Goal: Task Accomplishment & Management: Manage account settings

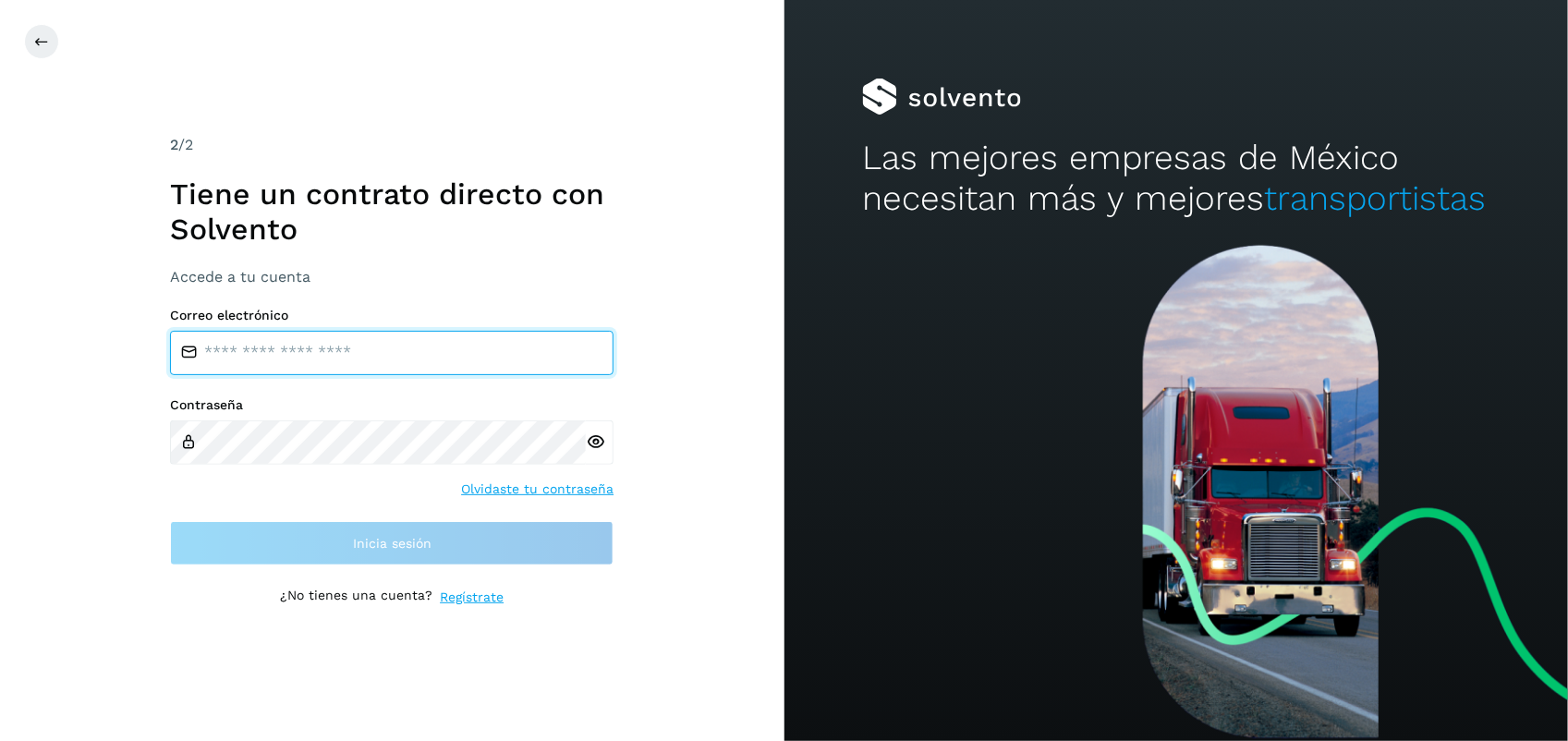
click at [331, 336] on input "email" at bounding box center [392, 353] width 444 height 44
type input "**********"
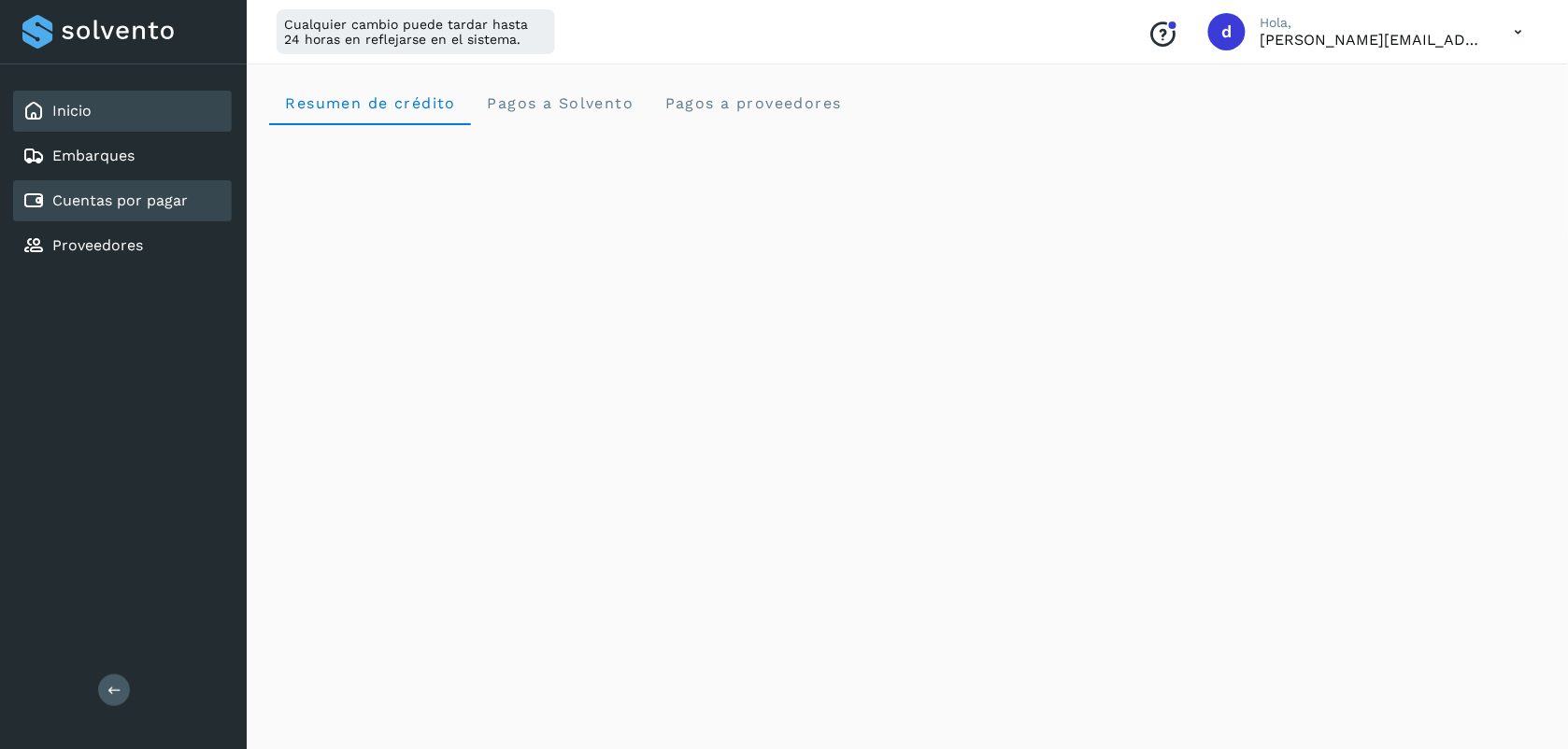
click at [146, 192] on link "Cuentas por pagar" at bounding box center [120, 201] width 136 height 18
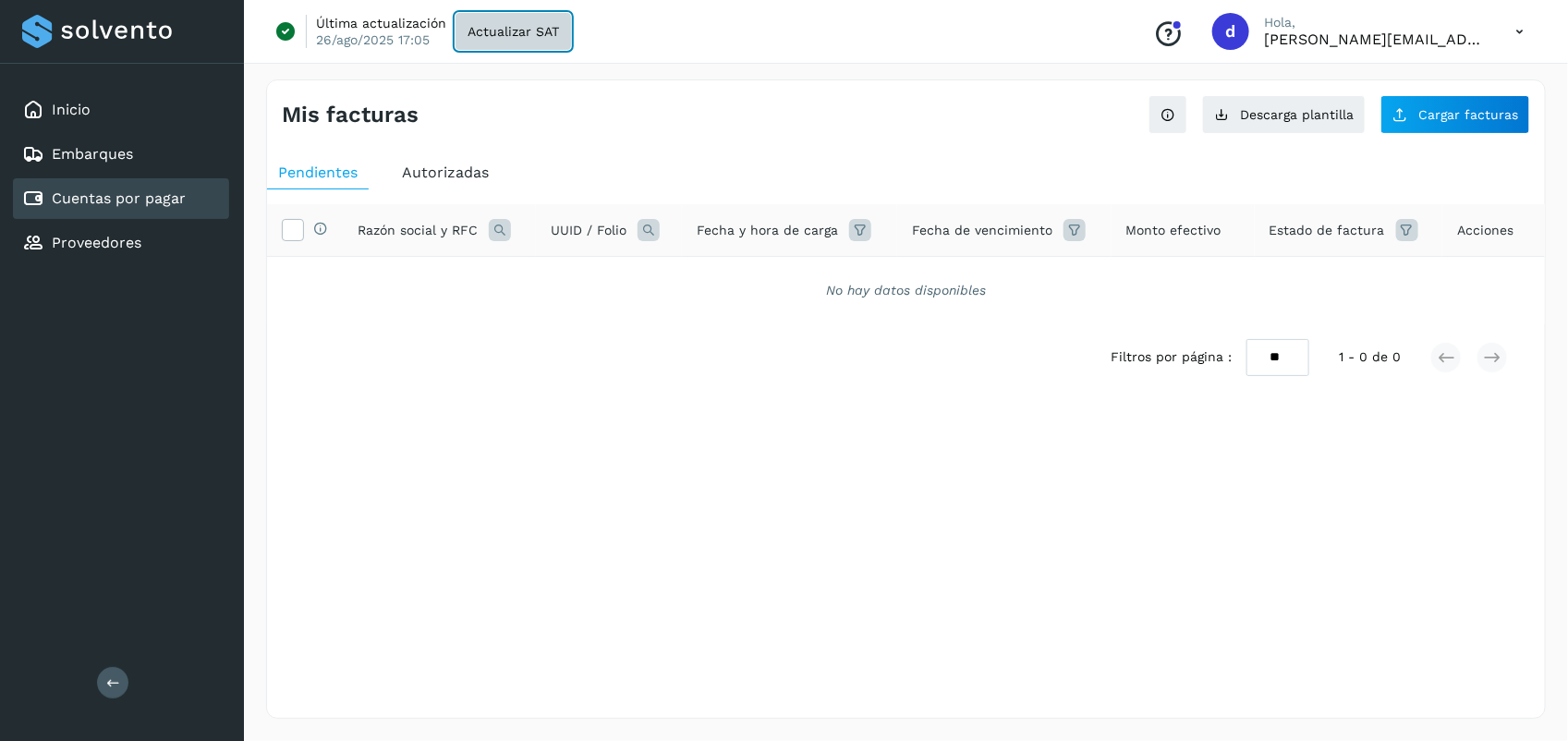
click at [541, 32] on span "Actualizar SAT" at bounding box center [512, 32] width 91 height 13
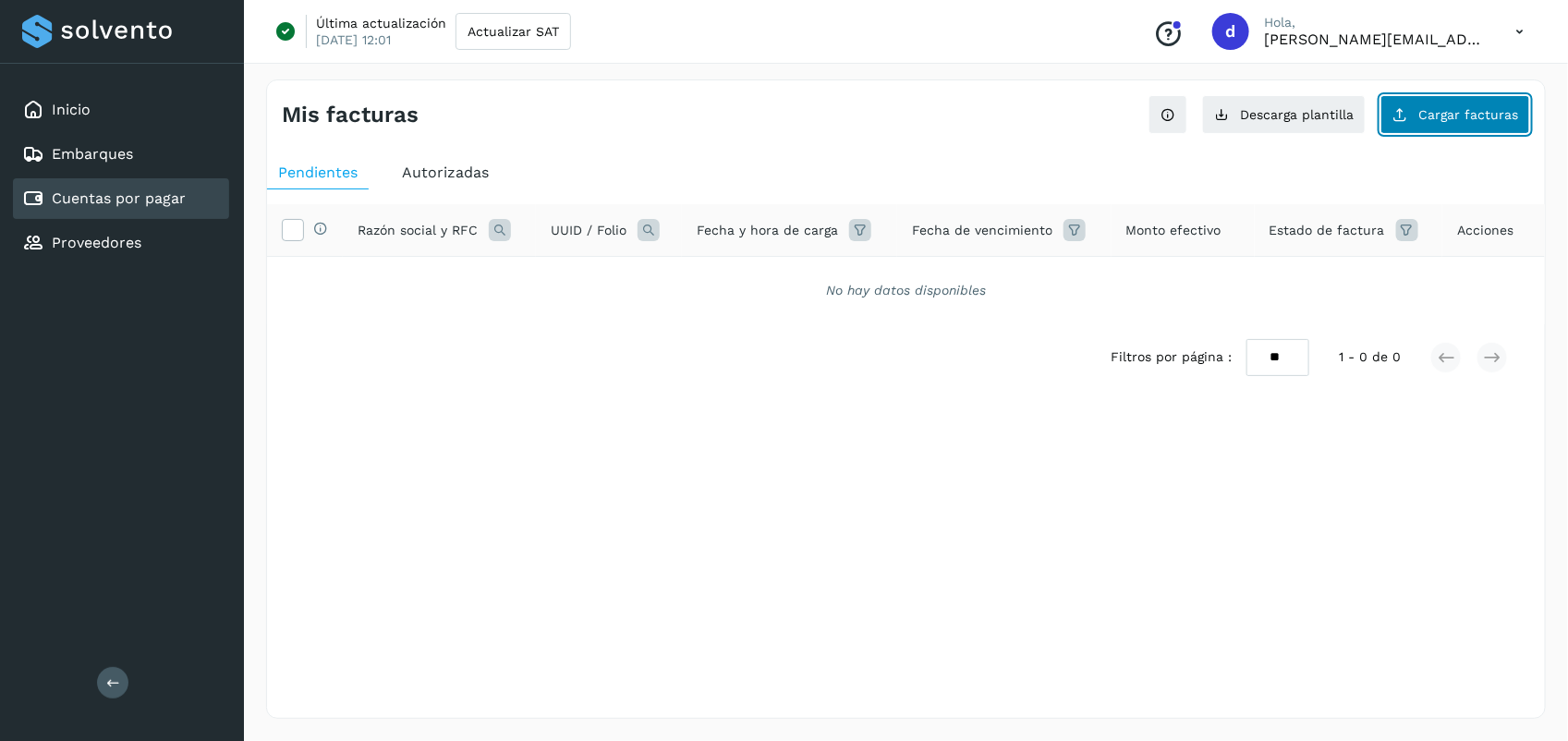
click at [1471, 118] on span "Cargar facturas" at bounding box center [1468, 115] width 100 height 13
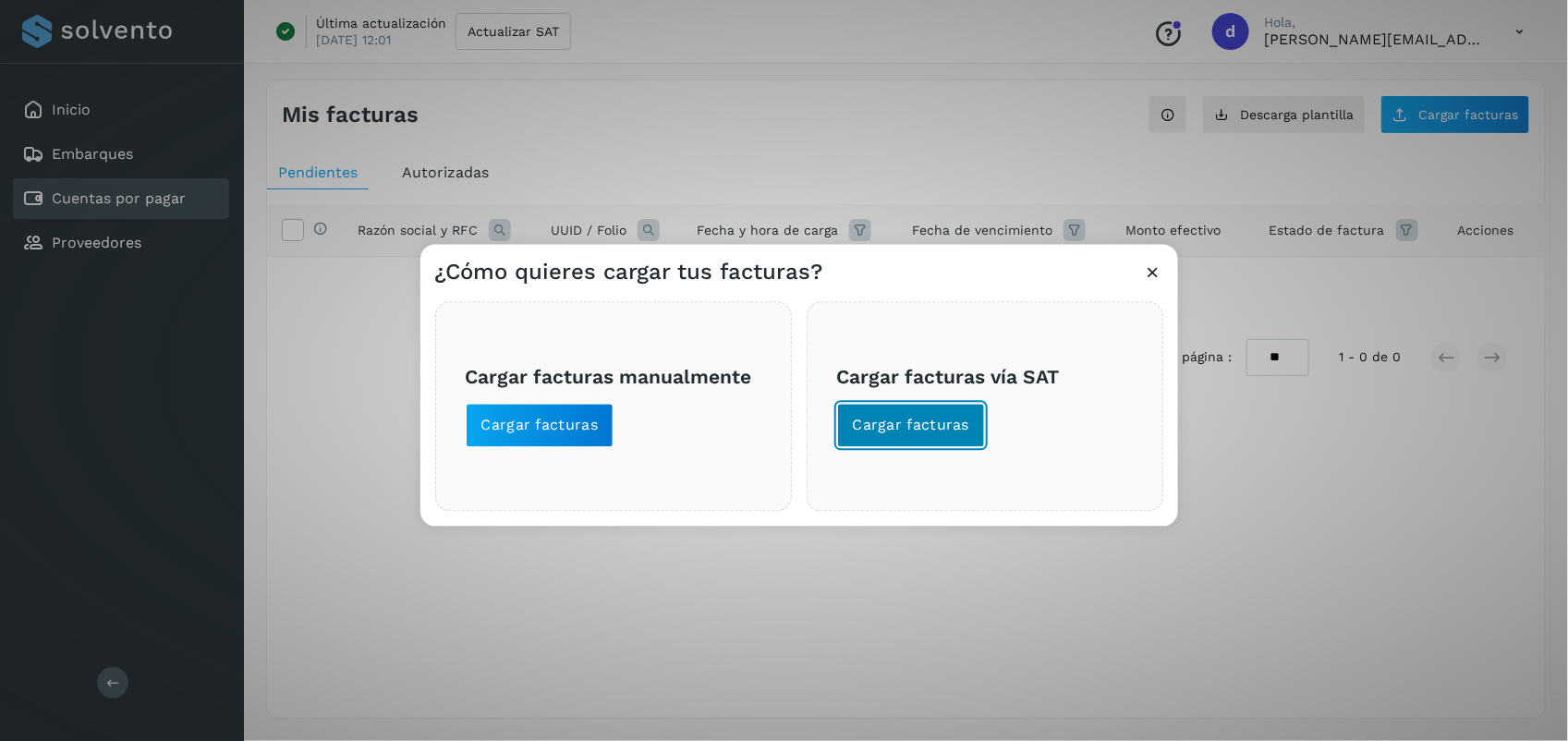
click at [907, 420] on span "Cargar facturas" at bounding box center [911, 426] width 118 height 21
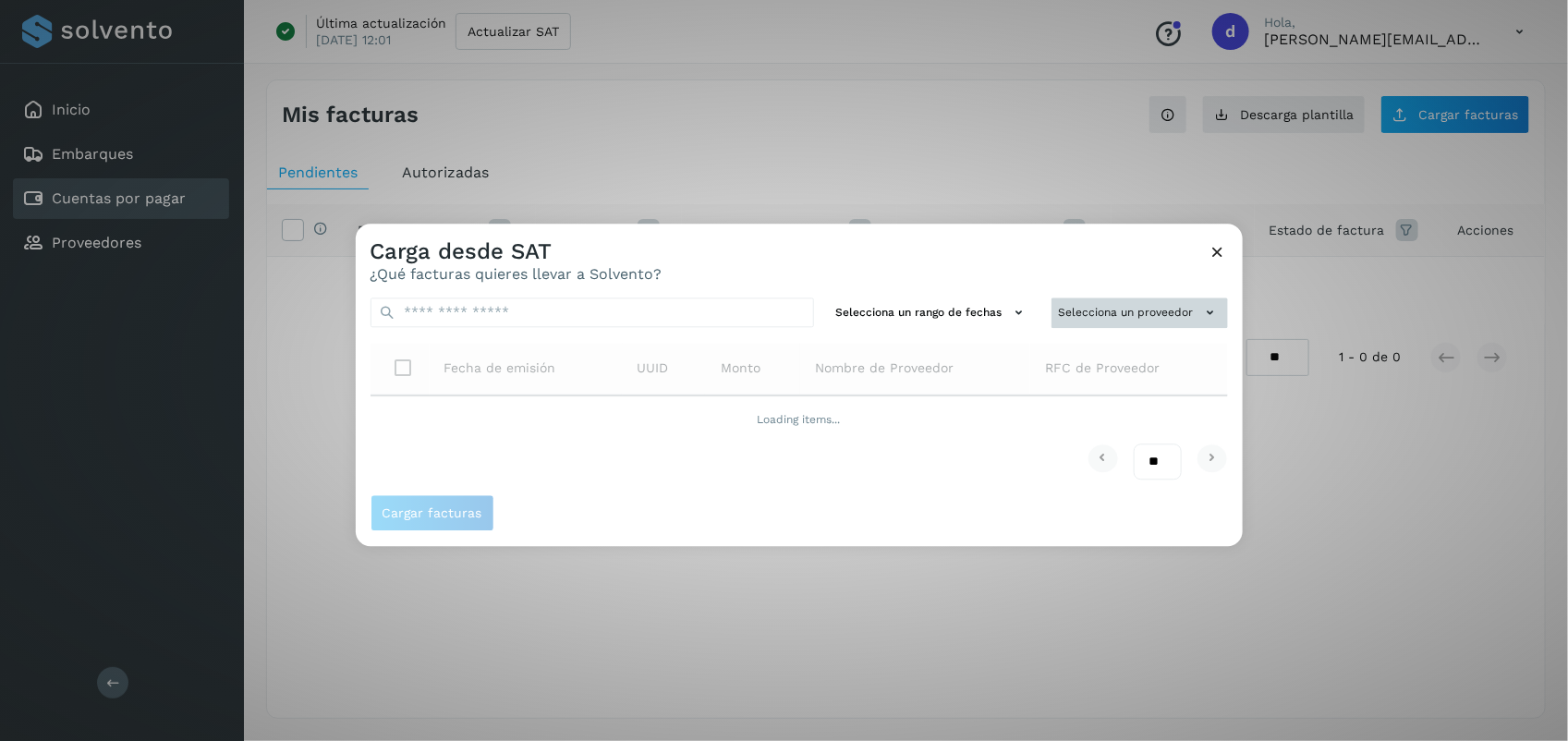
click at [1114, 316] on button "Selecciona un proveedor" at bounding box center [1140, 313] width 177 height 30
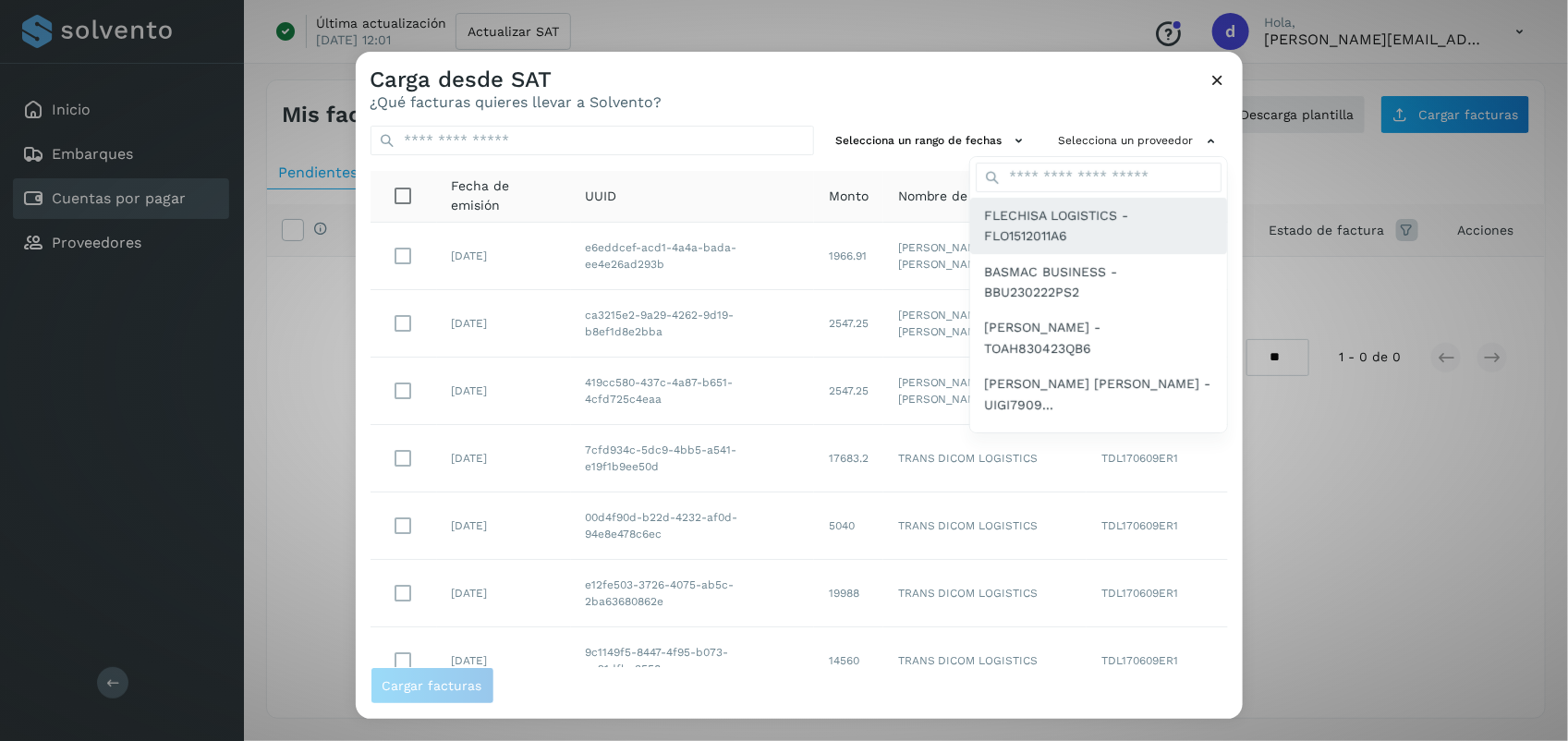
click at [1082, 228] on span "FLECHISA LOGISTICS - FLO1512011A6" at bounding box center [1099, 226] width 227 height 41
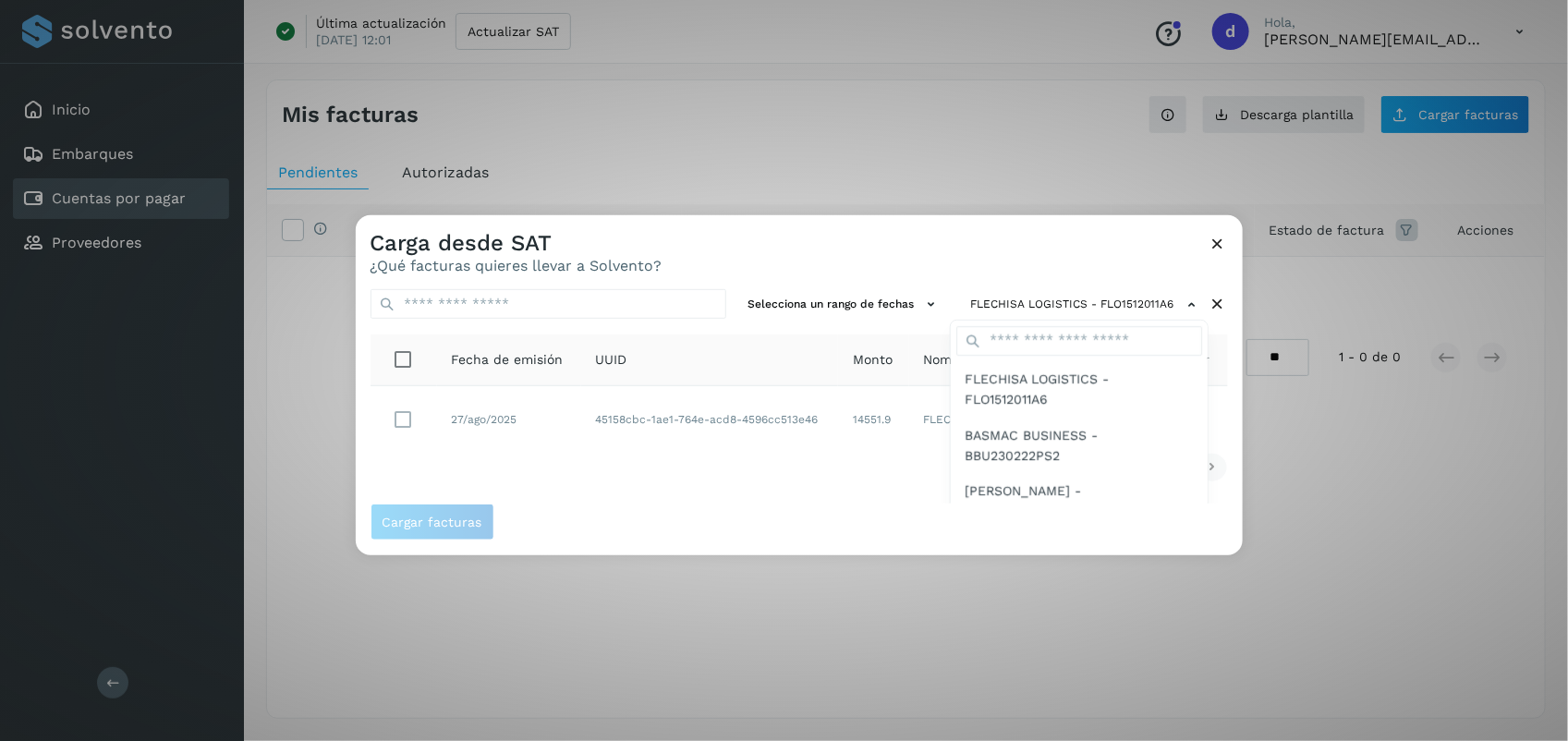
click at [658, 113] on div "Carga desde SAT ¿Qué facturas quieres llevar a Solvento? Selecciona un rango de…" at bounding box center [784, 370] width 1568 height 741
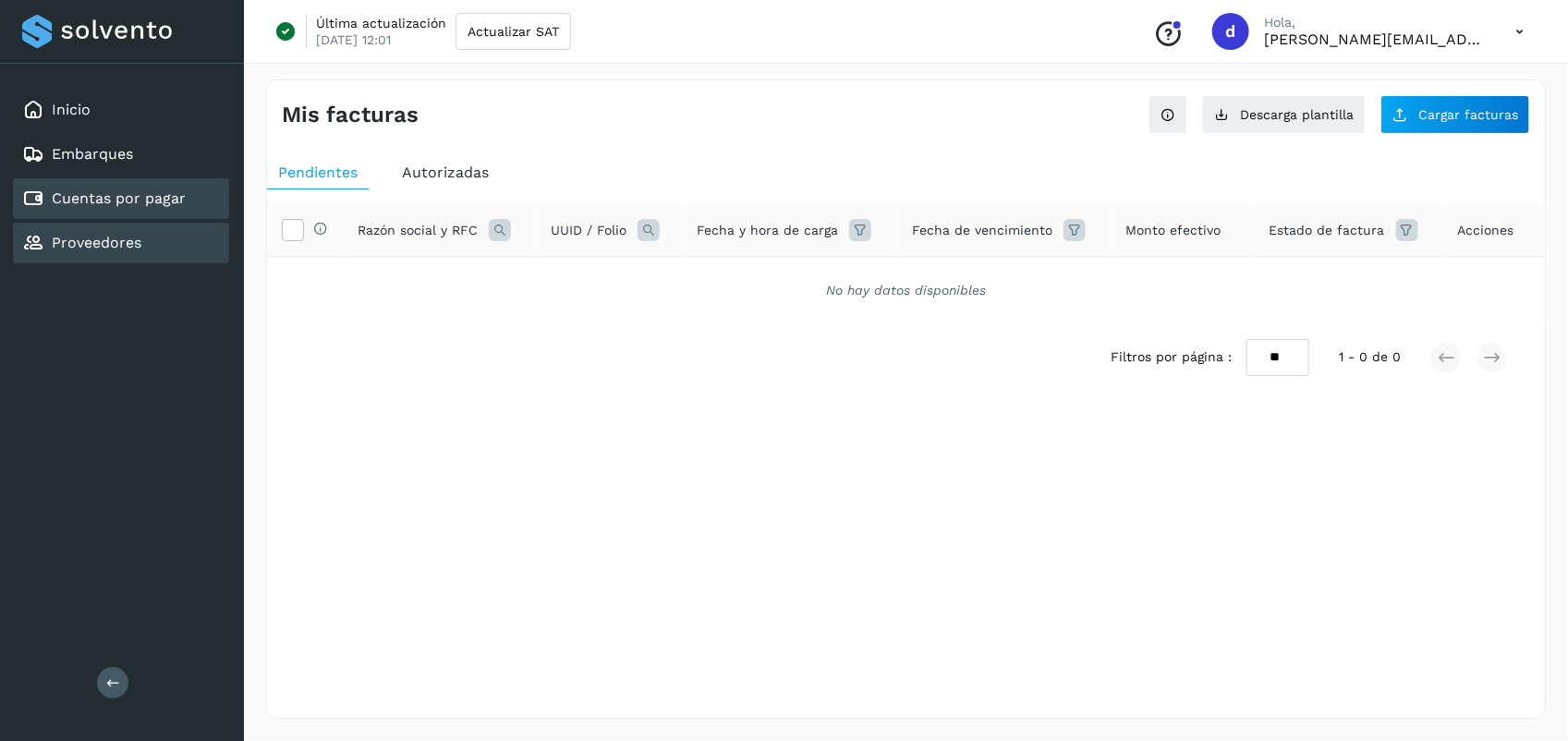
click at [103, 236] on link "Proveedores" at bounding box center [96, 243] width 89 height 18
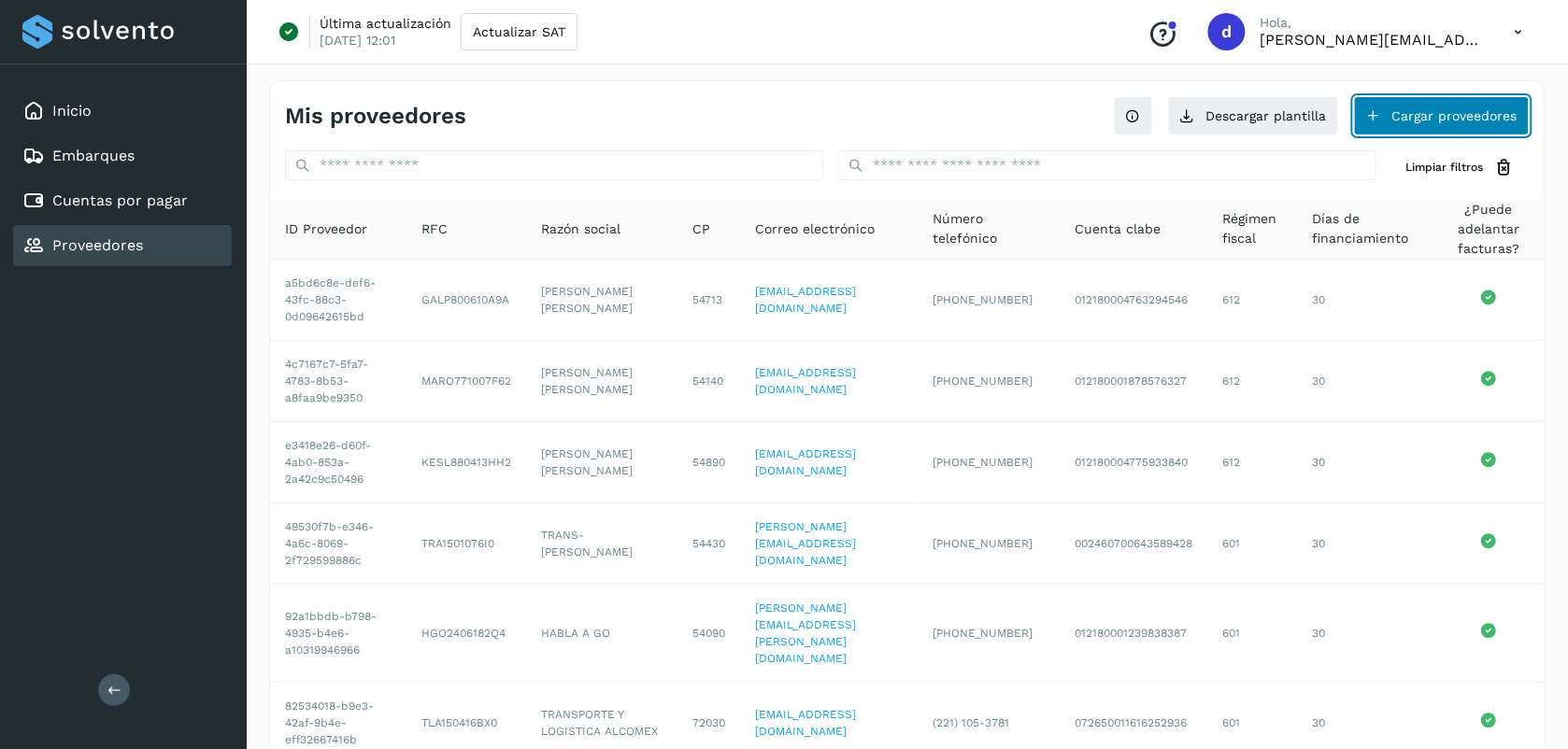
click at [1429, 112] on button "Cargar proveedores" at bounding box center [1442, 115] width 176 height 39
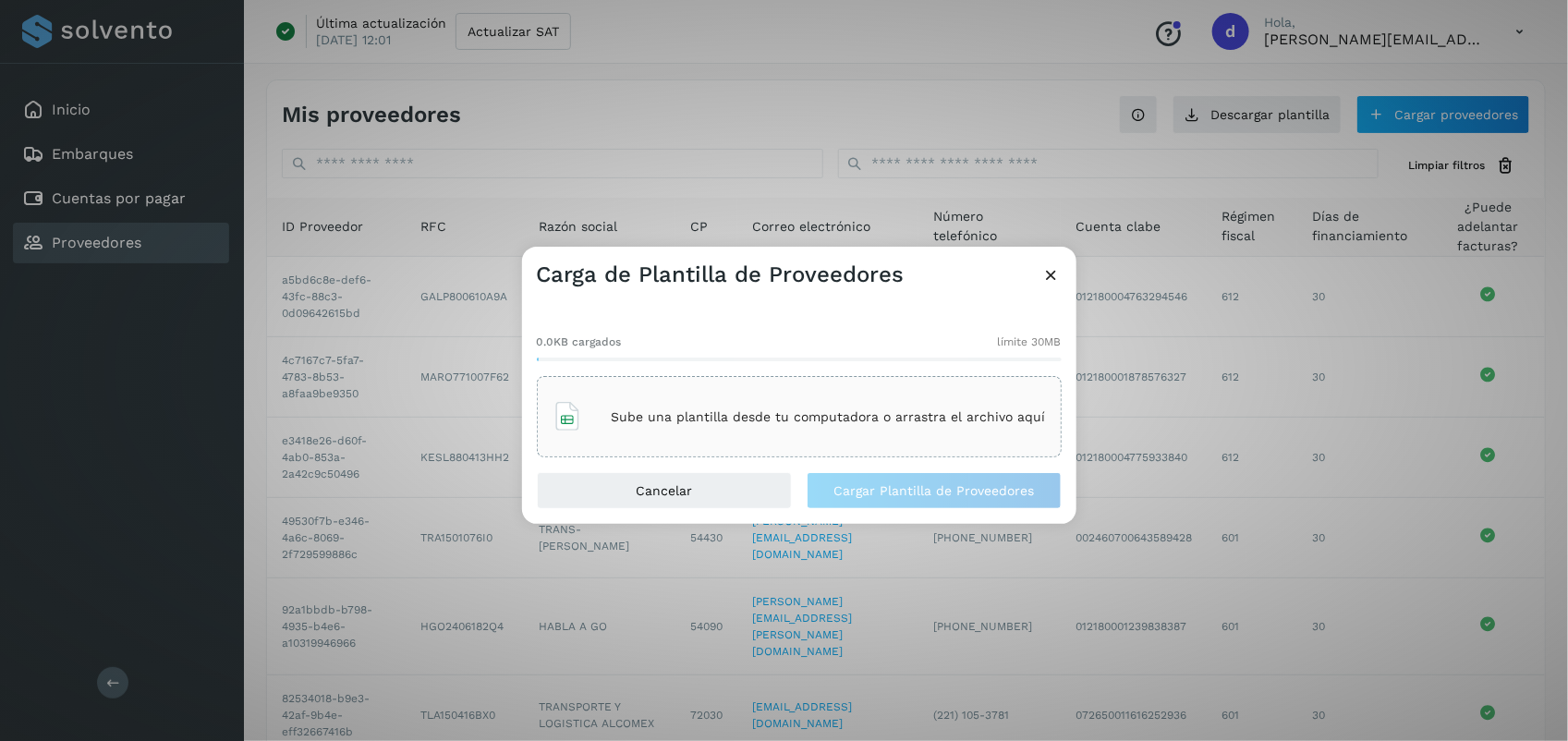
click at [755, 435] on div "Sube una plantilla desde tu computadora o arrastra el archivo aquí" at bounding box center [799, 417] width 494 height 50
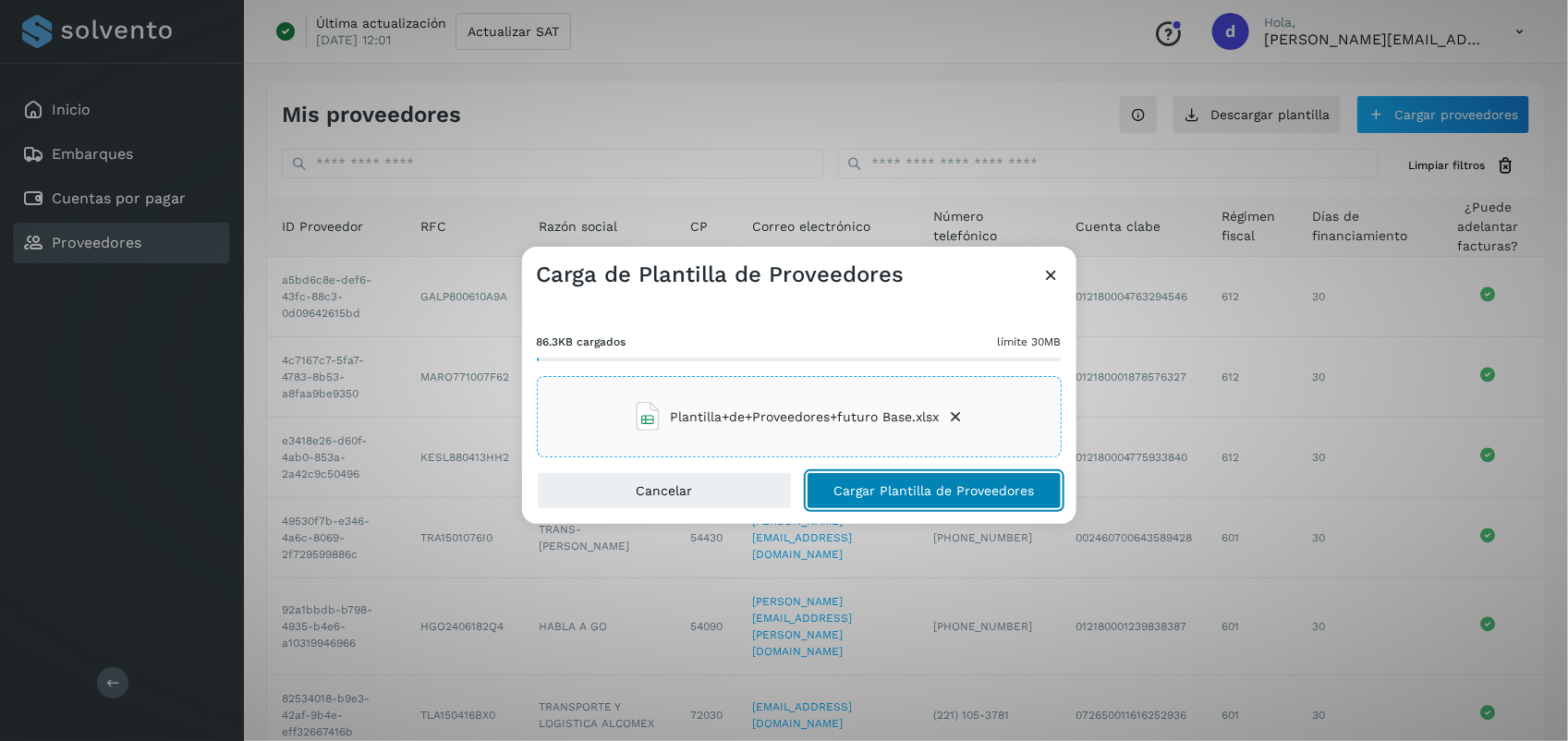
click at [1023, 492] on span "Cargar Plantilla de Proveedores" at bounding box center [933, 491] width 200 height 13
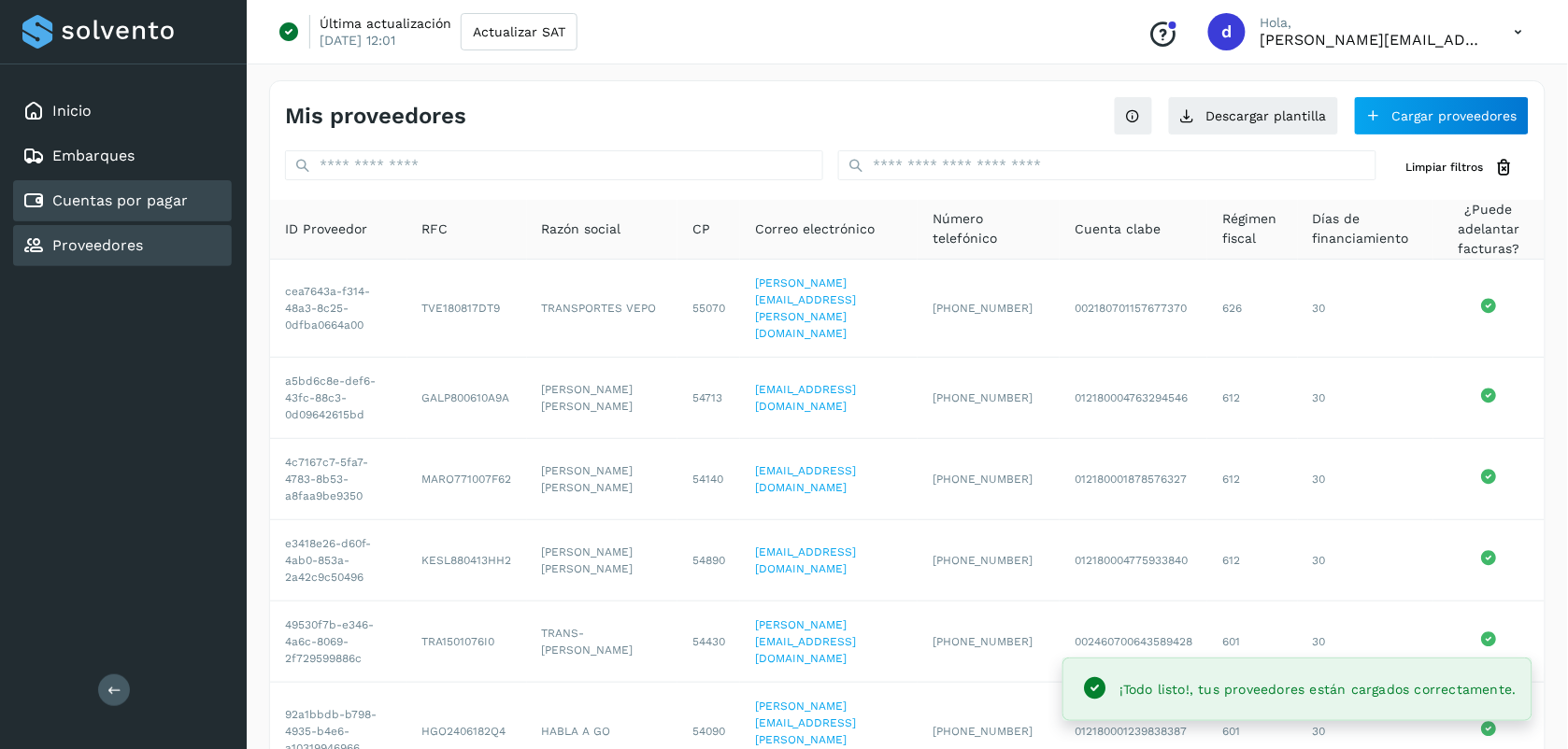
click at [117, 194] on link "Cuentas por pagar" at bounding box center [120, 201] width 136 height 18
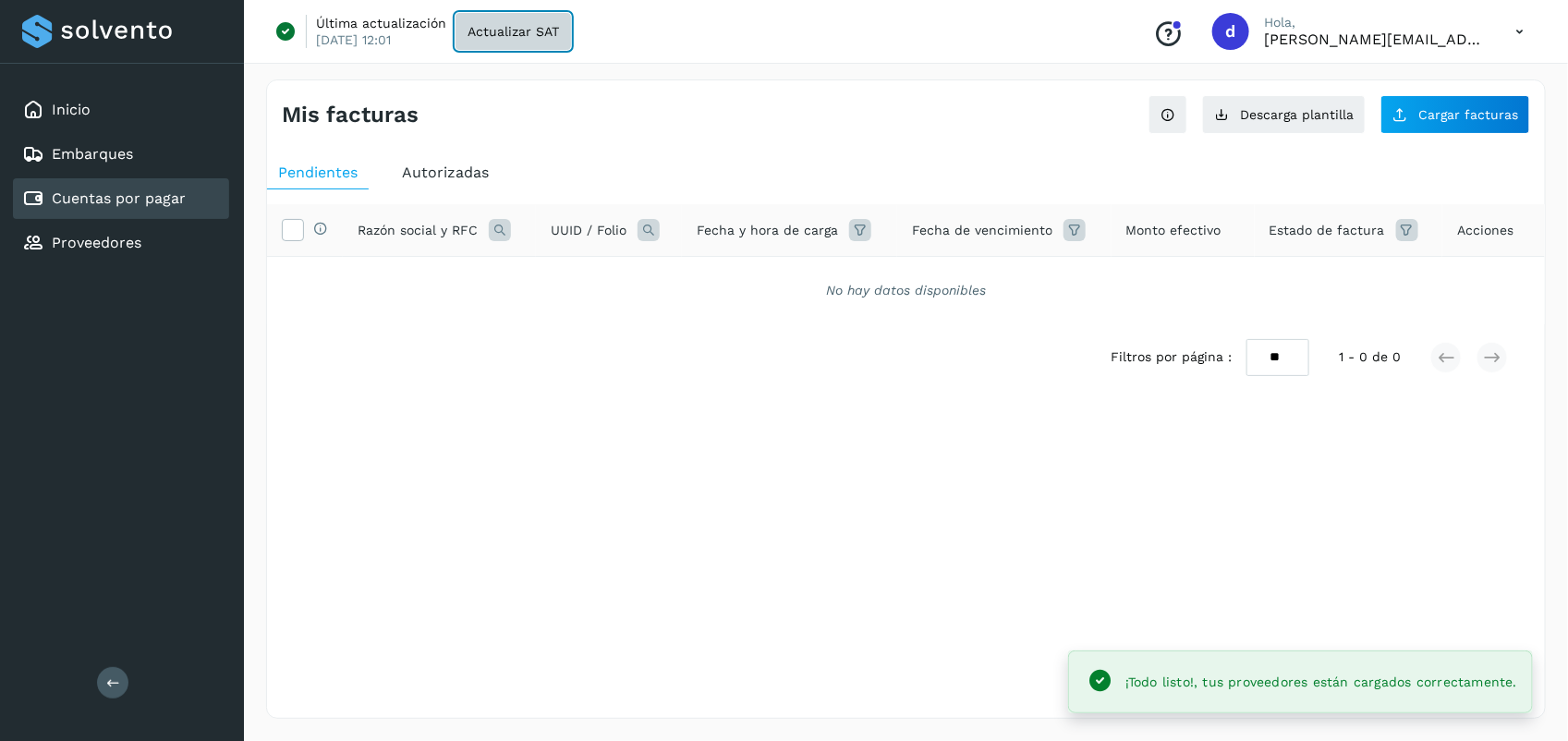
click at [555, 25] on span "Actualizar SAT" at bounding box center [512, 32] width 91 height 13
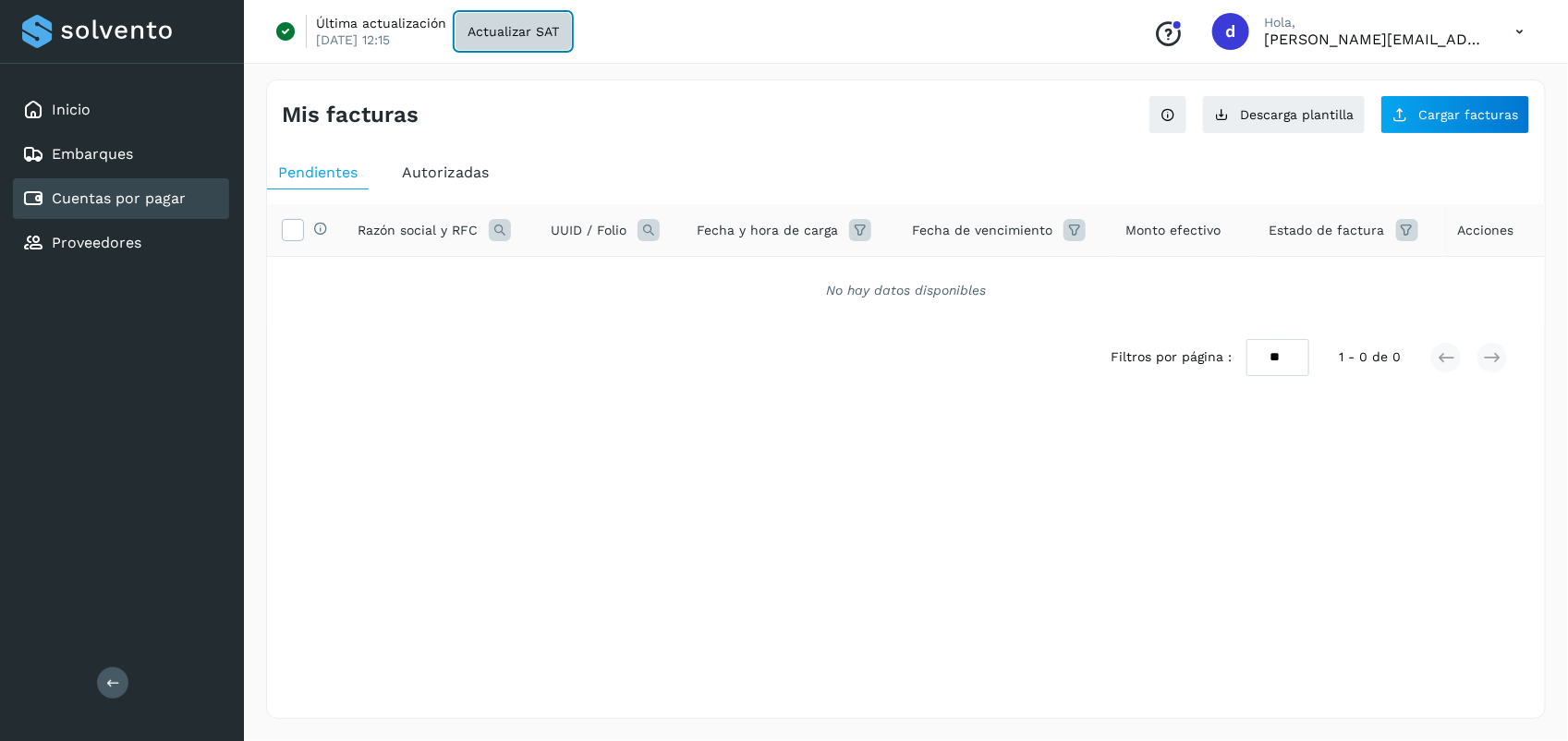
click at [526, 43] on button "Actualizar SAT" at bounding box center [513, 31] width 116 height 37
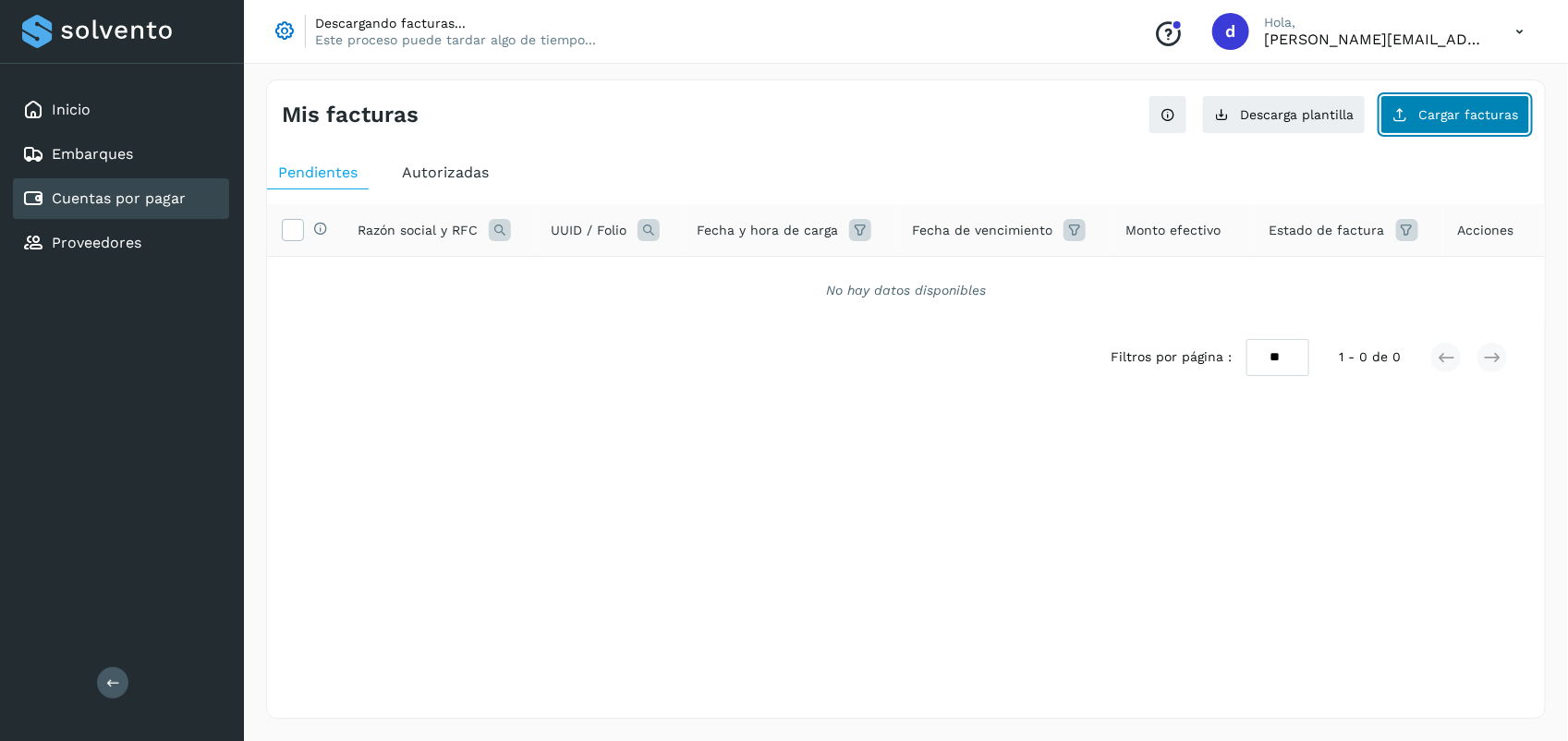
click at [1450, 118] on span "Cargar facturas" at bounding box center [1468, 115] width 100 height 13
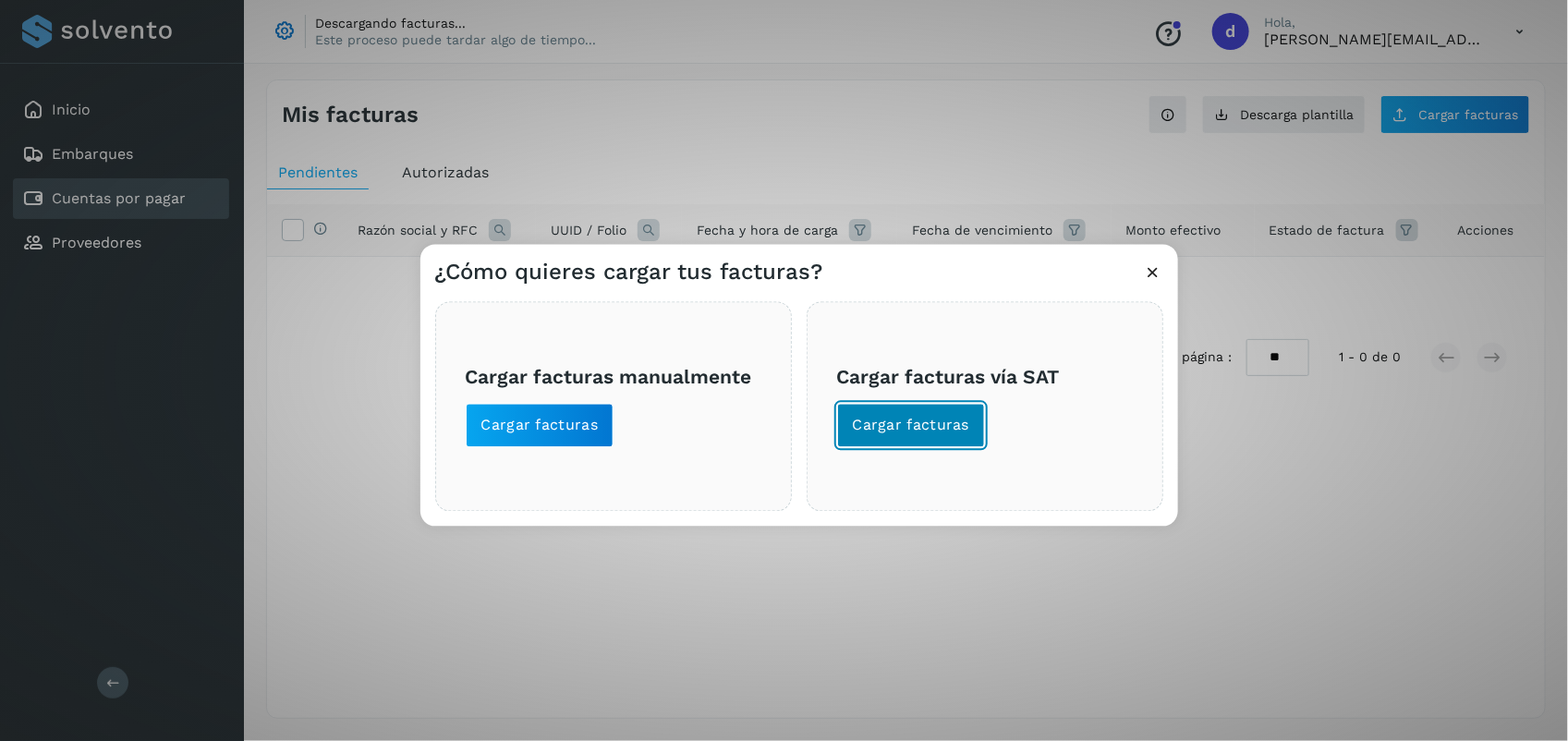
click at [945, 427] on span "Cargar facturas" at bounding box center [911, 426] width 118 height 21
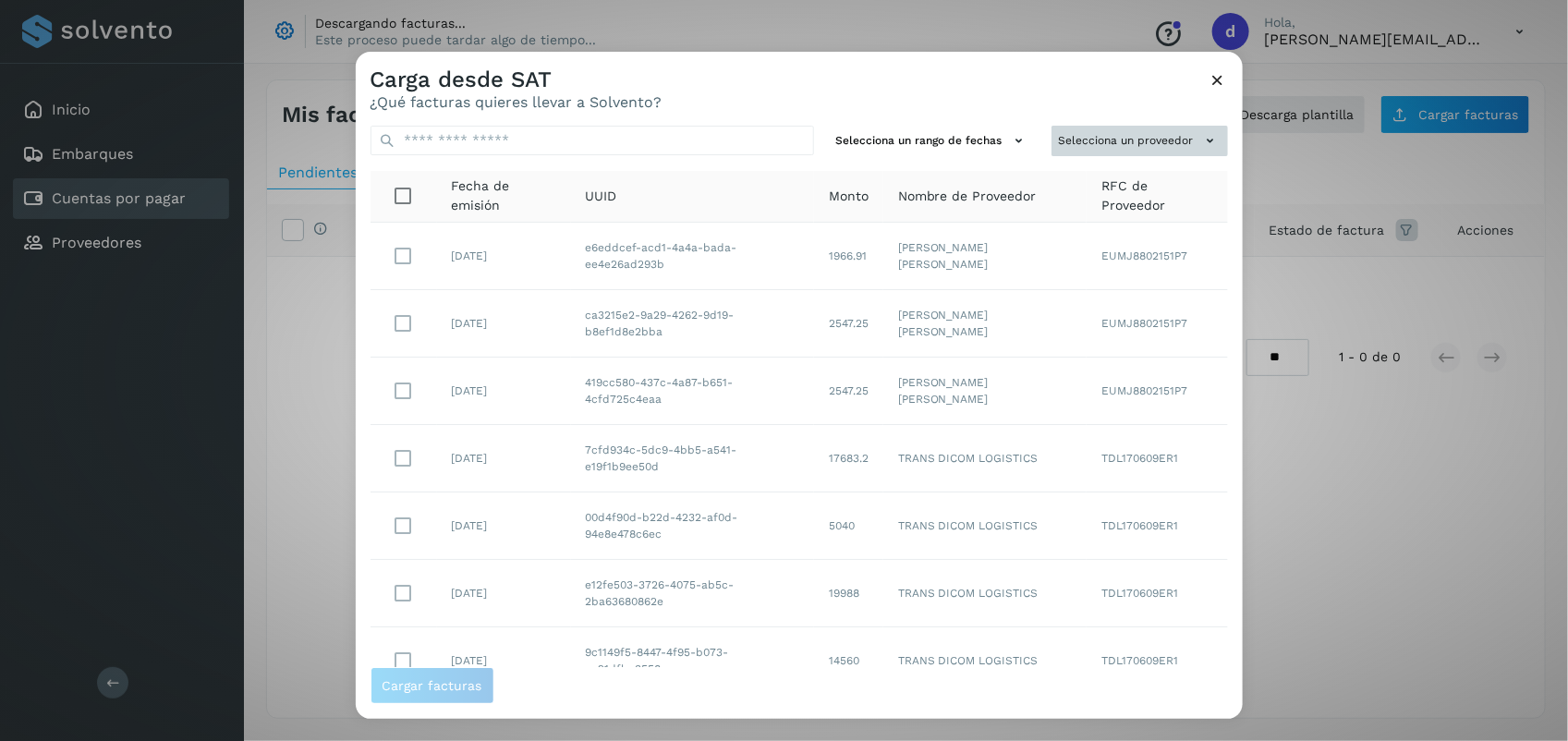
click at [1133, 138] on button "Selecciona un proveedor" at bounding box center [1140, 141] width 177 height 30
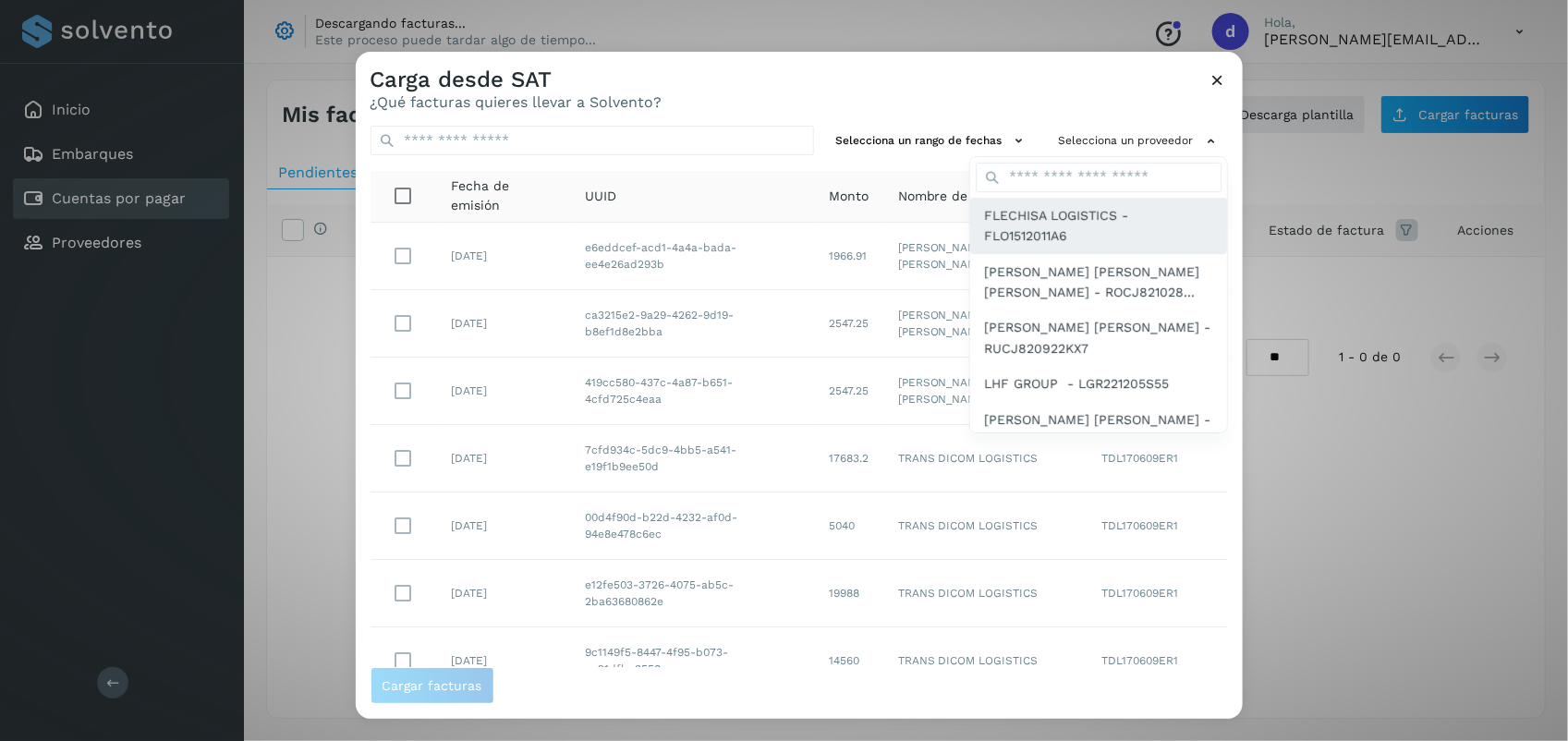
click at [1123, 224] on span "FLECHISA LOGISTICS - FLO1512011A6" at bounding box center [1099, 226] width 227 height 41
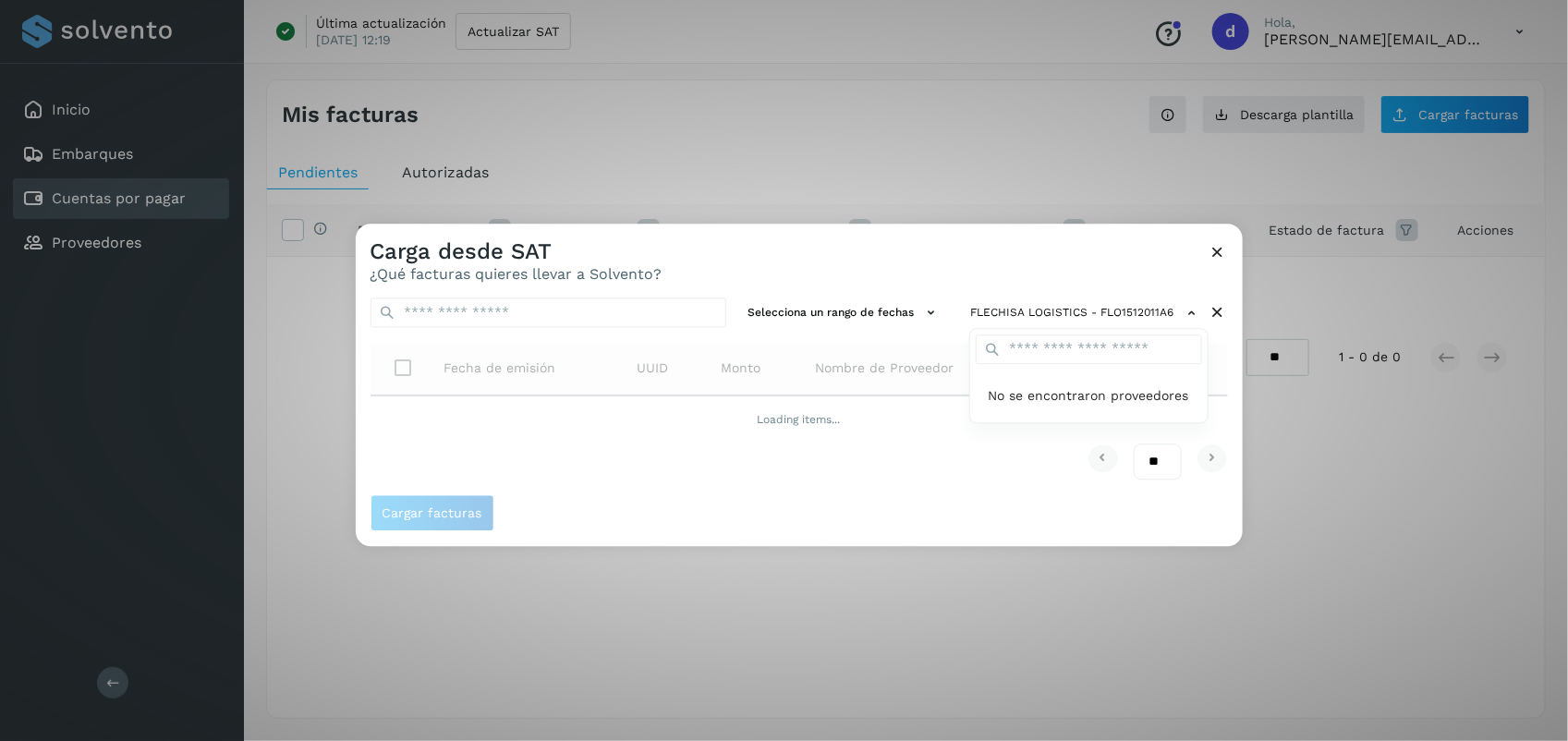
click at [1120, 244] on div at bounding box center [1140, 594] width 1568 height 741
click at [1209, 251] on icon at bounding box center [1218, 252] width 20 height 20
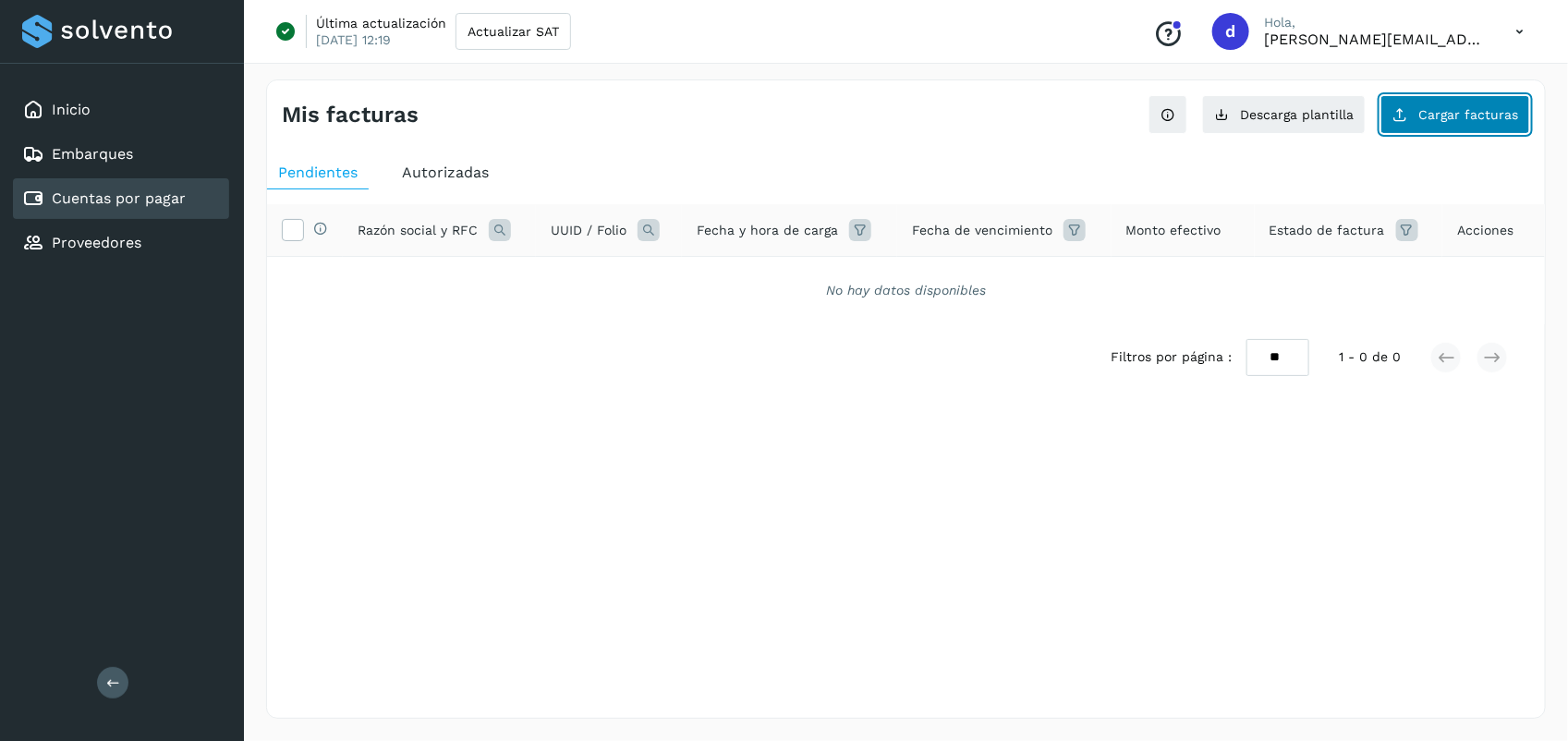
click at [1474, 123] on button "Cargar facturas" at bounding box center [1455, 114] width 149 height 39
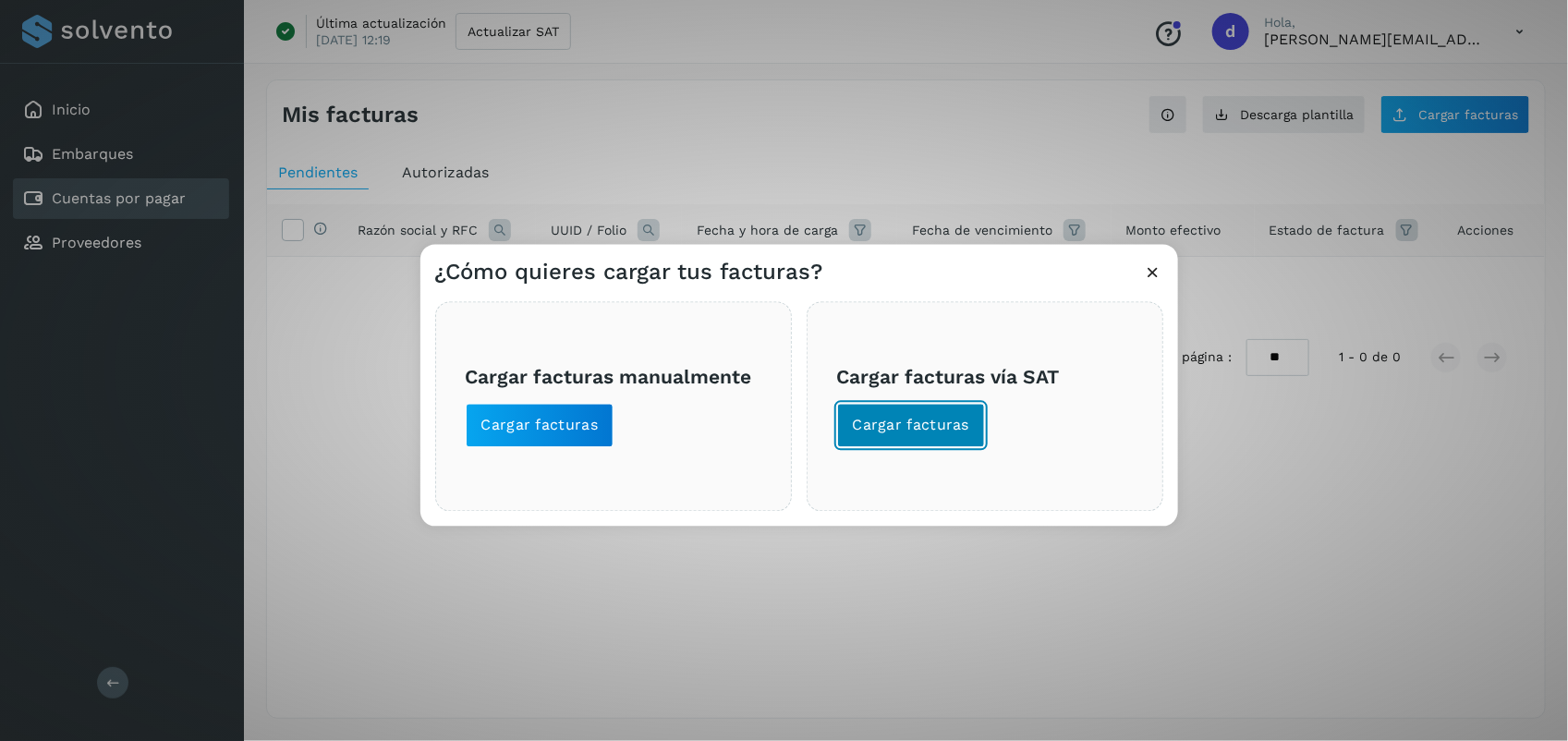
click at [908, 408] on button "Cargar facturas" at bounding box center [912, 426] width 149 height 44
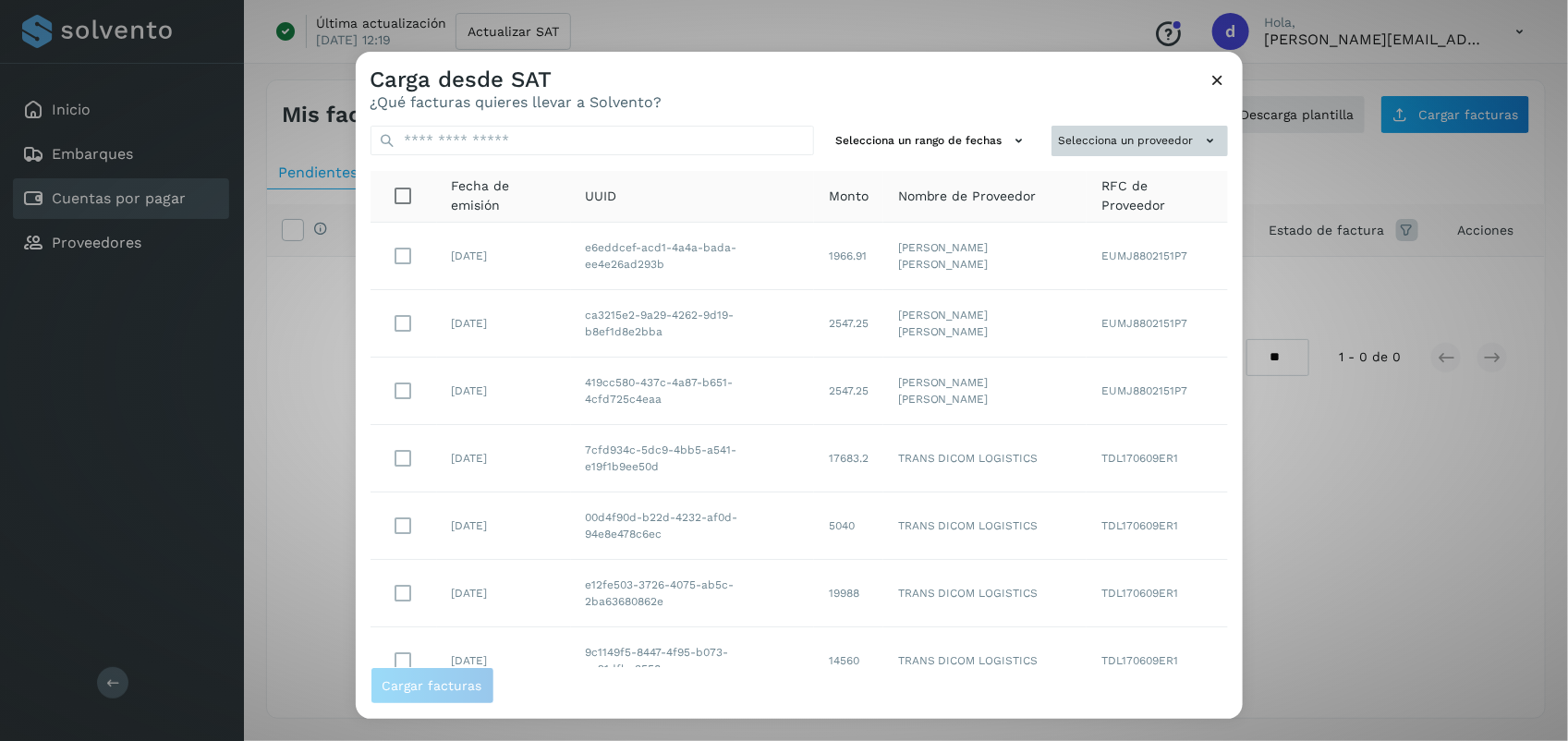
click at [1110, 145] on button "Selecciona un proveedor" at bounding box center [1140, 141] width 177 height 30
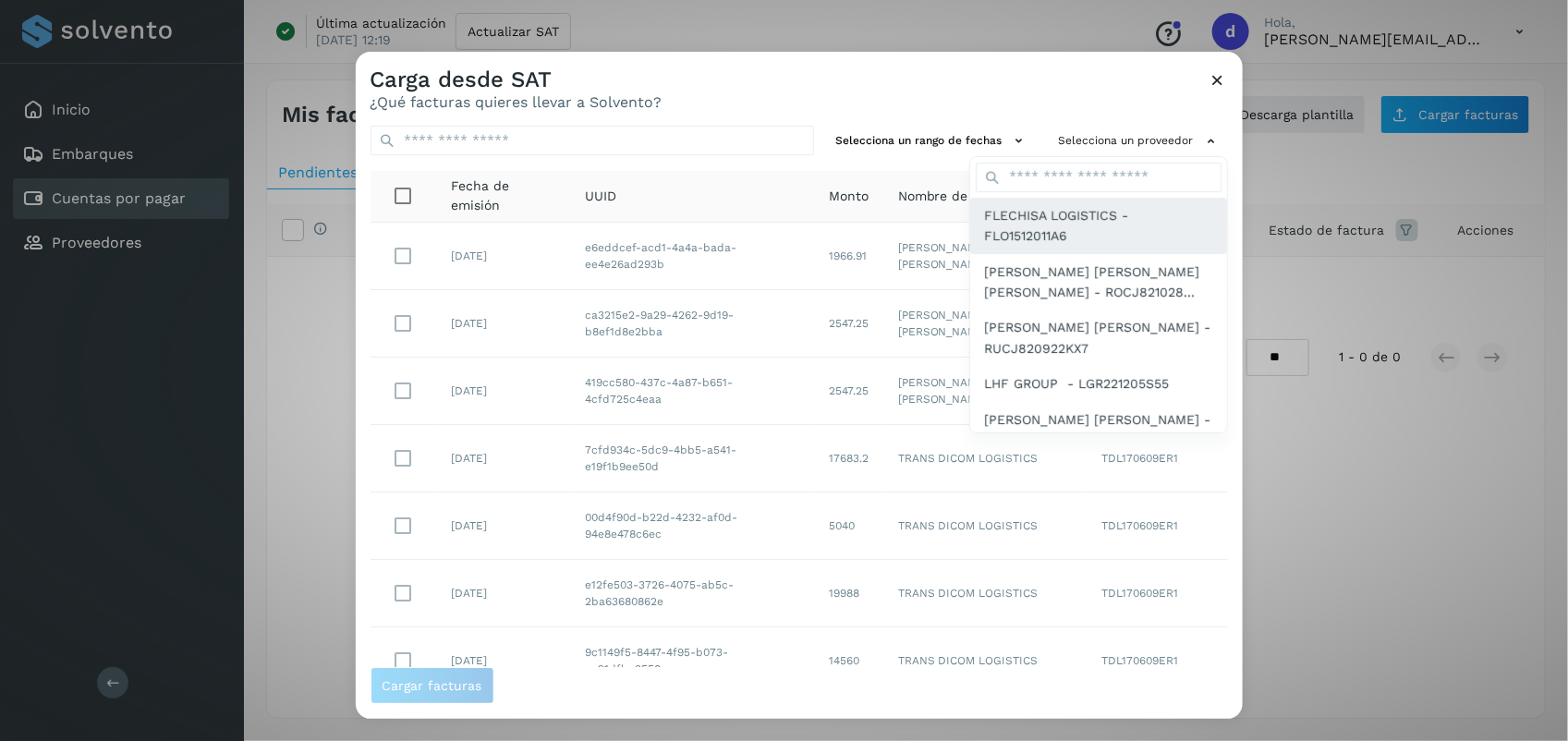
click at [1079, 229] on span "FLECHISA LOGISTICS - FLO1512011A6" at bounding box center [1099, 226] width 227 height 41
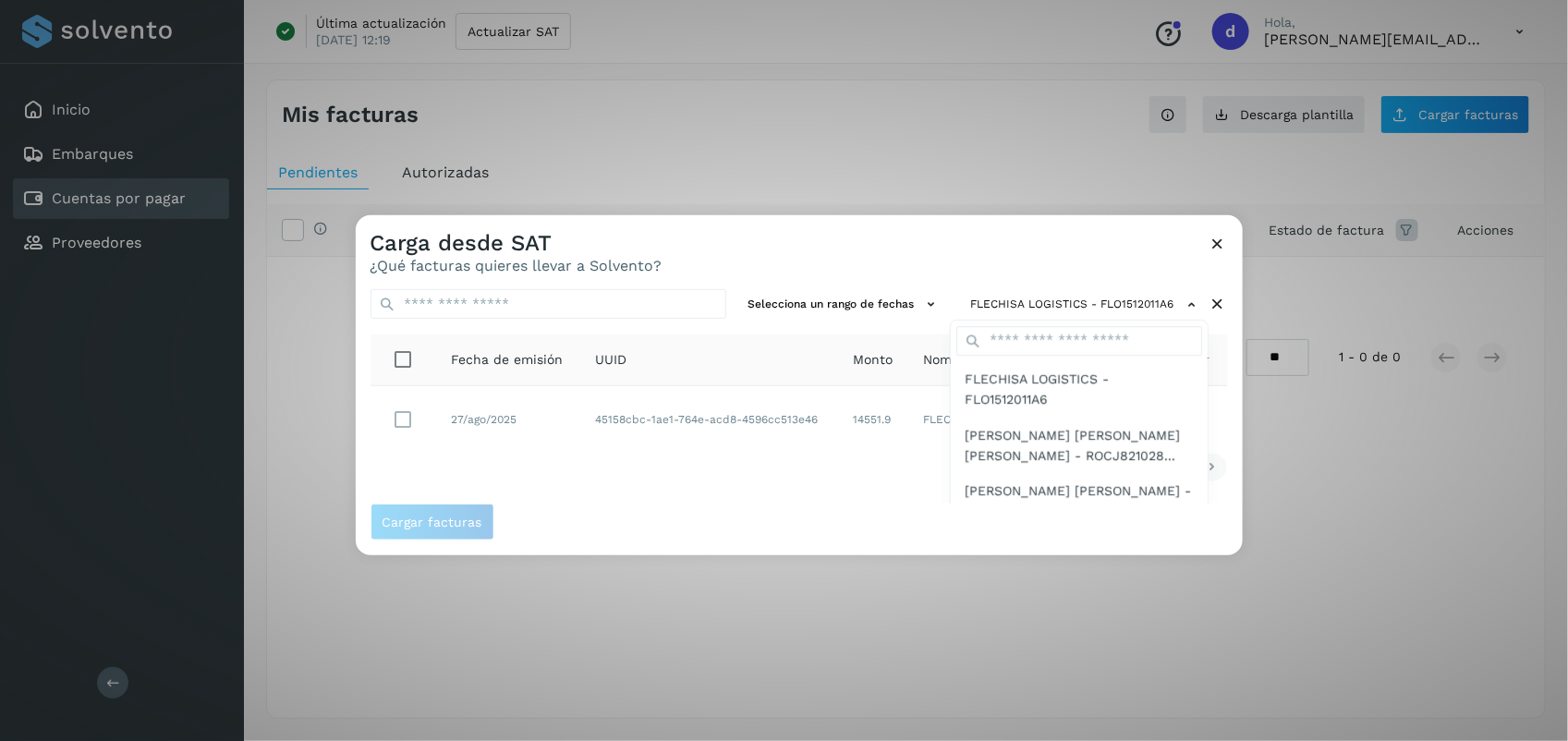
click at [663, 233] on div at bounding box center [1140, 586] width 1568 height 741
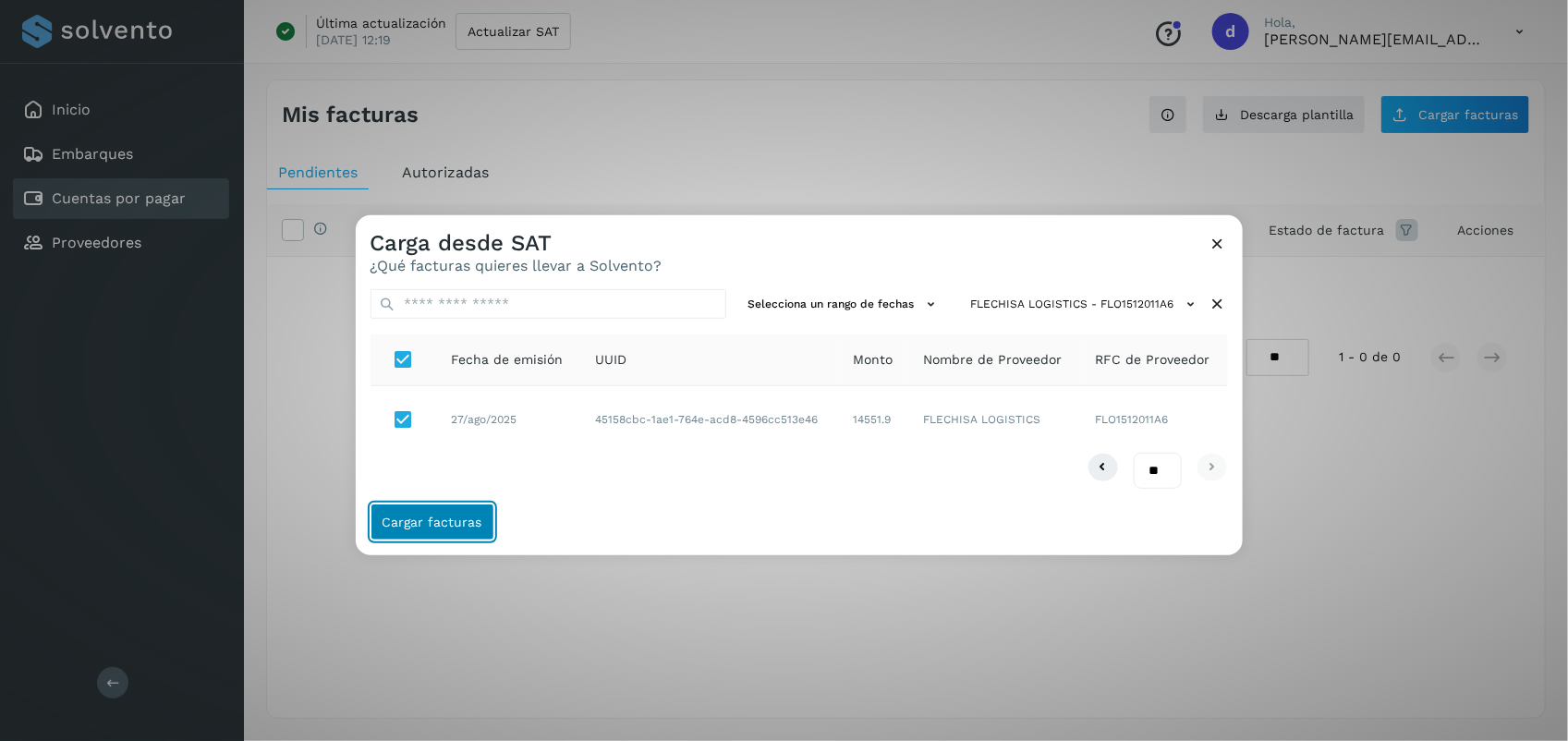
click at [453, 524] on span "Cargar facturas" at bounding box center [432, 523] width 100 height 13
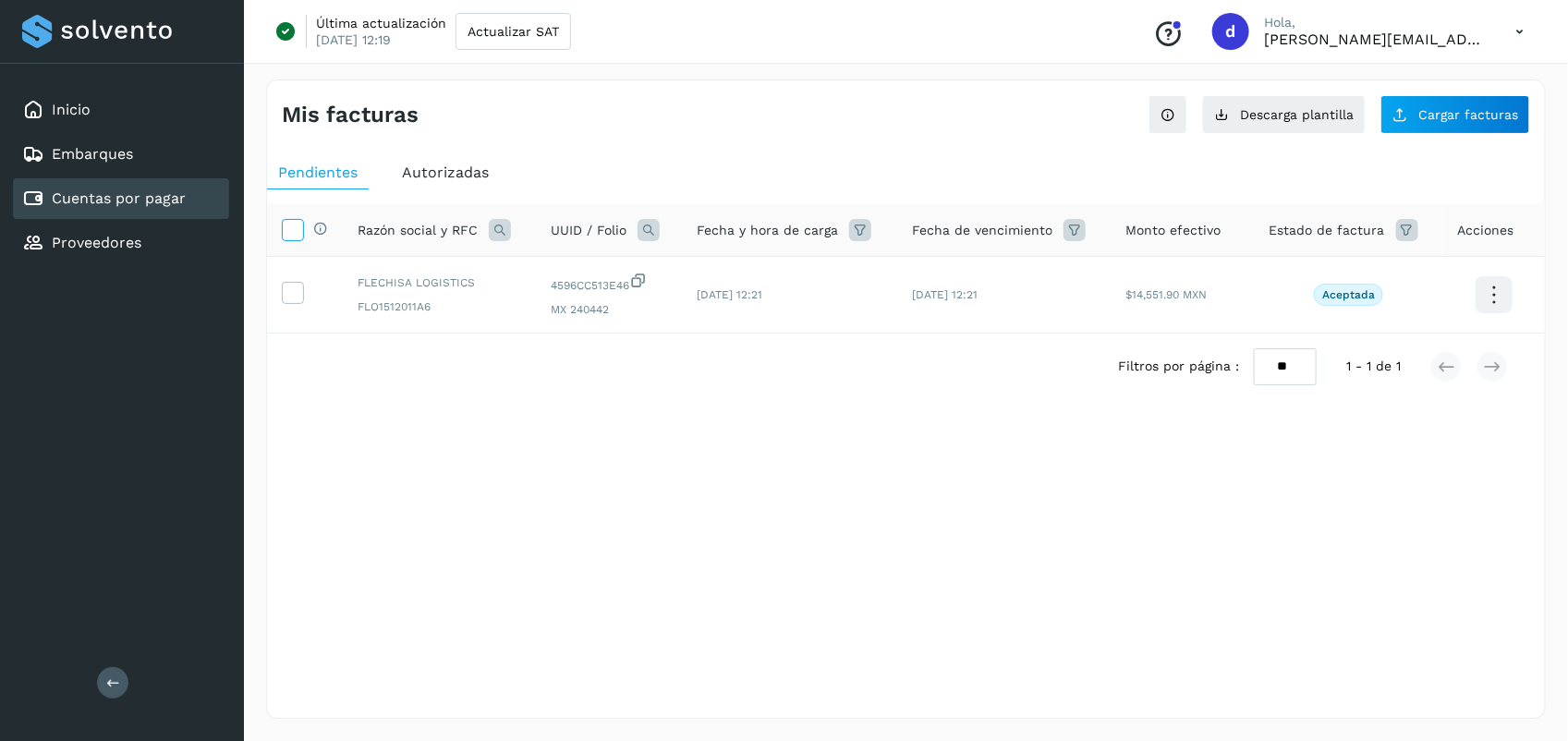
click at [297, 241] on span at bounding box center [292, 233] width 20 height 15
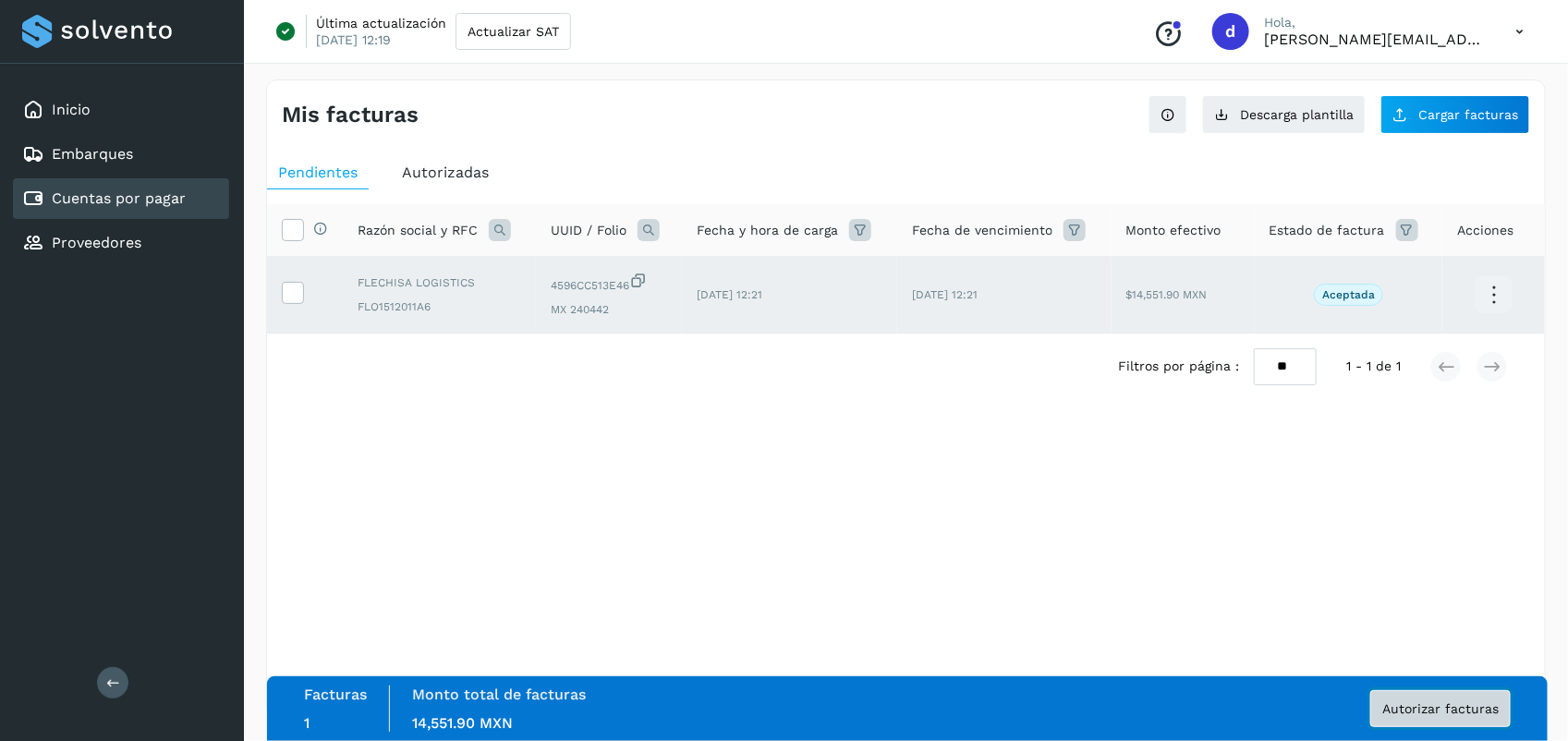
click at [1409, 694] on button "Autorizar facturas" at bounding box center [1440, 708] width 140 height 37
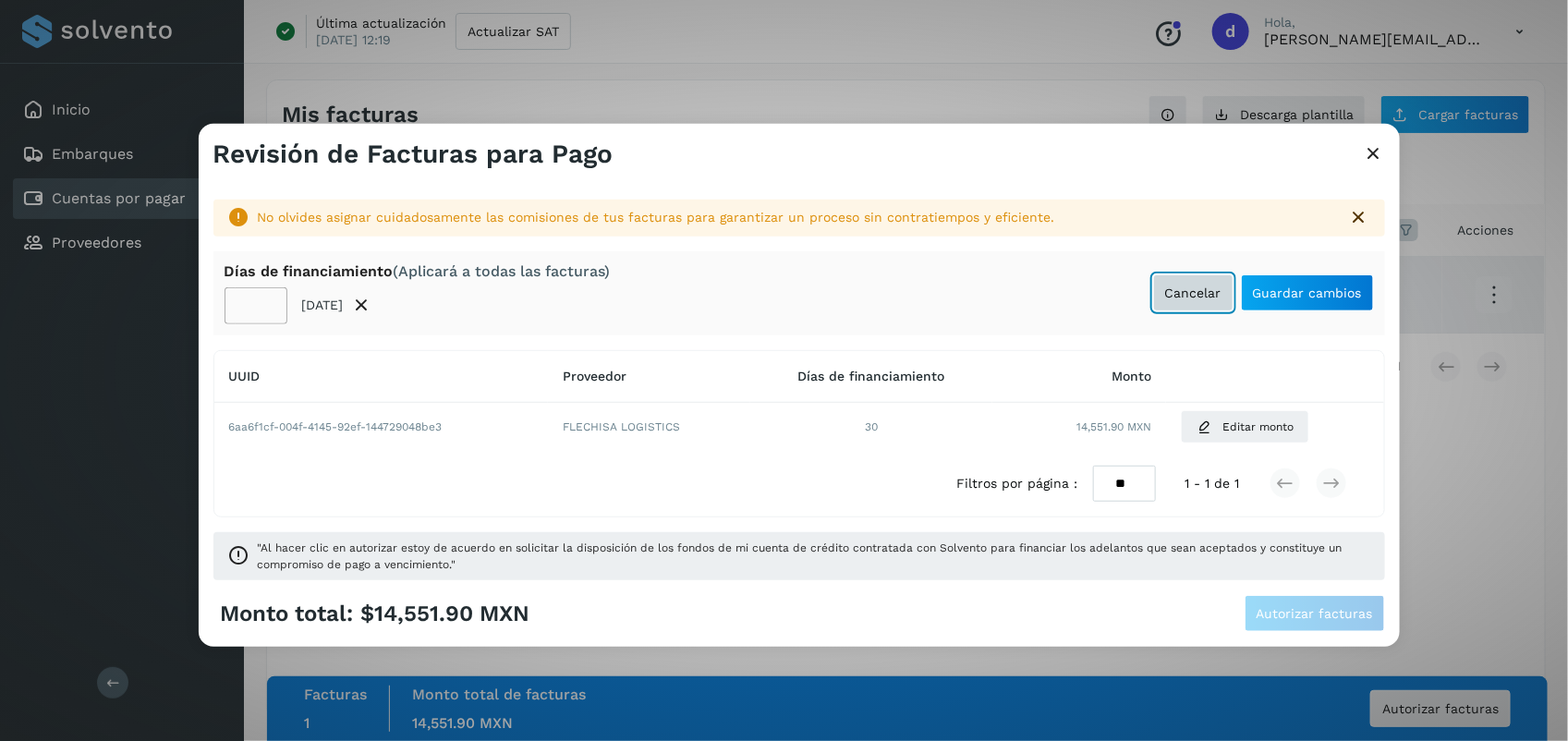
click at [1198, 290] on span "Cancelar" at bounding box center [1194, 293] width 56 height 13
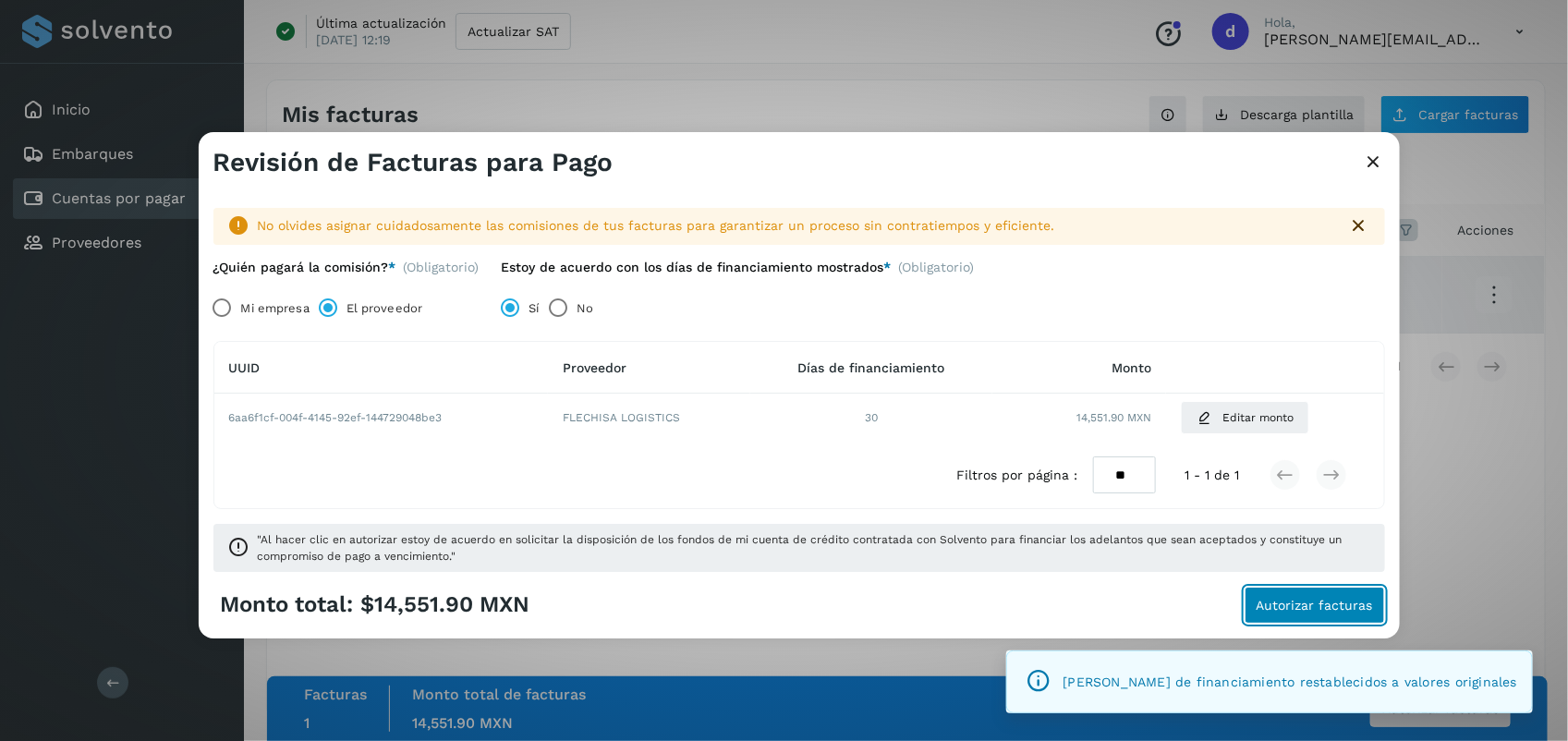
click at [1309, 611] on span "Autorizar facturas" at bounding box center [1315, 606] width 117 height 13
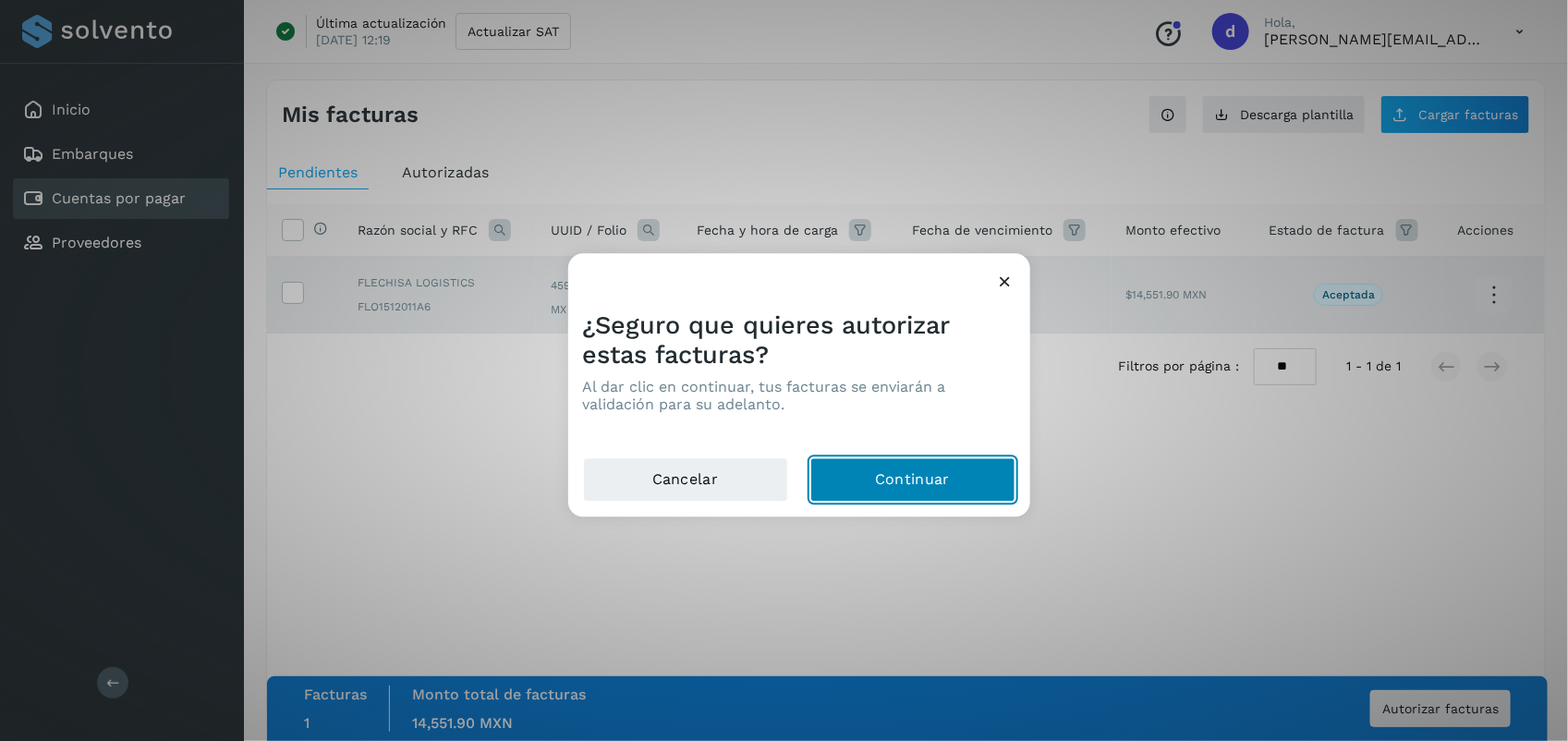
click at [976, 479] on button "Continuar" at bounding box center [913, 481] width 205 height 44
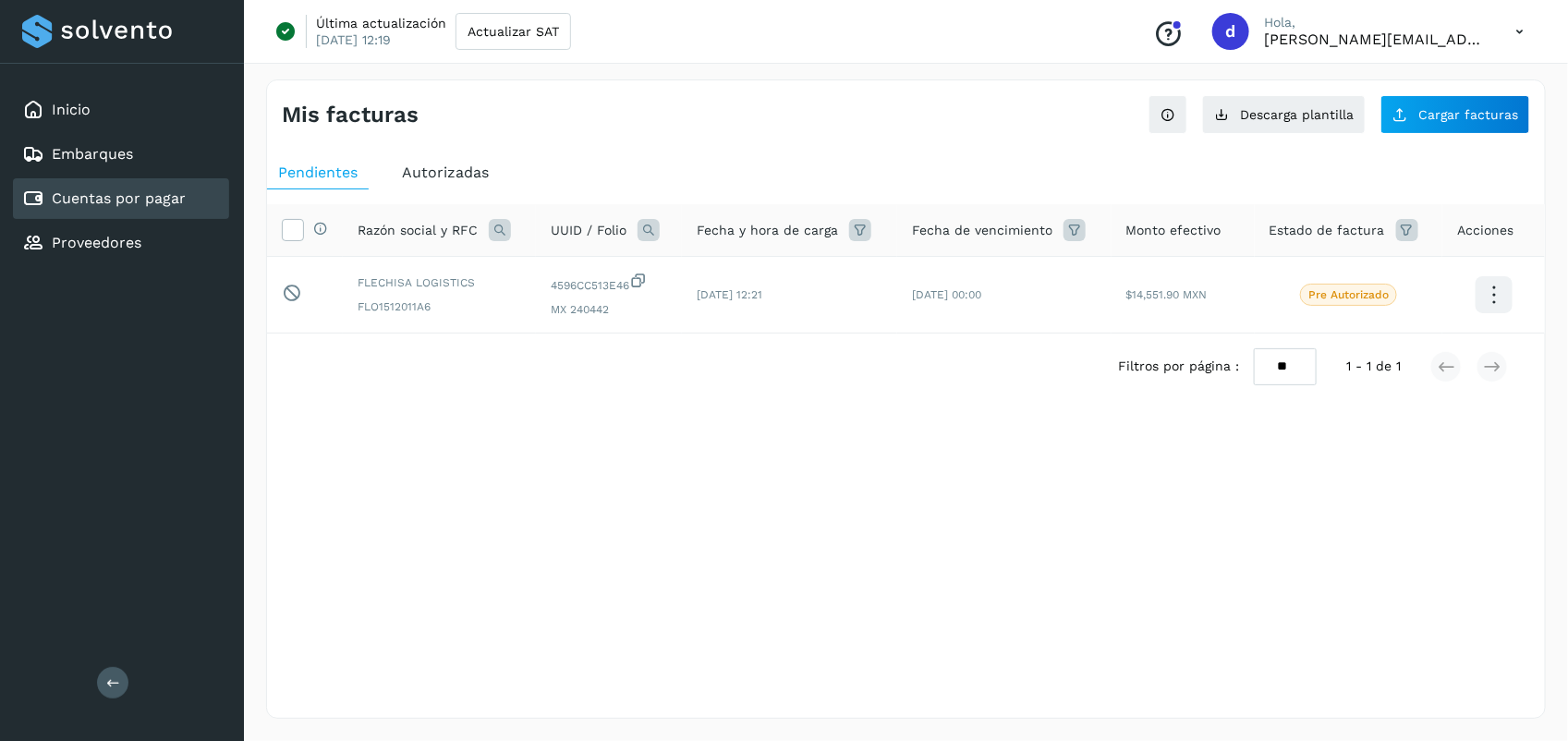
click at [477, 529] on div "Mis facturas Ver instrucciones para cargar Facturas Descarga plantilla Cargar f…" at bounding box center [906, 400] width 1280 height 639
click at [1448, 126] on button "Cargar facturas" at bounding box center [1455, 114] width 149 height 39
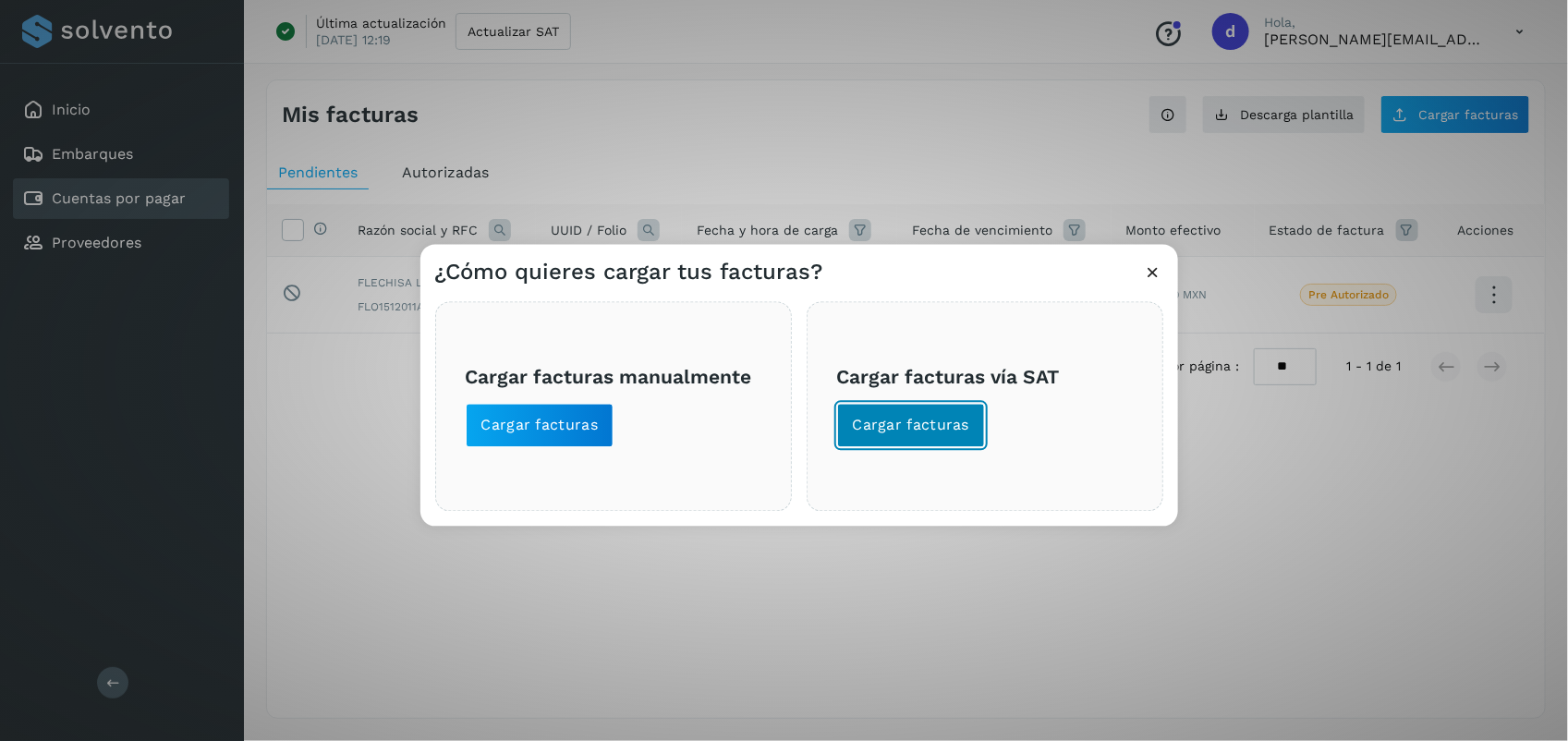
click at [913, 426] on span "Cargar facturas" at bounding box center [911, 426] width 118 height 21
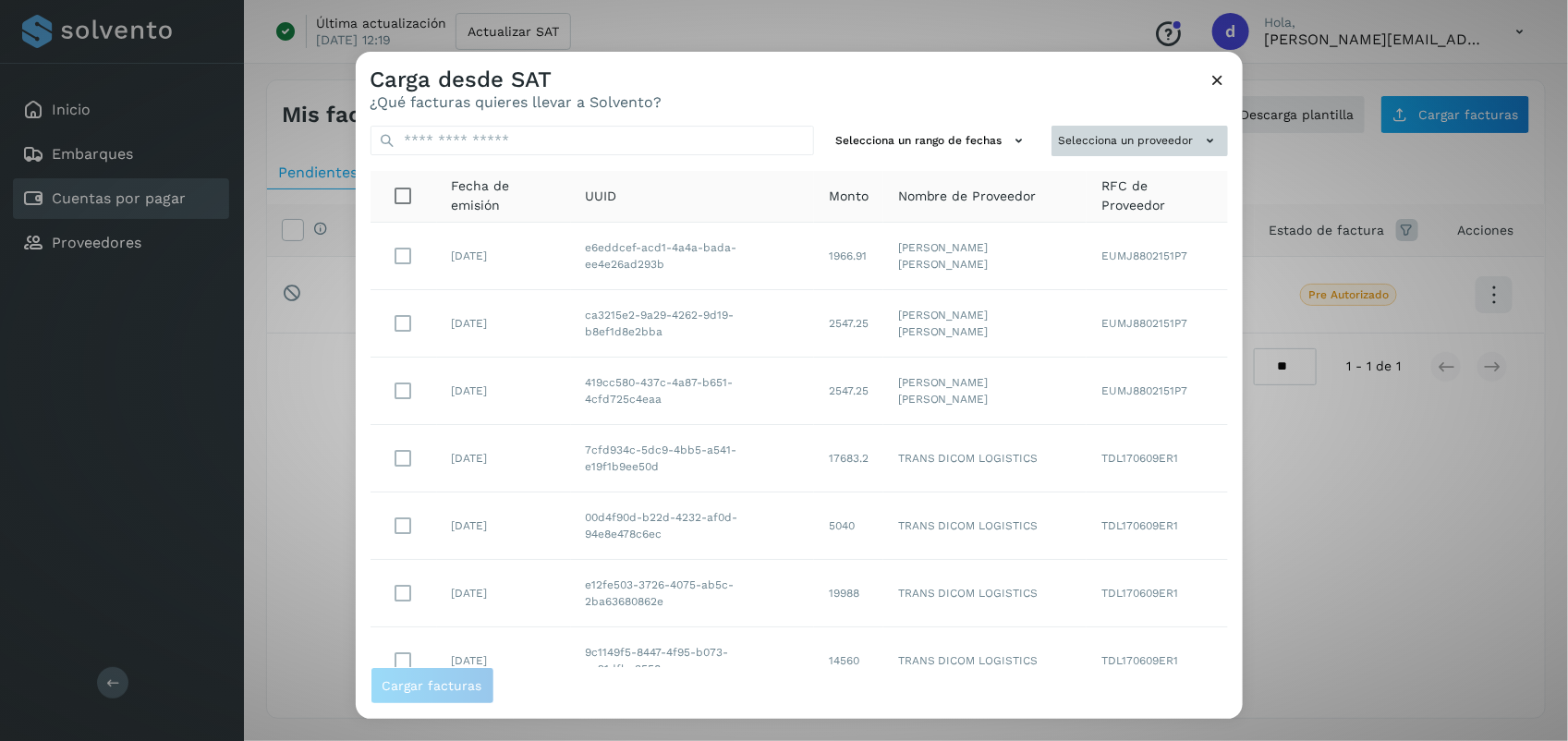
click at [1152, 144] on button "Selecciona un proveedor" at bounding box center [1140, 141] width 177 height 30
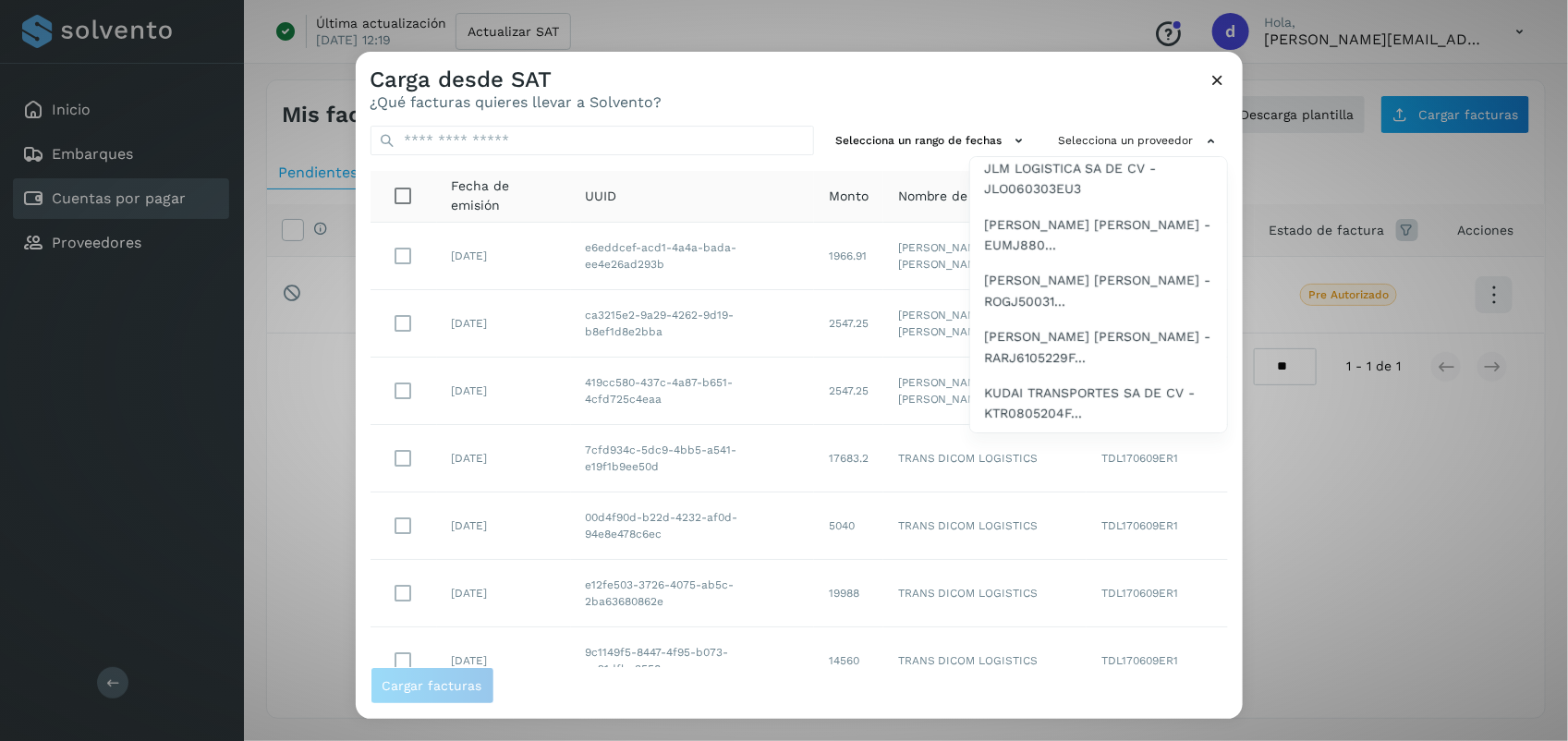
scroll to position [932, 0]
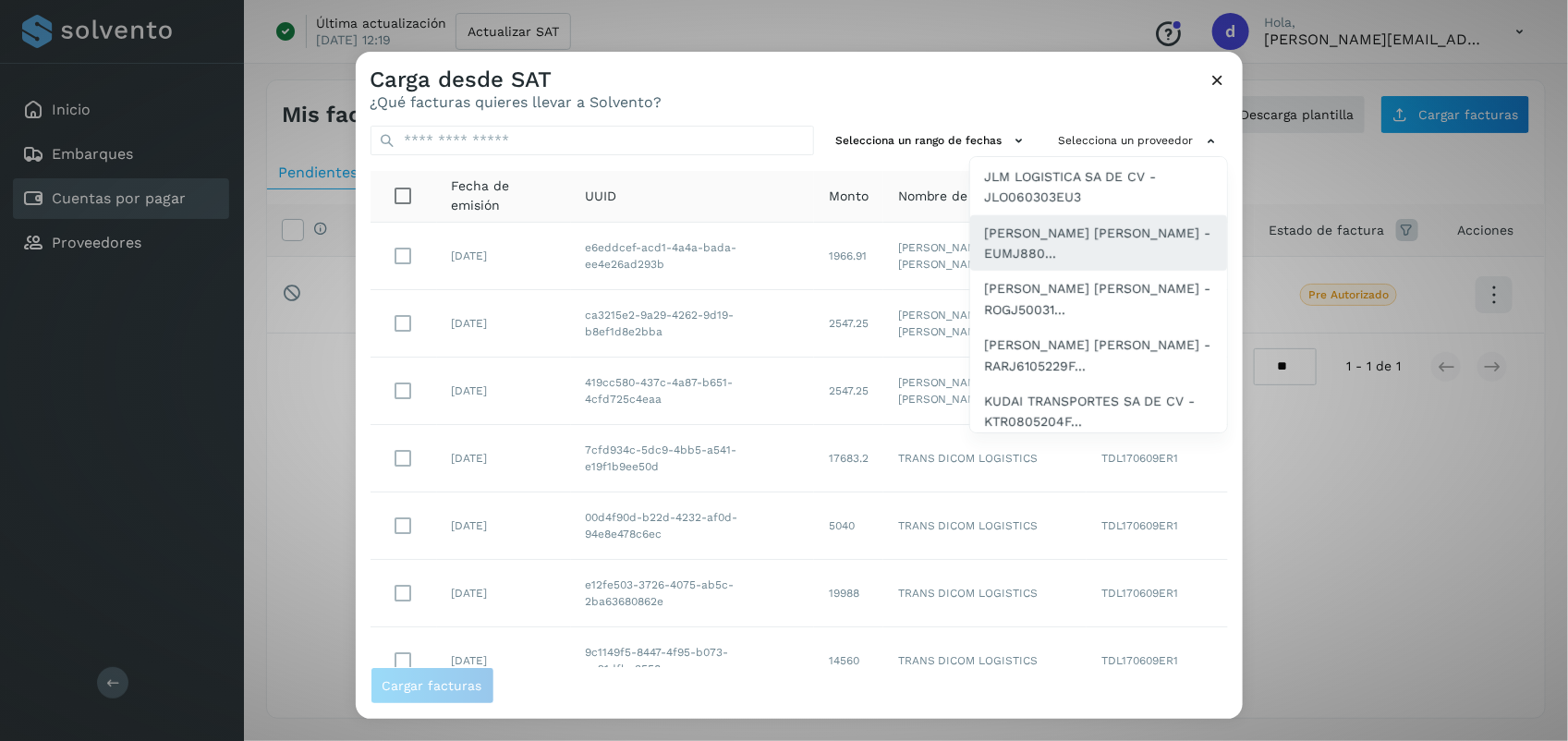
click at [1102, 264] on span "[PERSON_NAME] [PERSON_NAME] - EUMJ880..." at bounding box center [1099, 244] width 227 height 41
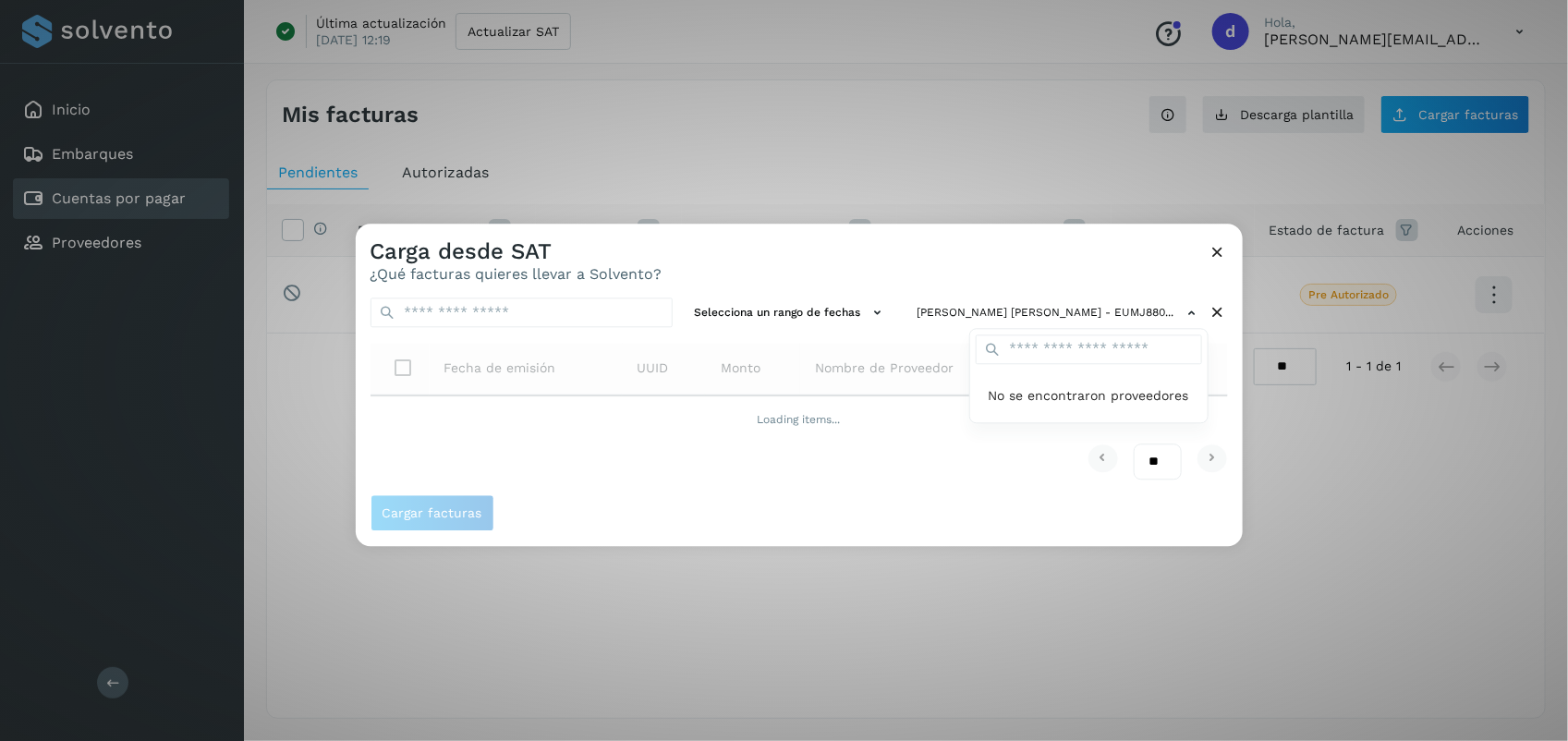
scroll to position [0, 0]
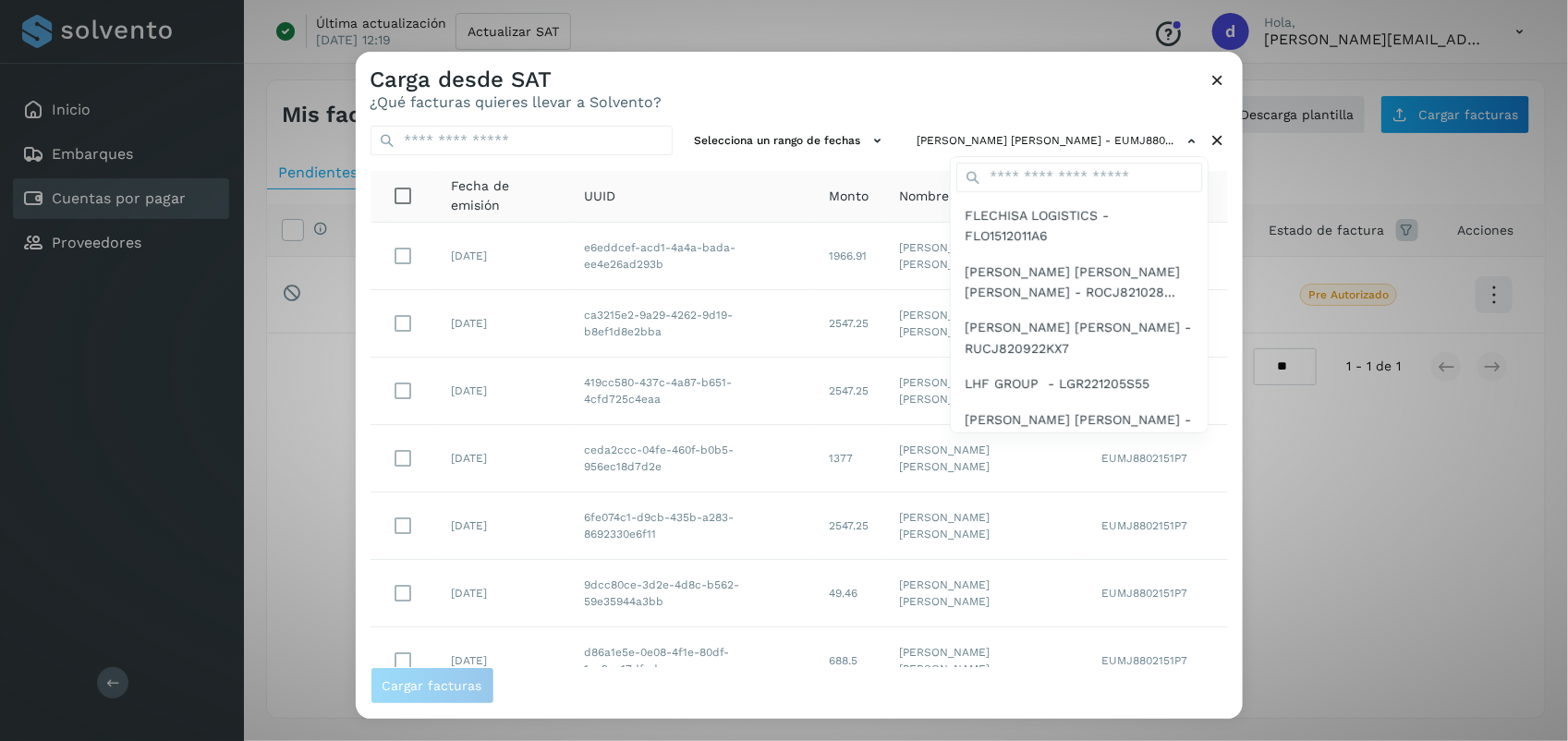
click at [978, 93] on div at bounding box center [1140, 422] width 1568 height 741
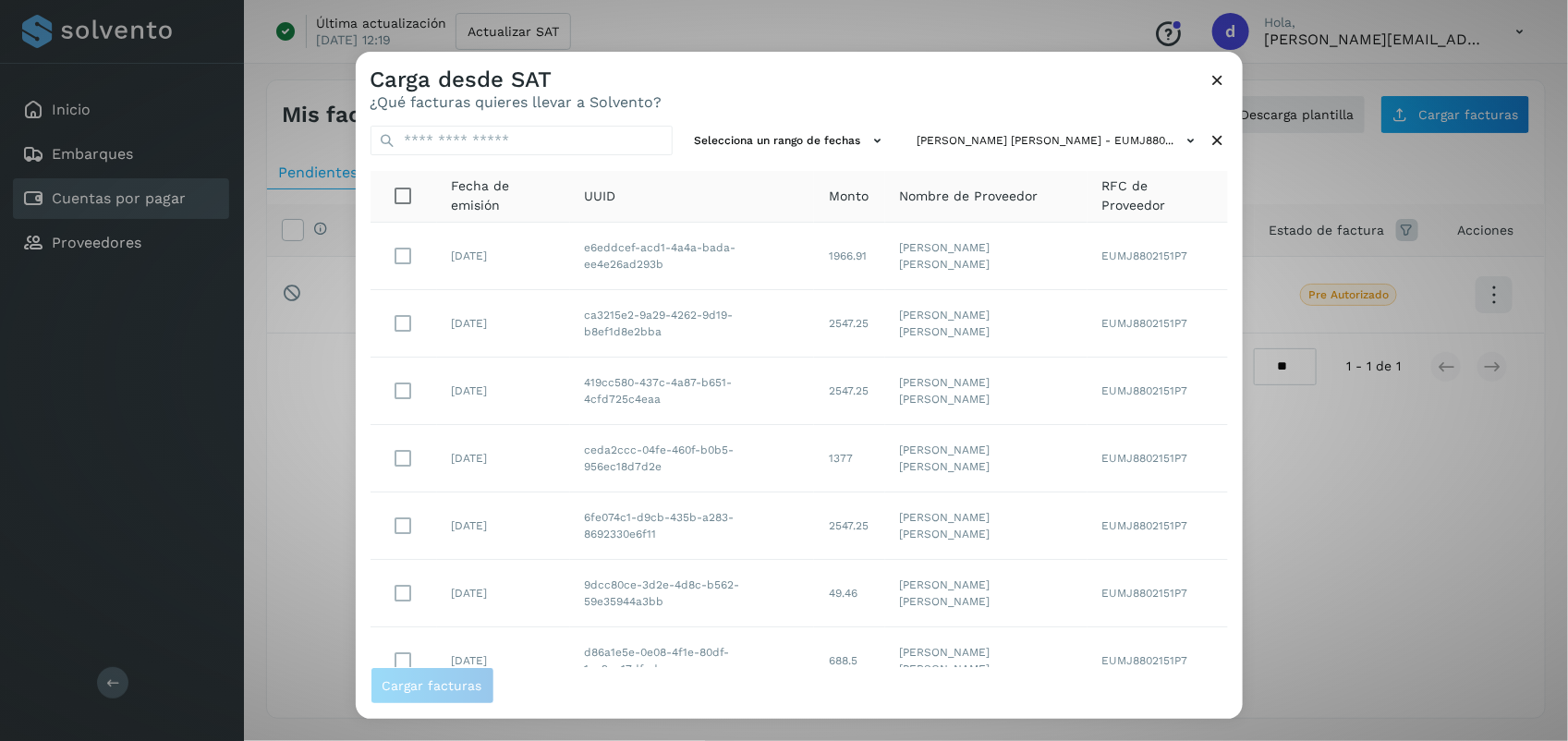
scroll to position [283, 0]
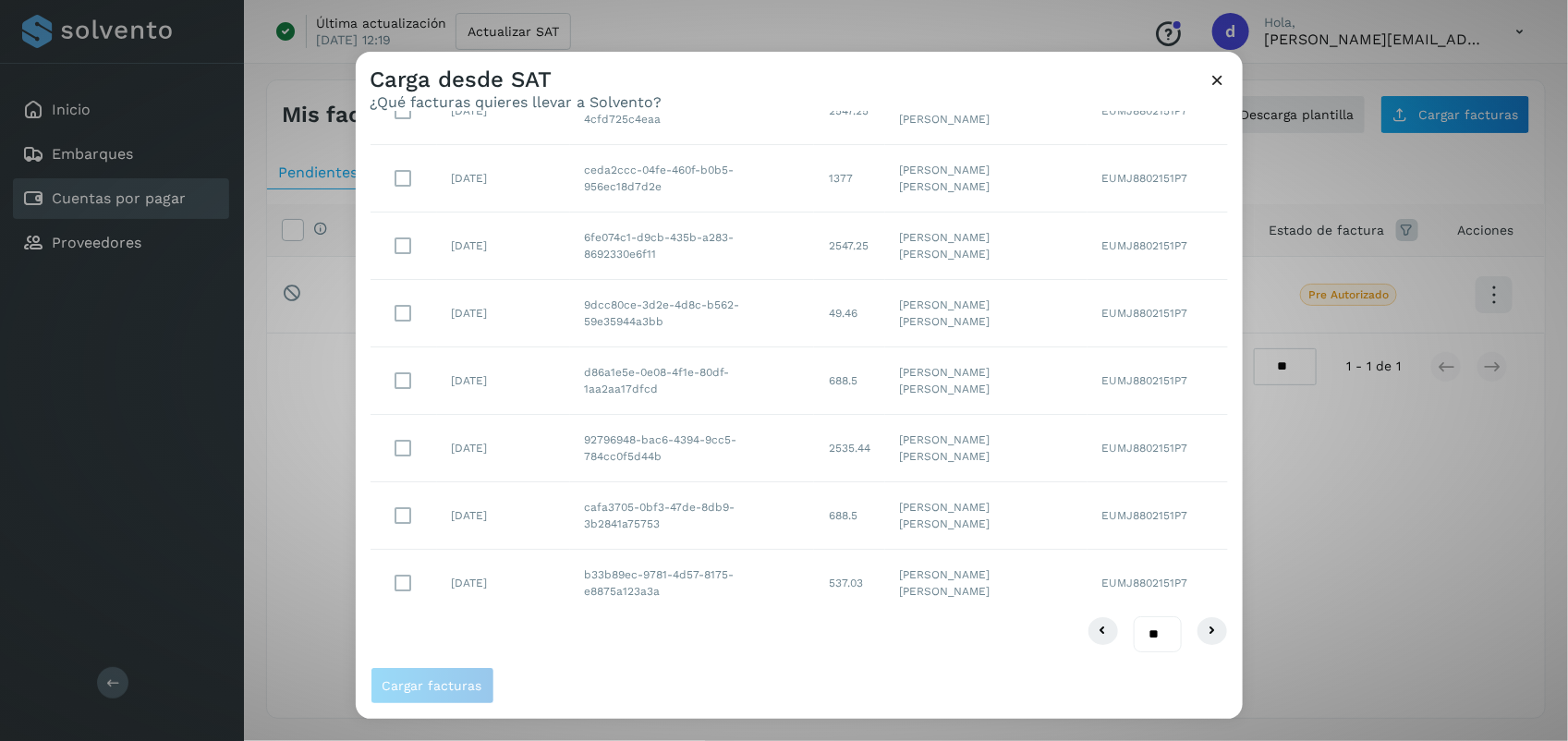
click at [1139, 629] on select "** ** **" at bounding box center [1157, 635] width 48 height 36
select select "**"
click at [1134, 617] on select "** ** **" at bounding box center [1157, 635] width 48 height 36
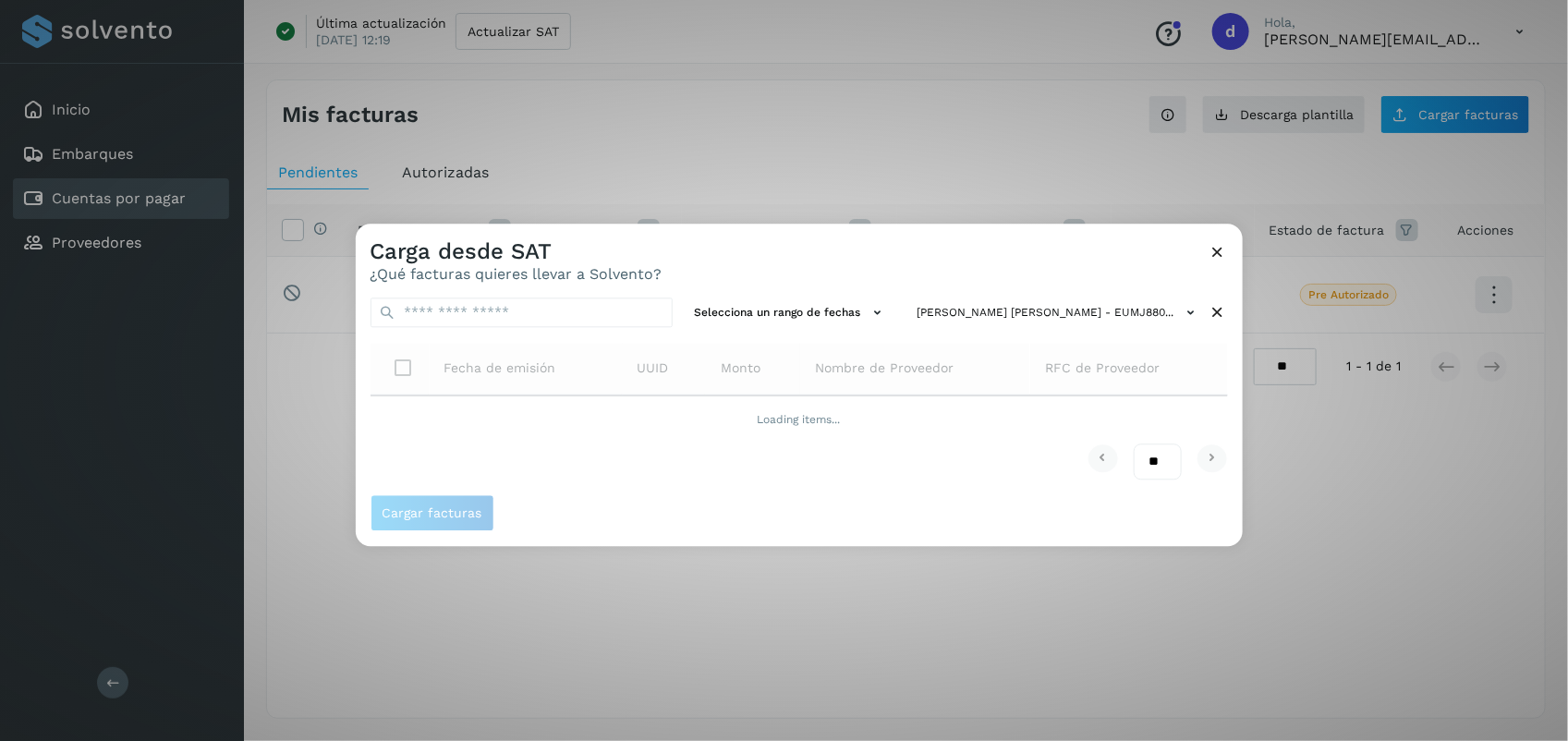
click at [1088, 371] on span "RFC de Proveedor" at bounding box center [1103, 368] width 115 height 20
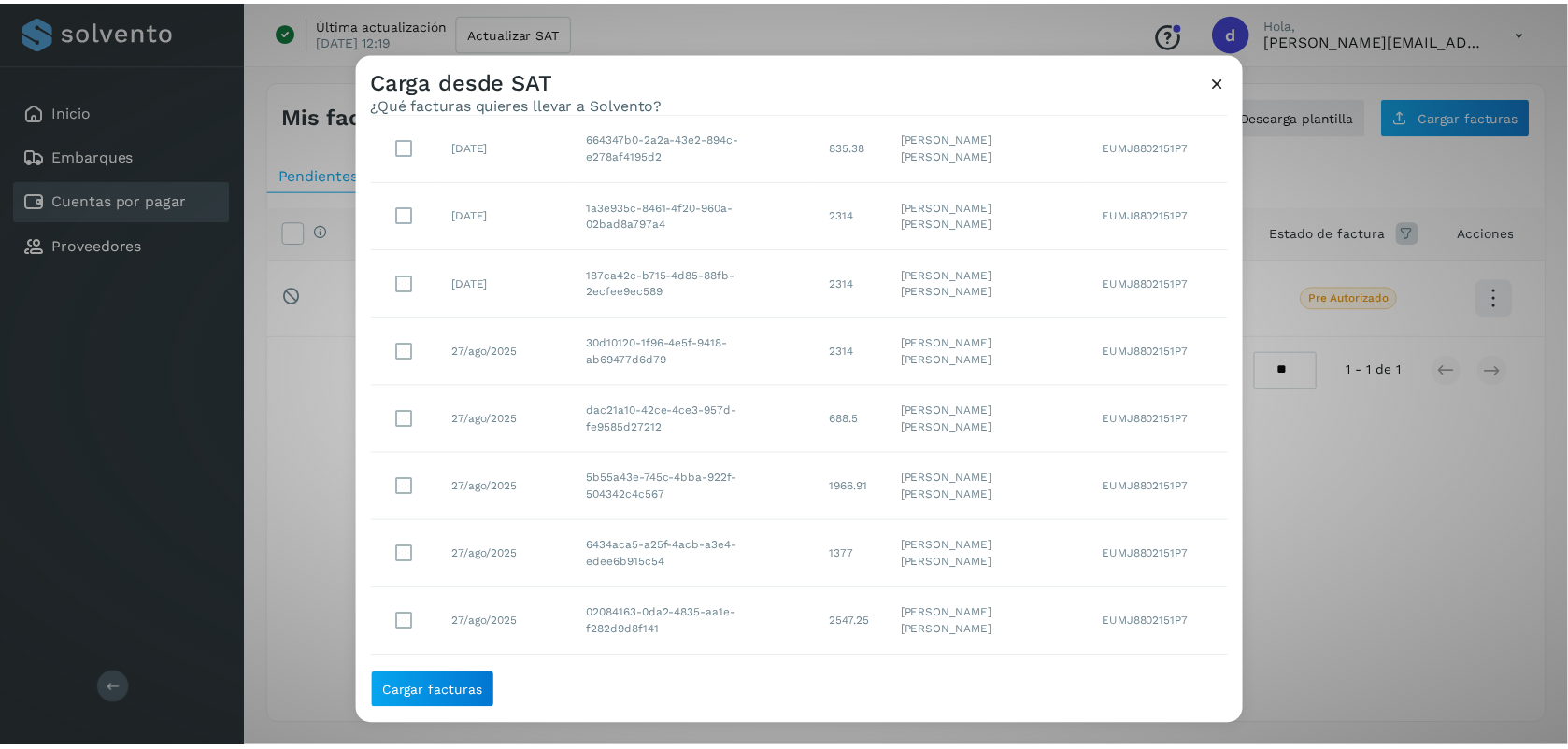
scroll to position [1147, 0]
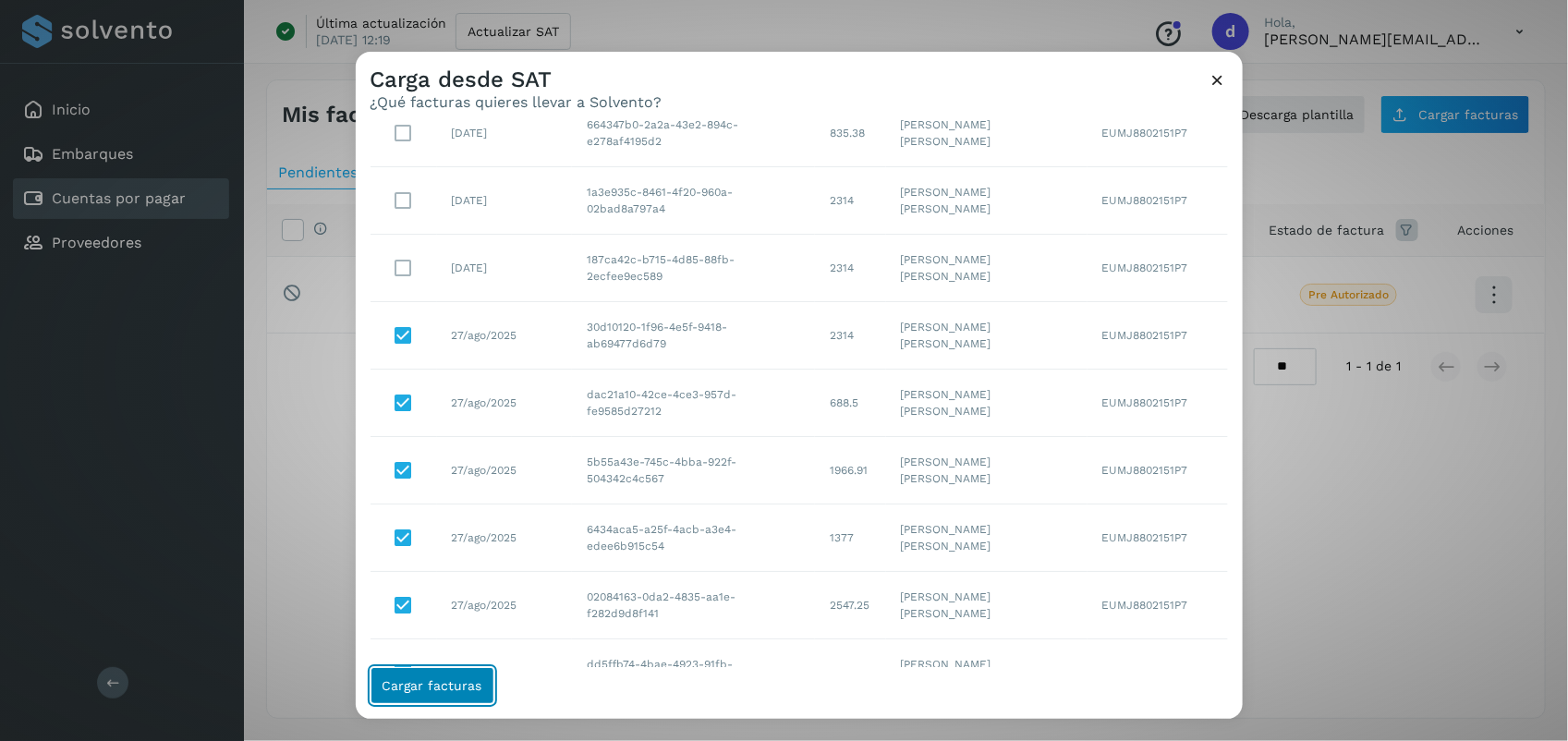
click at [440, 686] on span "Cargar facturas" at bounding box center [432, 686] width 100 height 13
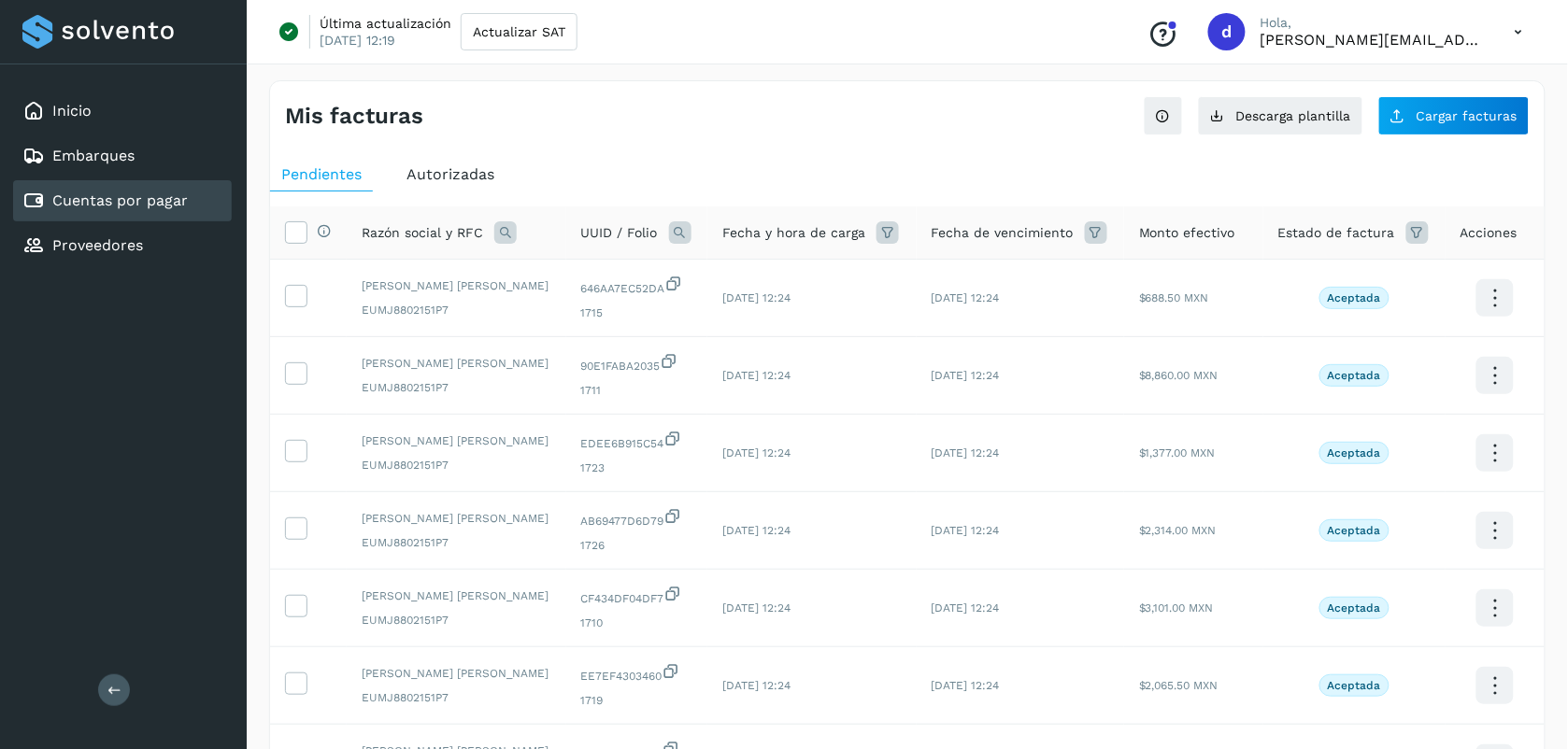
click at [282, 231] on th "Selecciona todas las facturas disponibles para autorización" at bounding box center [308, 233] width 77 height 53
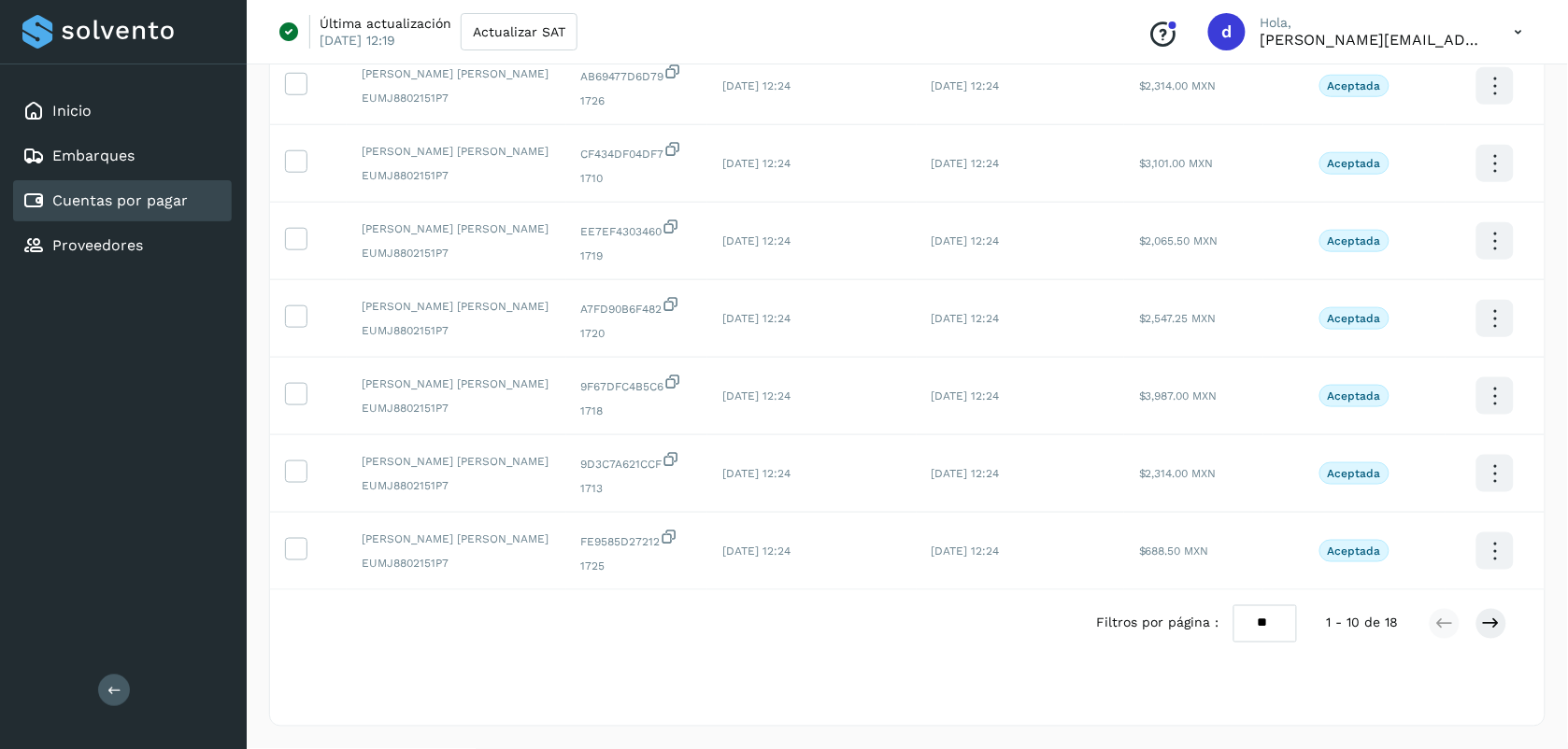
click at [1256, 631] on select "** ** **" at bounding box center [1265, 624] width 64 height 36
select select "**"
click at [1234, 605] on select "** ** **" at bounding box center [1265, 624] width 64 height 36
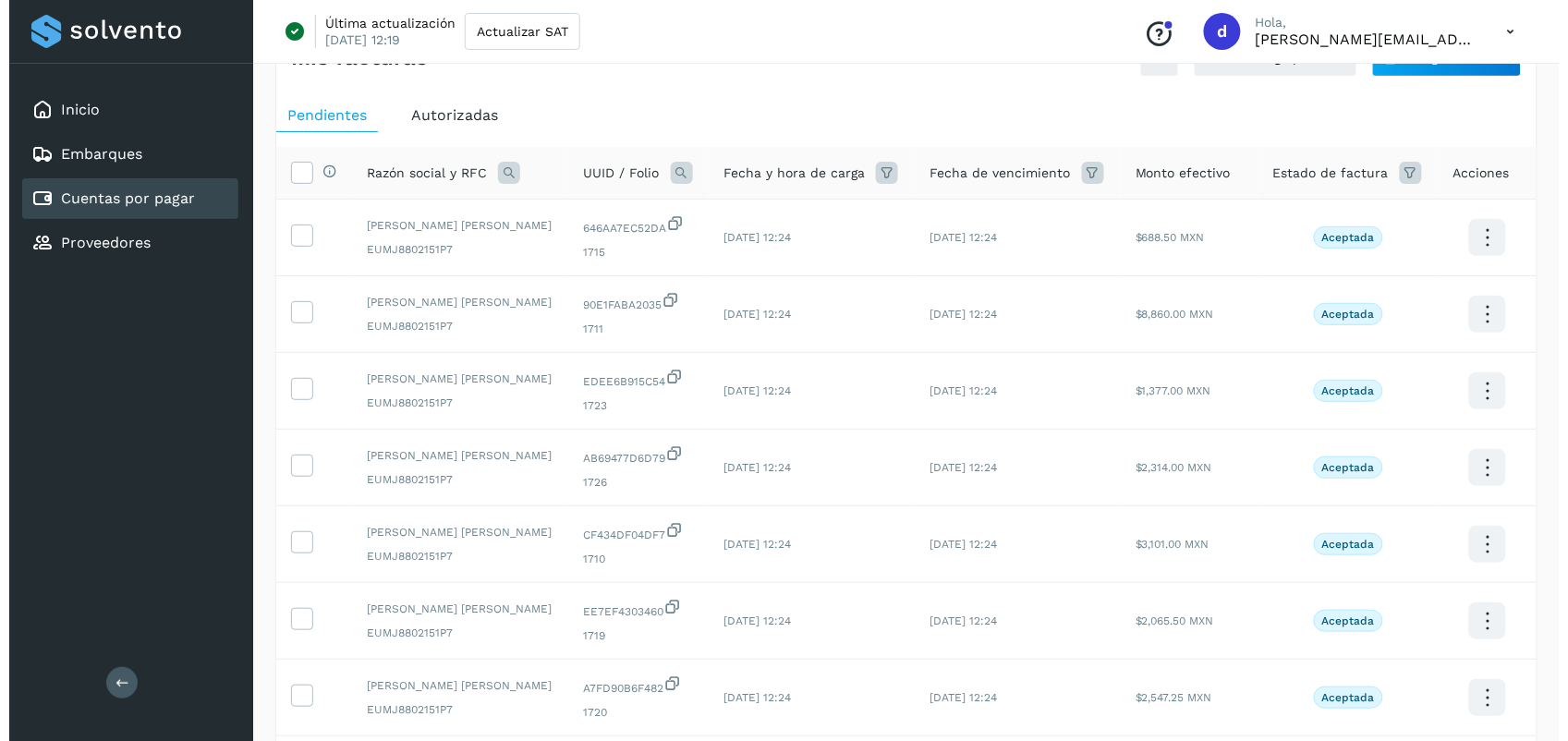
scroll to position [0, 0]
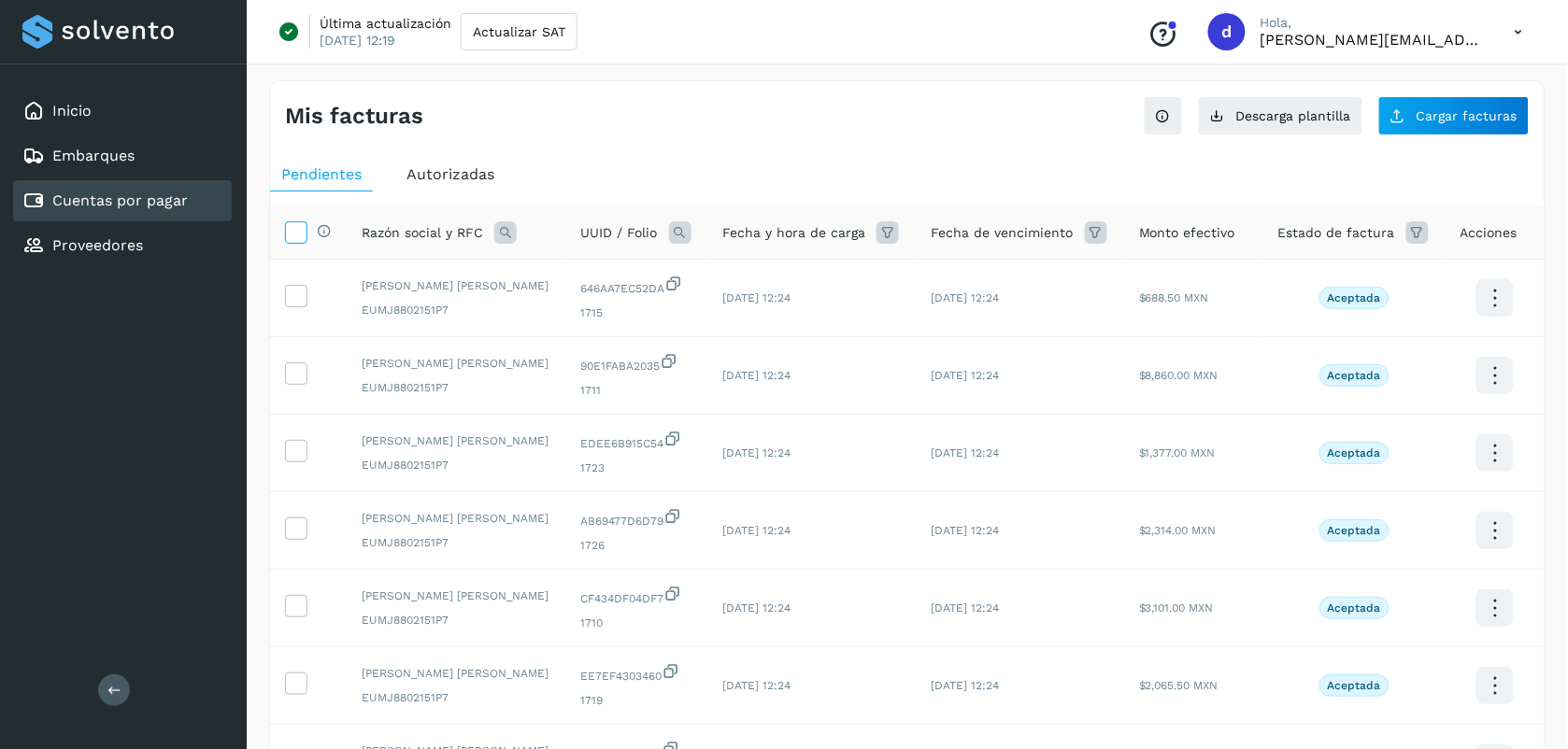
click at [301, 229] on icon at bounding box center [296, 231] width 20 height 20
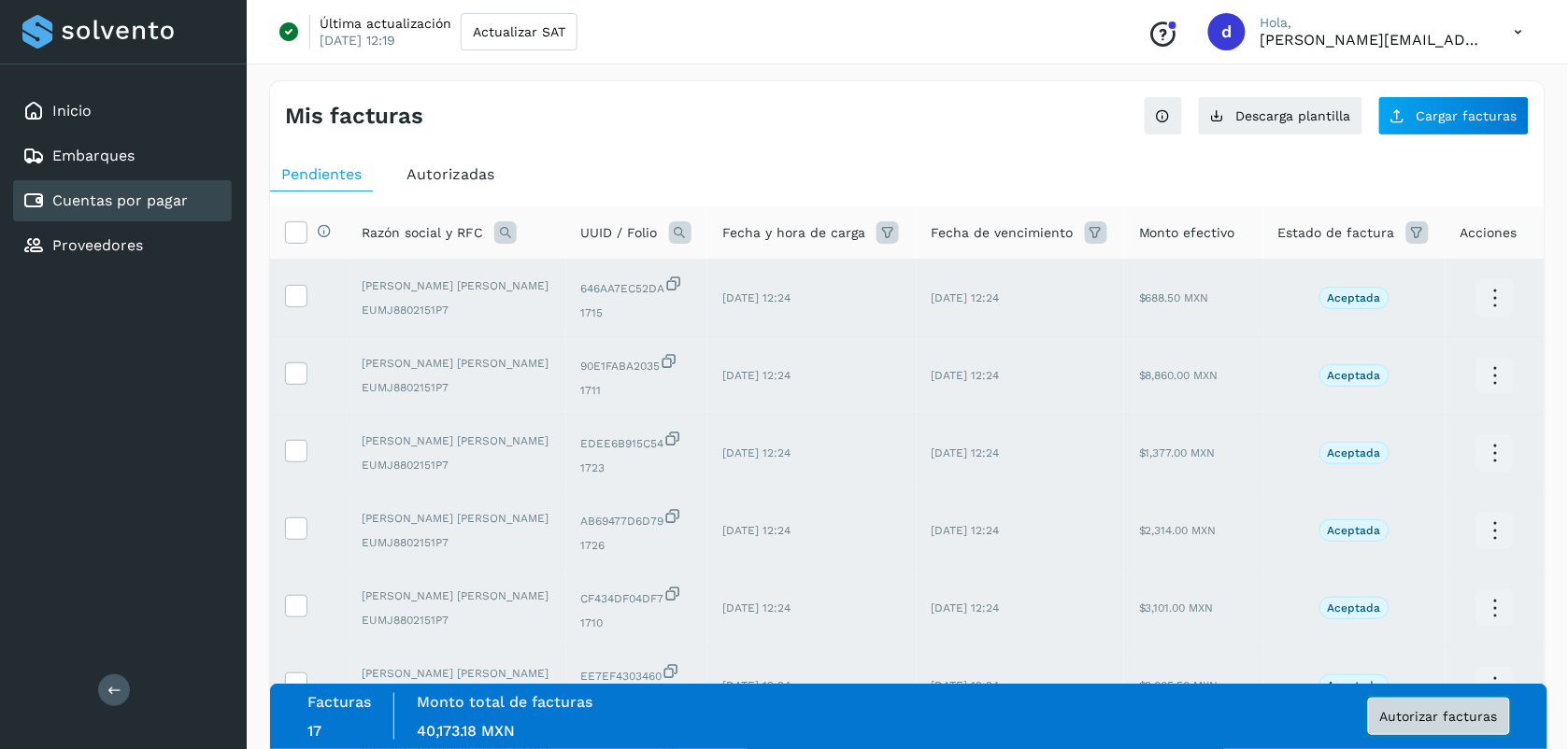
click at [1449, 710] on span "Autorizar facturas" at bounding box center [1439, 717] width 118 height 13
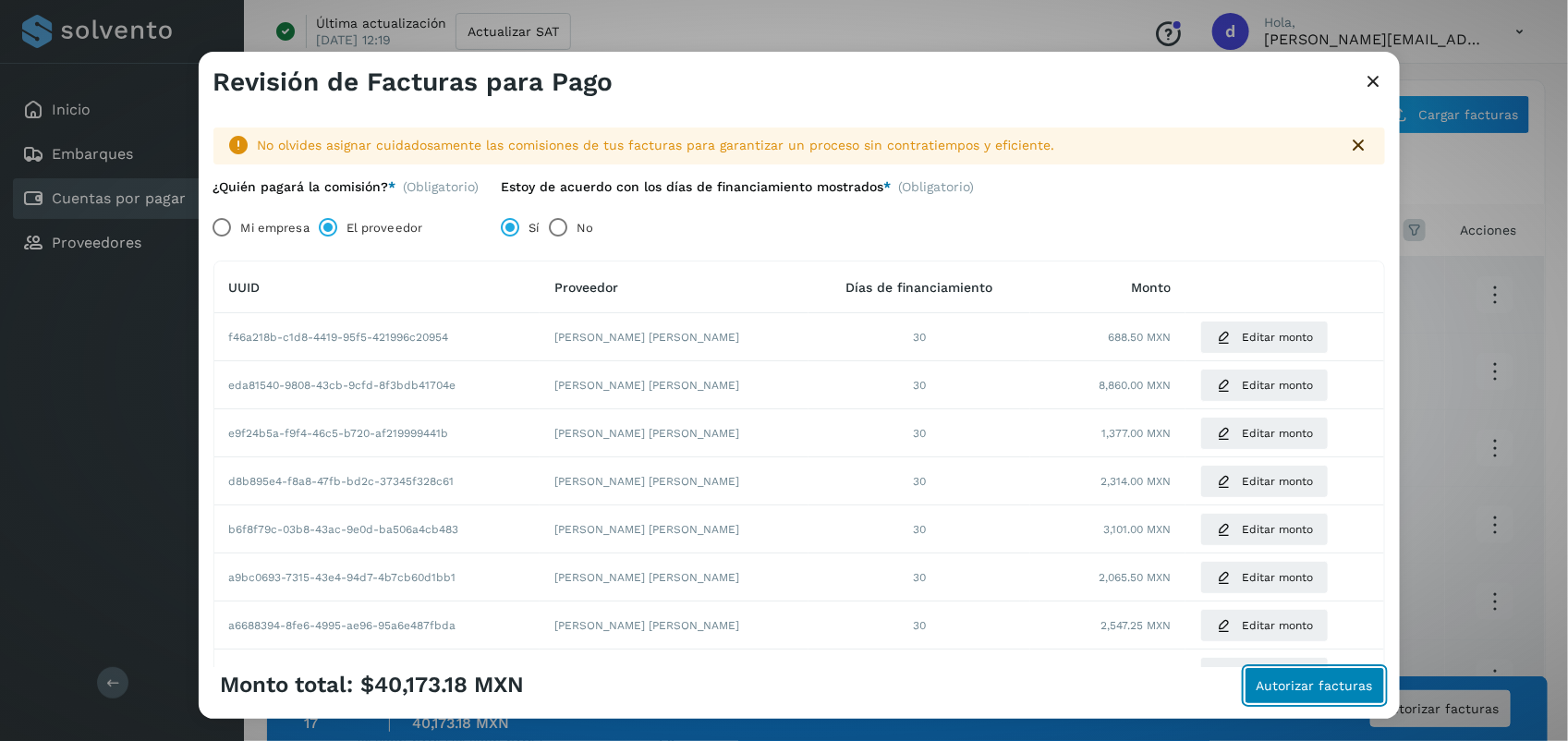
click at [1319, 683] on span "Autorizar facturas" at bounding box center [1315, 686] width 117 height 13
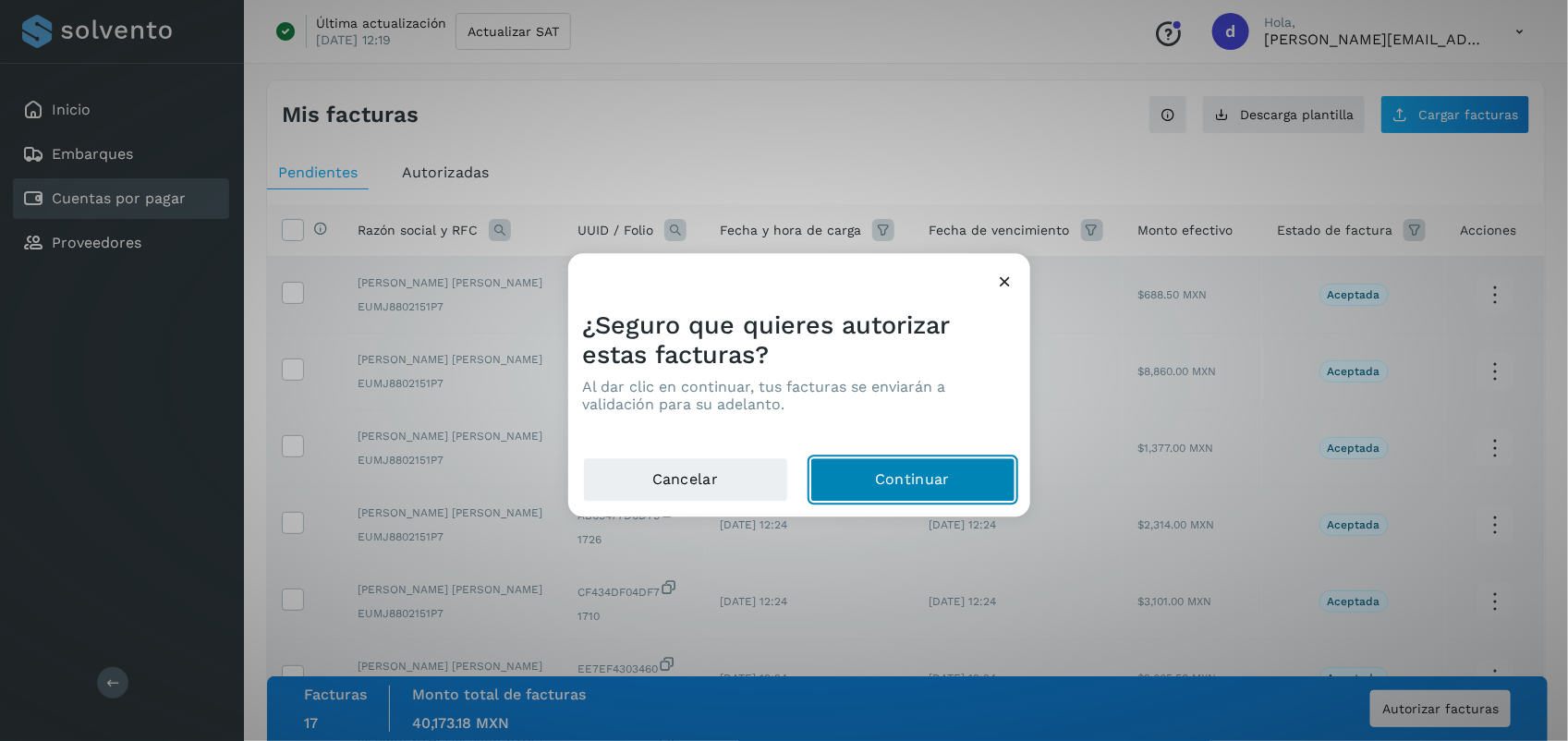
click at [852, 487] on button "Continuar" at bounding box center [913, 481] width 205 height 44
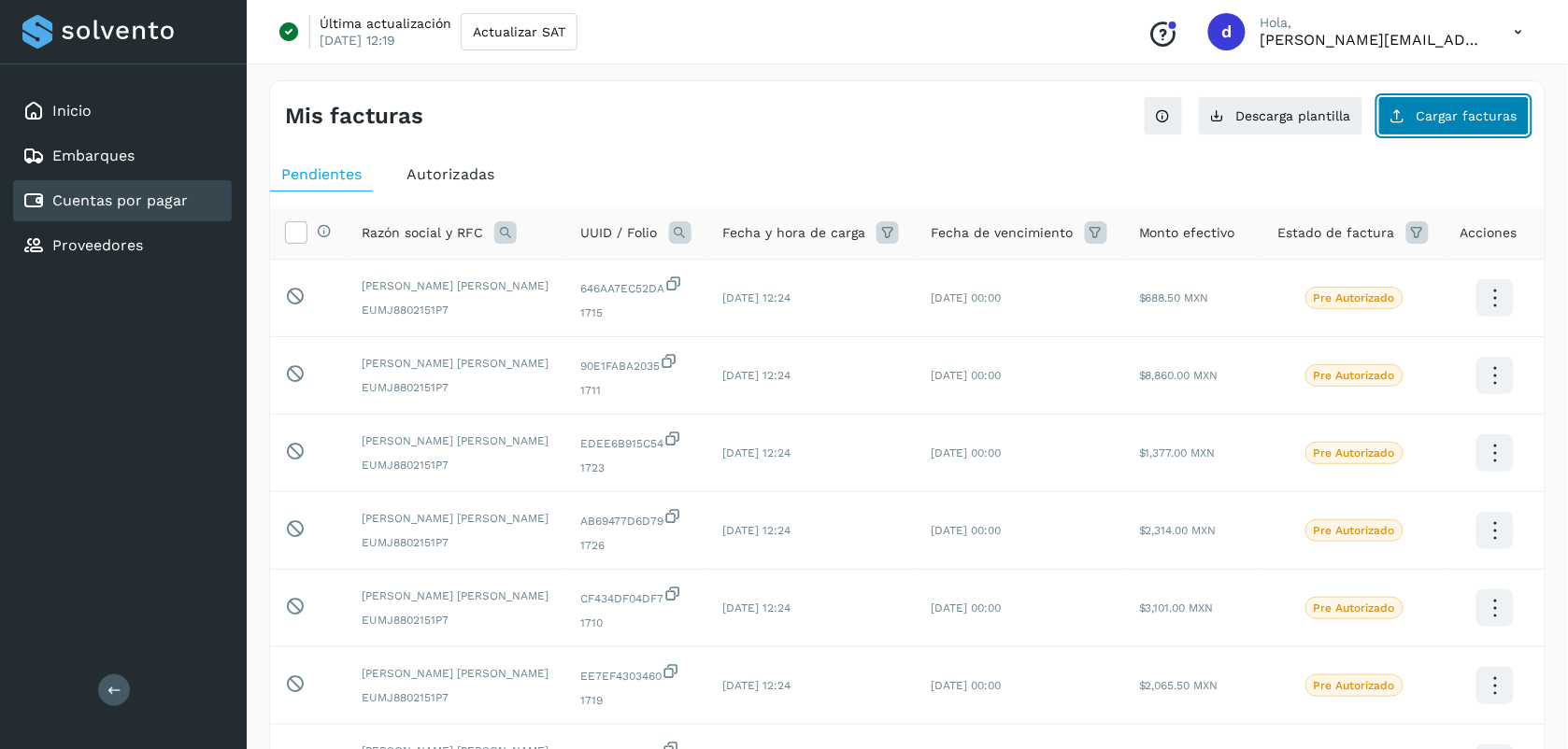
click at [1478, 125] on button "Cargar facturas" at bounding box center [1453, 115] width 151 height 39
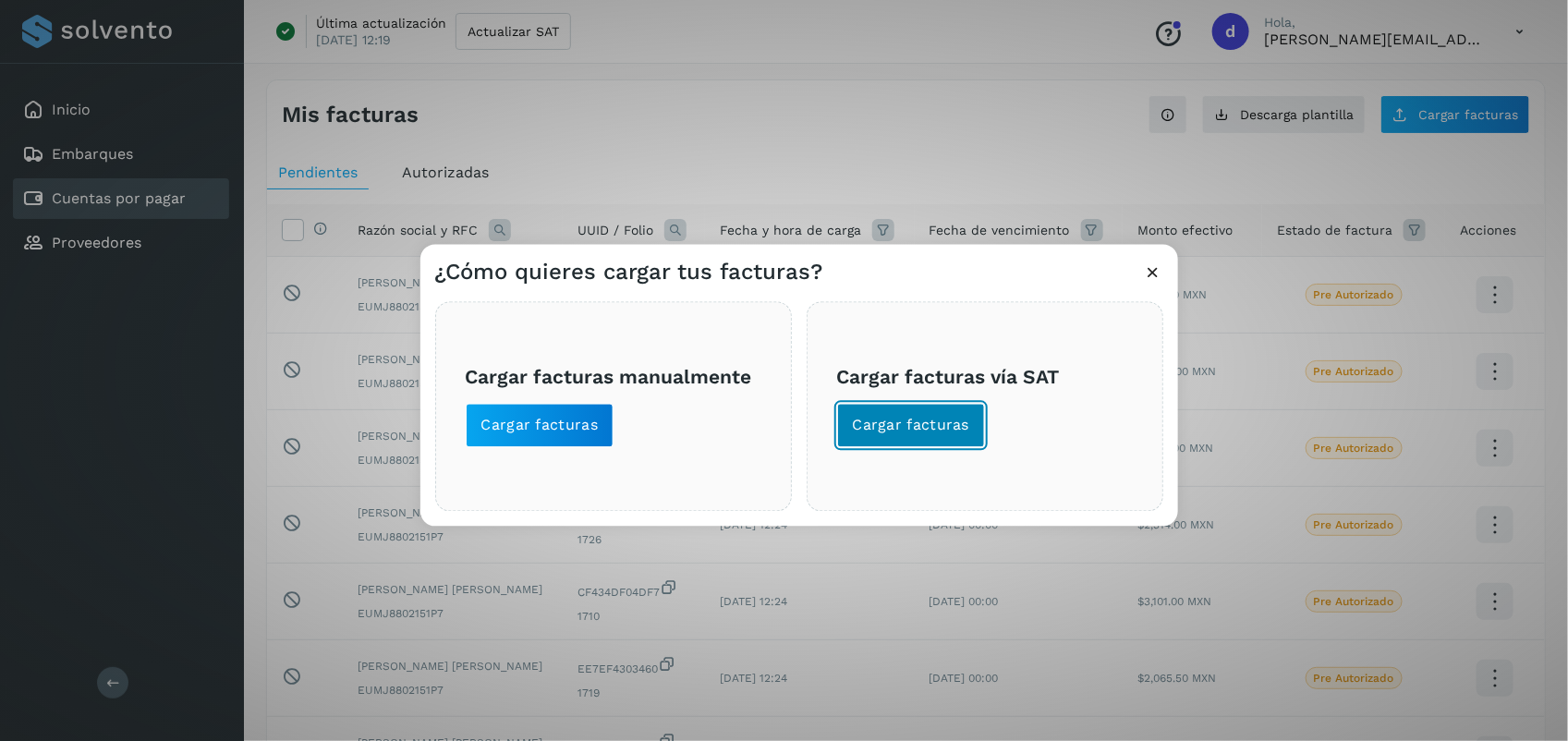
click at [953, 417] on span "Cargar facturas" at bounding box center [911, 426] width 118 height 21
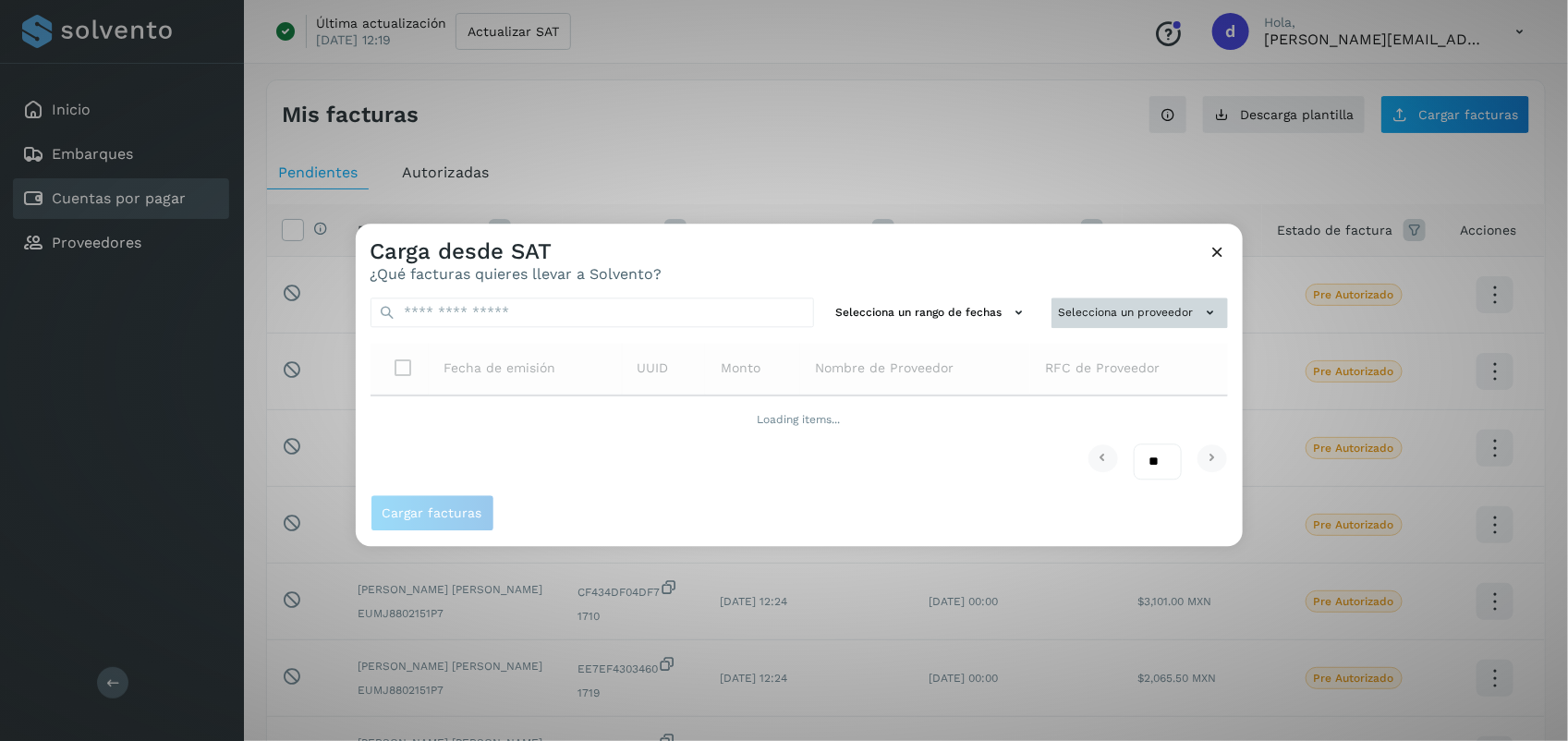
click at [1175, 303] on button "Selecciona un proveedor" at bounding box center [1140, 313] width 177 height 30
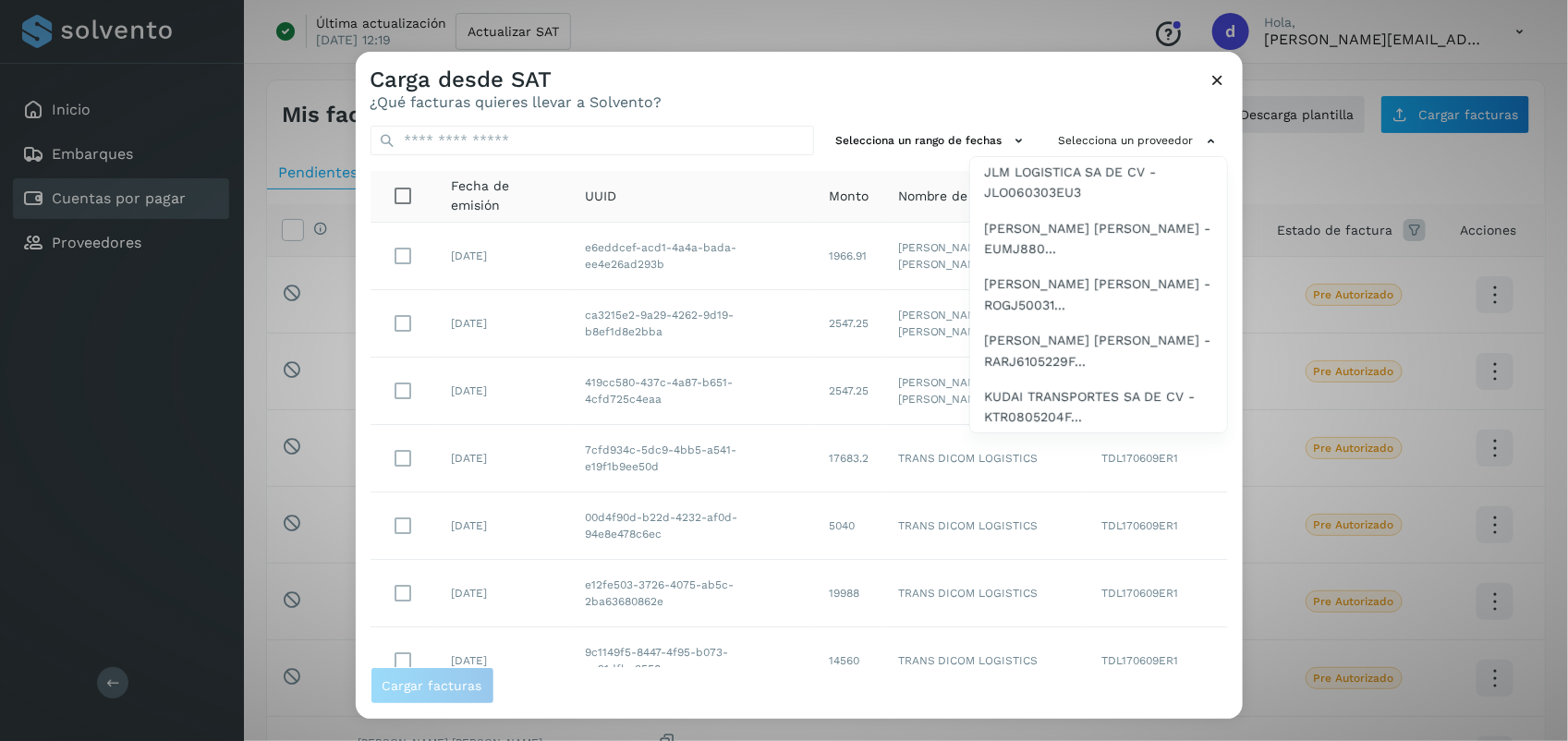
scroll to position [946, 0]
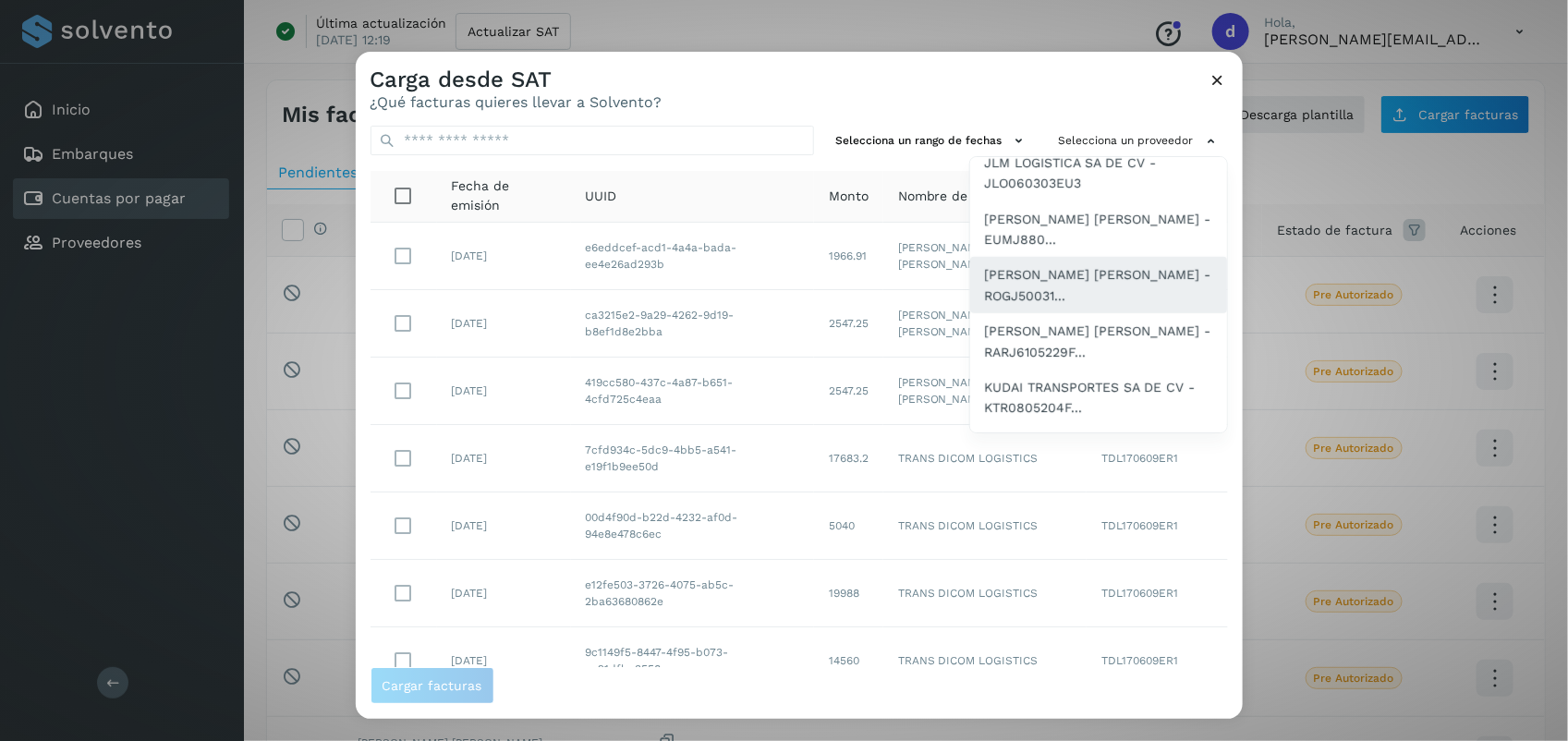
click at [1079, 290] on span "[PERSON_NAME] [PERSON_NAME] - ROGJ50031..." at bounding box center [1099, 286] width 227 height 41
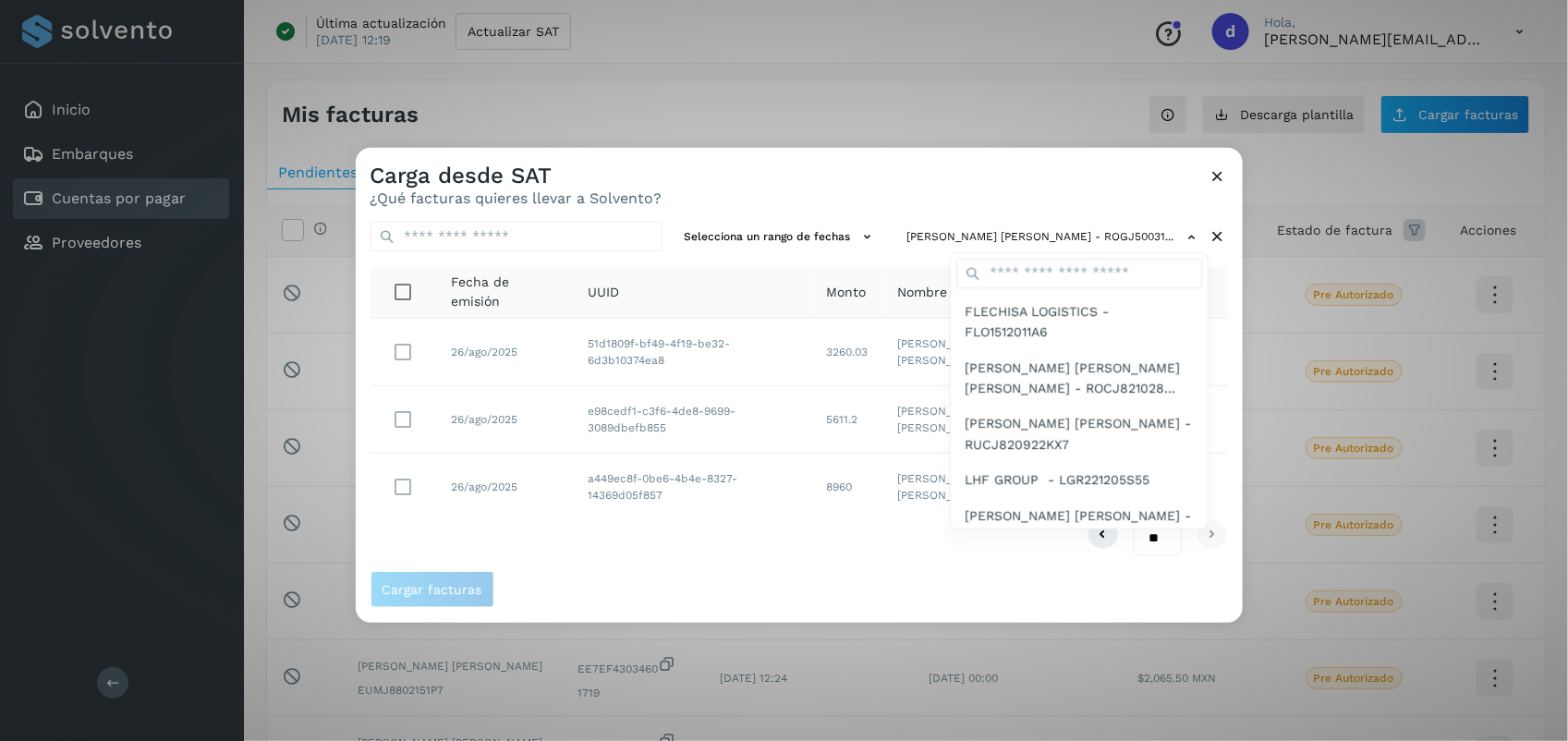
click at [408, 301] on div at bounding box center [1140, 518] width 1568 height 741
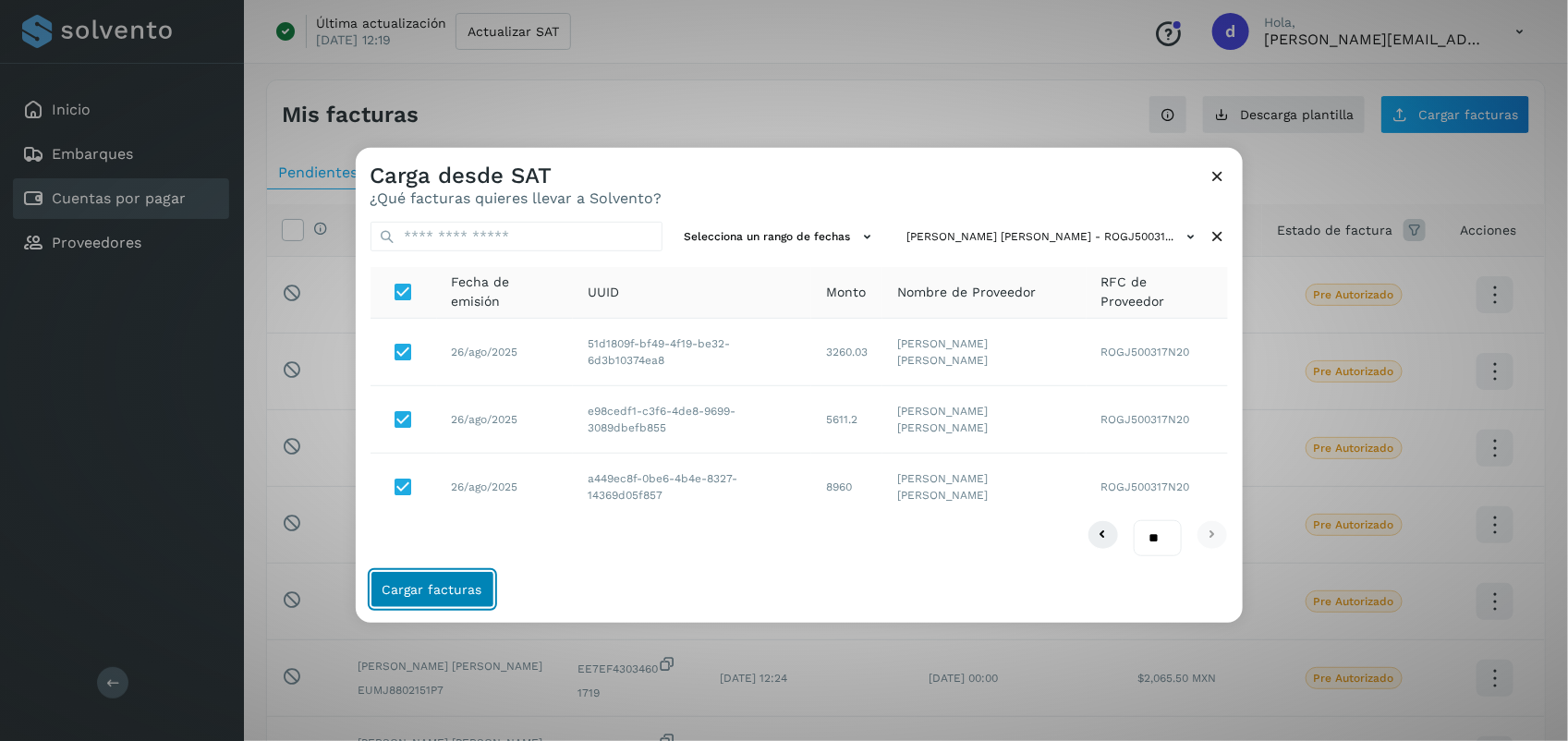
click at [423, 575] on button "Cargar facturas" at bounding box center [432, 590] width 124 height 37
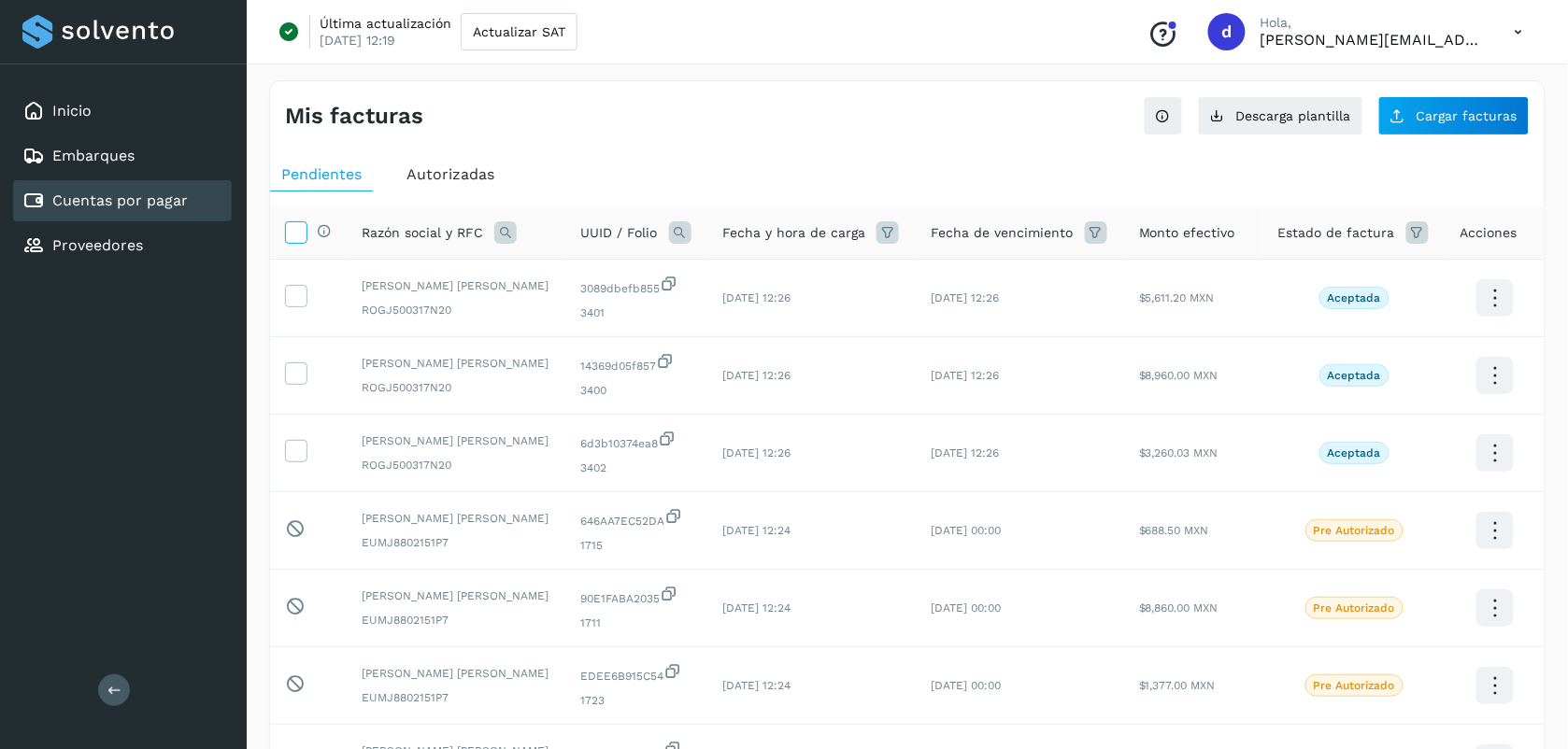
click at [291, 244] on label at bounding box center [296, 233] width 23 height 23
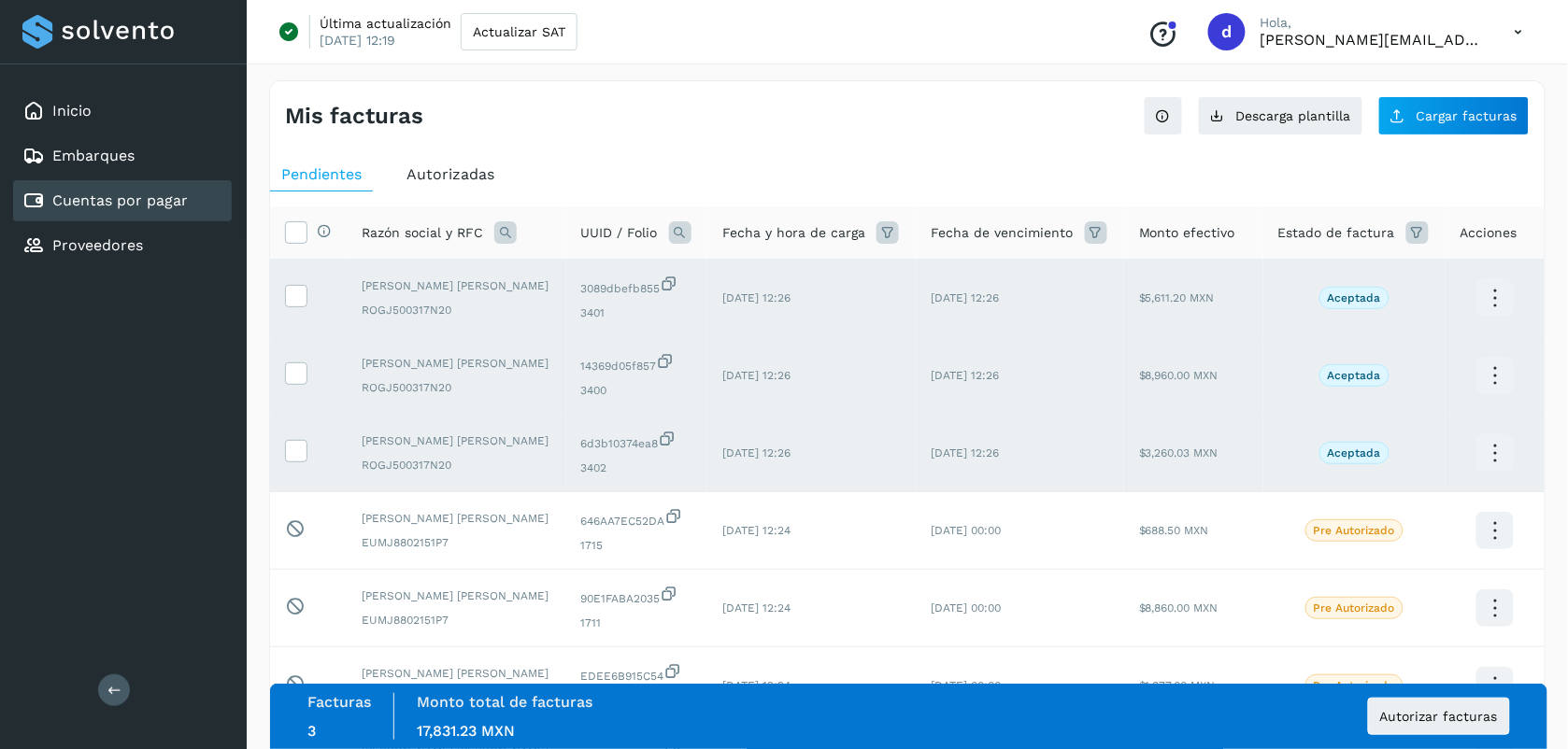
click at [727, 712] on div "Facturas 3 Monto total de facturas Monto total 17,831.23 MXN Autorizar facturas" at bounding box center [908, 716] width 1202 height 47
click at [1400, 706] on button "Autorizar facturas" at bounding box center [1438, 716] width 142 height 37
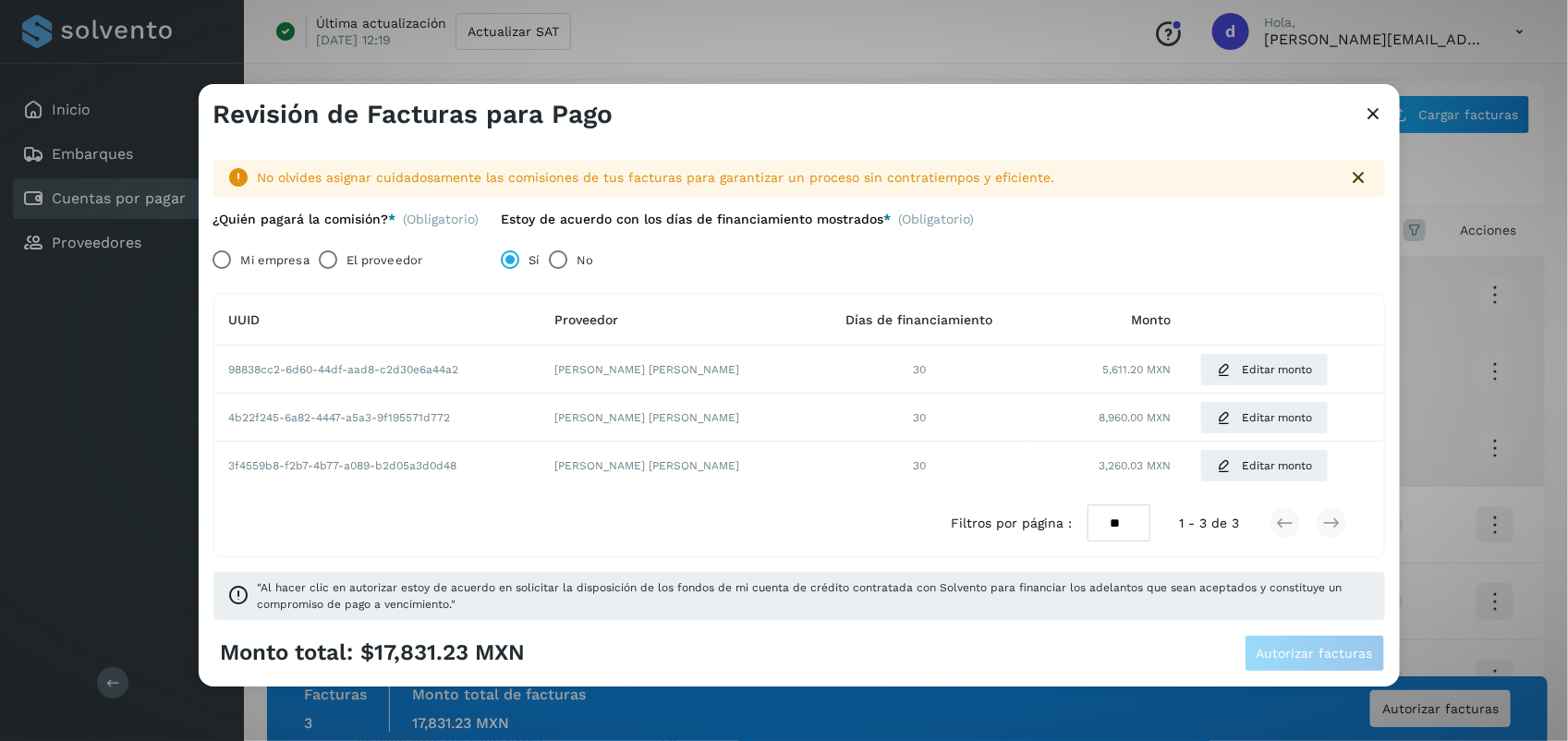
click at [357, 260] on label "El proveedor" at bounding box center [384, 260] width 76 height 37
click at [1312, 650] on span "Autorizar facturas" at bounding box center [1315, 654] width 117 height 13
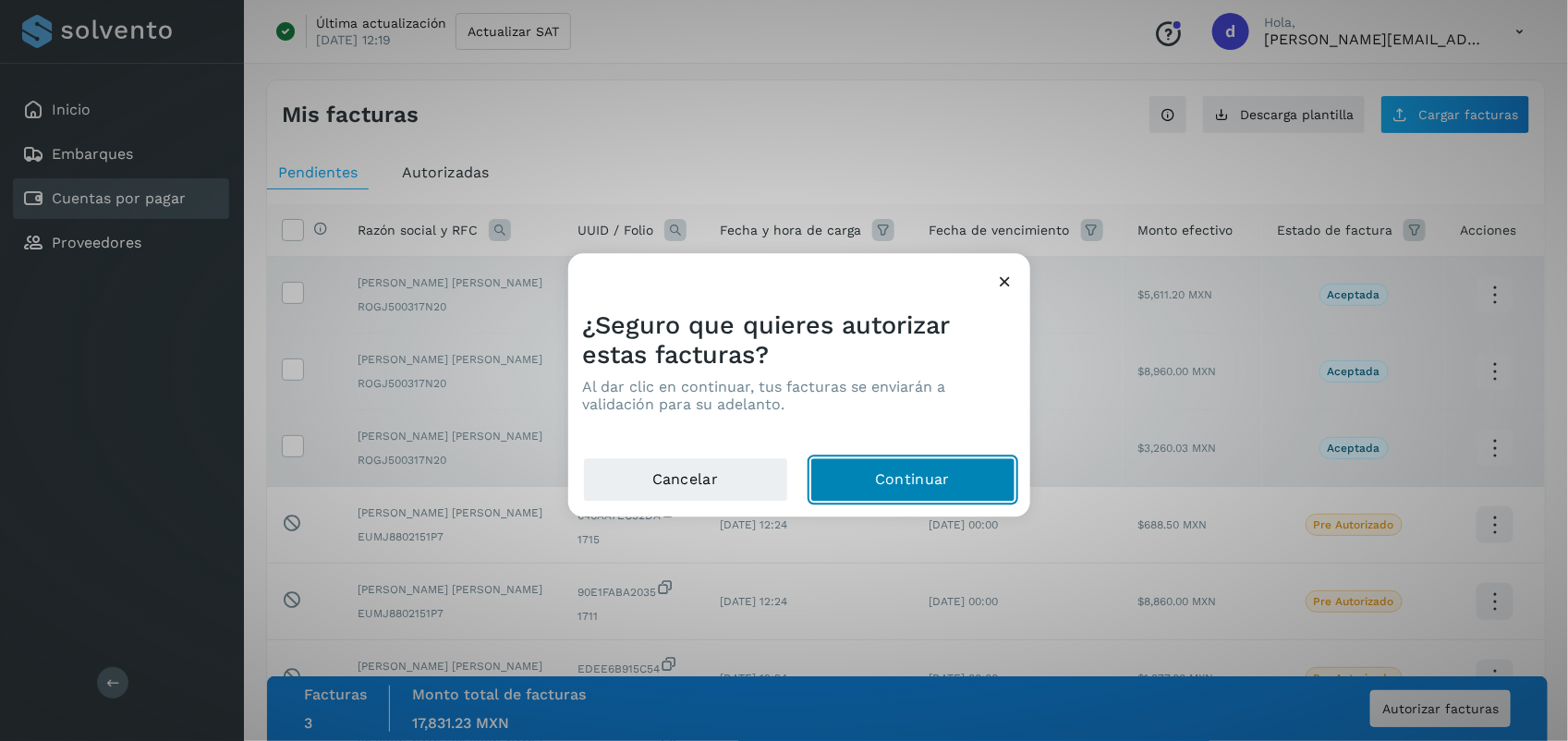
click at [939, 476] on button "Continuar" at bounding box center [913, 481] width 205 height 44
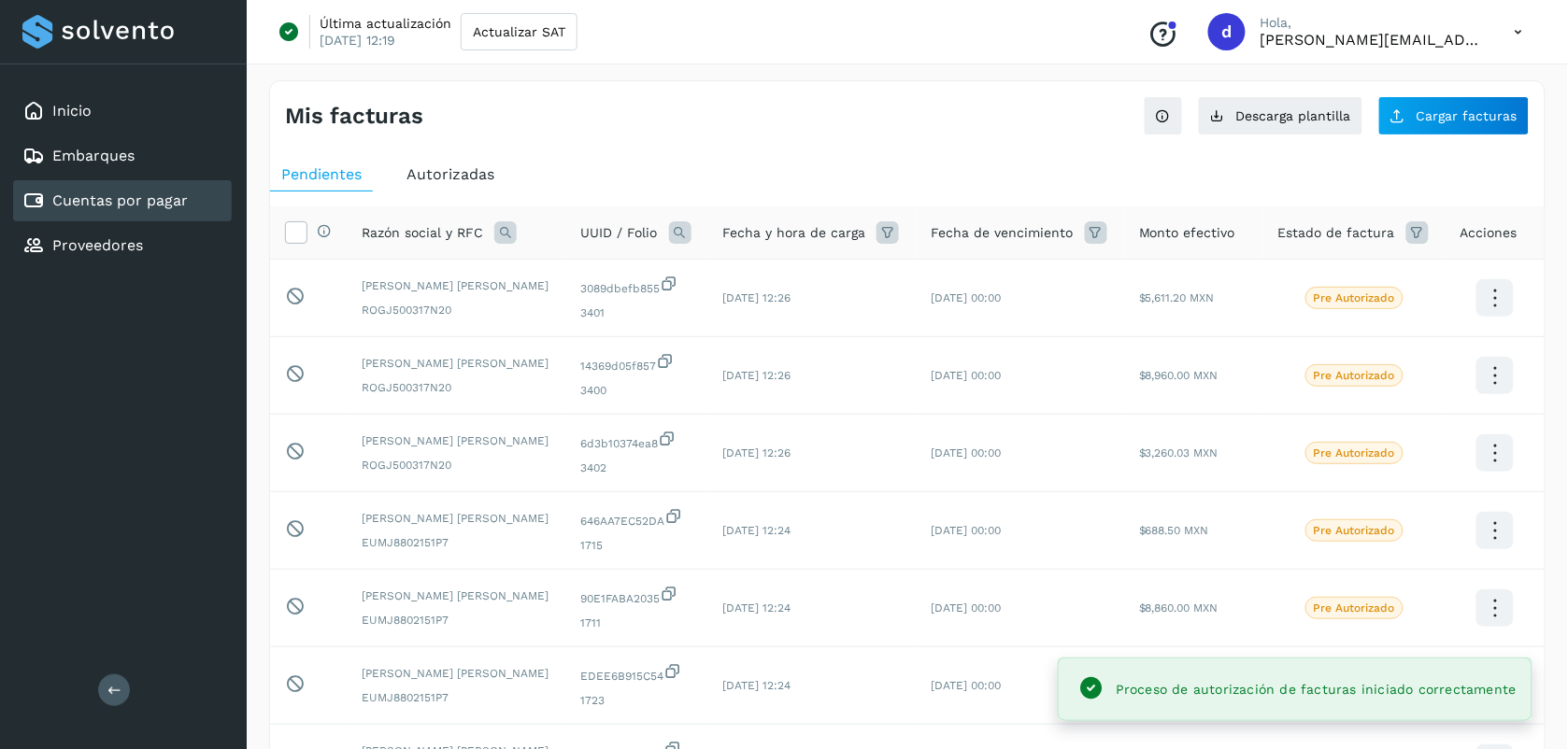
click at [588, 166] on ul "Pendientes Autorizadas" at bounding box center [907, 174] width 1274 height 33
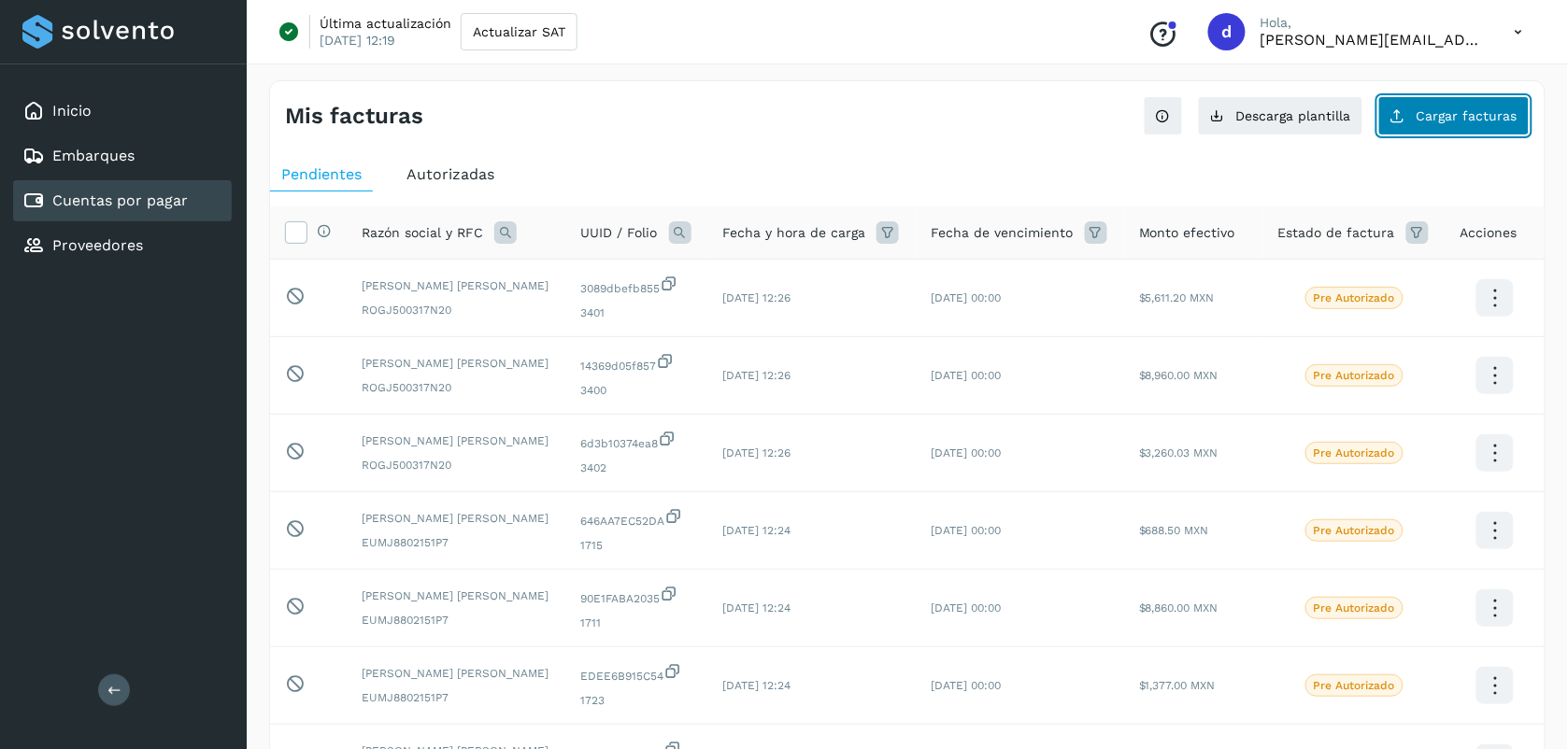
click at [1456, 124] on button "Cargar facturas" at bounding box center [1453, 115] width 151 height 39
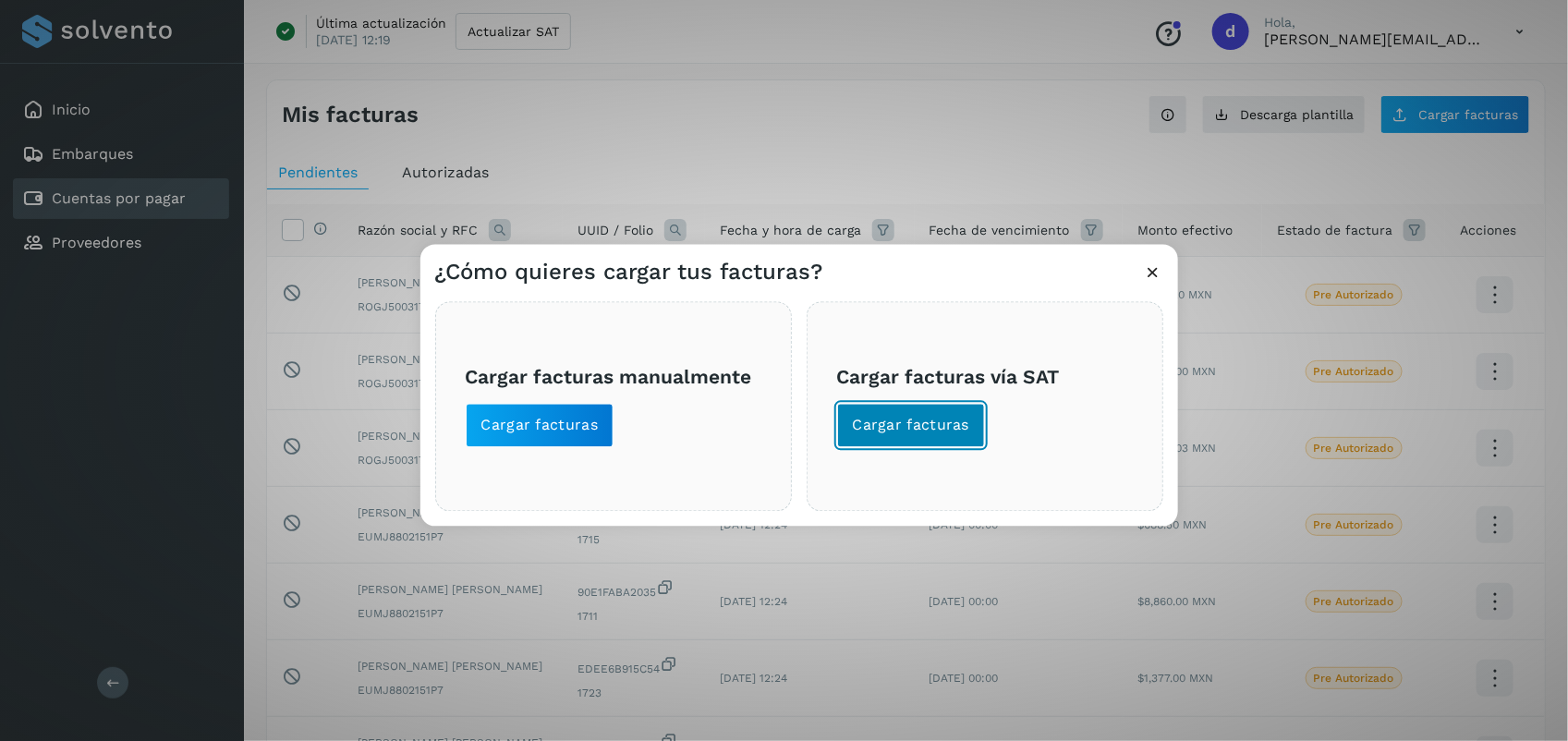
click at [935, 418] on span "Cargar facturas" at bounding box center [911, 426] width 118 height 21
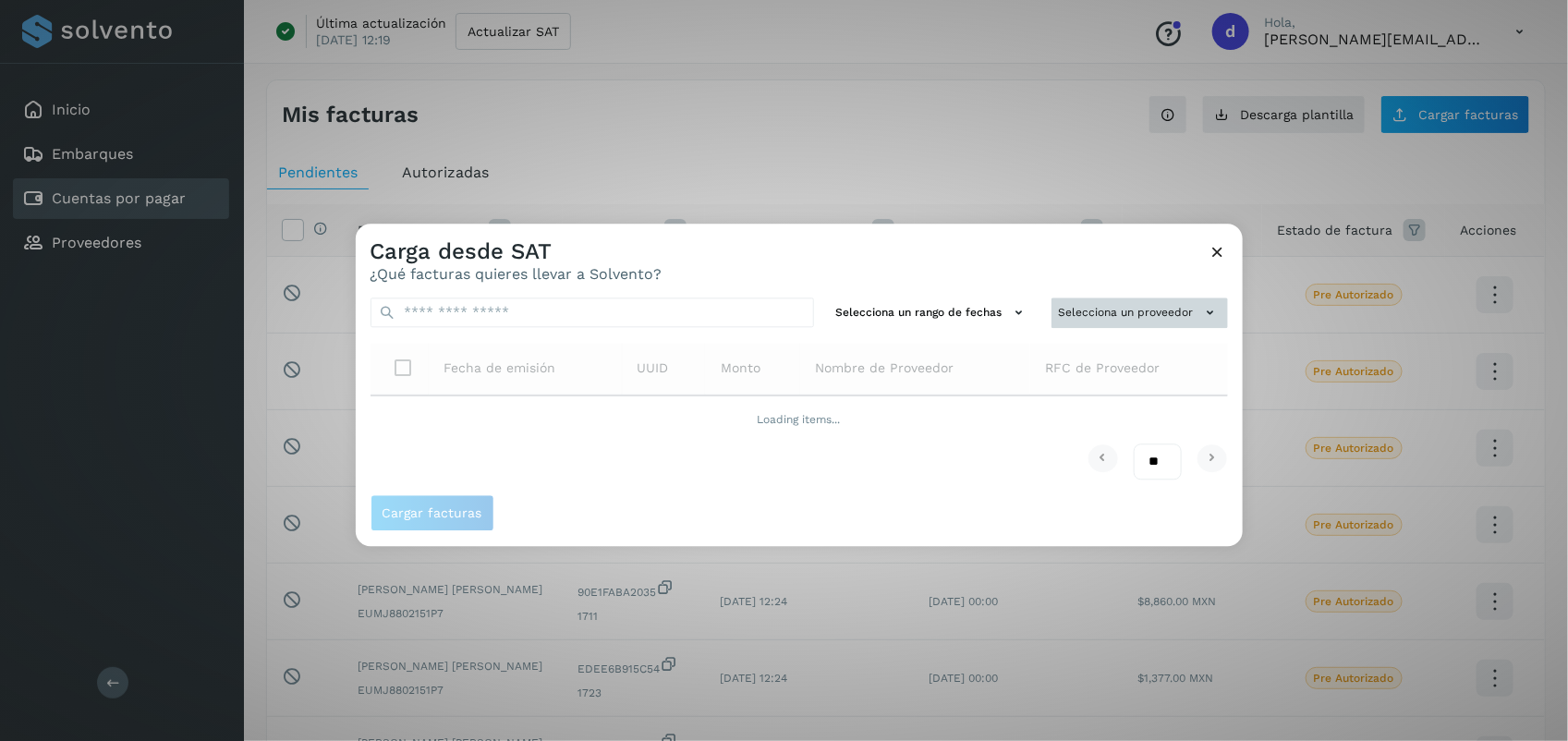
click at [1152, 305] on button "Selecciona un proveedor" at bounding box center [1140, 313] width 177 height 30
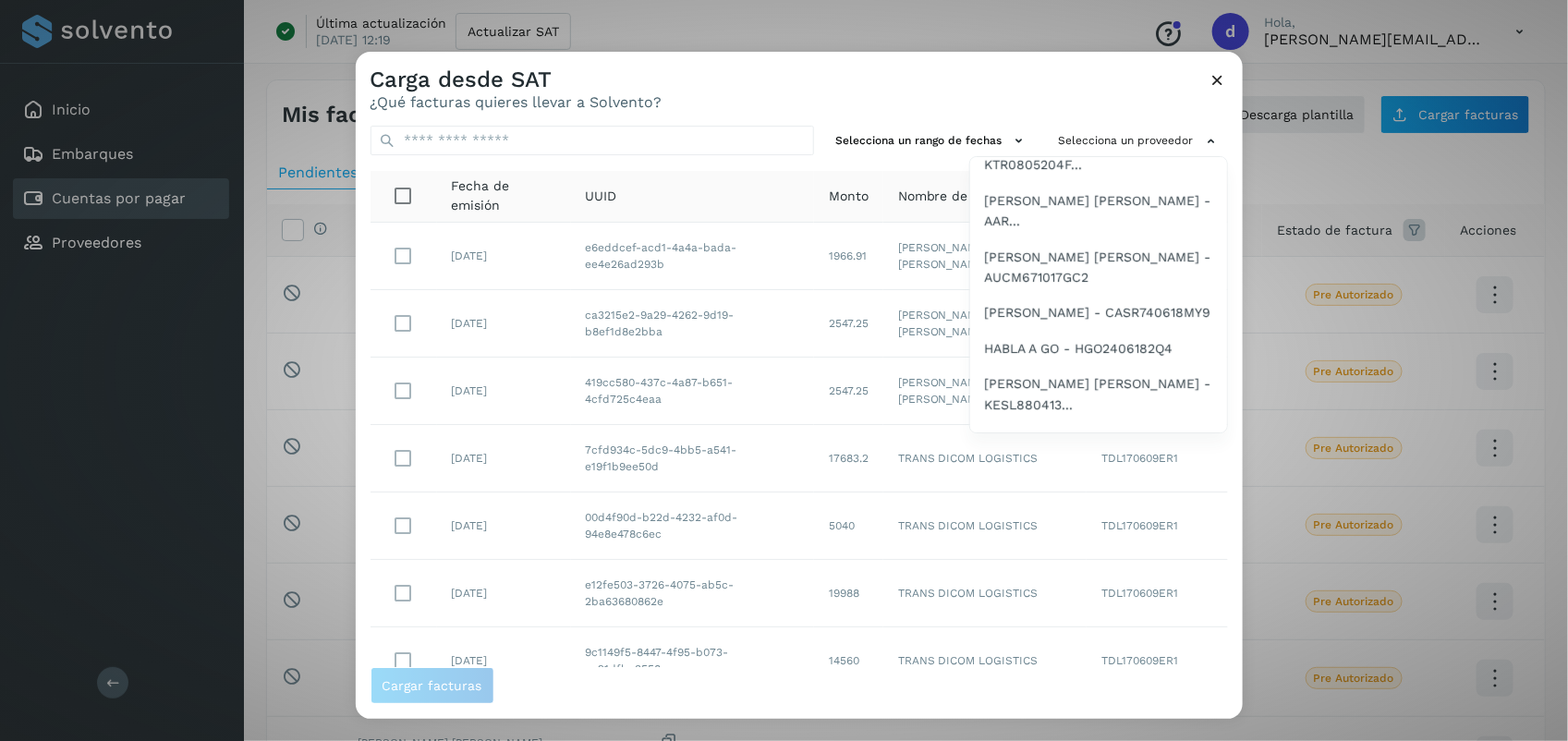
scroll to position [1206, 0]
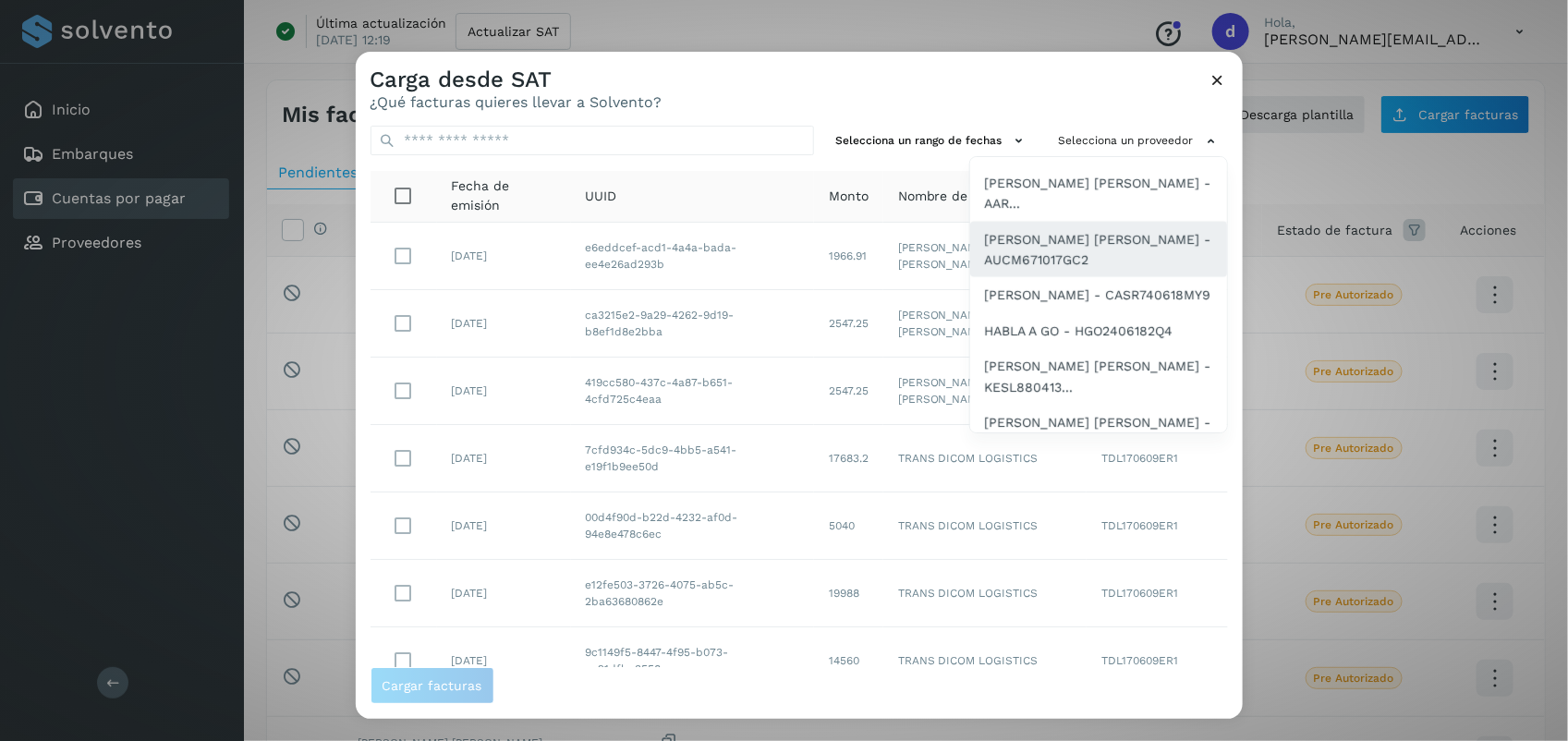
click at [1043, 269] on span "[PERSON_NAME] [PERSON_NAME] - AUCM671017GC2" at bounding box center [1099, 250] width 227 height 41
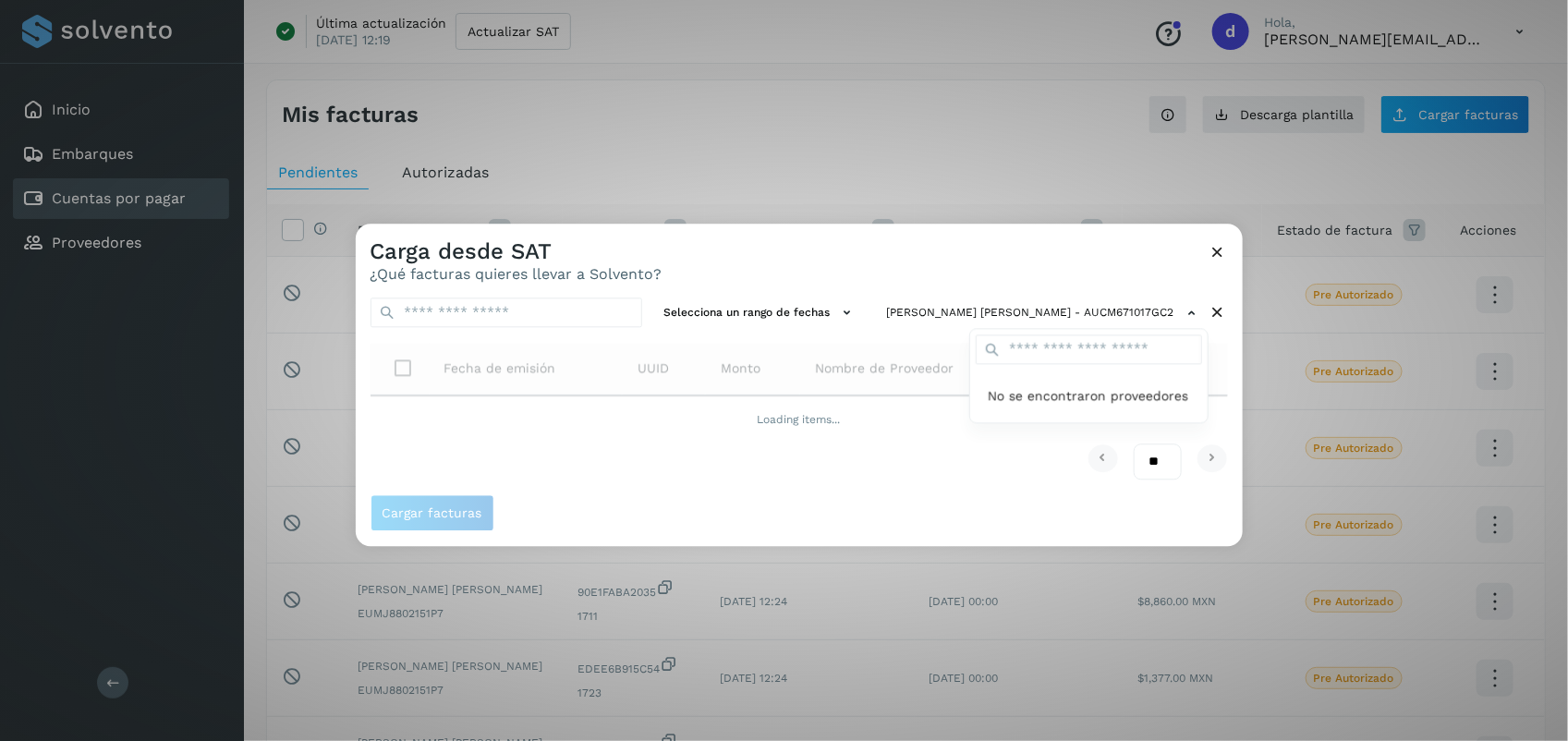
scroll to position [0, 0]
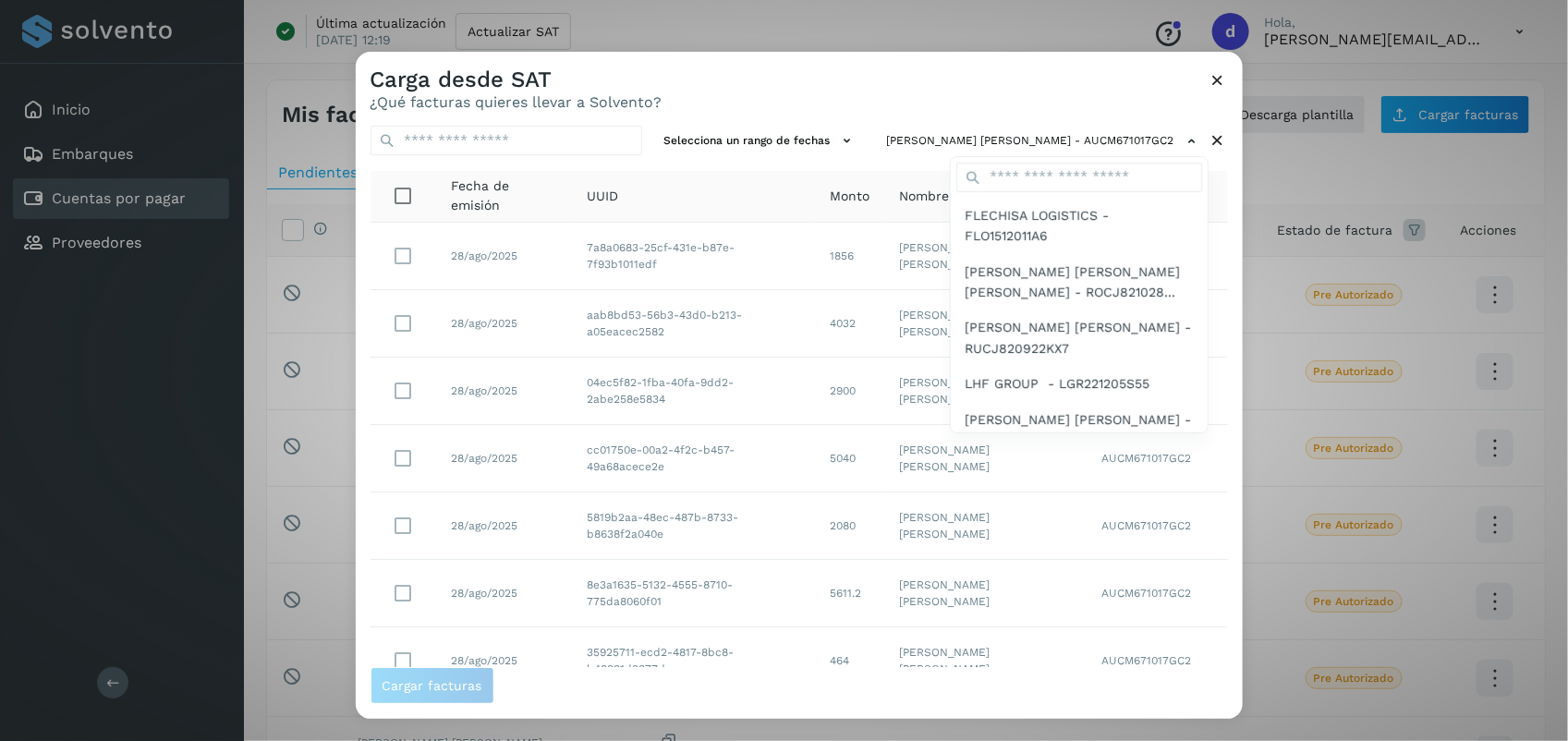
click at [1235, 220] on div at bounding box center [1140, 422] width 1568 height 741
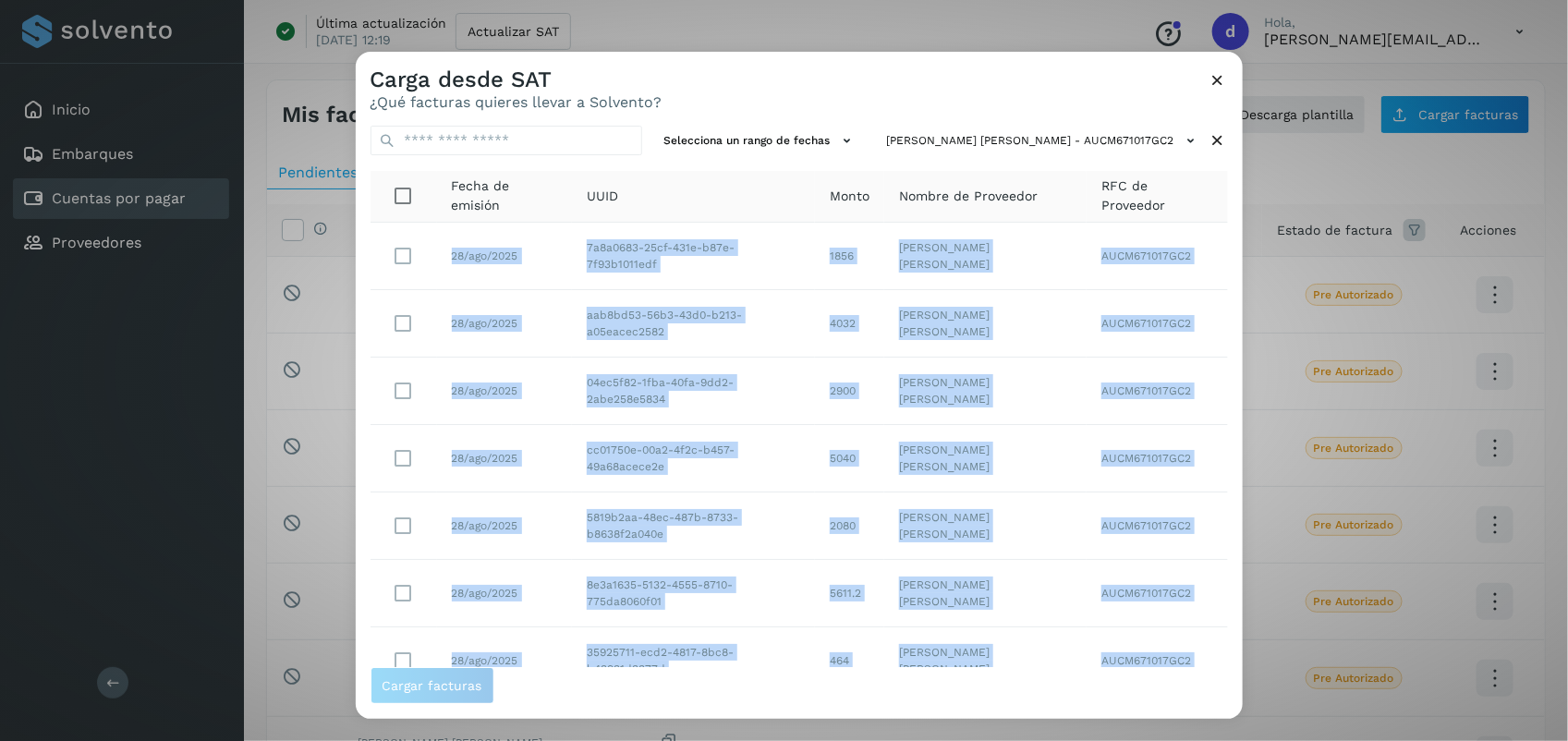
drag, startPoint x: 1235, startPoint y: 220, endPoint x: 1235, endPoint y: 582, distance: 362.0
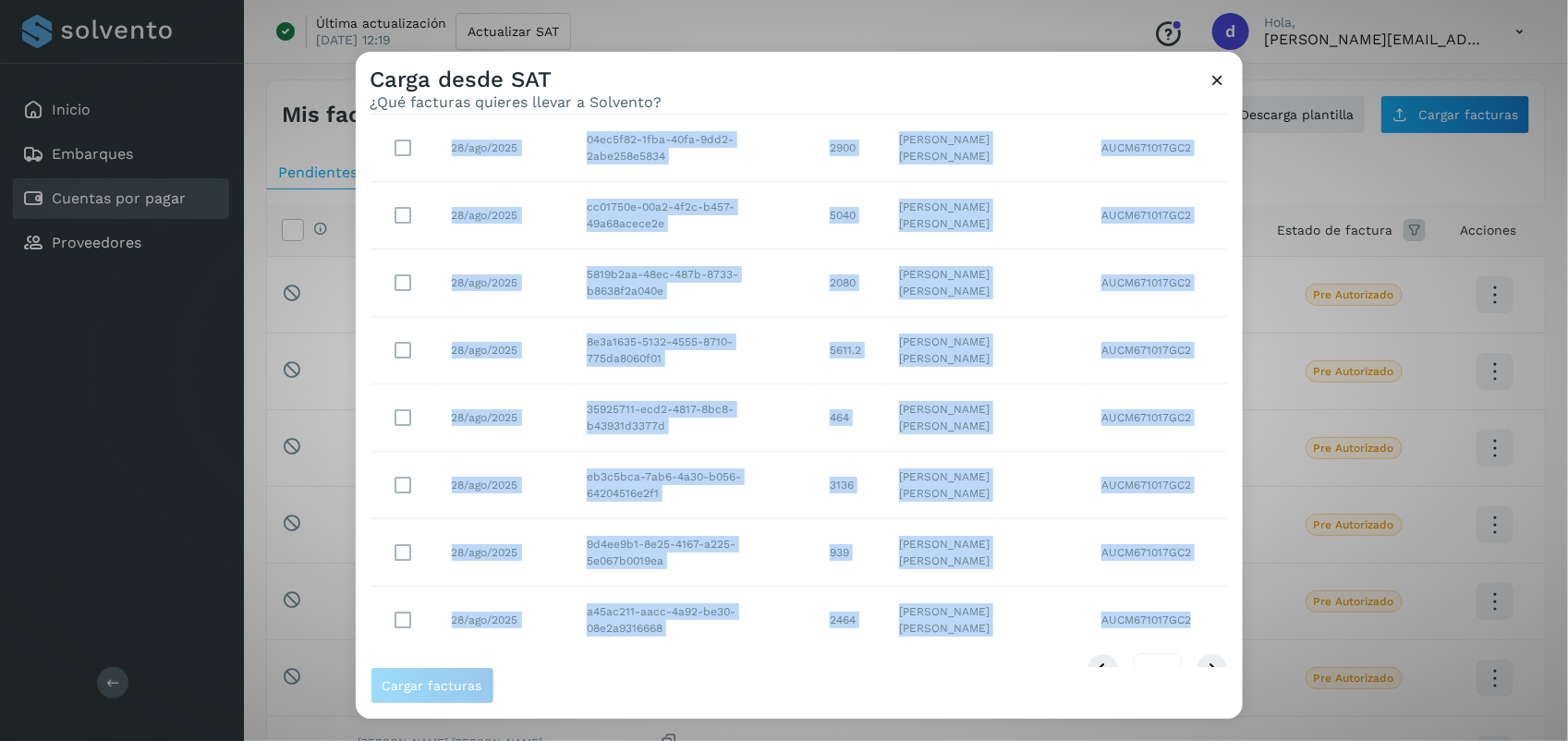
scroll to position [283, 0]
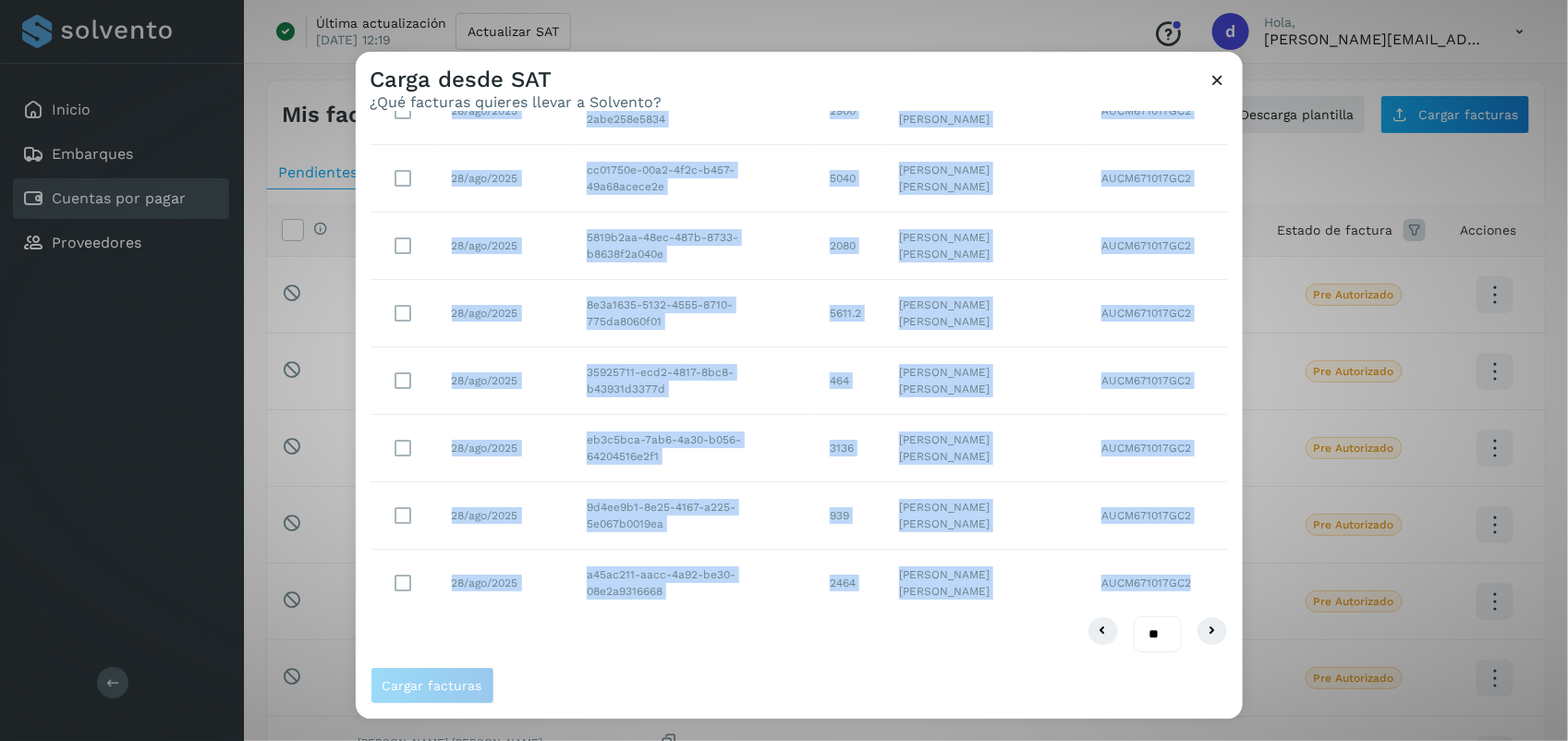
click at [1134, 639] on select "** ** **" at bounding box center [1157, 635] width 48 height 36
select select "**"
click at [1134, 617] on select "** ** **" at bounding box center [1157, 635] width 48 height 36
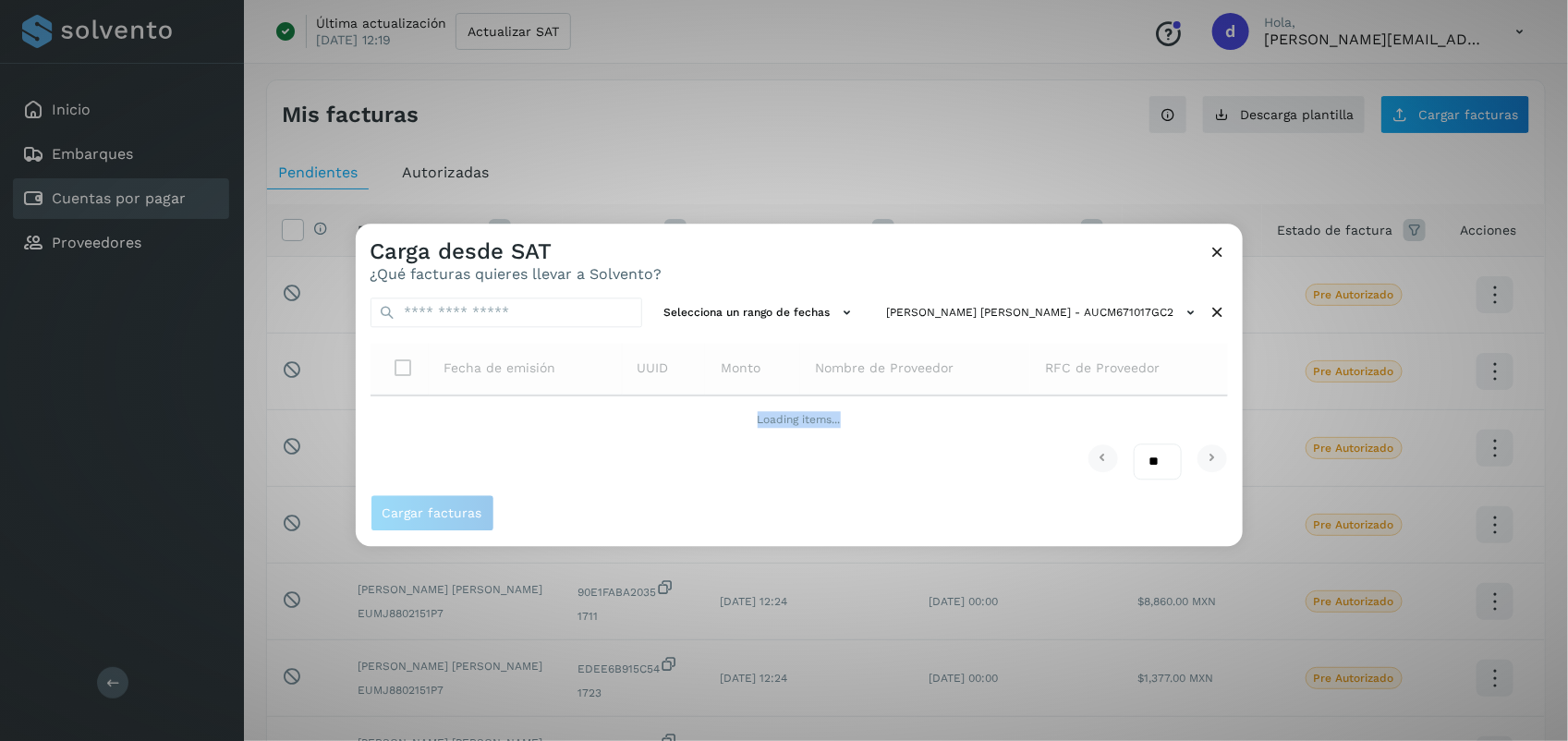
scroll to position [0, 0]
click at [913, 257] on div "Carga desde SAT ¿Qué facturas quieres llevar a Solvento?" at bounding box center [800, 253] width 887 height 59
click at [949, 244] on div "Carga desde SAT ¿Qué facturas quieres llevar a Solvento?" at bounding box center [800, 253] width 887 height 59
click at [900, 257] on div "Carga desde SAT ¿Qué facturas quieres llevar a Solvento?" at bounding box center [800, 253] width 887 height 59
click at [987, 266] on div "Carga desde SAT ¿Qué facturas quieres llevar a Solvento?" at bounding box center [800, 253] width 887 height 59
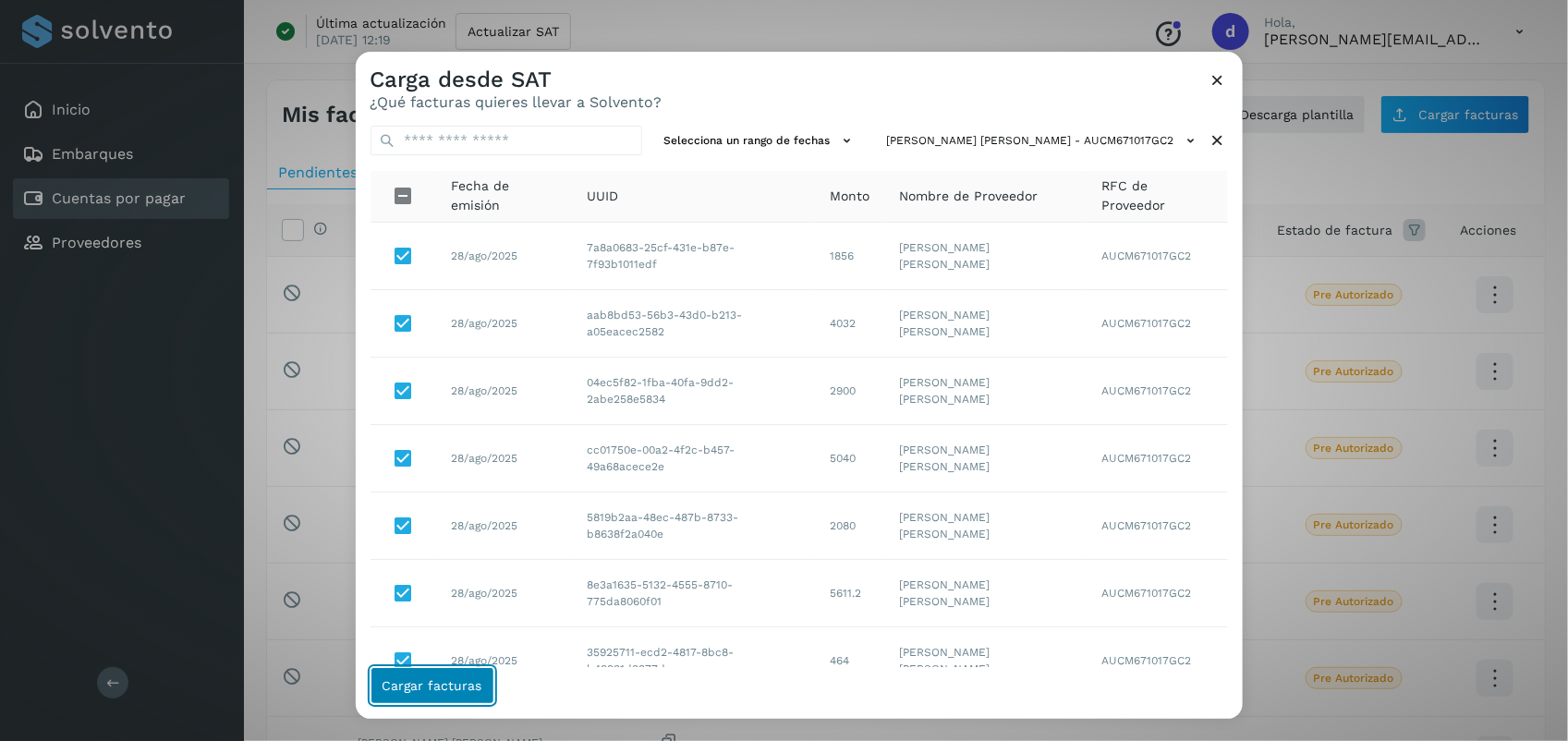
click at [437, 686] on span "Cargar facturas" at bounding box center [432, 686] width 100 height 13
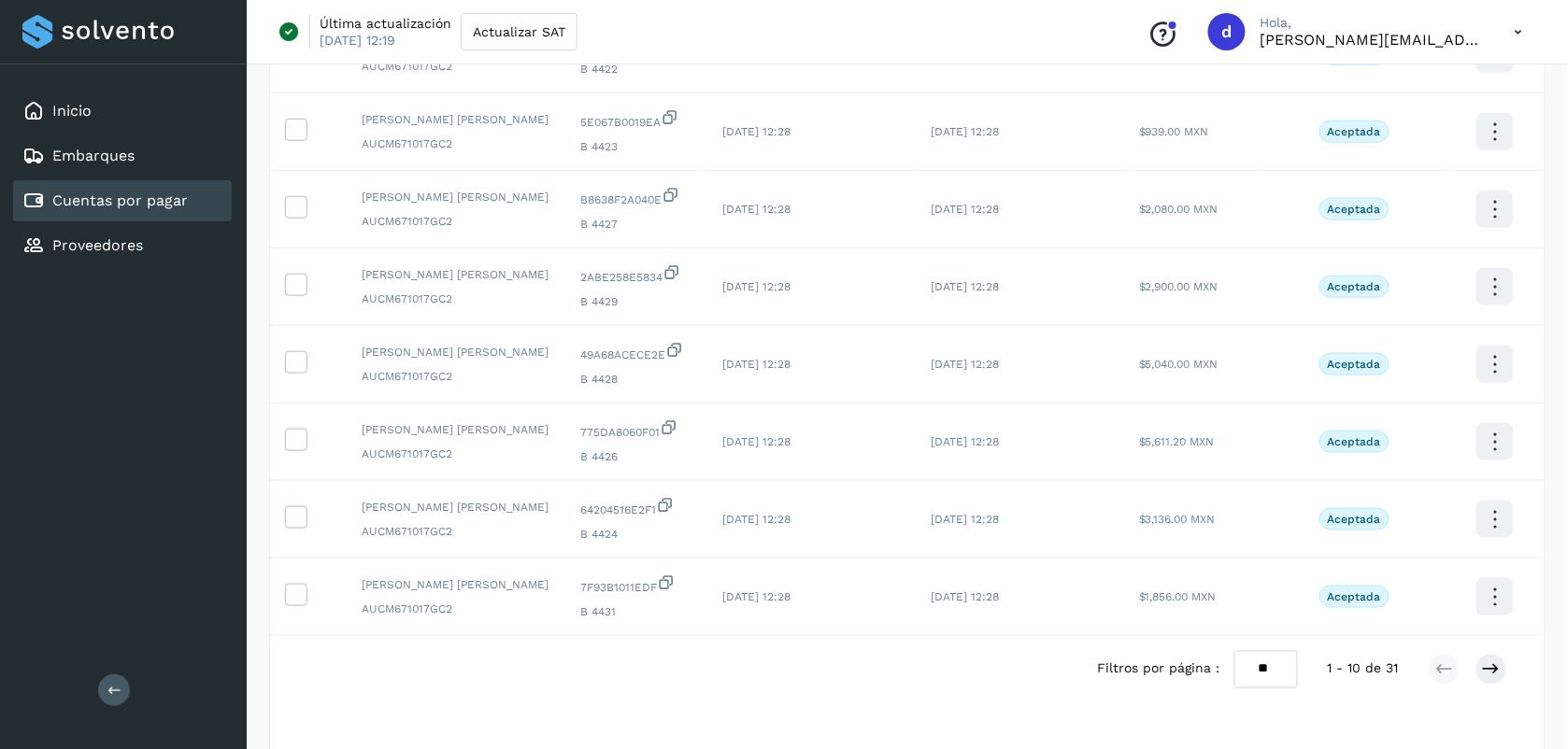
scroll to position [450, 0]
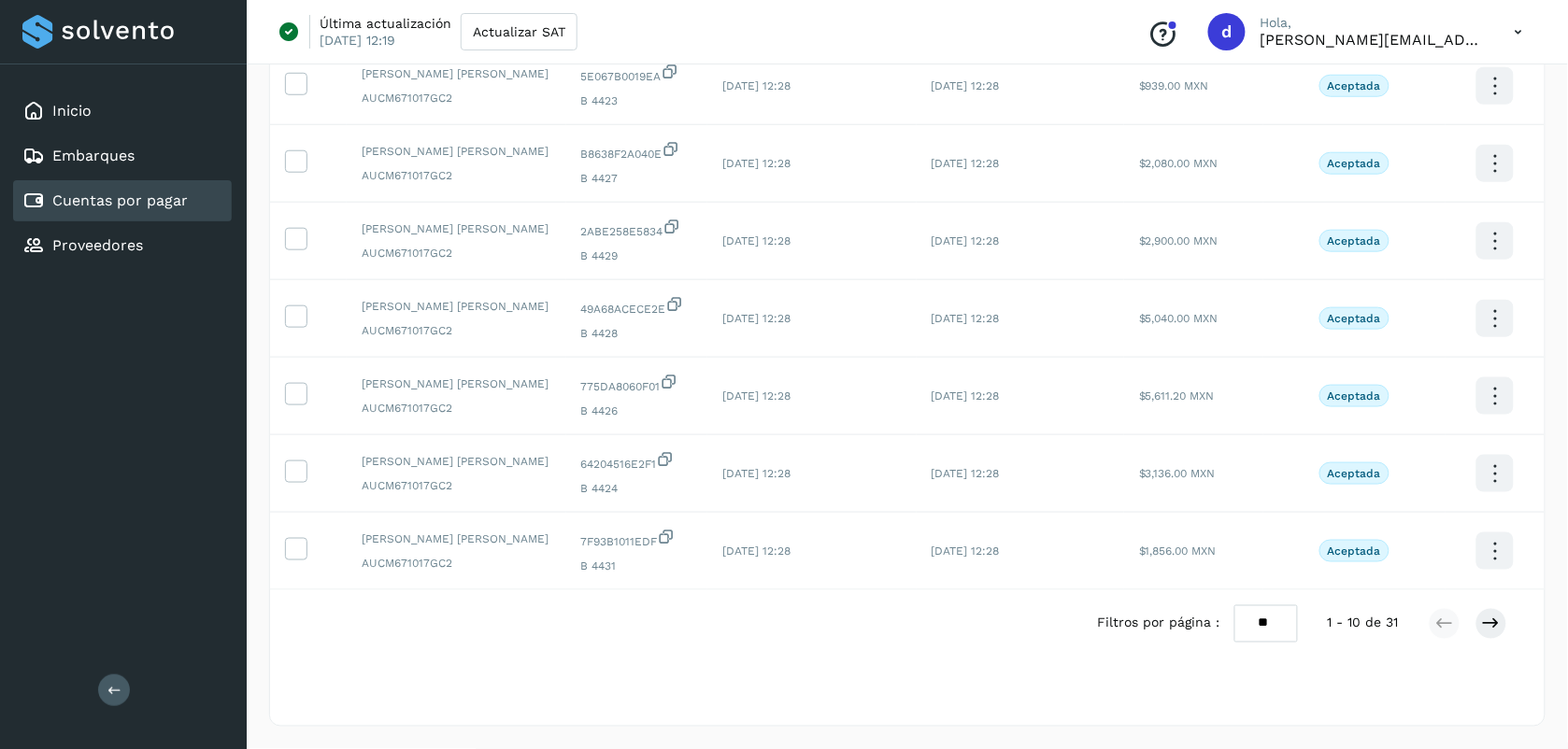
click at [1275, 623] on select "** ** **" at bounding box center [1266, 624] width 64 height 36
select select "**"
click at [1234, 605] on select "** ** **" at bounding box center [1266, 624] width 64 height 36
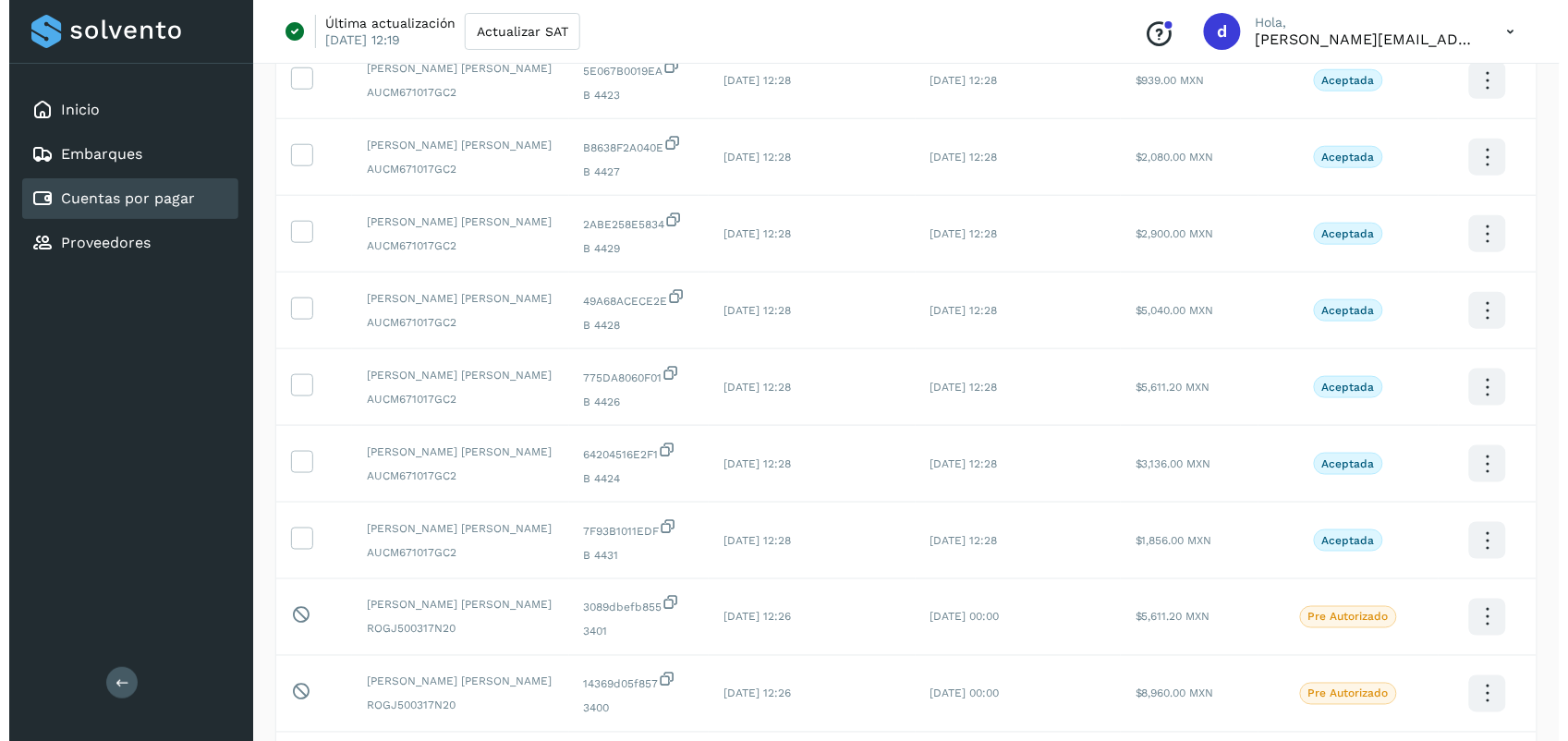
scroll to position [0, 0]
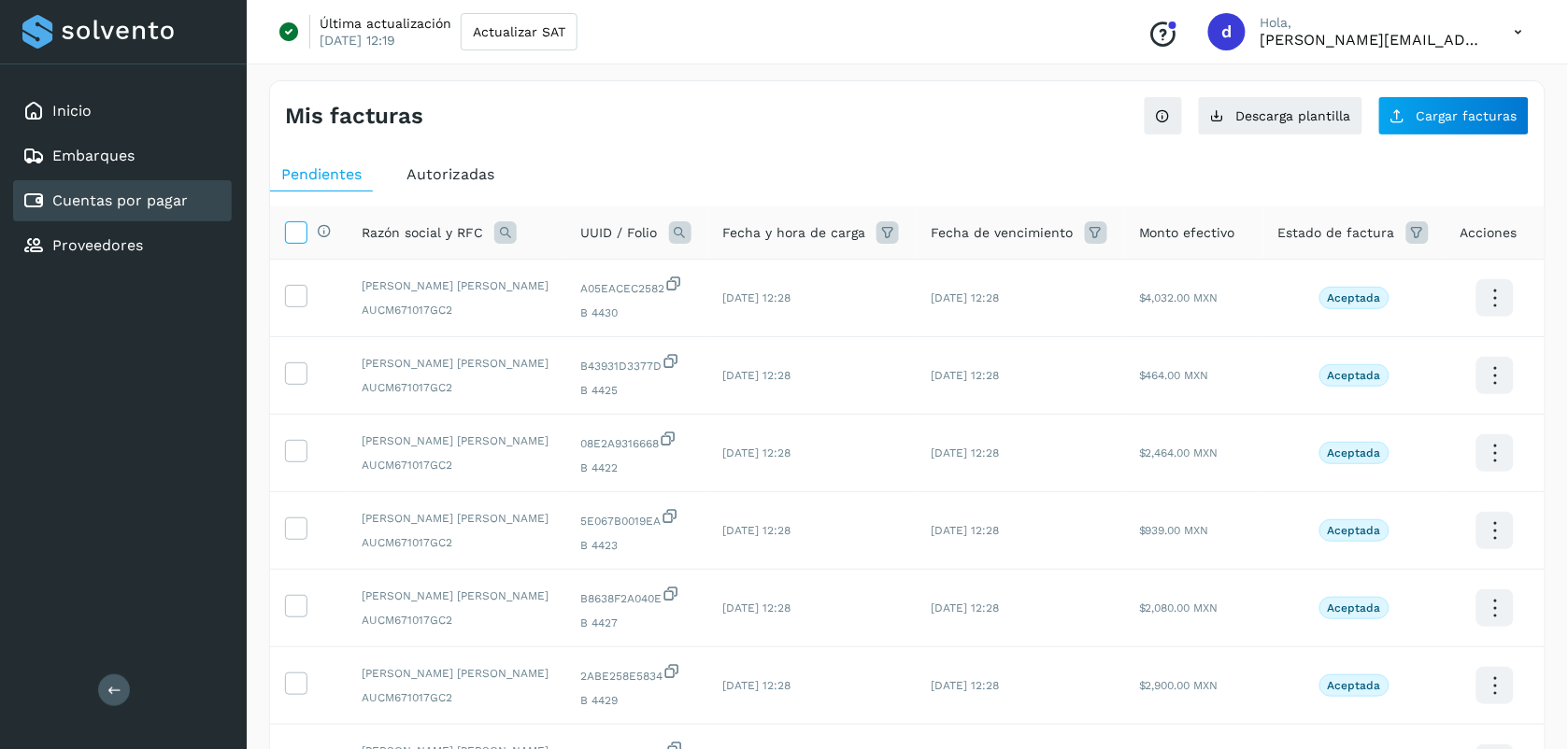
click at [291, 226] on icon at bounding box center [296, 231] width 20 height 20
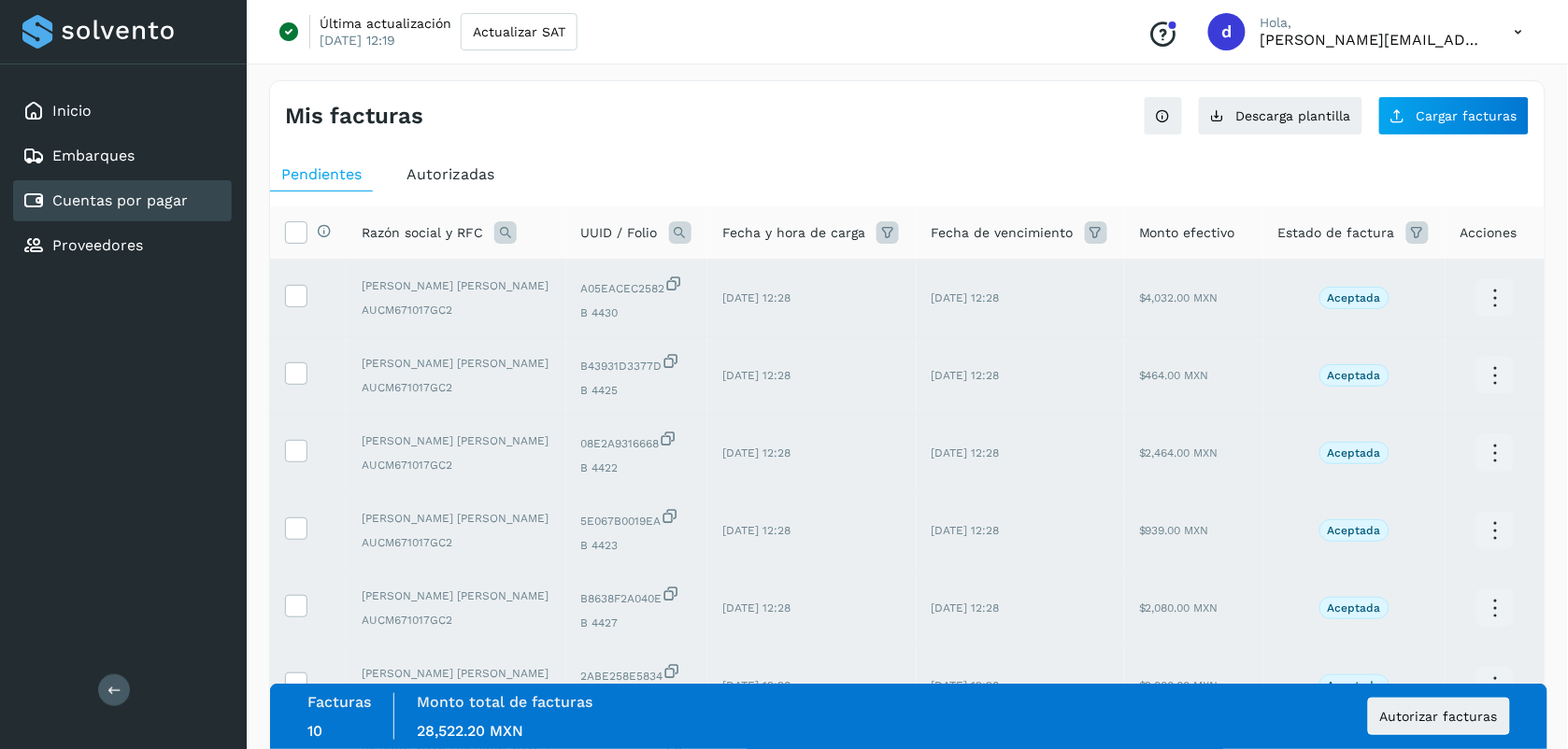
click at [1453, 713] on span "Autorizar facturas" at bounding box center [1439, 717] width 118 height 13
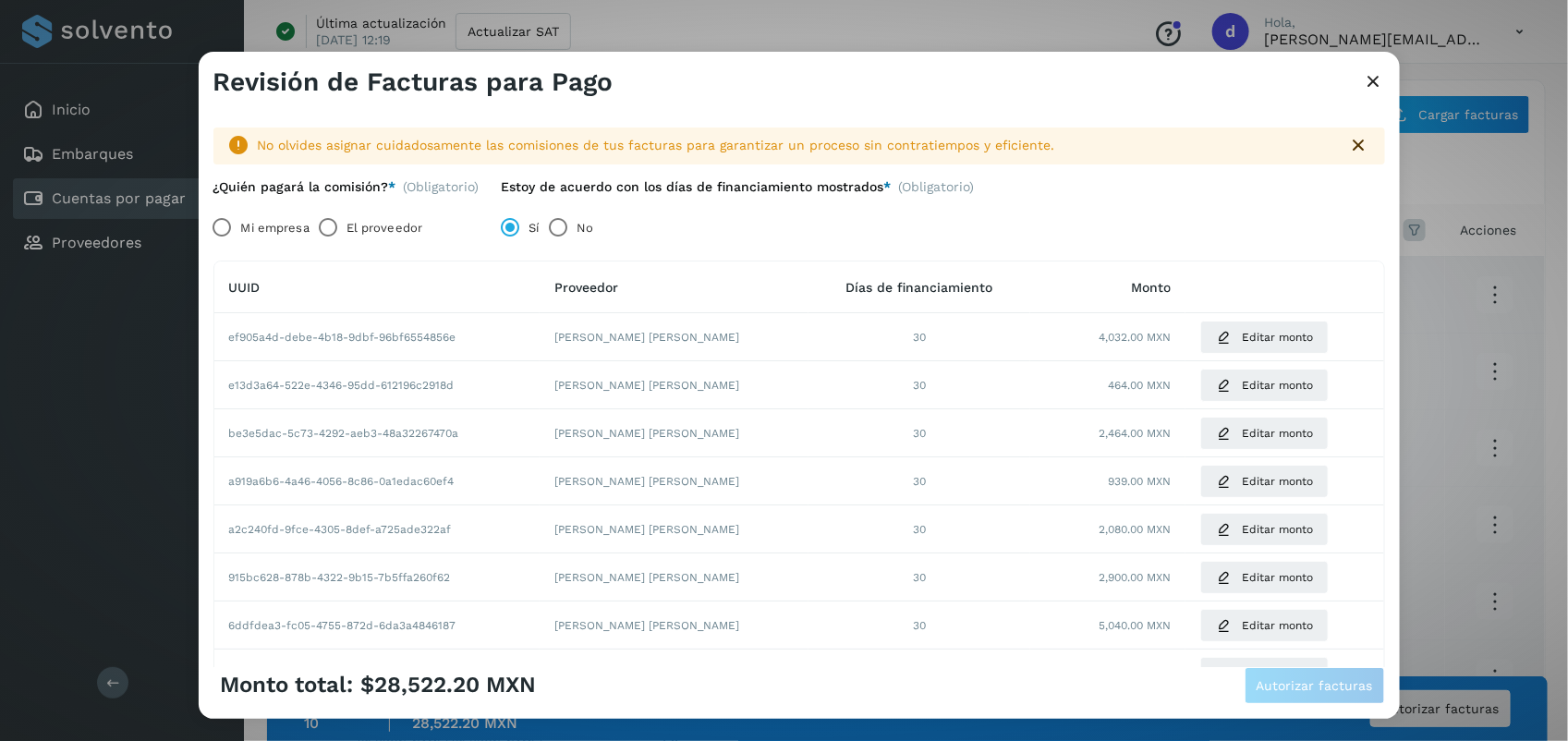
click at [393, 225] on label "El proveedor" at bounding box center [384, 227] width 76 height 37
click at [1298, 683] on span "Autorizar facturas" at bounding box center [1315, 686] width 117 height 13
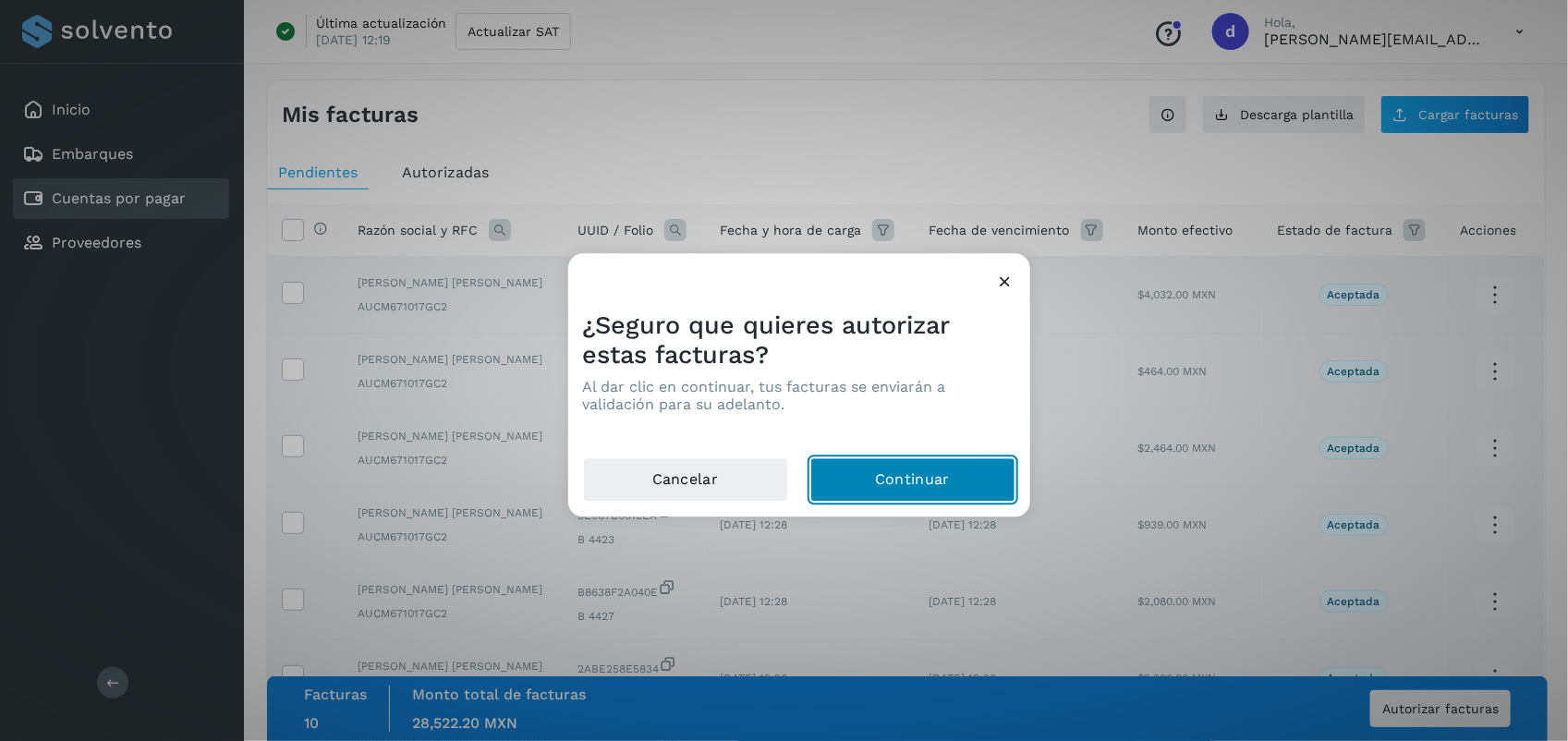
click at [887, 490] on button "Continuar" at bounding box center [913, 481] width 205 height 44
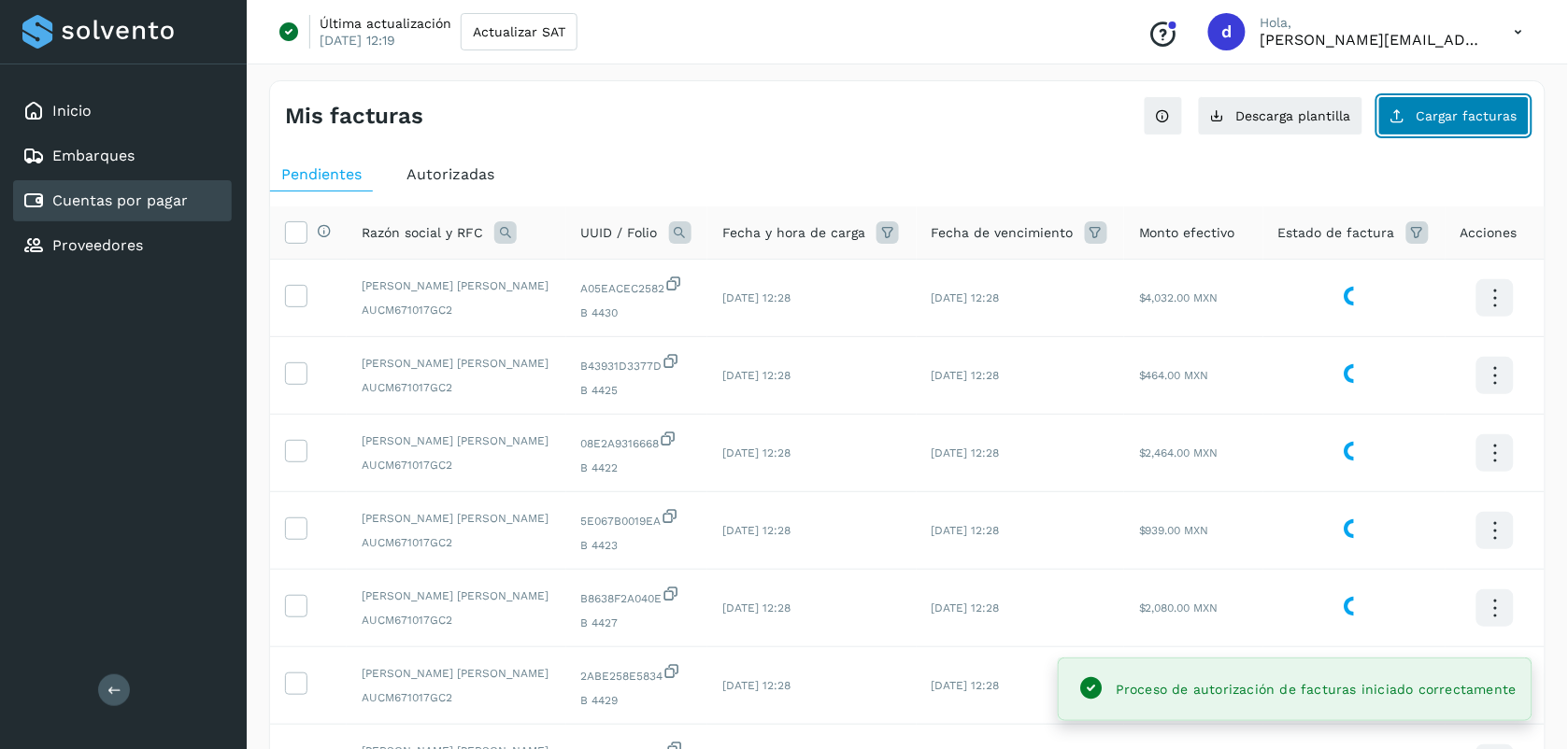
click at [1492, 109] on span "Cargar facturas" at bounding box center [1466, 116] width 101 height 13
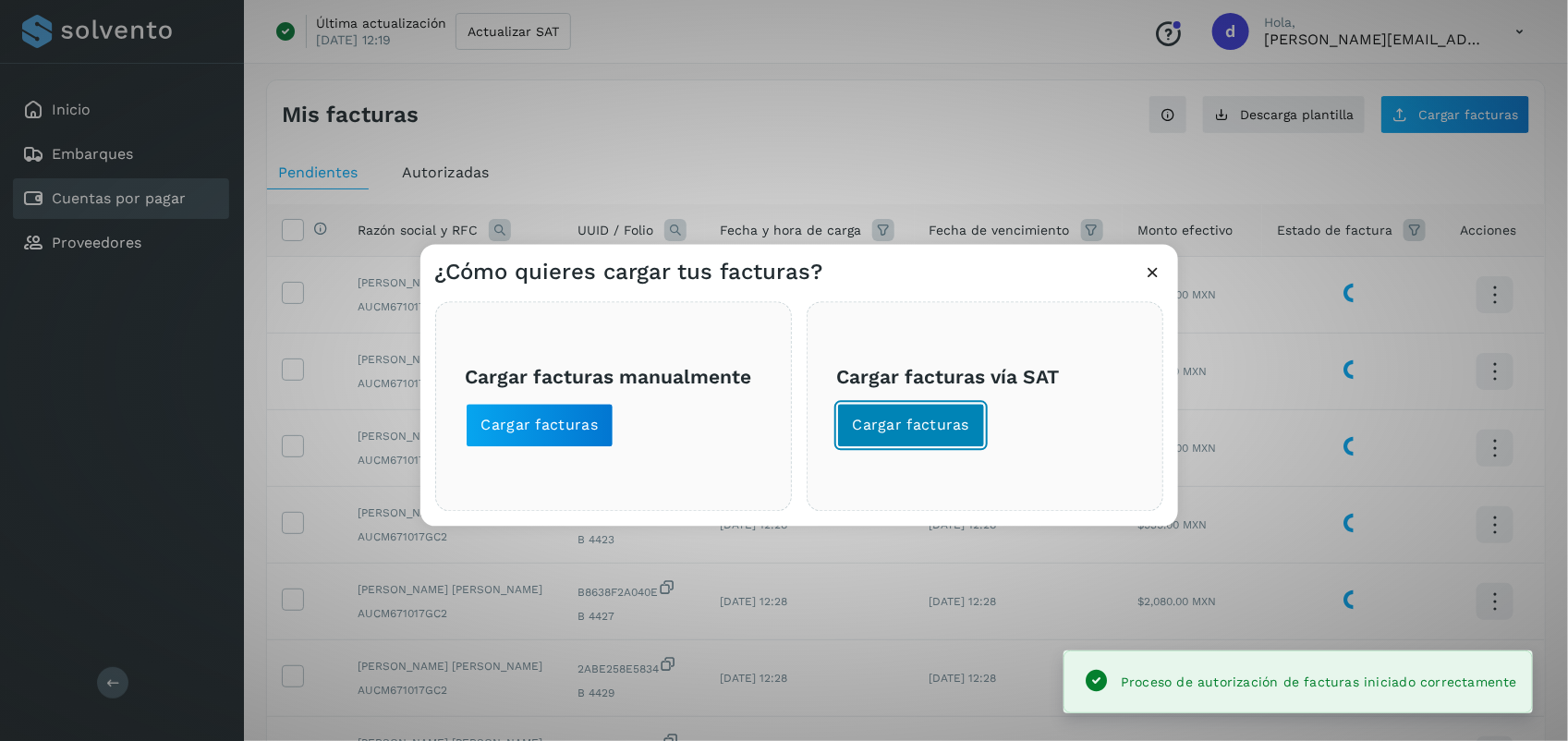
click at [903, 426] on span "Cargar facturas" at bounding box center [911, 426] width 118 height 21
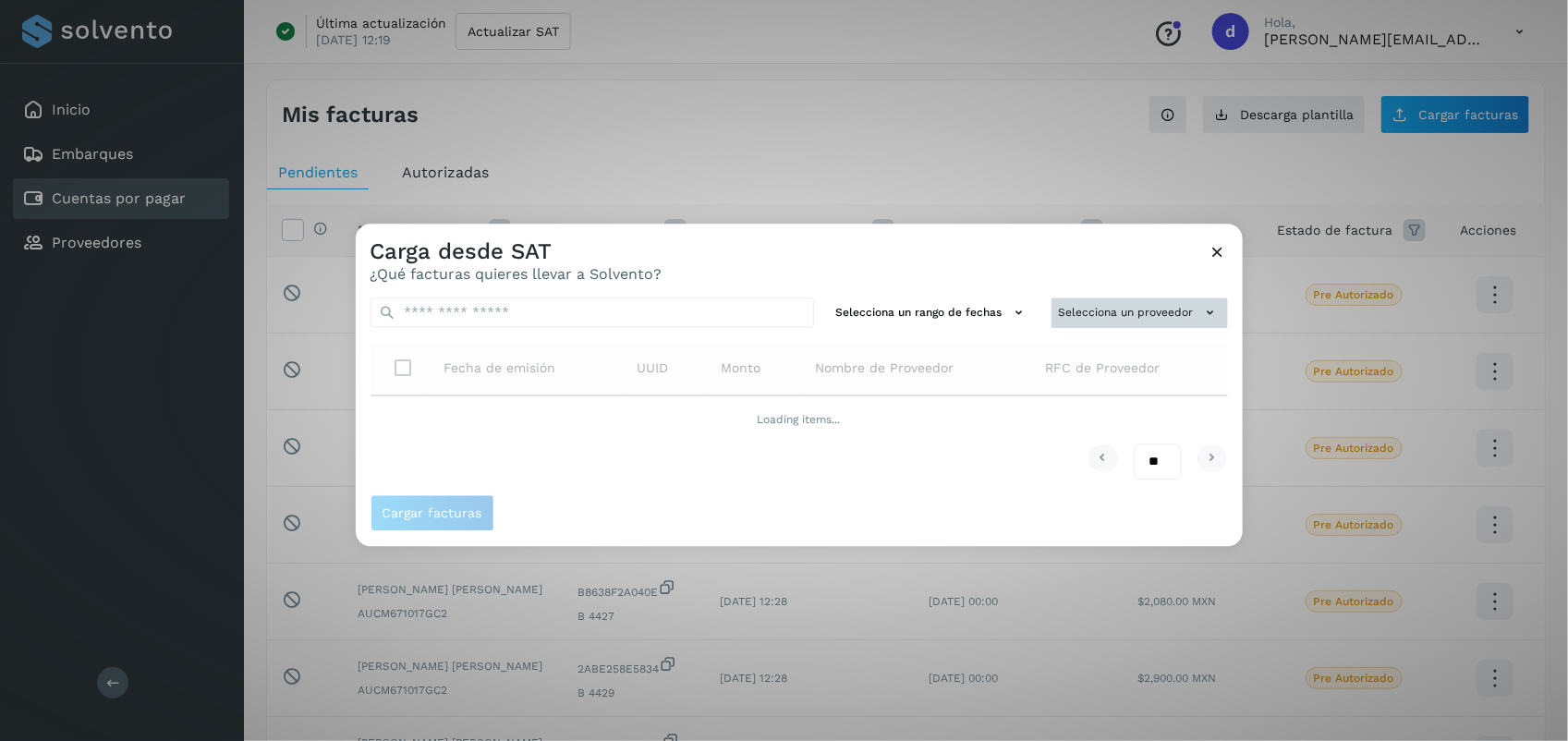
click at [1059, 315] on button "Selecciona un proveedor" at bounding box center [1140, 313] width 177 height 30
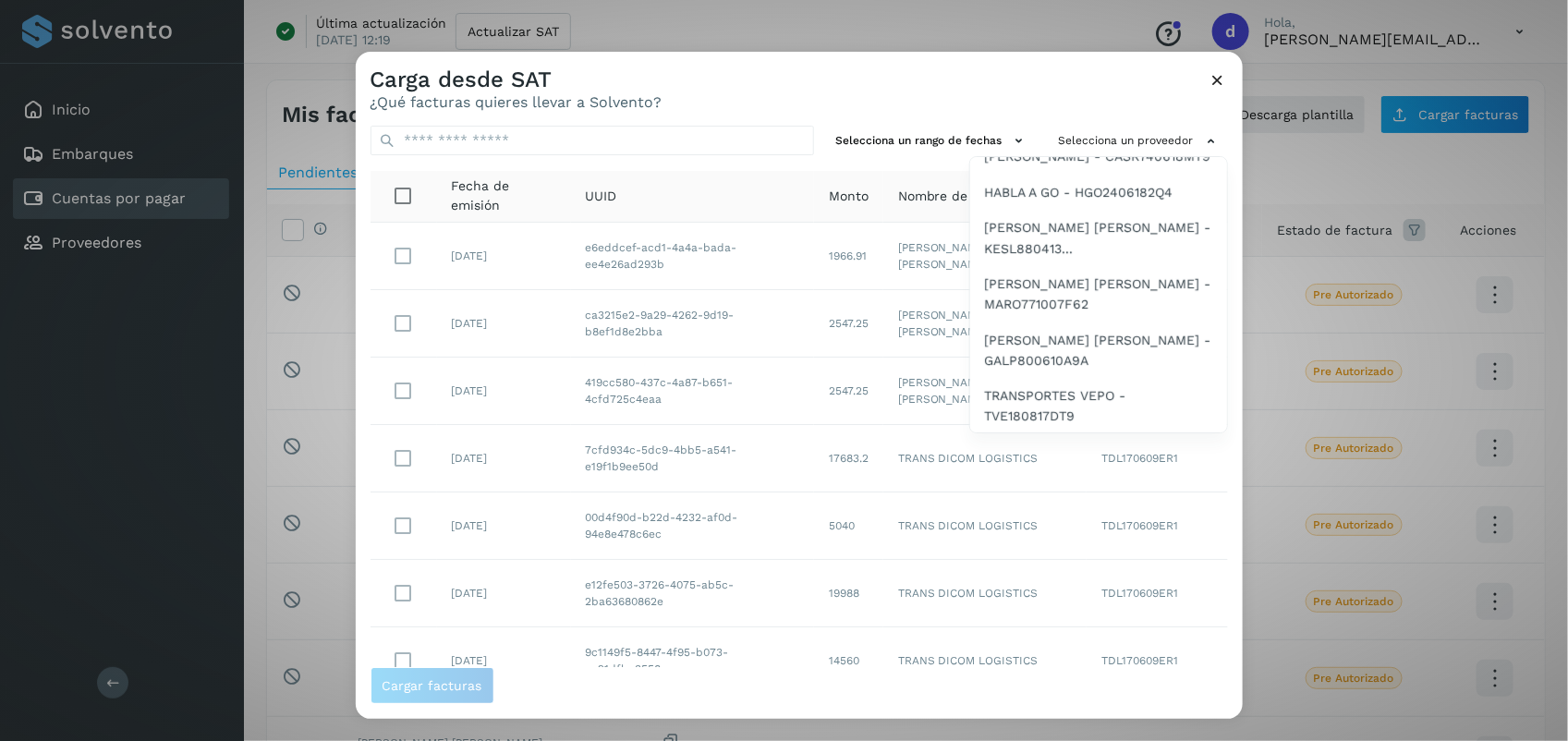
scroll to position [1389, 0]
click at [1091, 301] on span "[PERSON_NAME] [PERSON_NAME] - MARO771007F62" at bounding box center [1099, 292] width 227 height 41
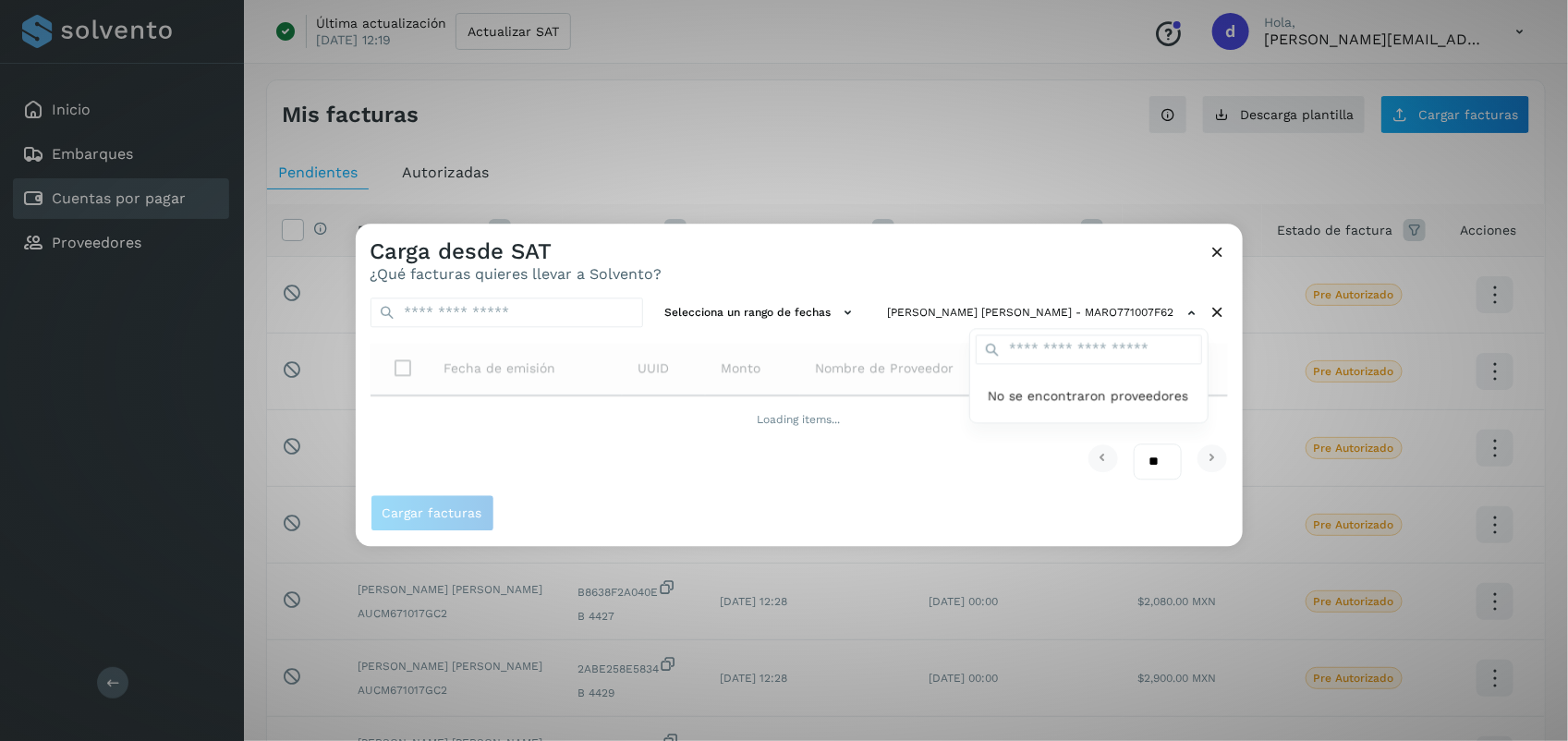
click at [907, 500] on div at bounding box center [1140, 594] width 1568 height 741
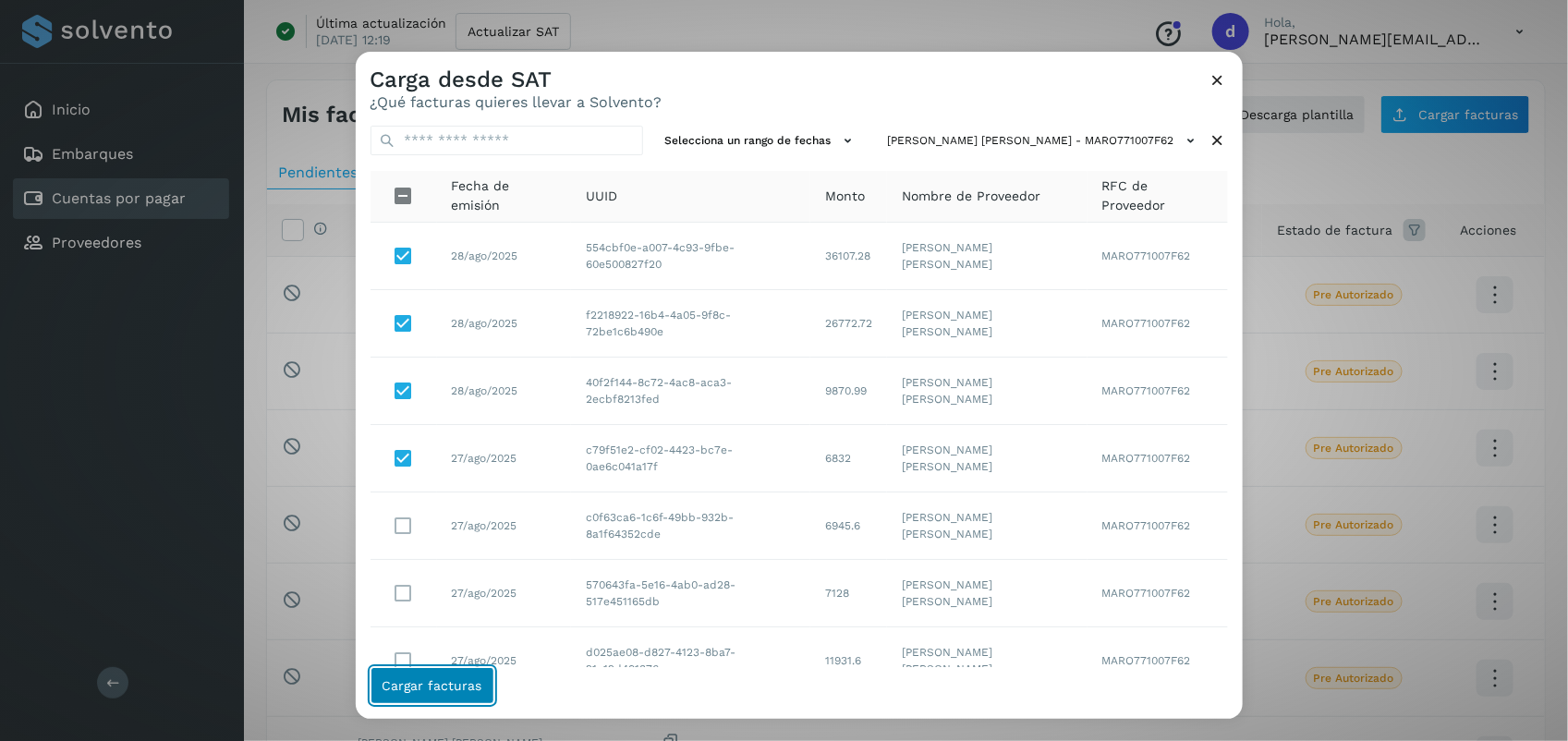
click at [426, 682] on span "Cargar facturas" at bounding box center [432, 686] width 100 height 13
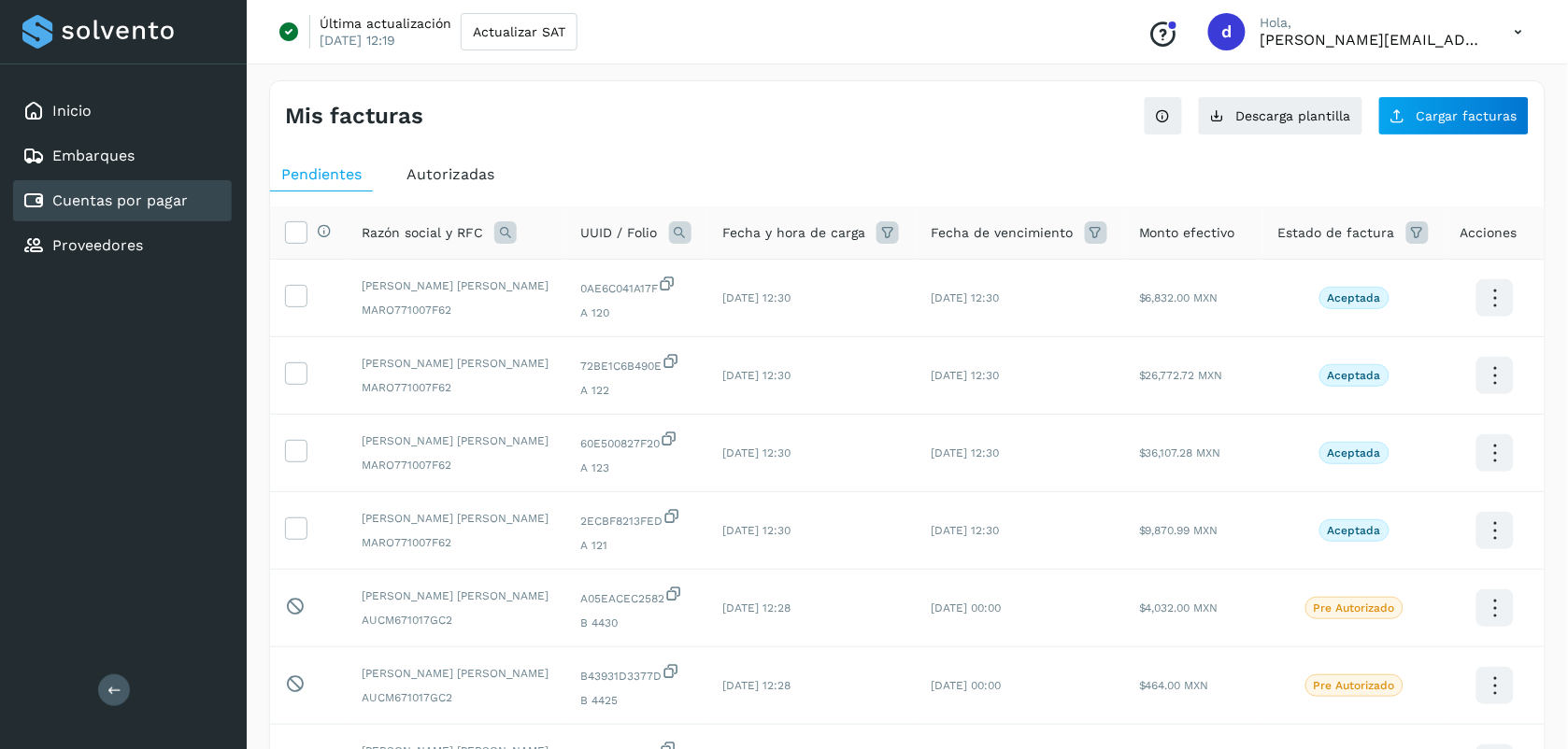
click at [293, 249] on th "Selecciona todas las facturas disponibles para autorización" at bounding box center [308, 233] width 77 height 53
click at [293, 230] on icon at bounding box center [296, 231] width 20 height 20
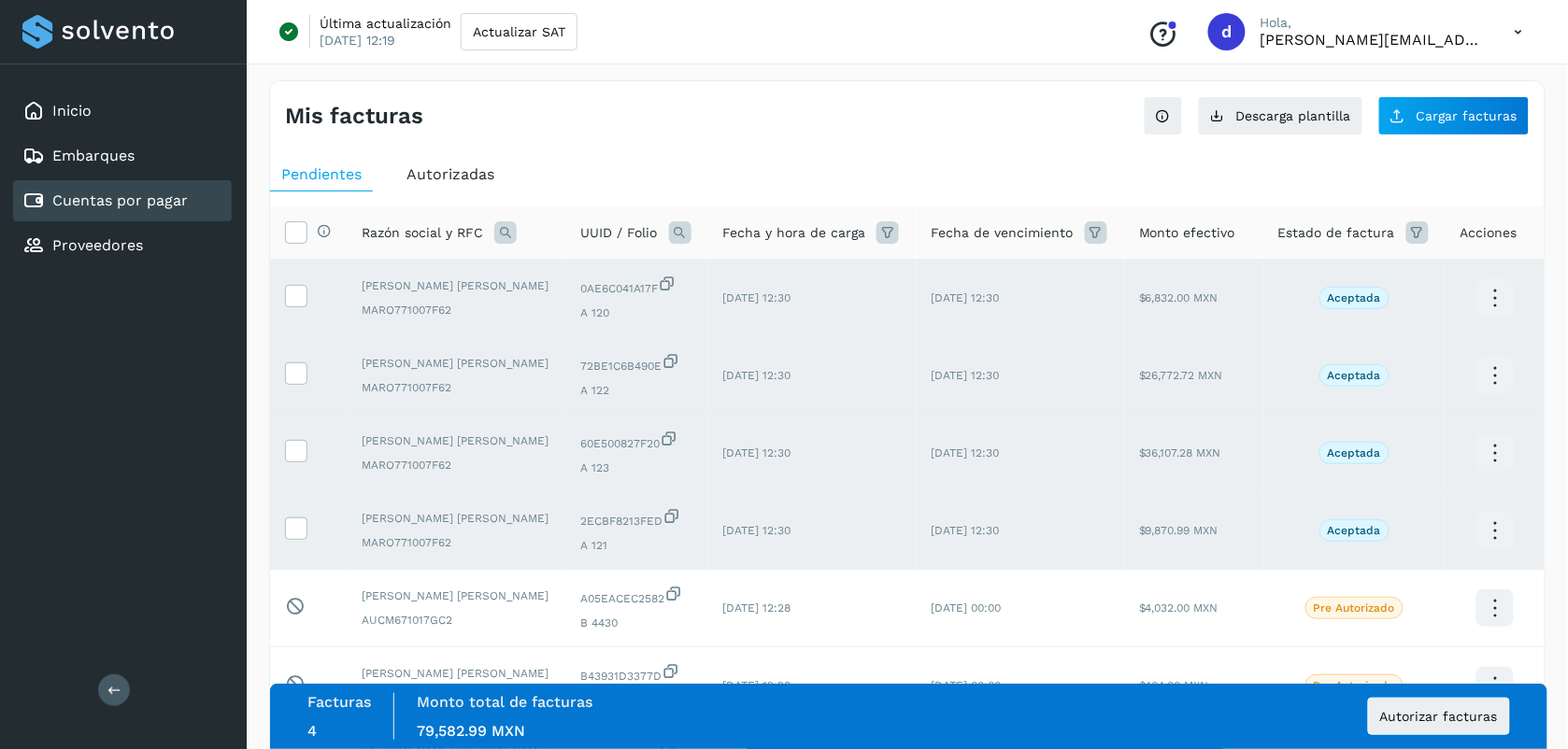
click at [636, 151] on div "Pendientes Autorizadas Selecciona todas las facturas disponibles para autorizac…" at bounding box center [907, 661] width 1274 height 1021
click at [719, 106] on div "Mis facturas" at bounding box center [596, 116] width 622 height 28
click at [1432, 720] on span "Autorizar facturas" at bounding box center [1439, 717] width 118 height 13
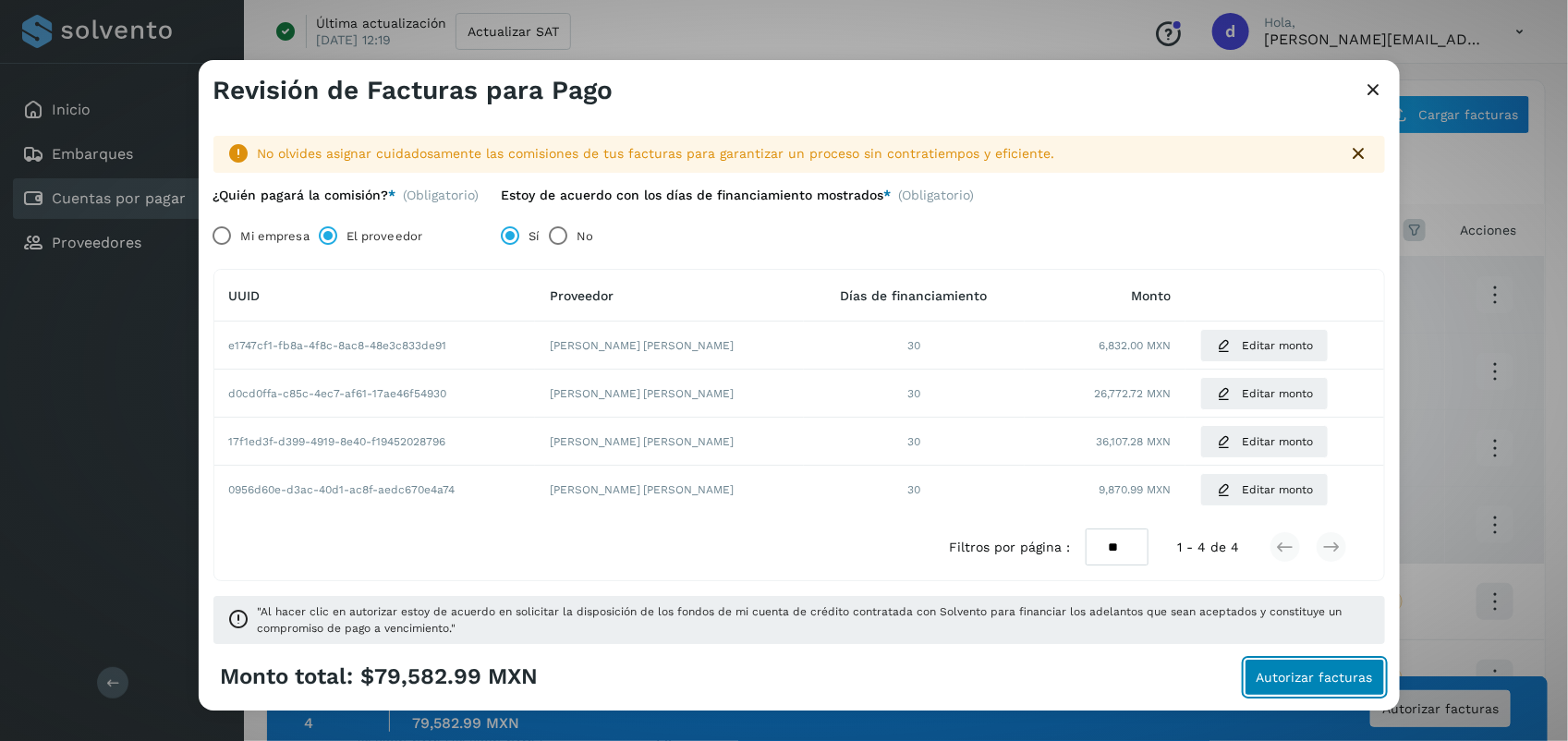
click at [1268, 673] on span "Autorizar facturas" at bounding box center [1315, 678] width 117 height 13
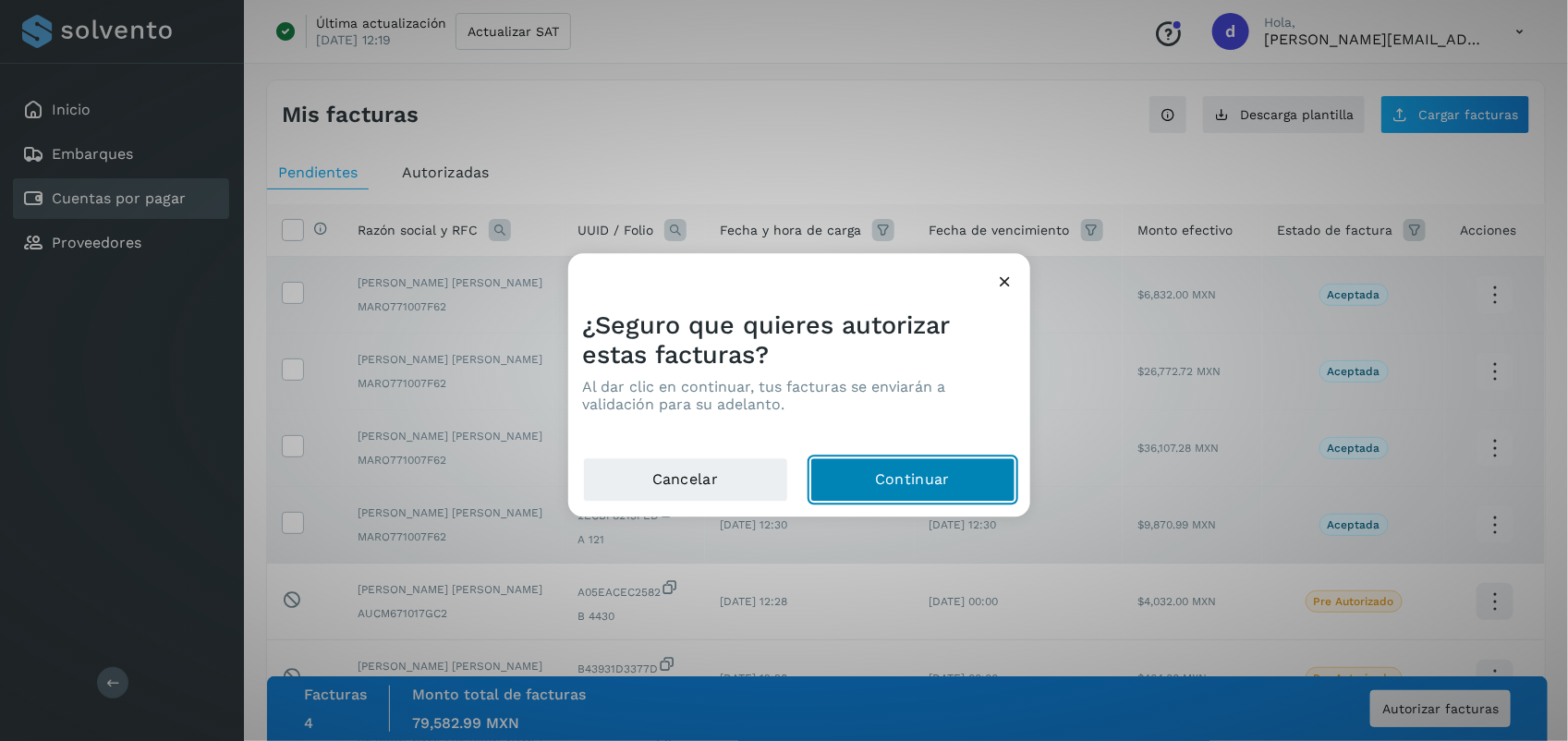
click at [887, 468] on button "Continuar" at bounding box center [913, 481] width 205 height 44
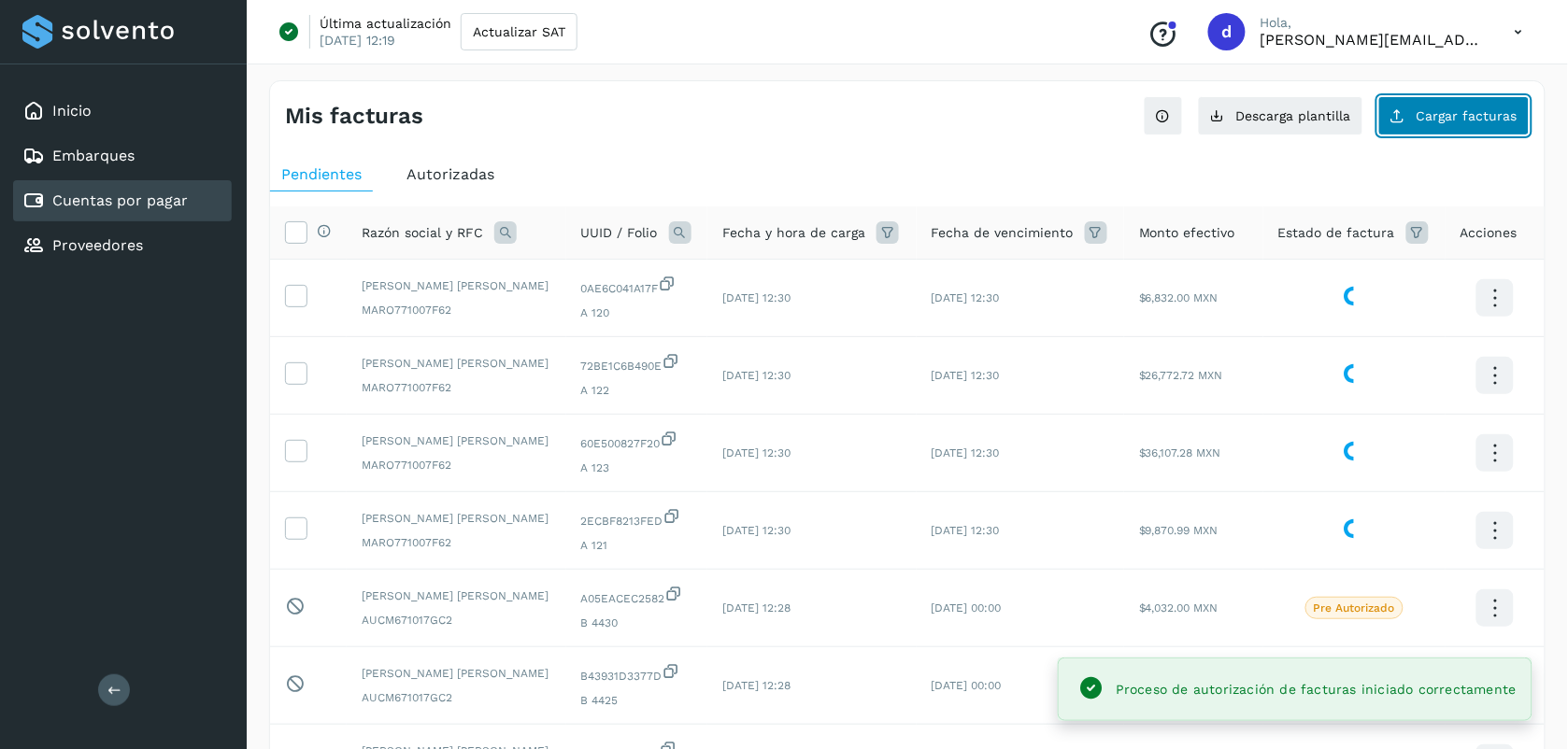
click at [1426, 107] on button "Cargar facturas" at bounding box center [1453, 115] width 151 height 39
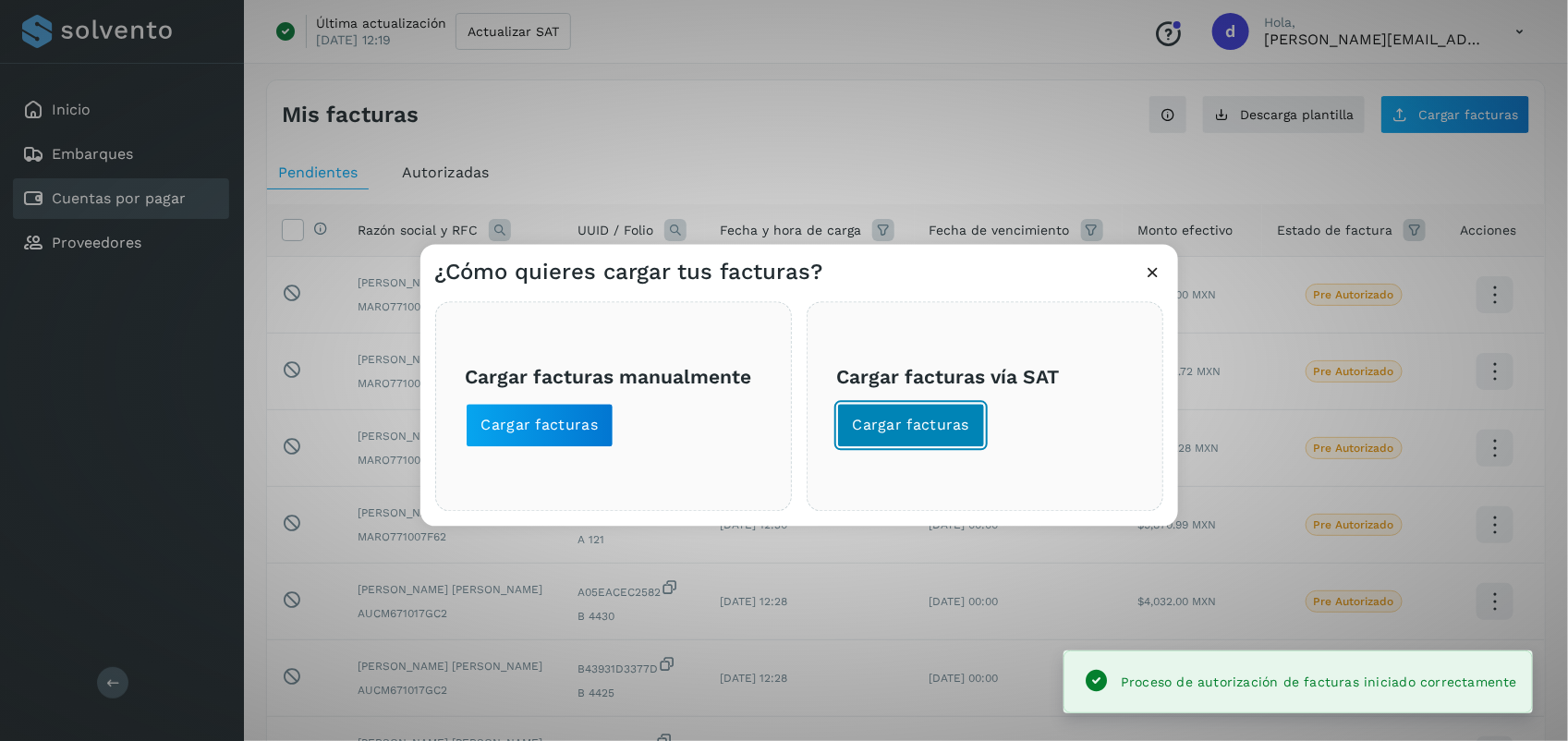
click at [902, 440] on button "Cargar facturas" at bounding box center [912, 426] width 149 height 44
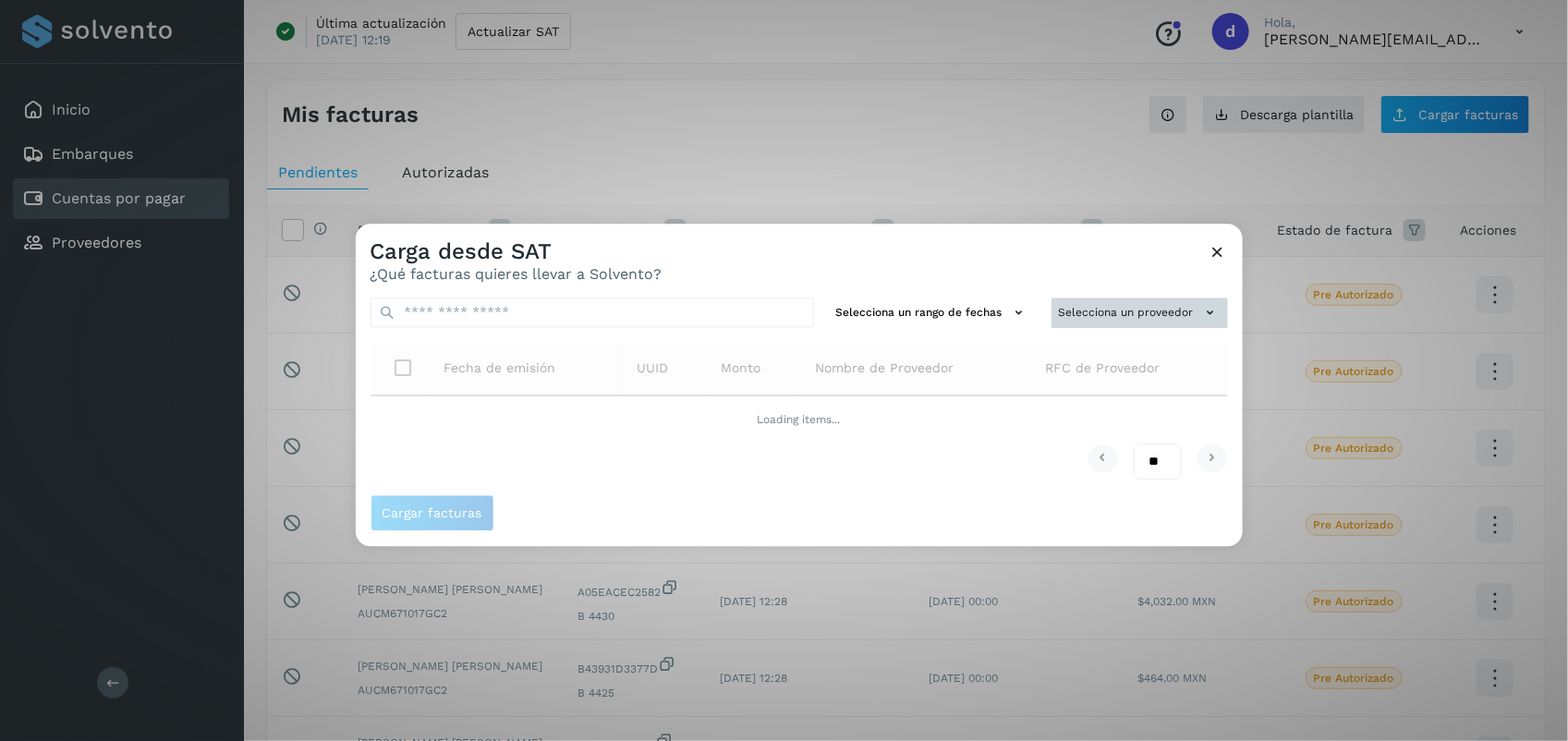
click at [1114, 319] on button "Selecciona un proveedor" at bounding box center [1140, 313] width 177 height 30
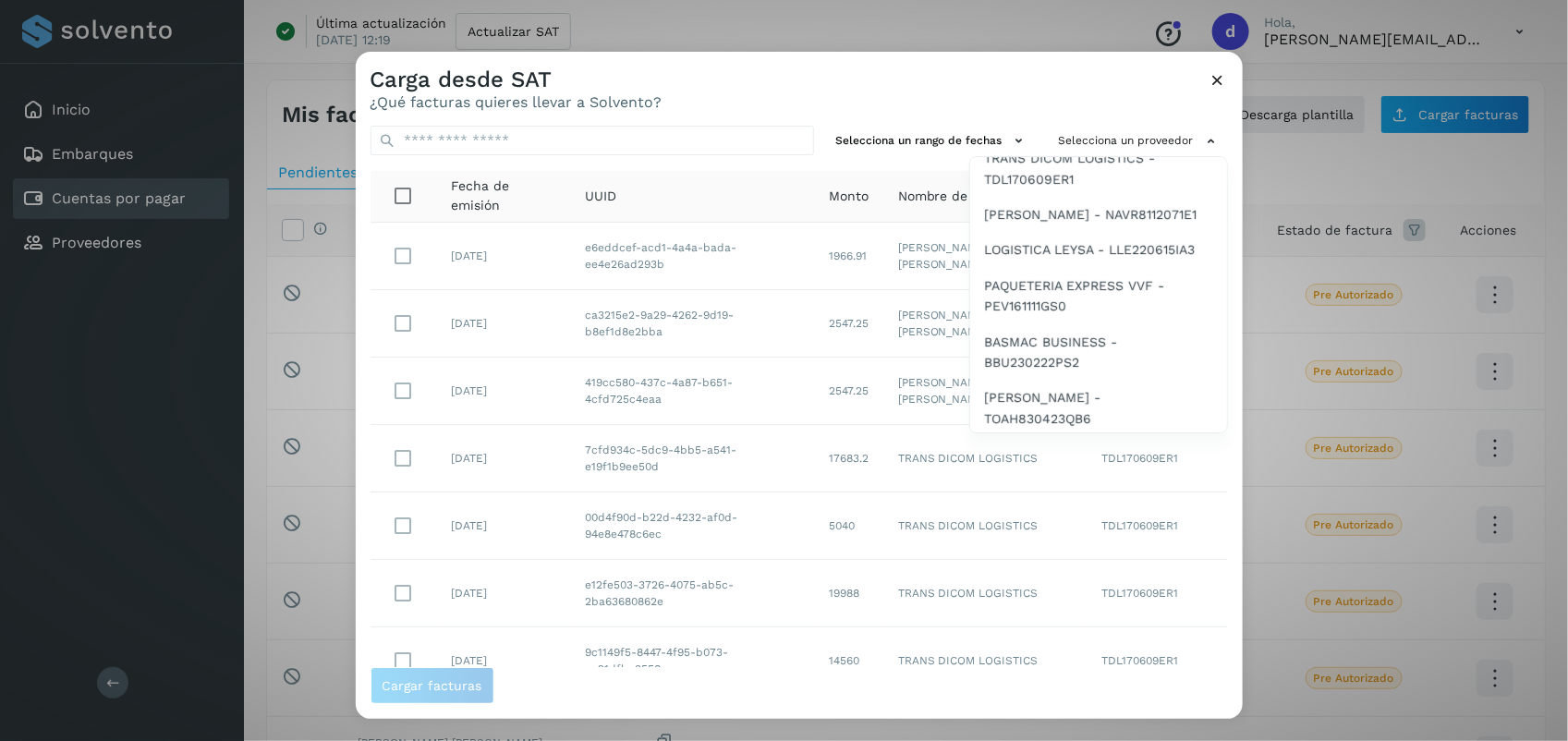
scroll to position [574, 0]
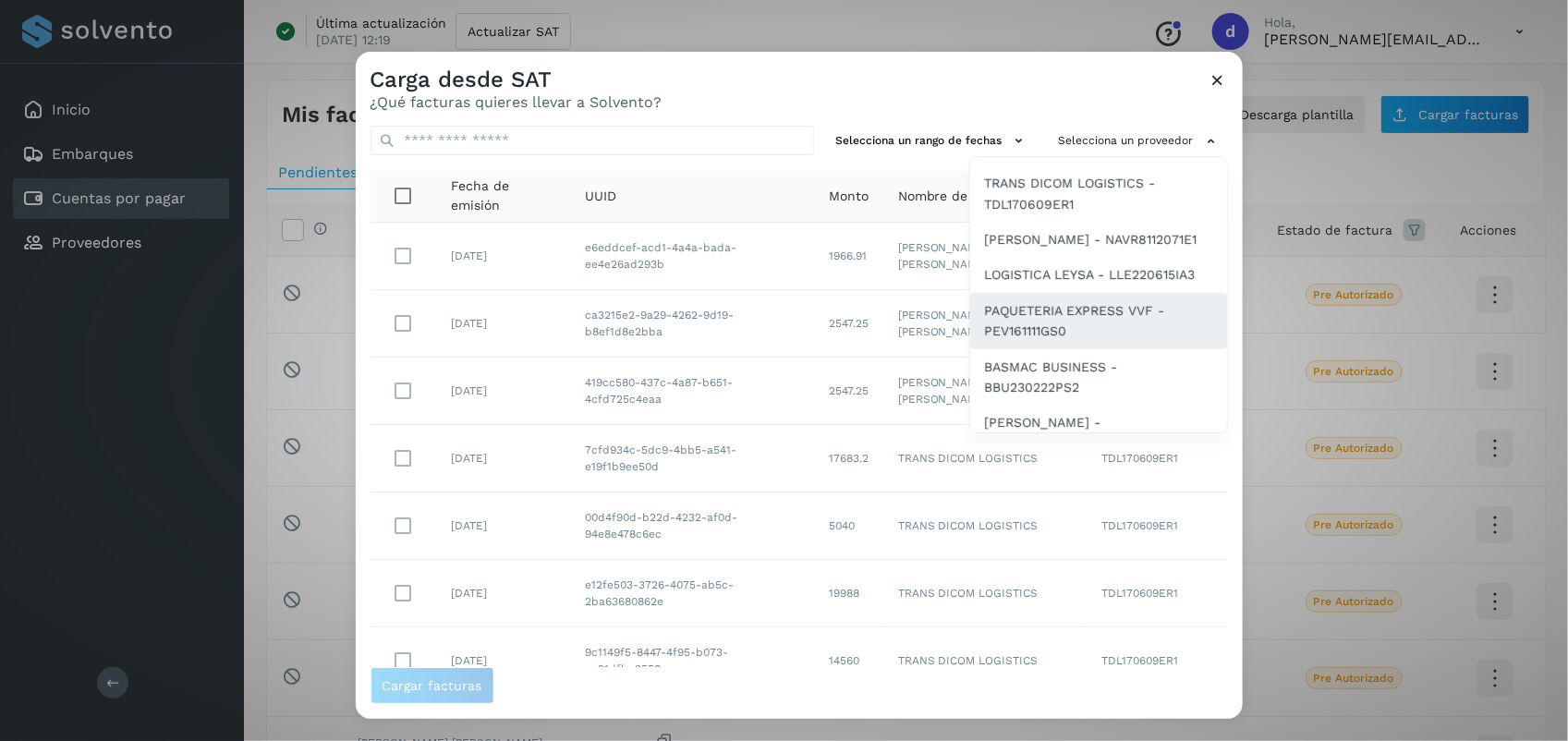
click at [1115, 324] on span "PAQUETERIA EXPRESS VVF - PEV161111GS0" at bounding box center [1099, 322] width 227 height 41
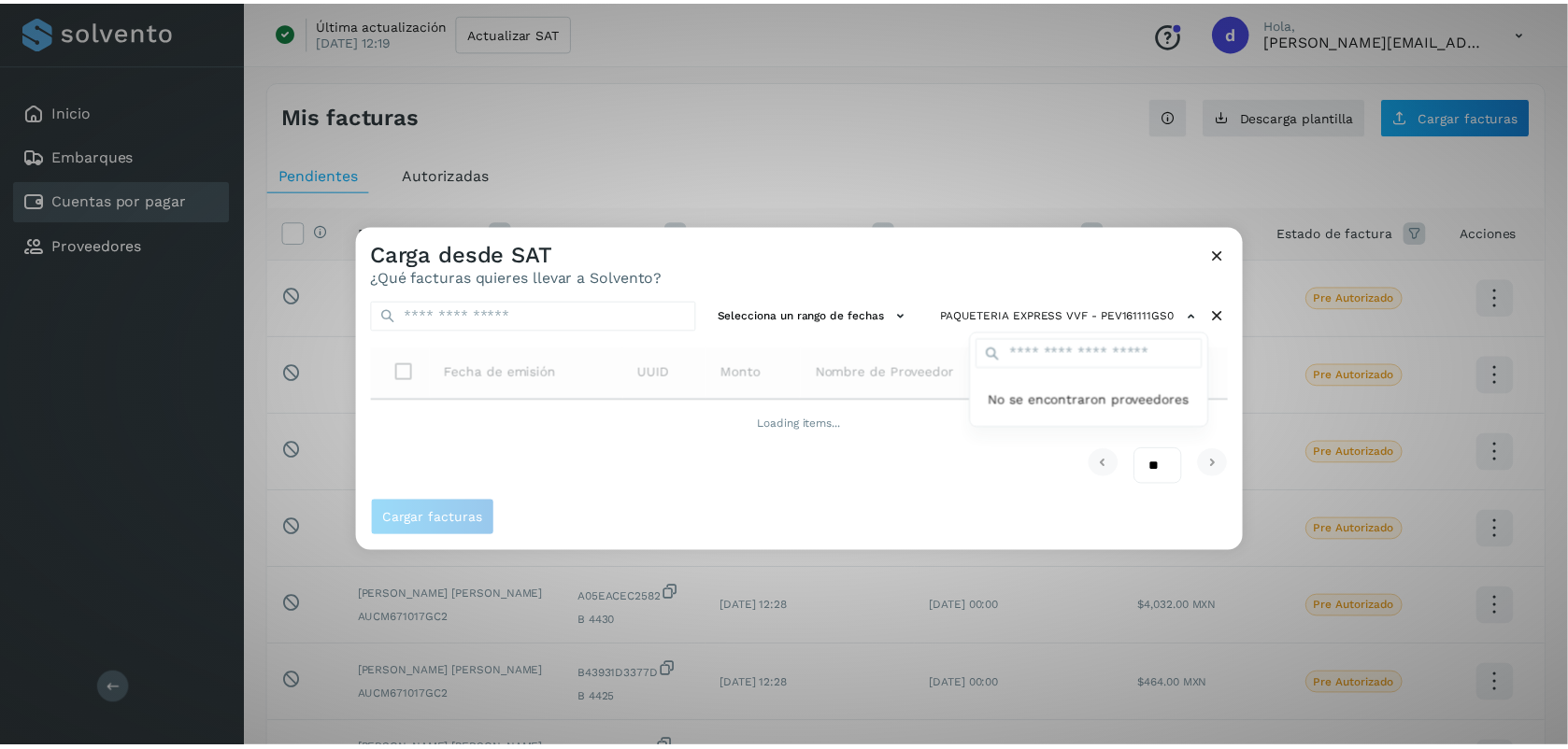
scroll to position [0, 0]
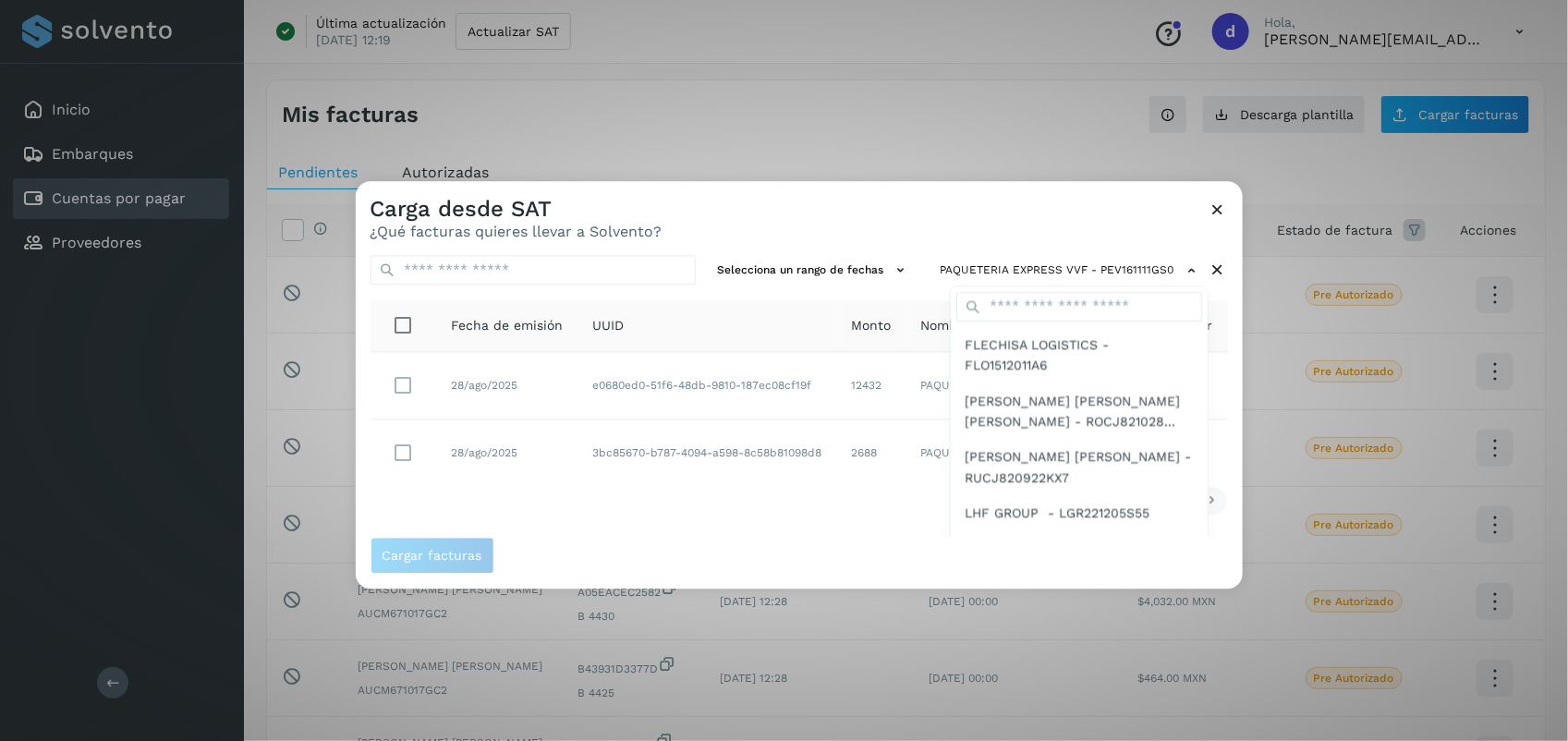
click at [402, 384] on div at bounding box center [1140, 552] width 1568 height 741
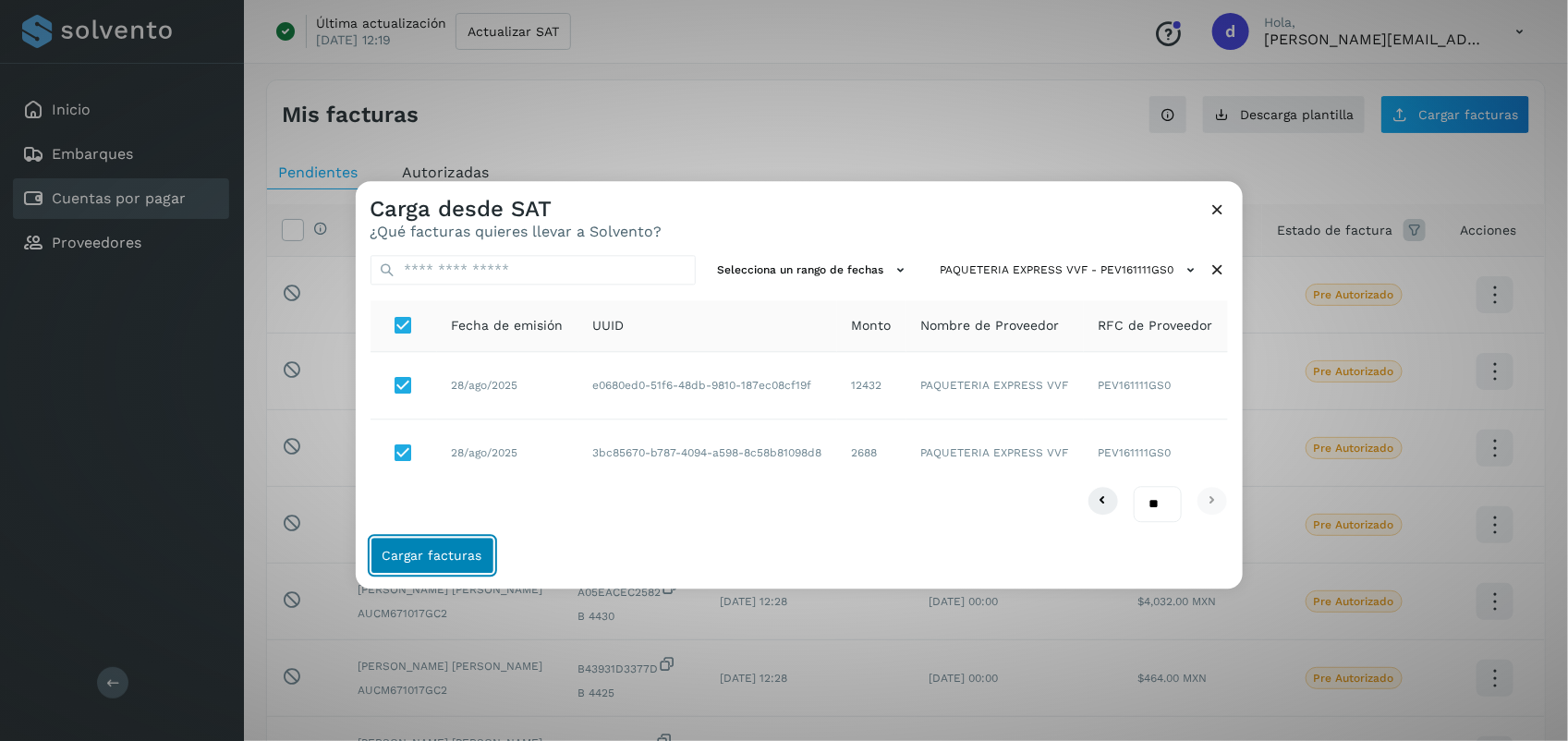
click at [416, 553] on span "Cargar facturas" at bounding box center [432, 557] width 100 height 13
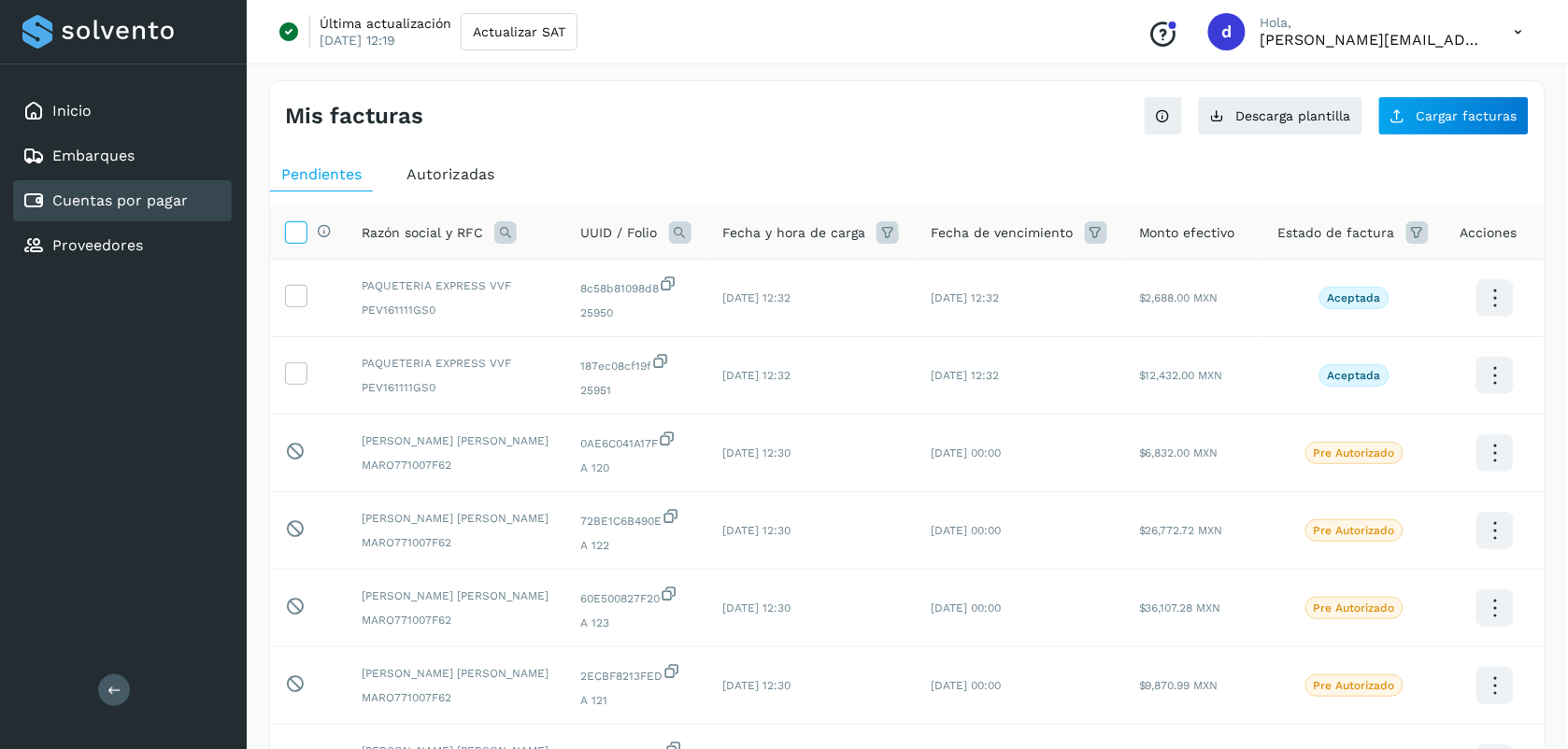
click at [291, 224] on icon at bounding box center [296, 231] width 20 height 20
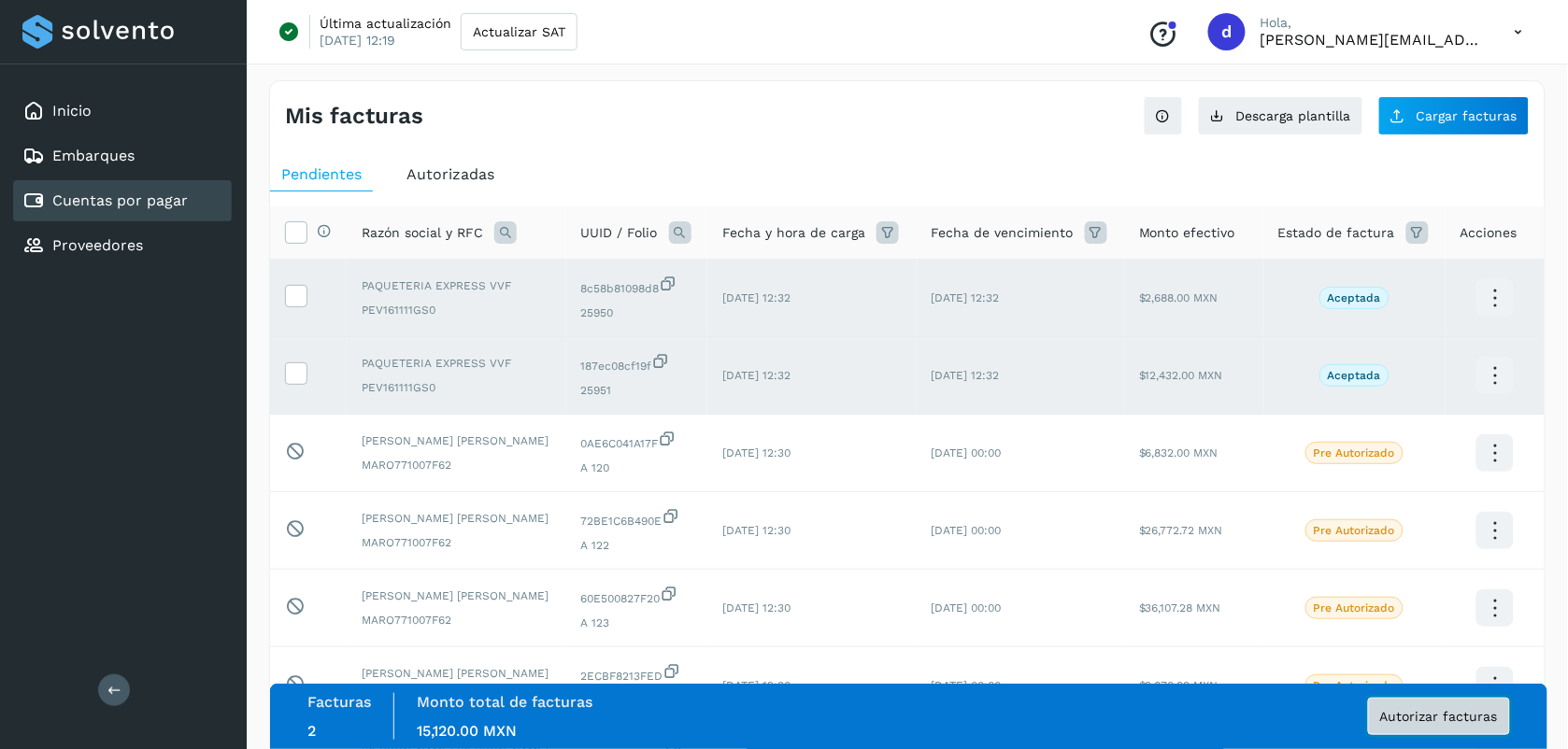
click at [1458, 717] on span "Autorizar facturas" at bounding box center [1439, 717] width 118 height 13
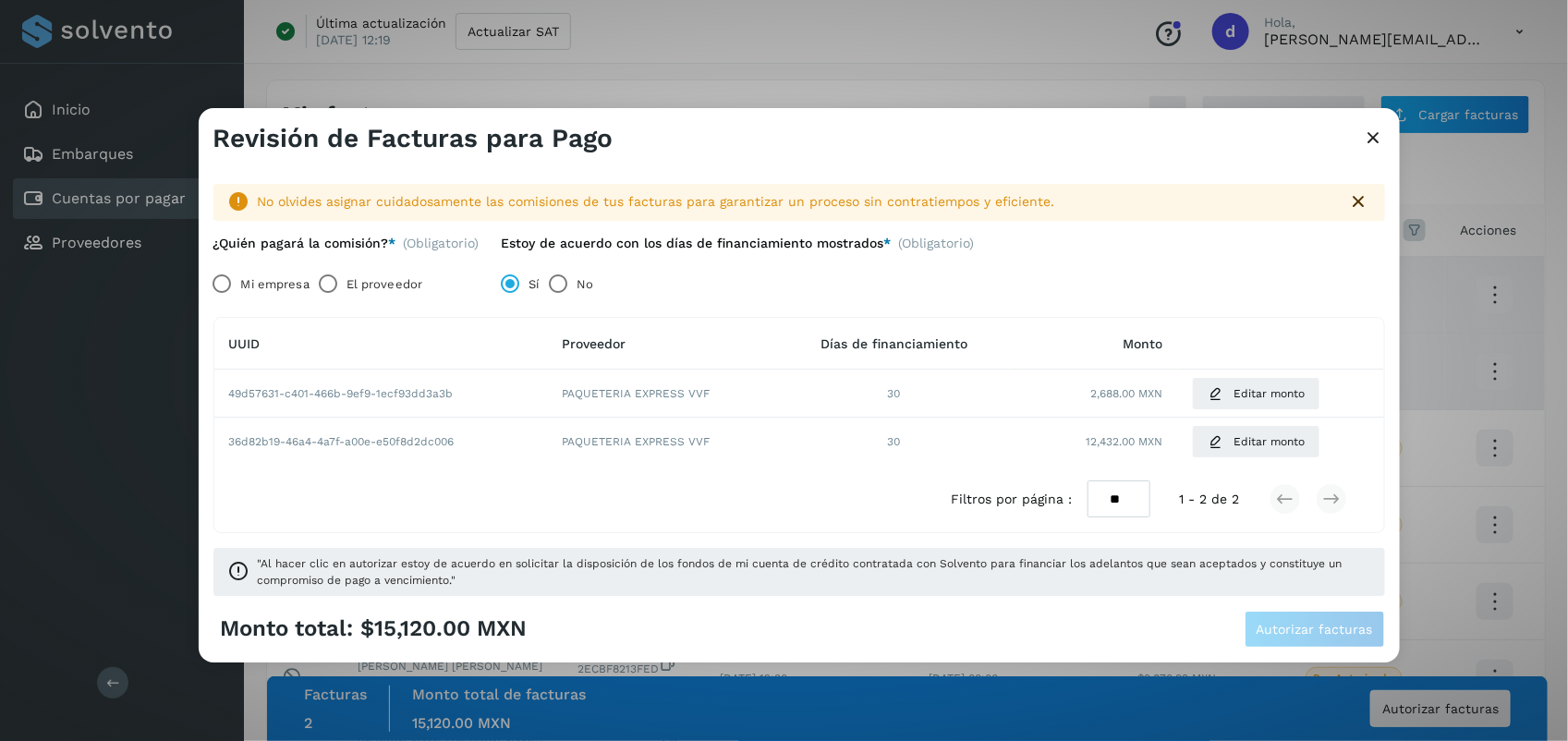
click at [371, 288] on label "El proveedor" at bounding box center [384, 284] width 76 height 37
click at [1300, 617] on button "Autorizar facturas" at bounding box center [1314, 629] width 140 height 37
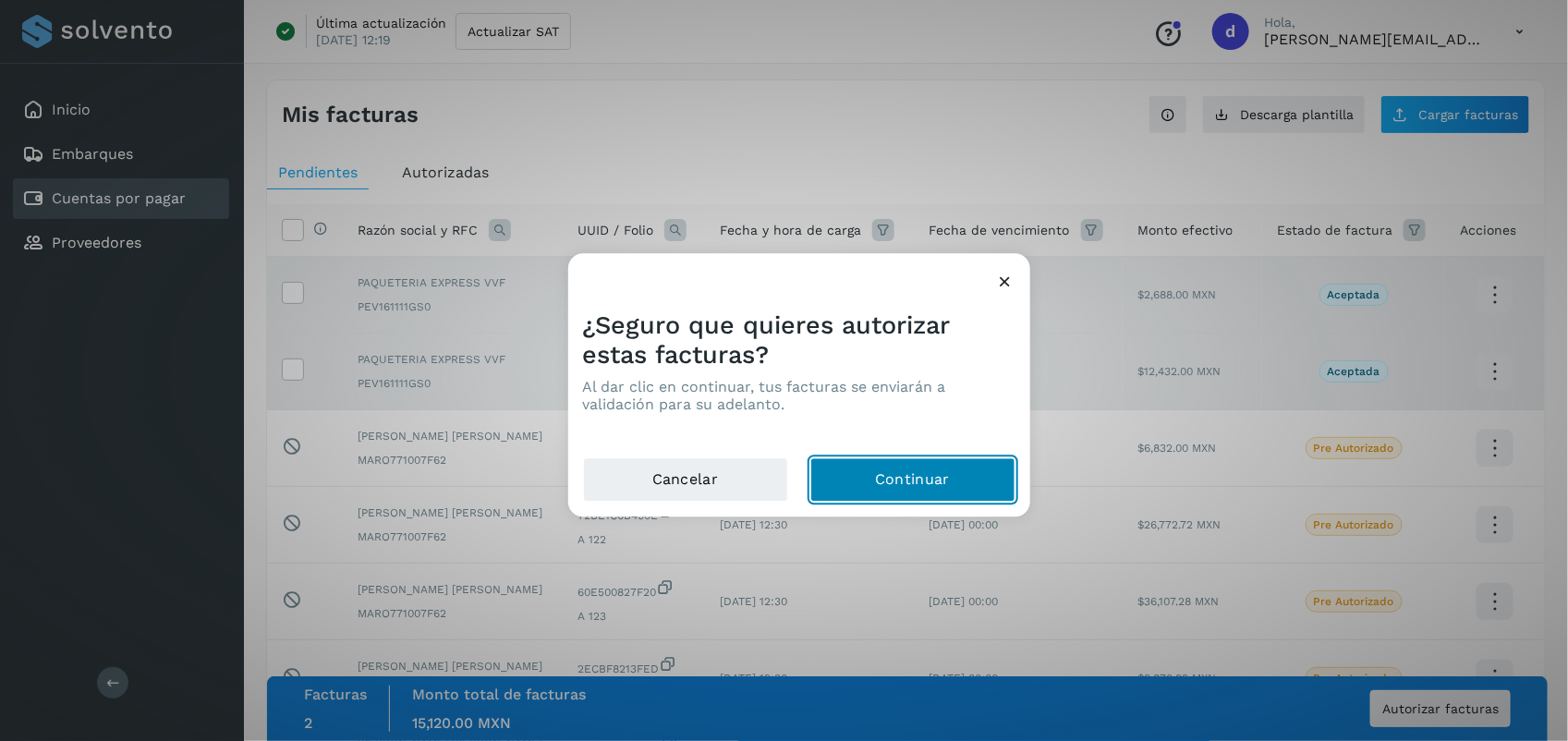
click at [856, 472] on button "Continuar" at bounding box center [913, 481] width 205 height 44
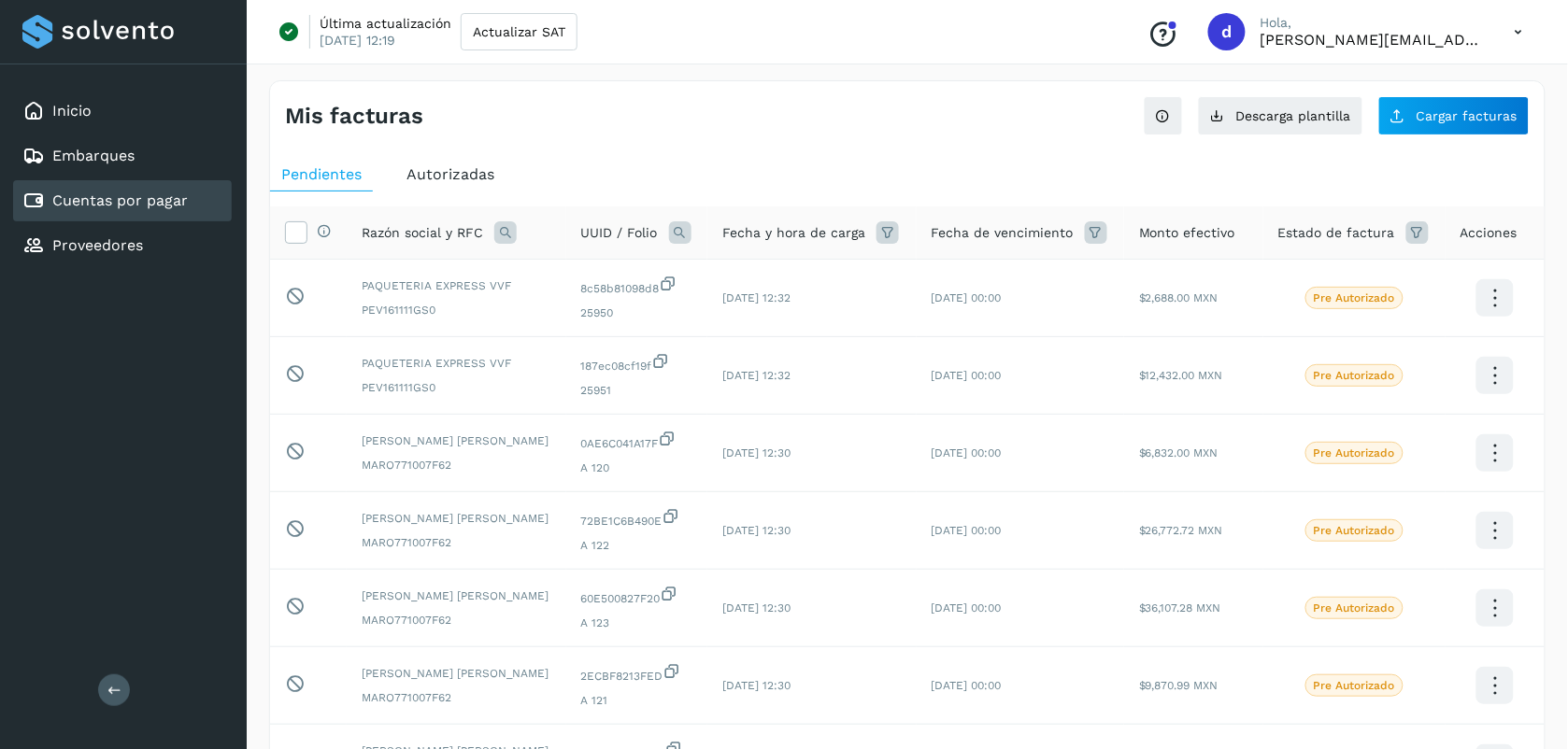
click at [621, 192] on div "Selecciona todas las facturas disponibles para autorización Razón social y RFC …" at bounding box center [907, 678] width 1274 height 971
click at [1448, 115] on span "Cargar facturas" at bounding box center [1466, 116] width 101 height 13
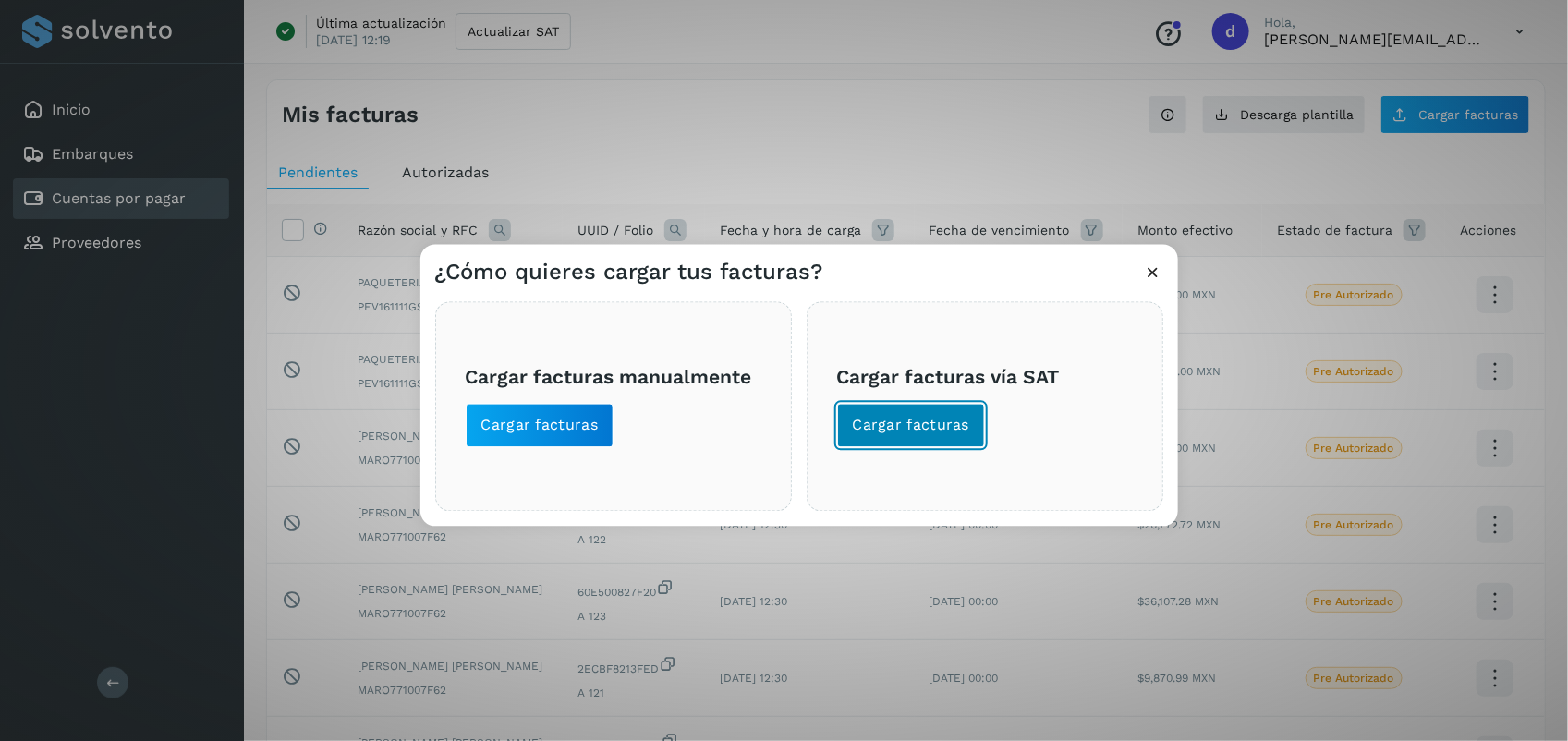
click at [949, 412] on button "Cargar facturas" at bounding box center [912, 426] width 149 height 44
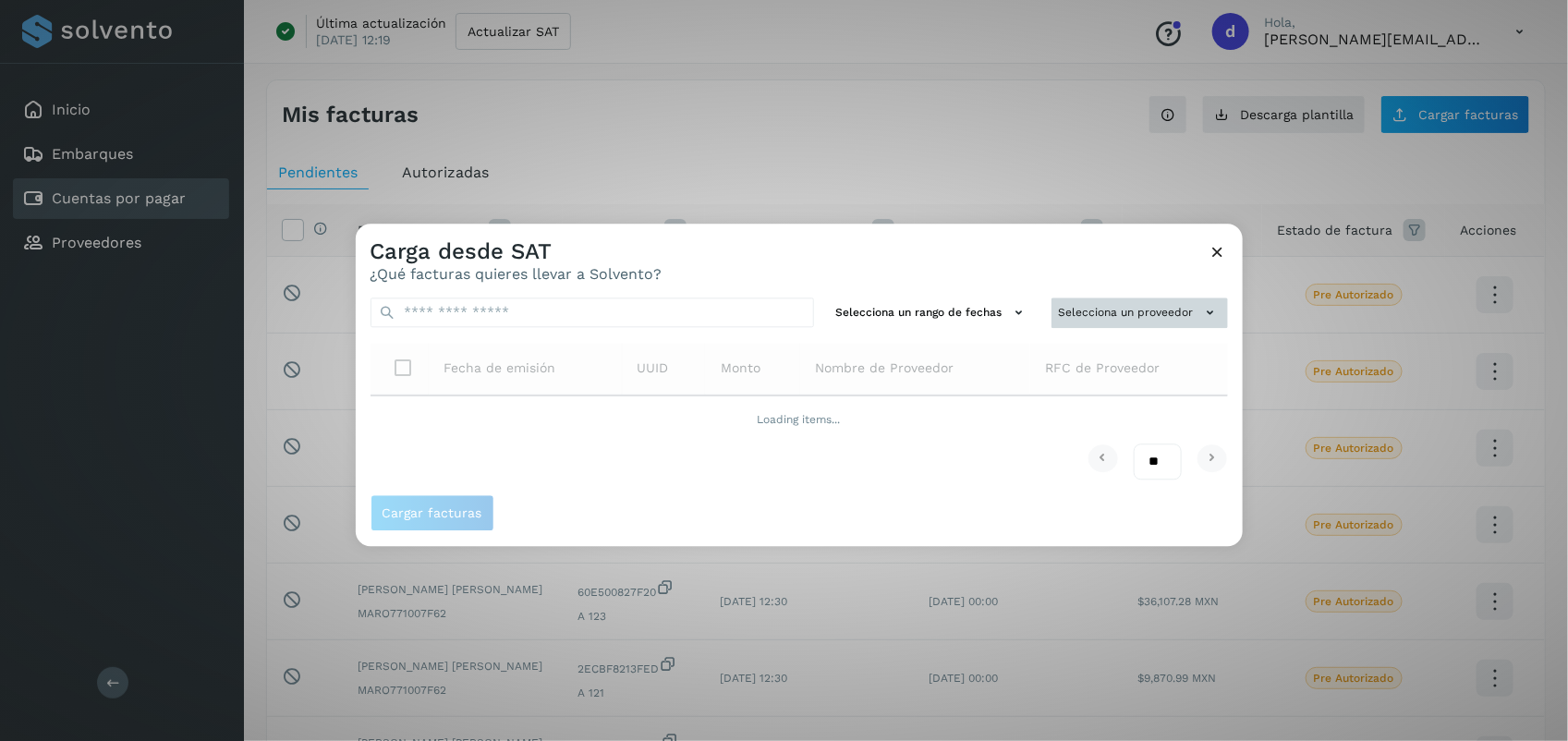
click at [1135, 302] on button "Selecciona un proveedor" at bounding box center [1140, 313] width 177 height 30
click at [1116, 297] on div at bounding box center [1140, 594] width 1568 height 741
click at [1116, 298] on button "Selecciona un proveedor" at bounding box center [1140, 313] width 177 height 30
click at [1212, 256] on div at bounding box center [1140, 594] width 1568 height 741
click at [1213, 254] on icon at bounding box center [1218, 252] width 20 height 20
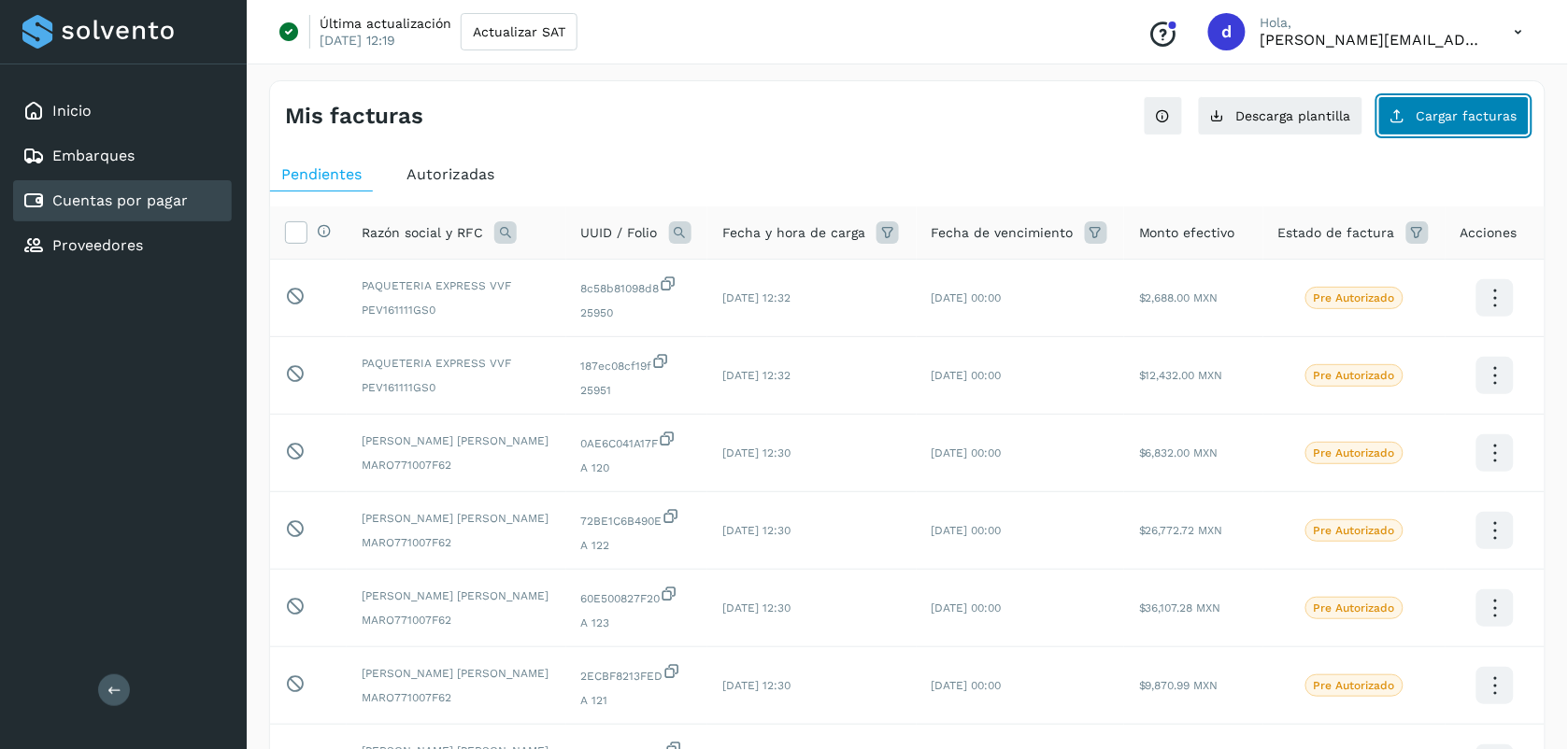
click at [1463, 115] on span "Cargar facturas" at bounding box center [1466, 116] width 101 height 13
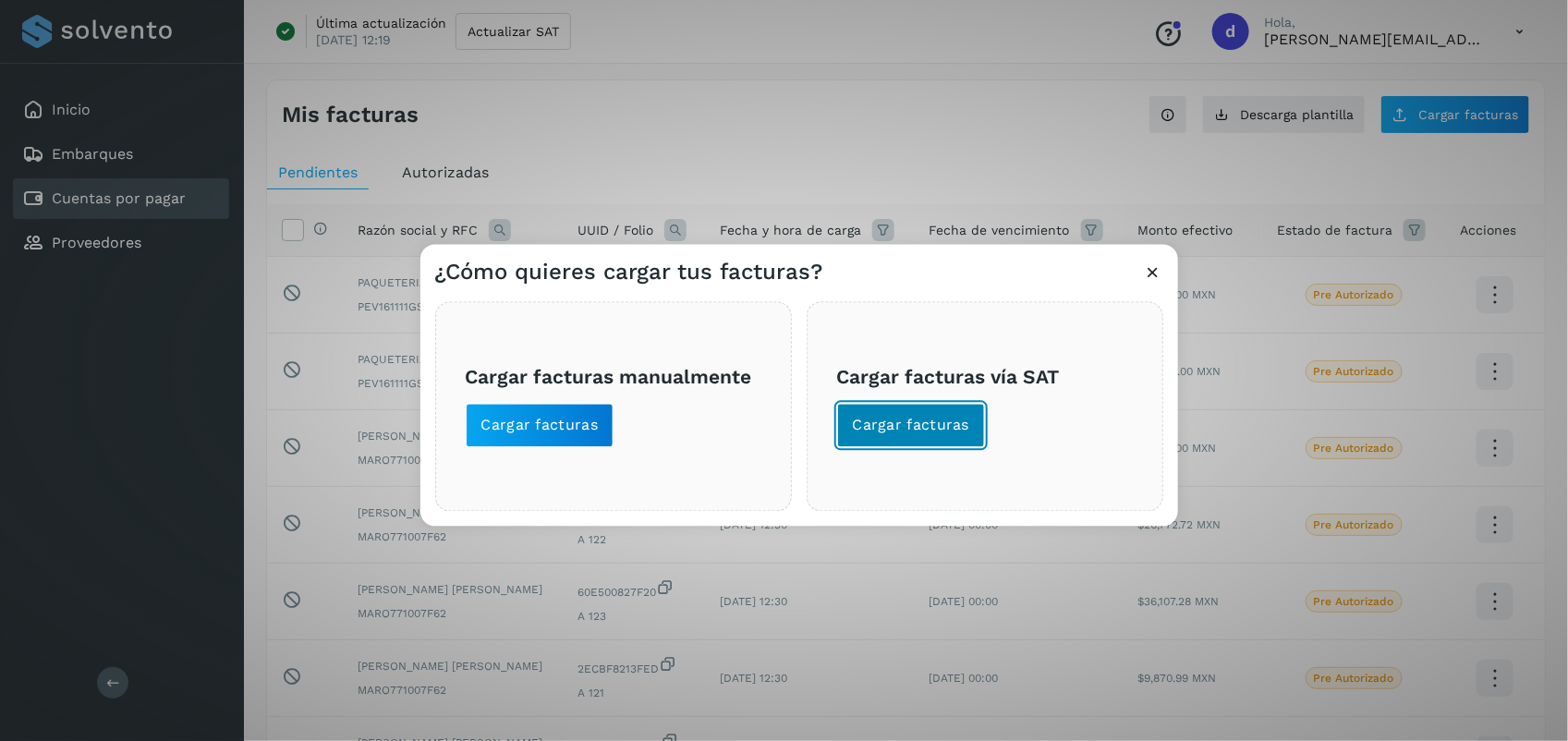
click at [900, 433] on span "Cargar facturas" at bounding box center [911, 426] width 118 height 21
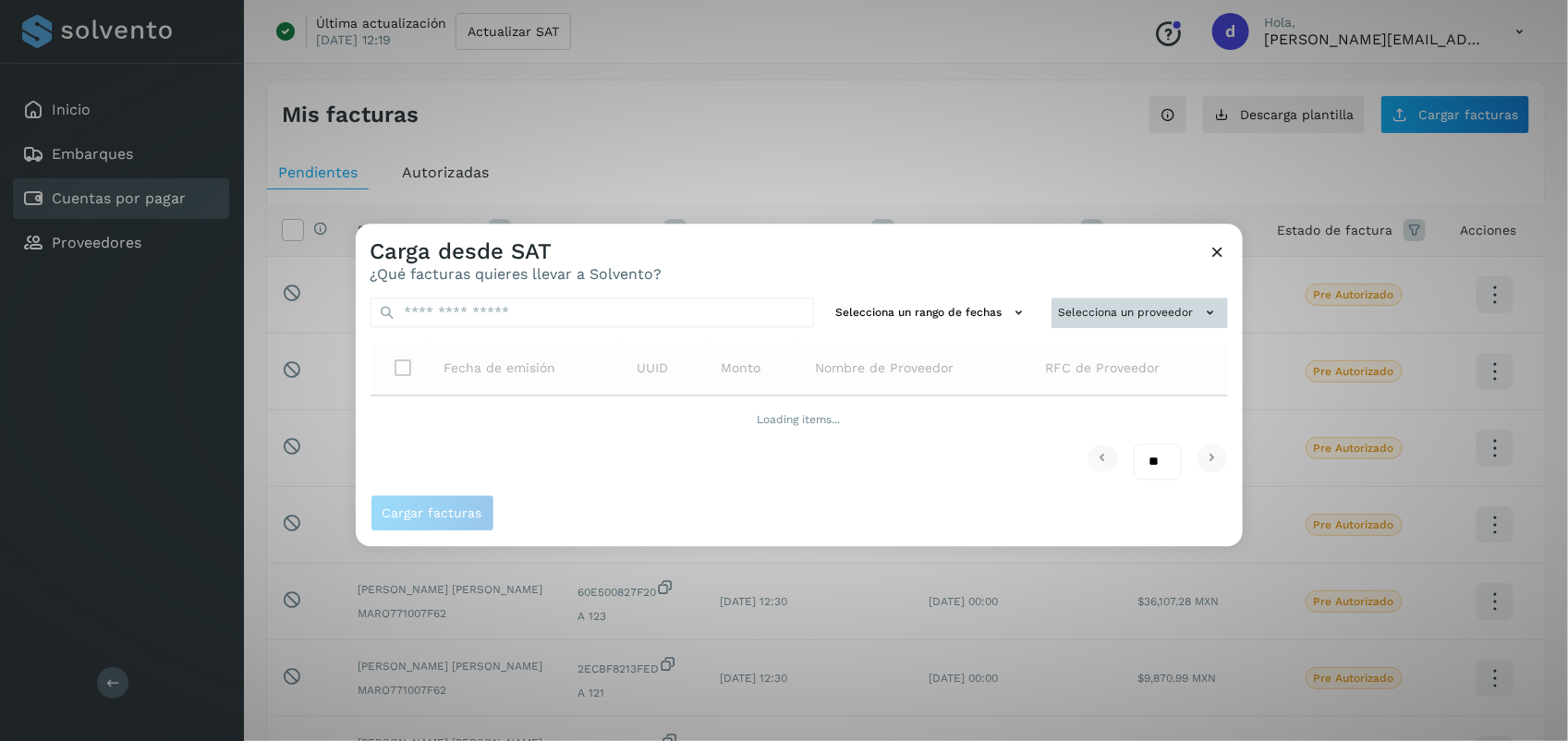
click at [1151, 309] on button "Selecciona un proveedor" at bounding box center [1140, 313] width 177 height 30
click at [1225, 245] on div at bounding box center [1140, 594] width 1568 height 741
click at [1215, 257] on icon at bounding box center [1218, 252] width 20 height 20
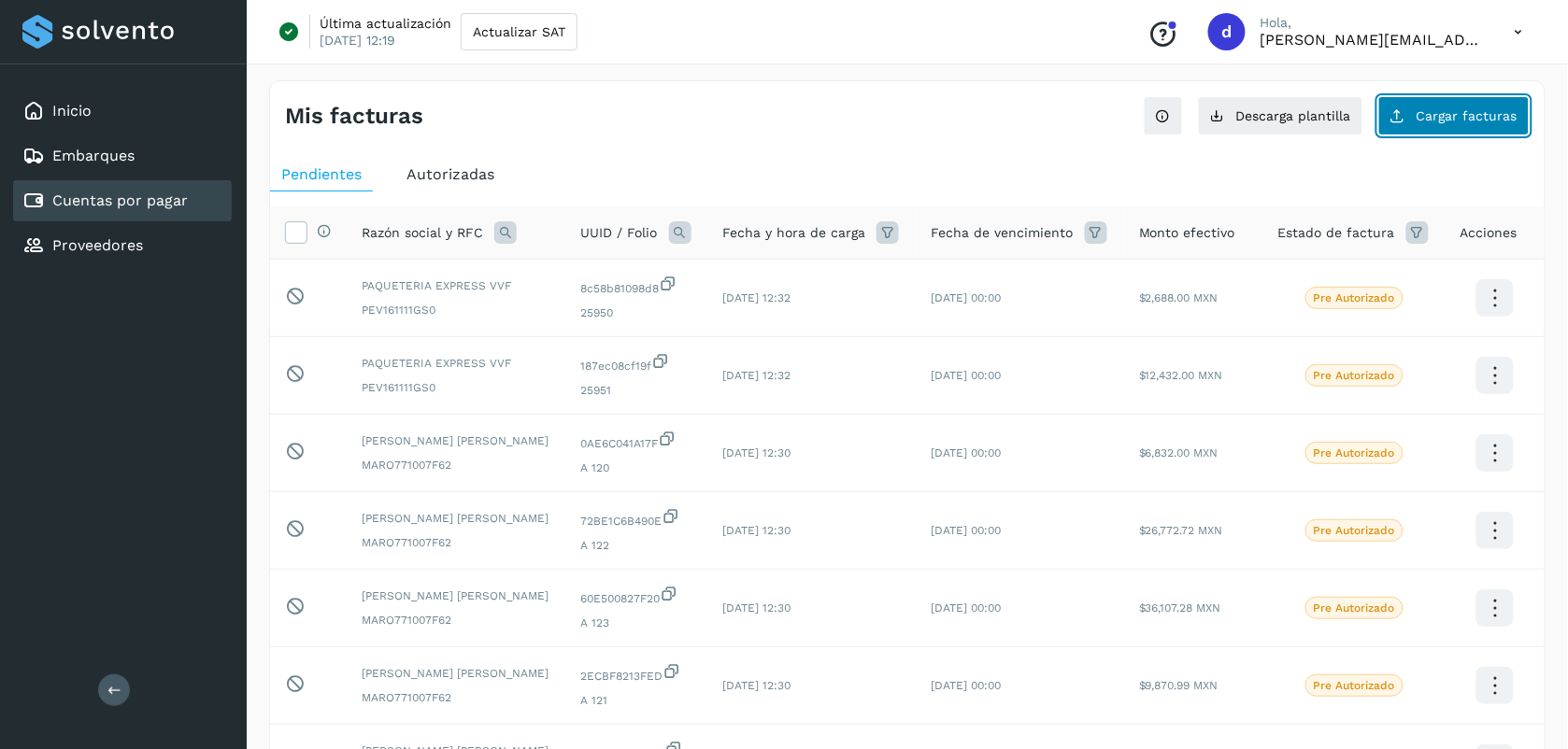
click at [1446, 133] on button "Cargar facturas" at bounding box center [1453, 115] width 151 height 39
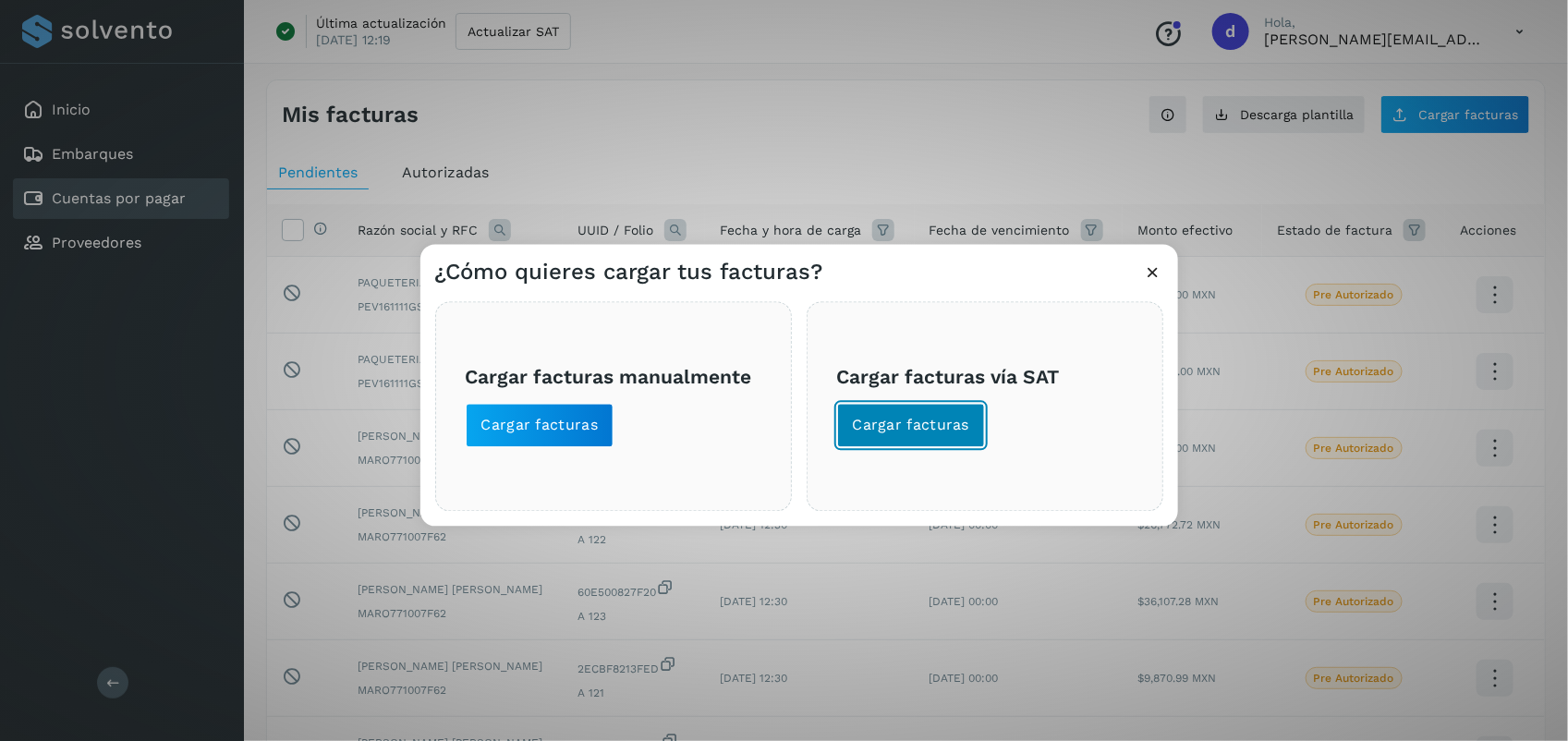
click at [949, 423] on span "Cargar facturas" at bounding box center [911, 426] width 118 height 21
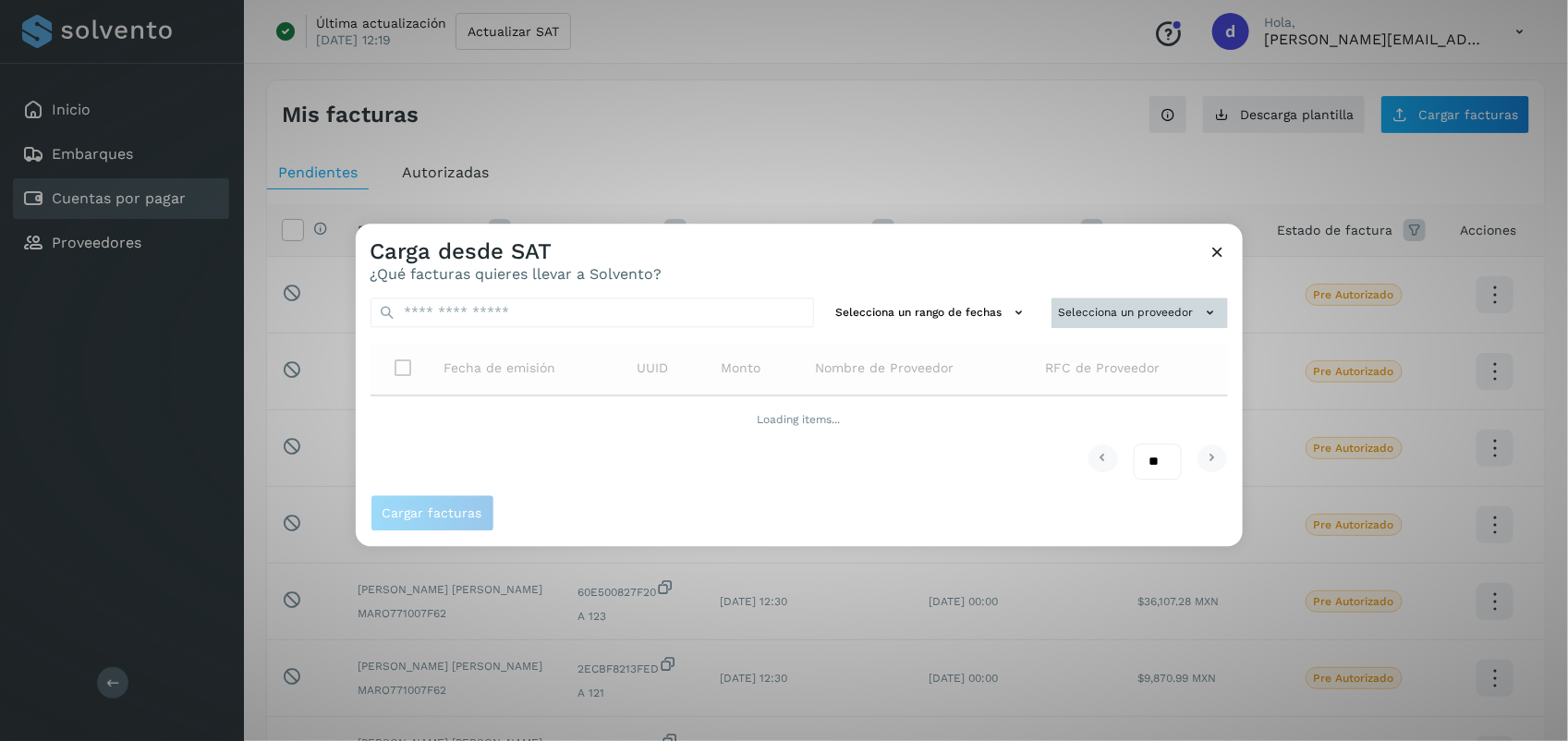
click at [1107, 317] on button "Selecciona un proveedor" at bounding box center [1140, 313] width 177 height 30
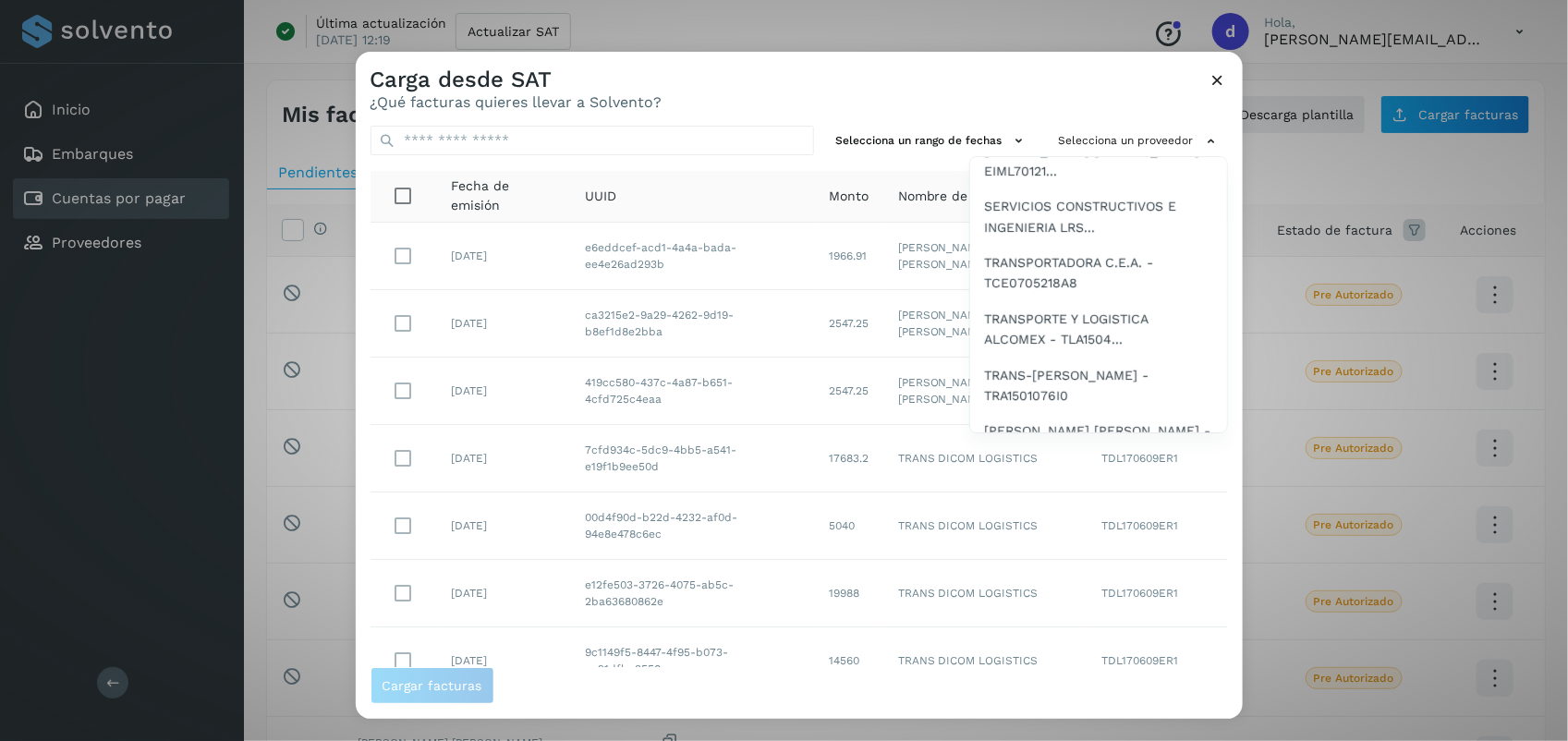
scroll to position [260, 0]
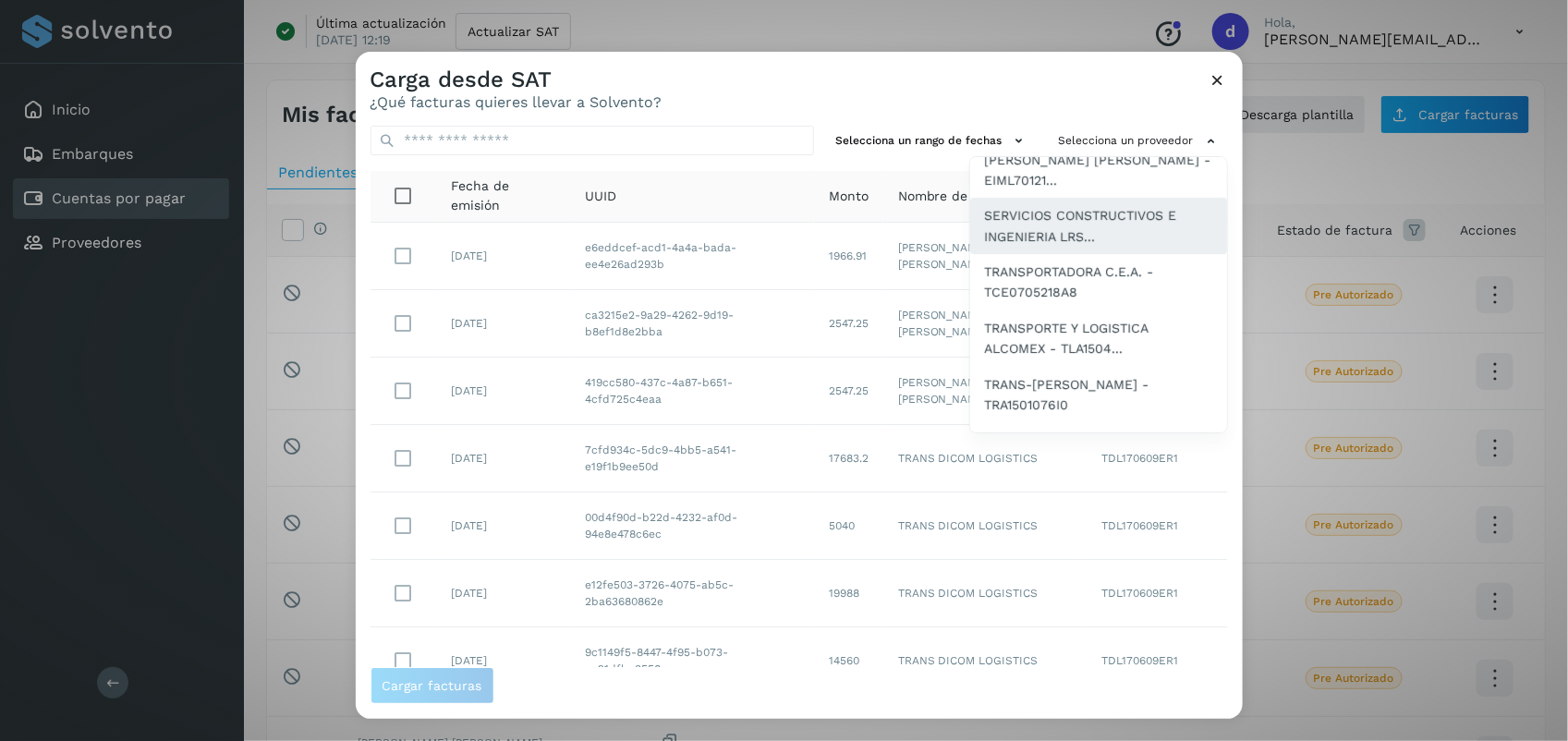
click at [1069, 227] on span "SERVICIOS CONSTRUCTIVOS E INGENIERIA LRS..." at bounding box center [1099, 226] width 227 height 41
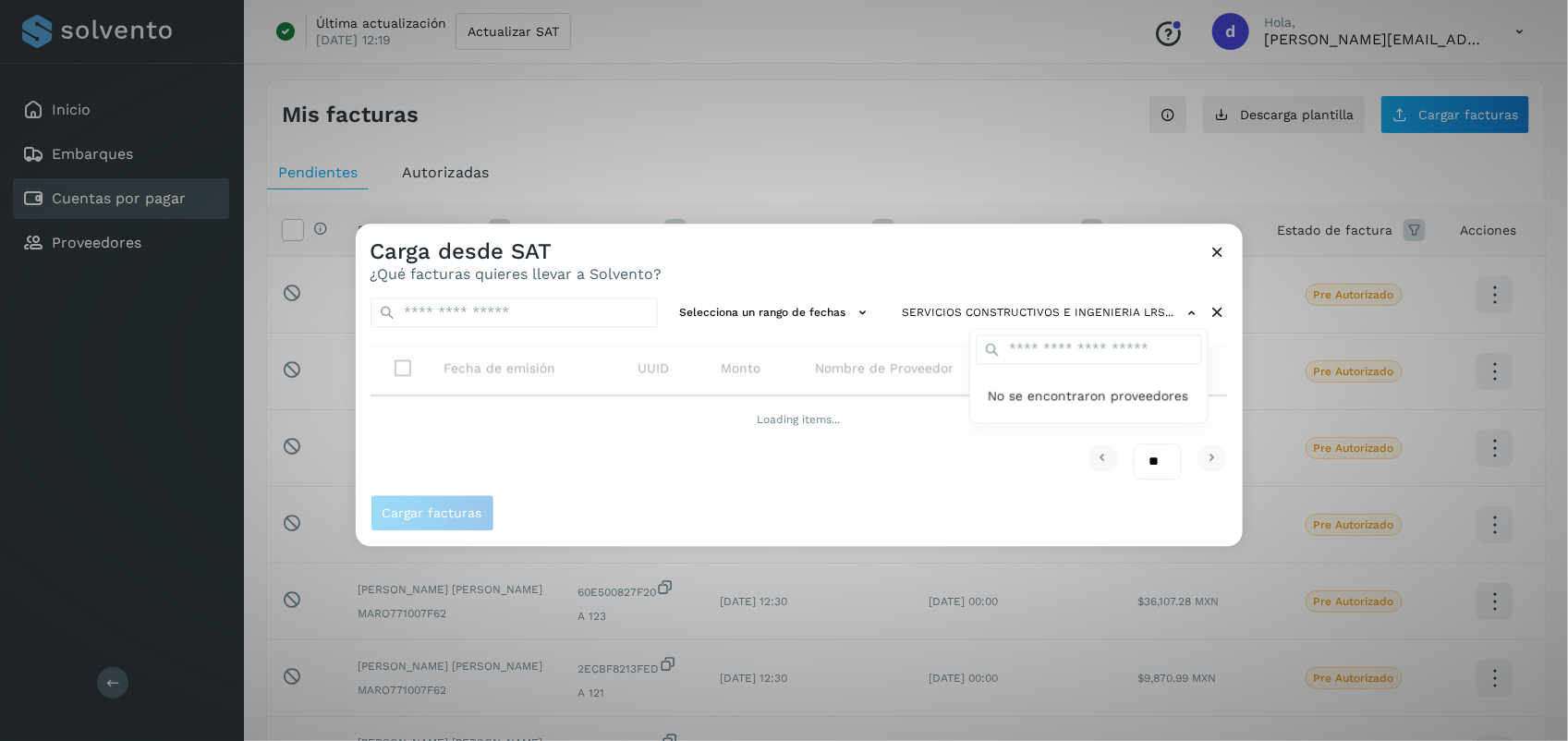
scroll to position [0, 0]
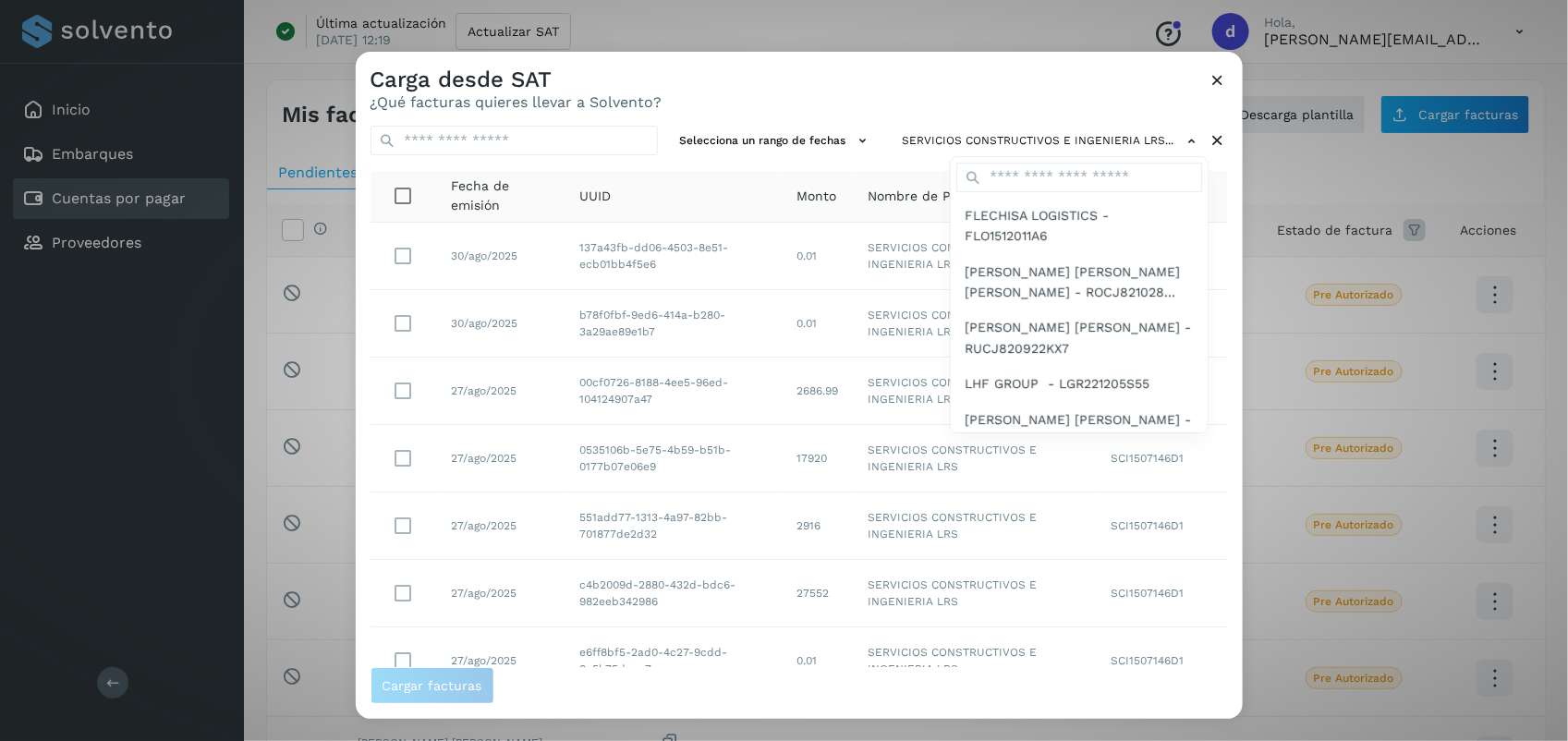
click at [855, 104] on div at bounding box center [1140, 422] width 1568 height 741
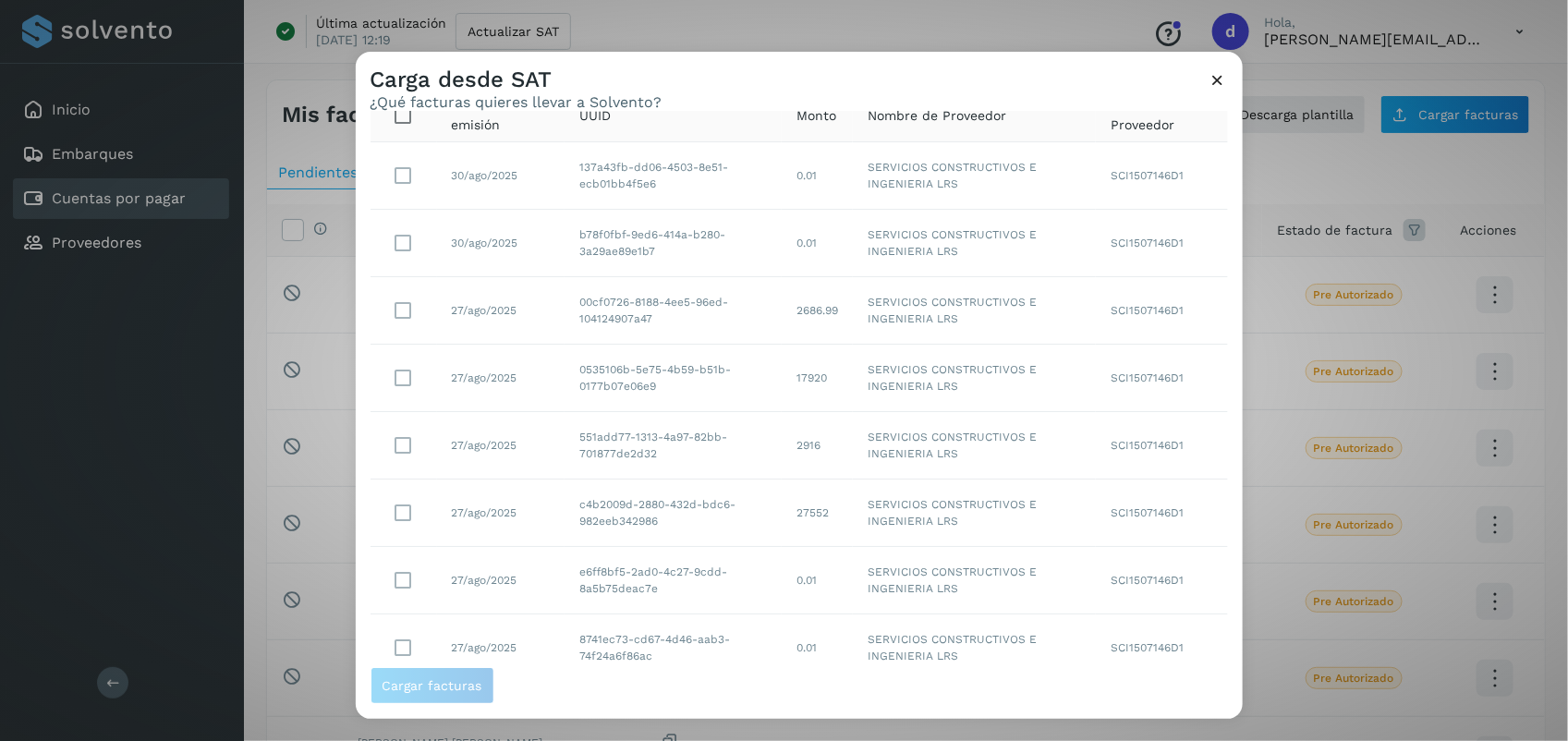
scroll to position [55, 0]
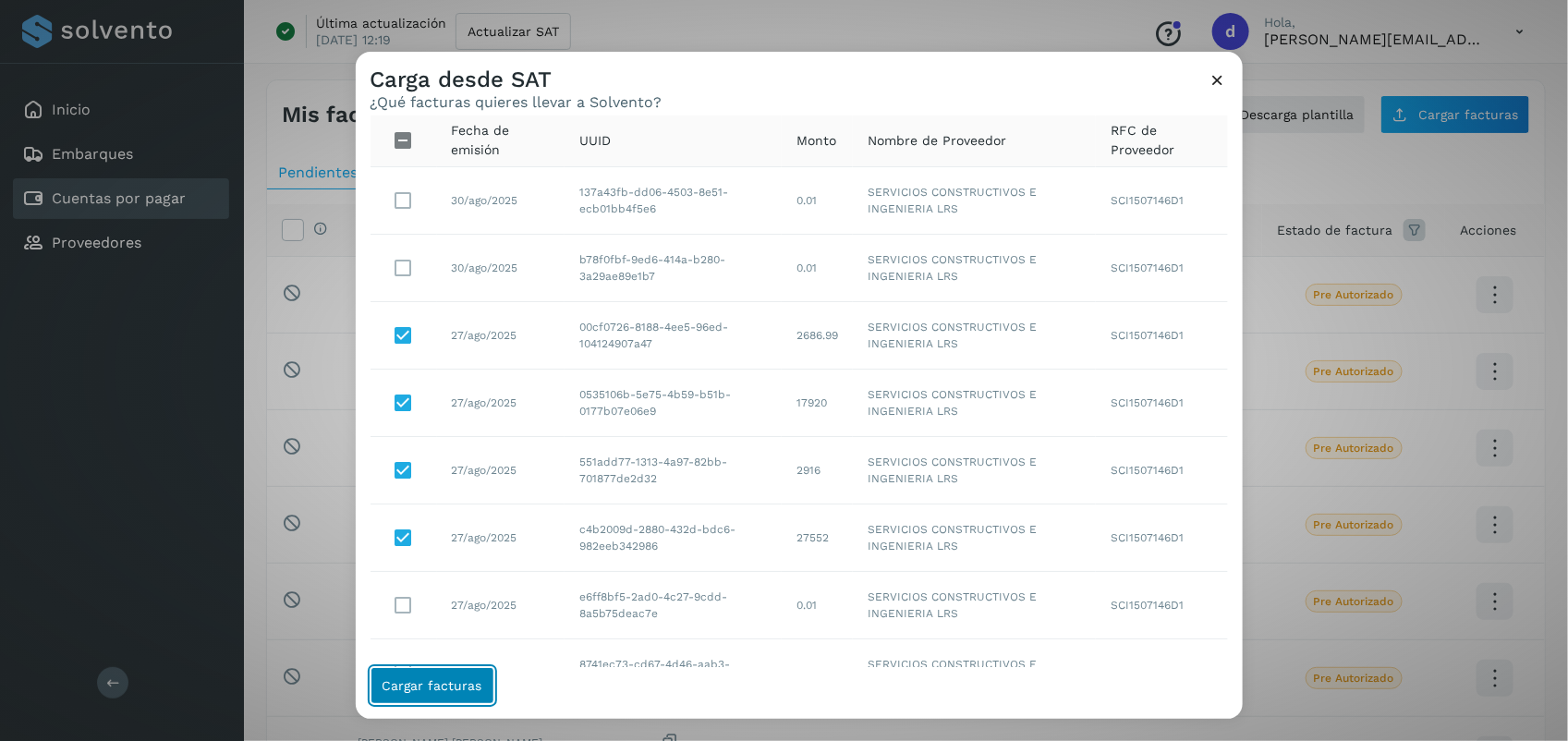
click at [449, 680] on span "Cargar facturas" at bounding box center [432, 686] width 100 height 13
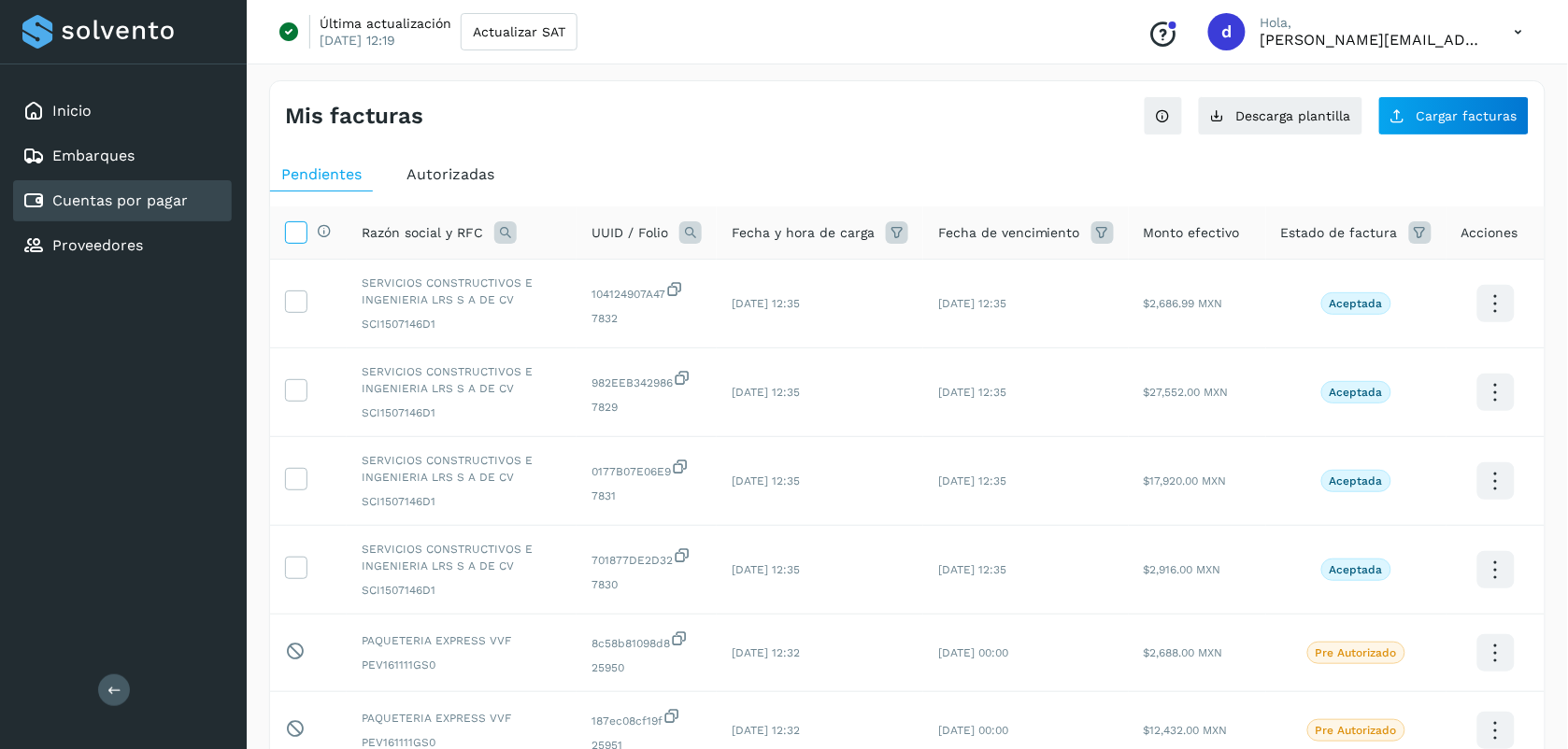
click at [290, 234] on icon at bounding box center [296, 231] width 20 height 20
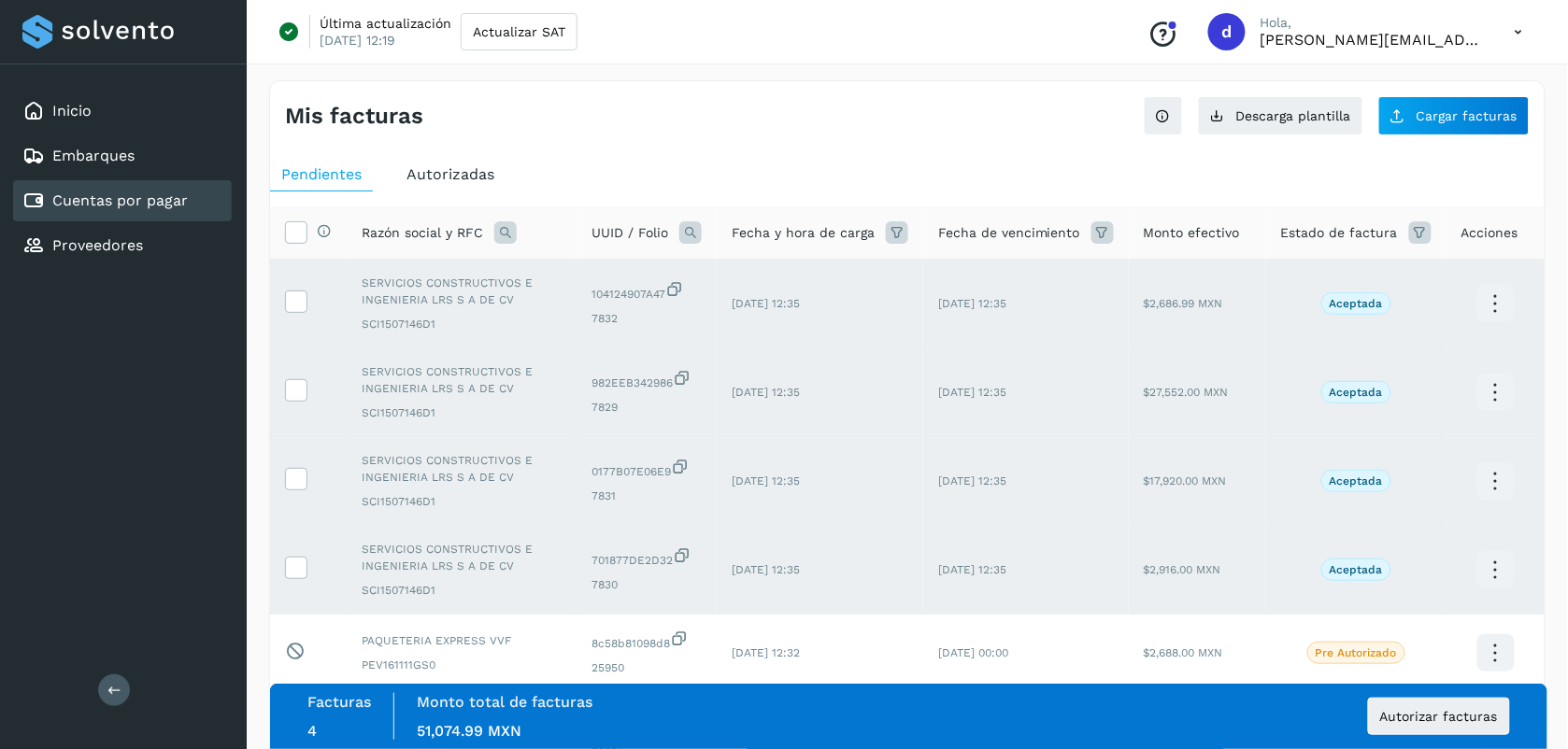
click at [590, 144] on div "Mis facturas Ver instrucciones para cargar Facturas Descarga plantilla Cargar f…" at bounding box center [907, 649] width 1276 height 1137
click at [1460, 712] on span "Autorizar facturas" at bounding box center [1439, 717] width 118 height 13
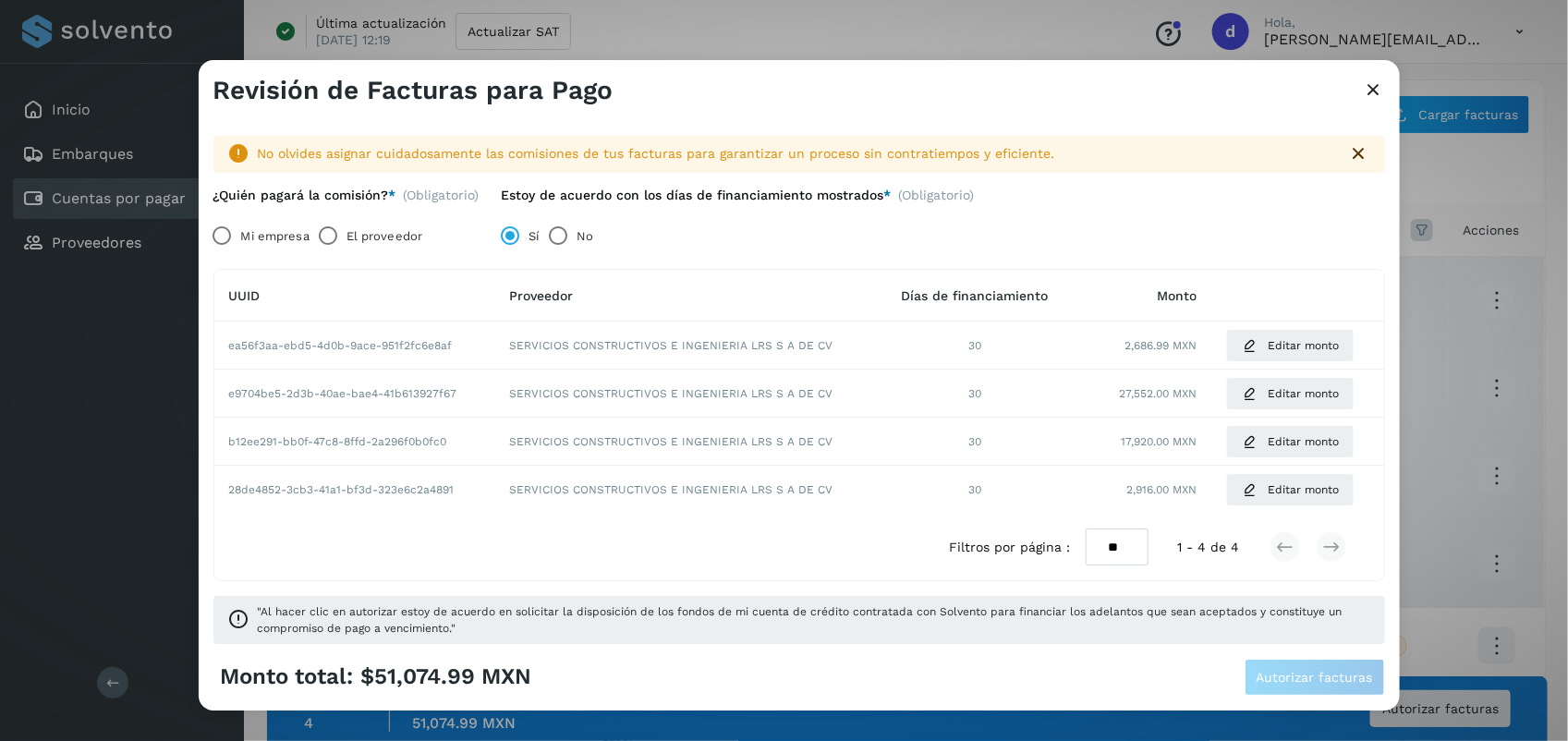
click at [384, 234] on label "El proveedor" at bounding box center [384, 236] width 76 height 37
click at [1282, 682] on span "Autorizar facturas" at bounding box center [1315, 678] width 117 height 13
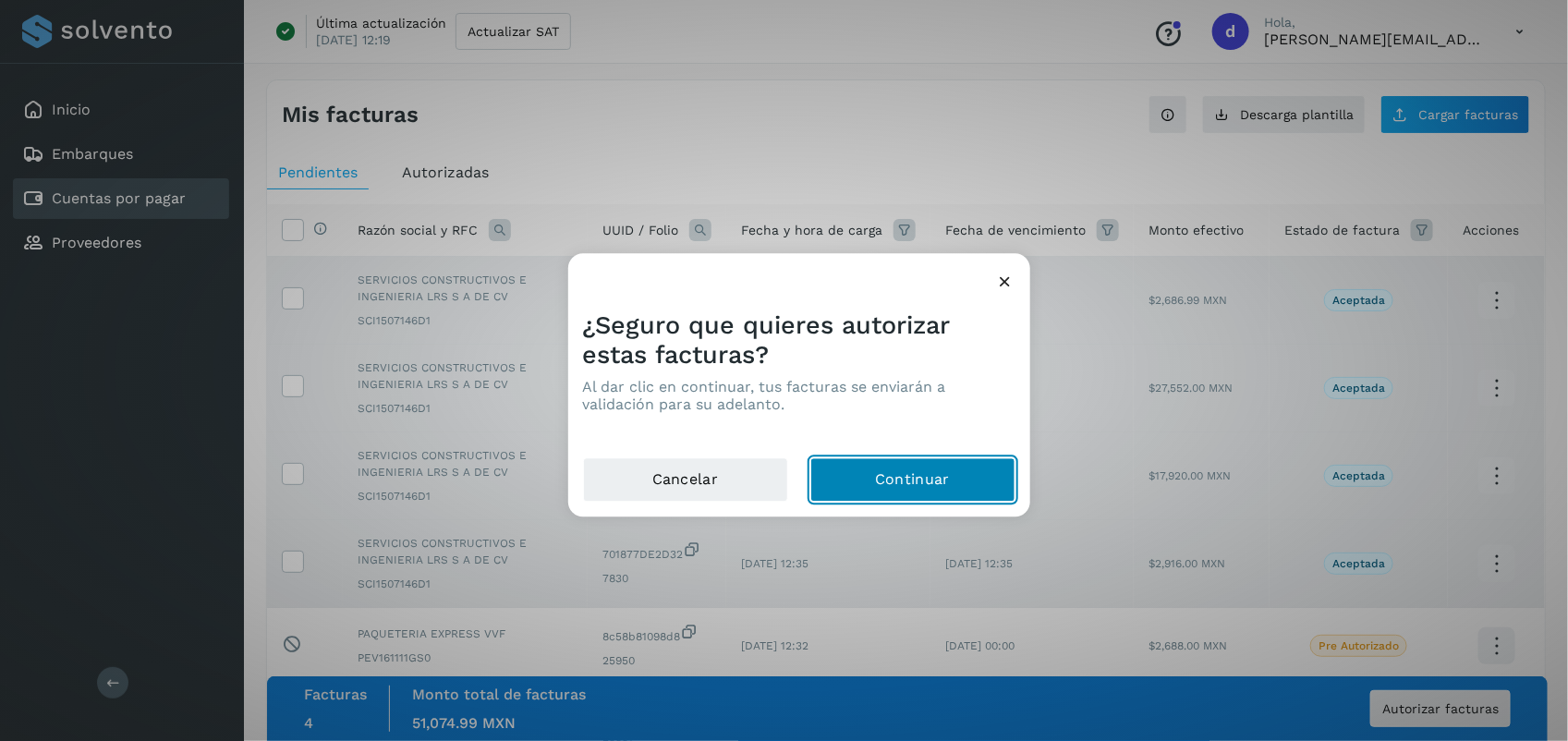
click at [920, 473] on button "Continuar" at bounding box center [913, 481] width 205 height 44
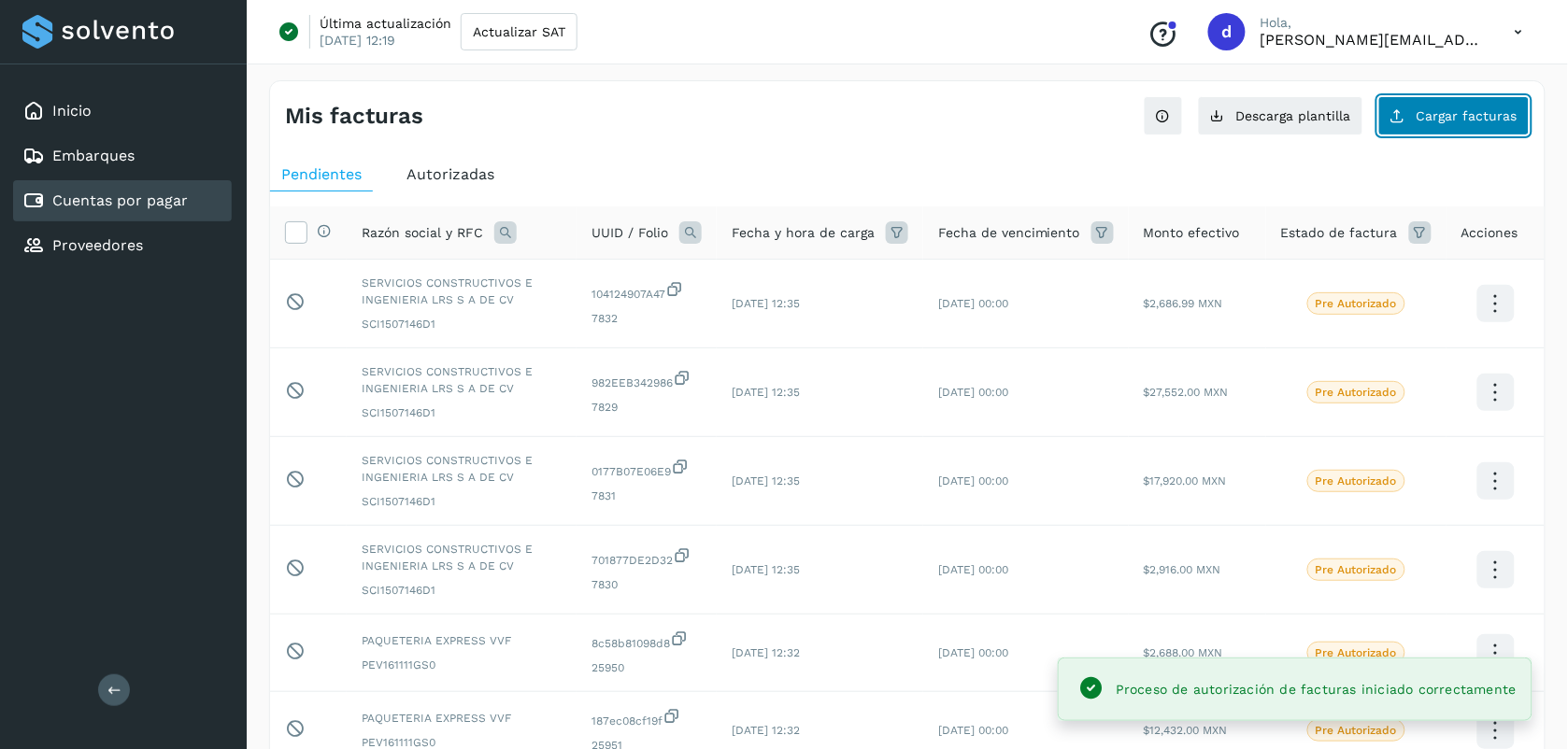
click at [1459, 128] on button "Cargar facturas" at bounding box center [1453, 115] width 151 height 39
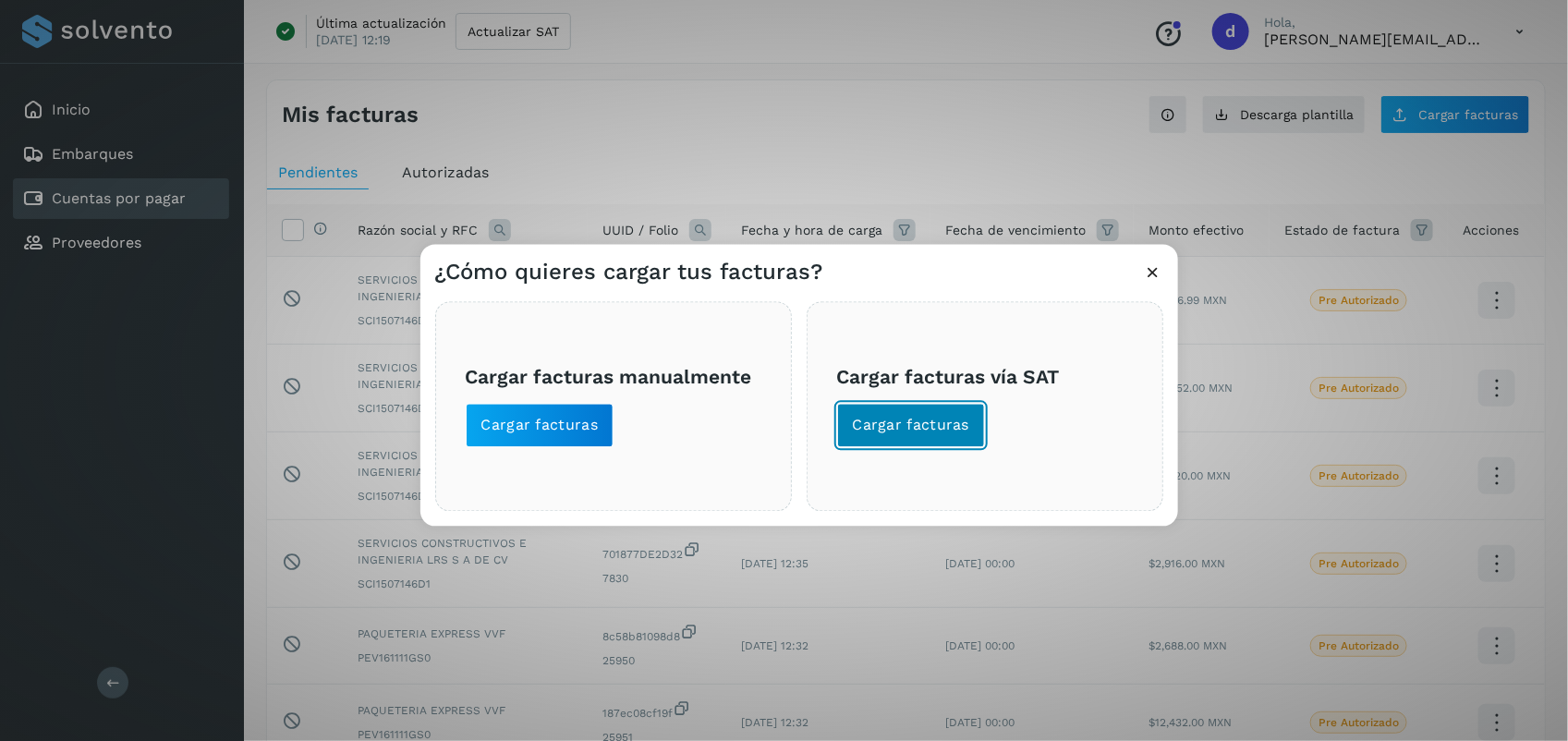
click at [902, 413] on button "Cargar facturas" at bounding box center [912, 426] width 149 height 44
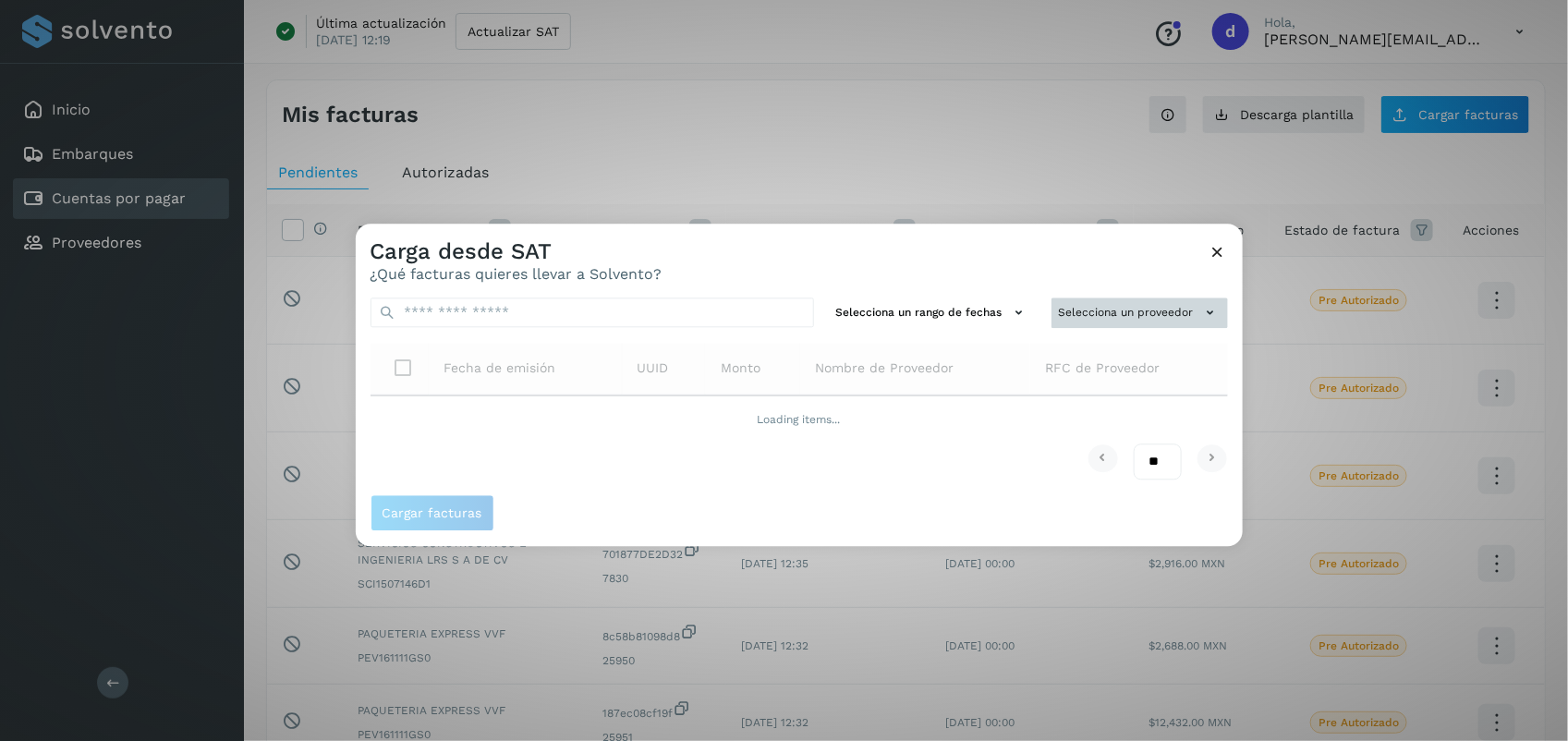
click at [1147, 321] on button "Selecciona un proveedor" at bounding box center [1140, 313] width 177 height 30
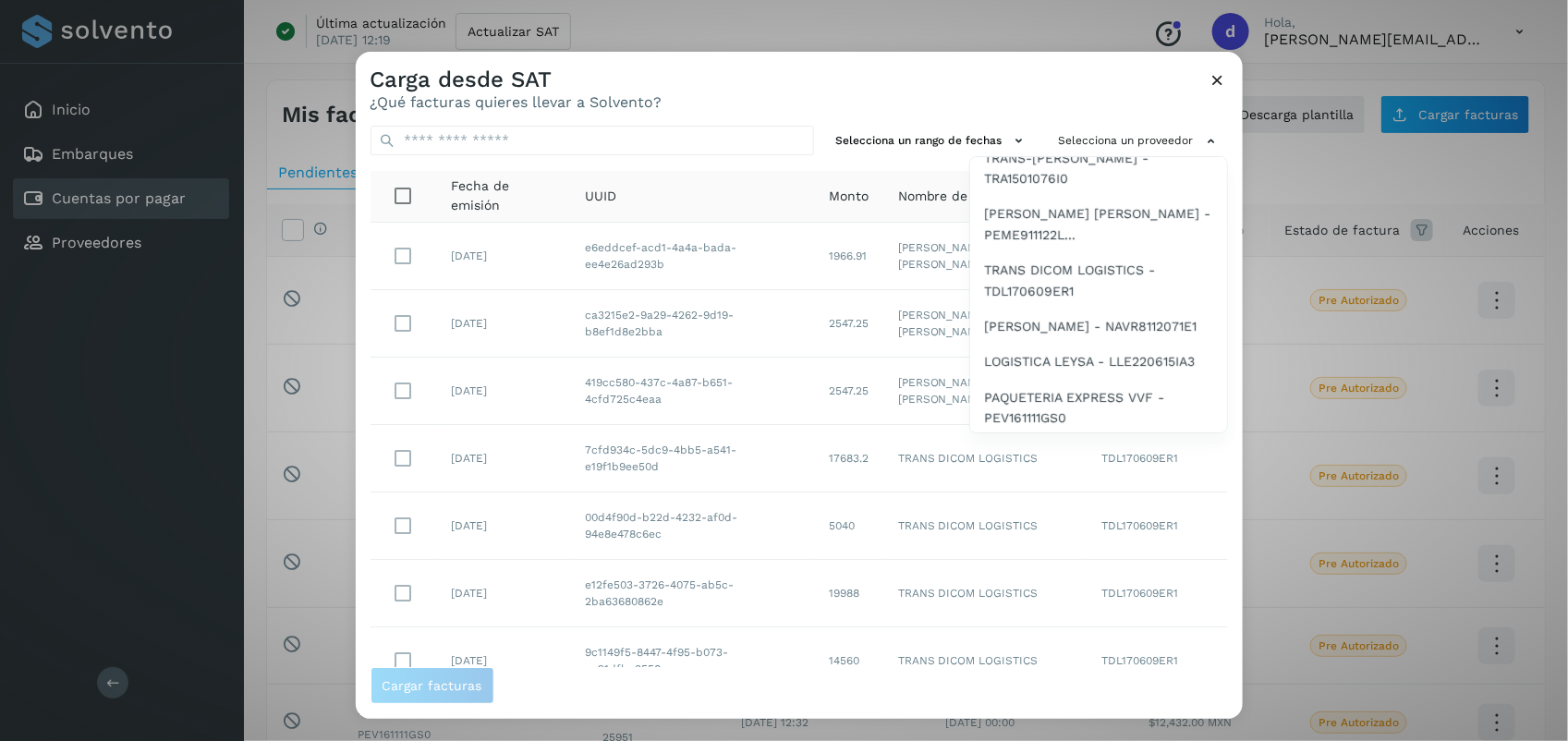
scroll to position [460, 0]
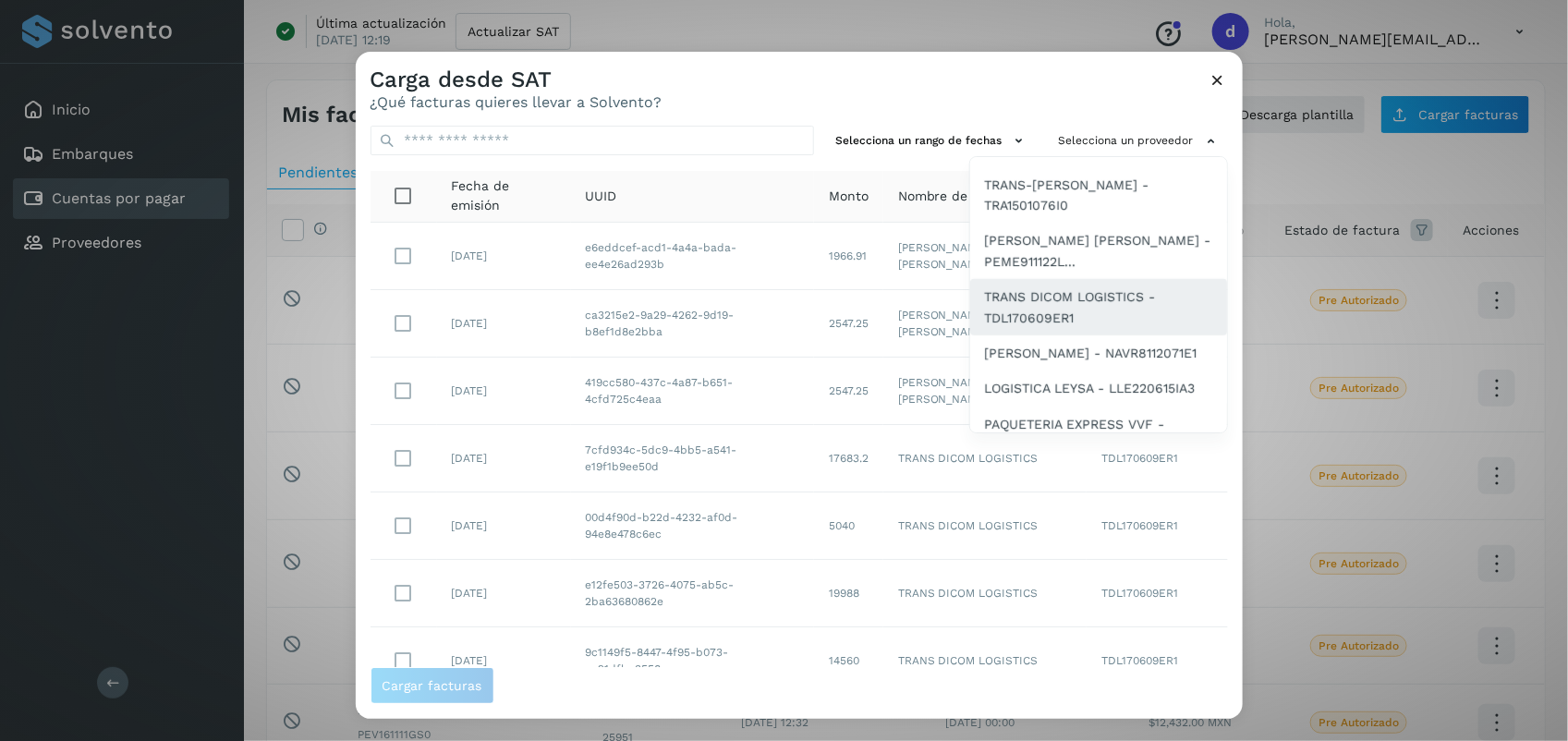
click at [1046, 287] on span "TRANS DICOM LOGISTICS - TDL170609ER1" at bounding box center [1099, 307] width 227 height 41
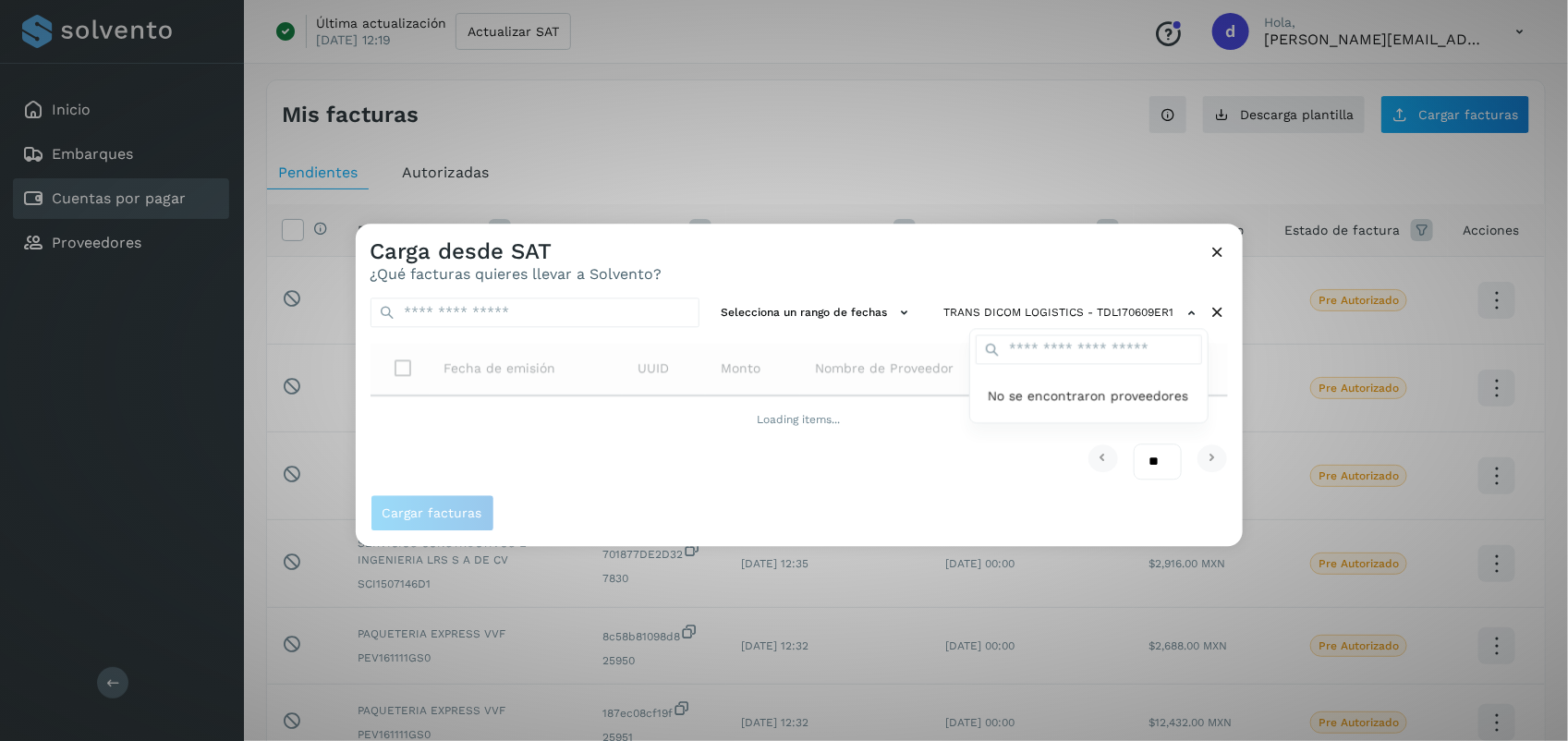
scroll to position [0, 0]
click at [700, 467] on div at bounding box center [1140, 594] width 1568 height 741
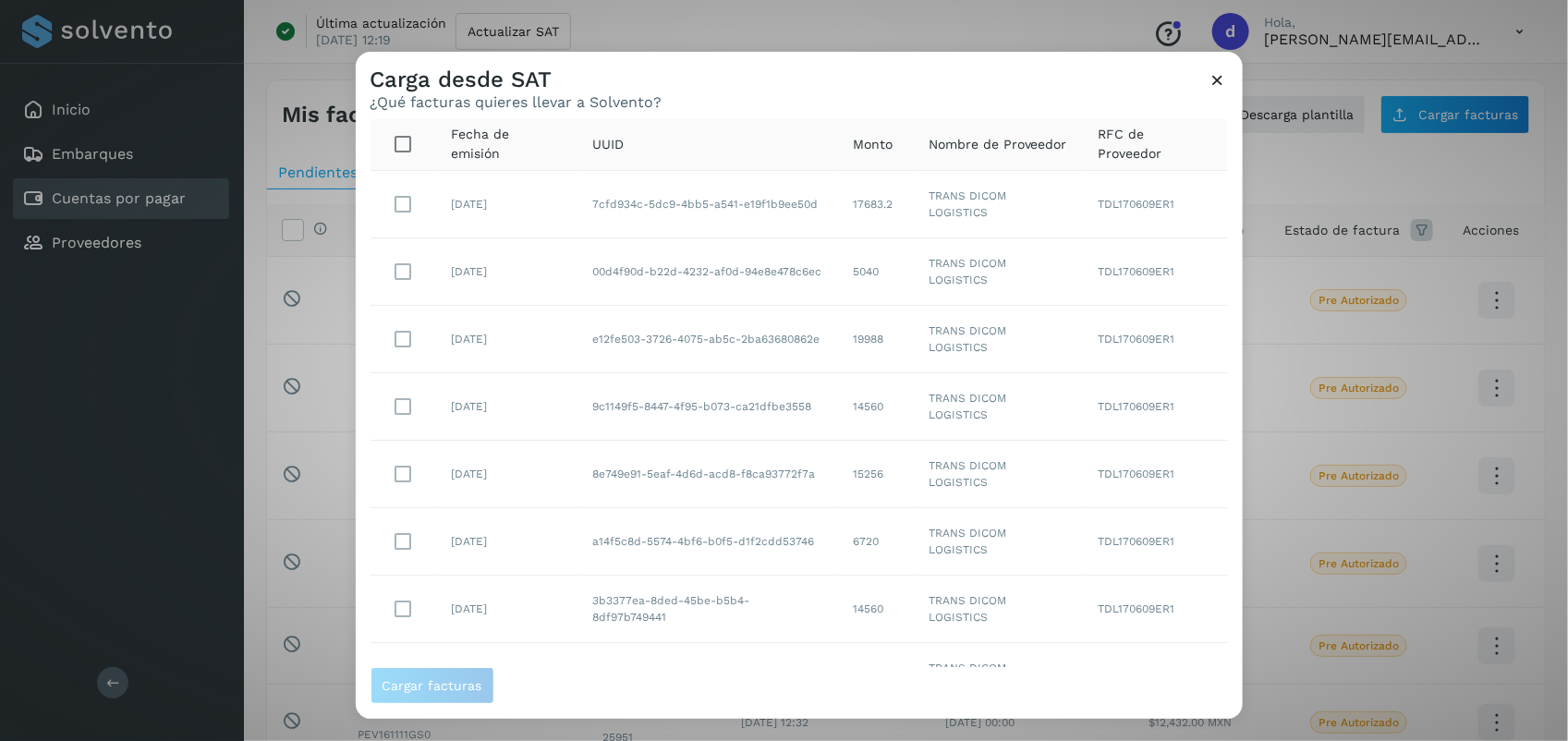
scroll to position [283, 0]
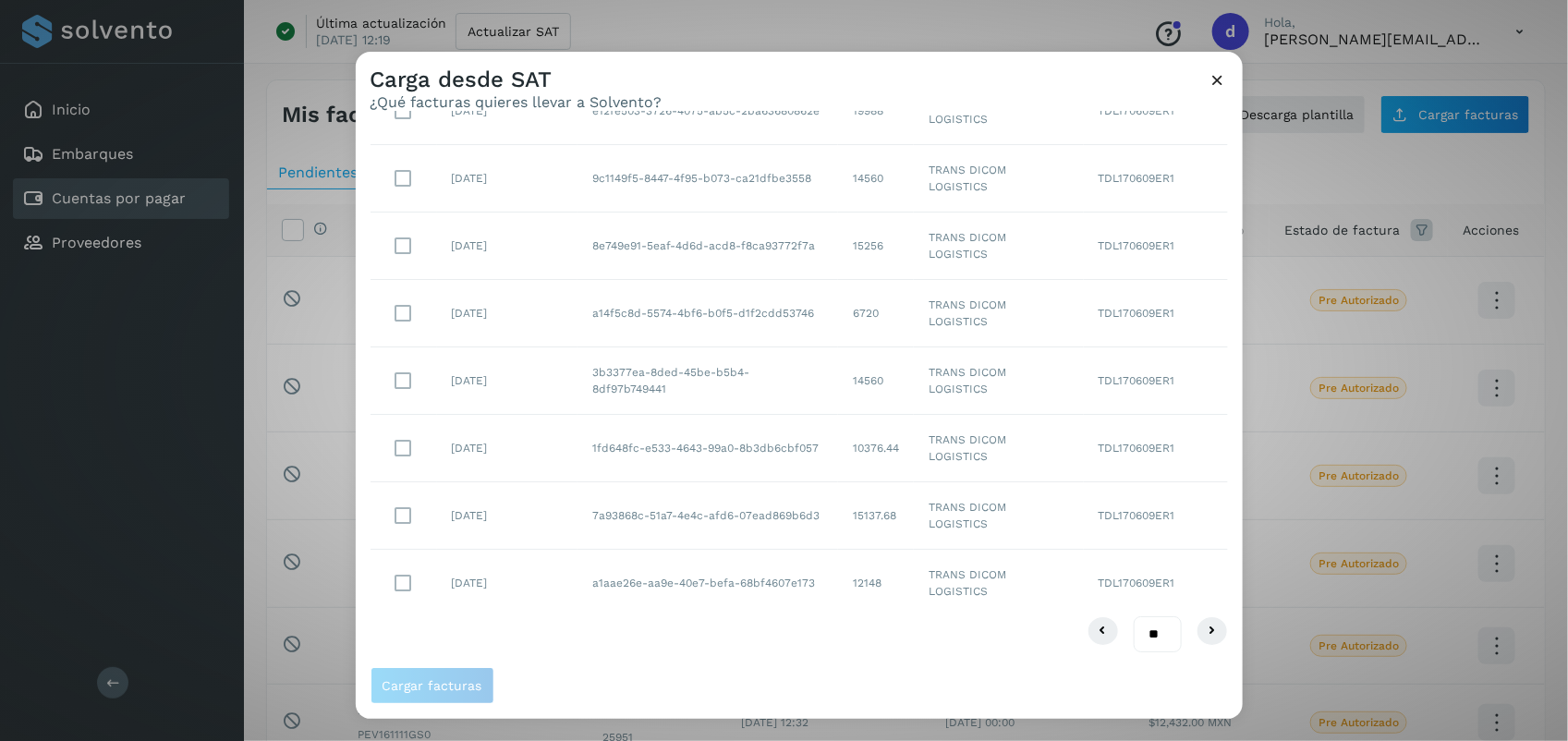
click at [1134, 629] on select "** ** **" at bounding box center [1157, 635] width 48 height 36
select select "**"
click at [1134, 617] on select "** ** **" at bounding box center [1157, 635] width 48 height 36
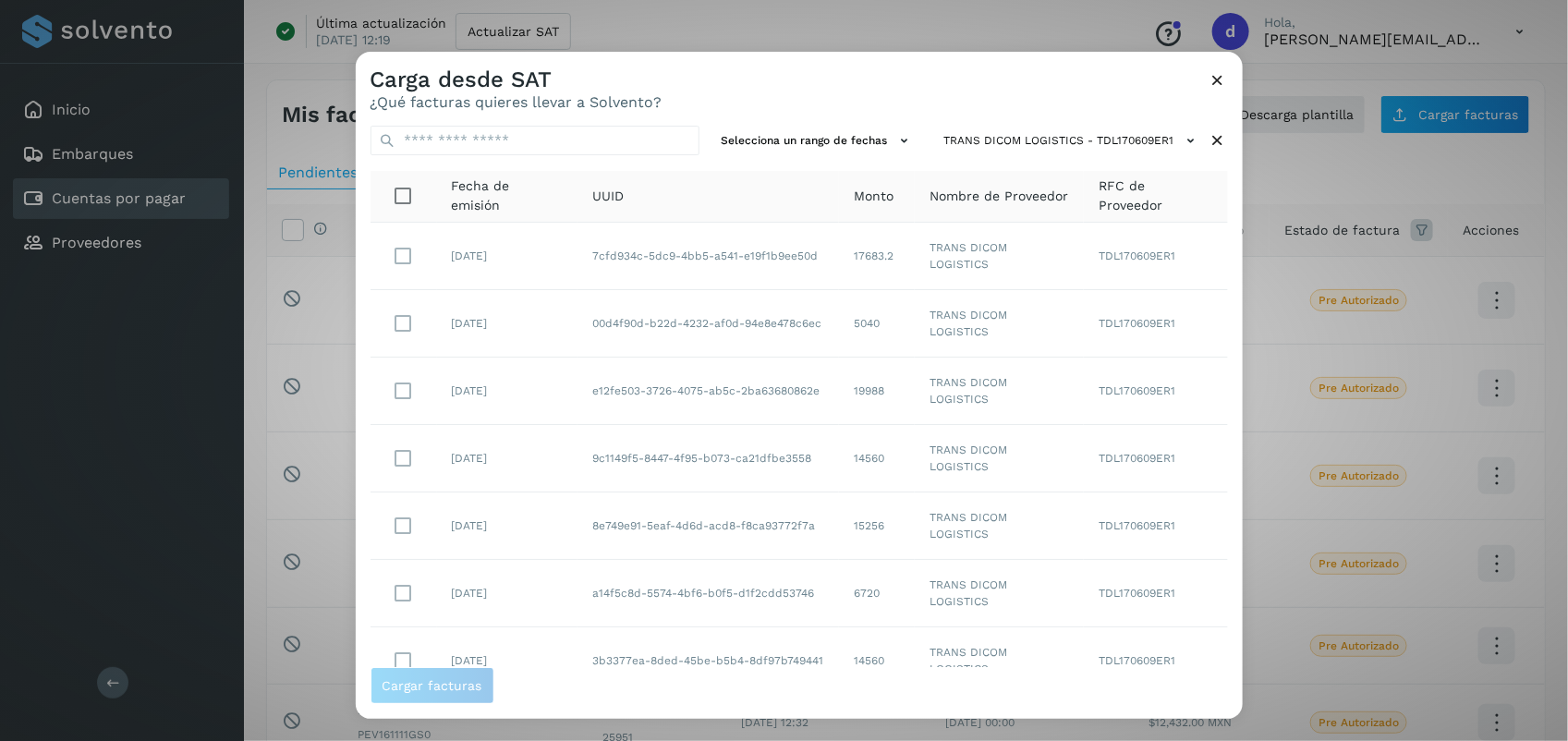
scroll to position [1299, 0]
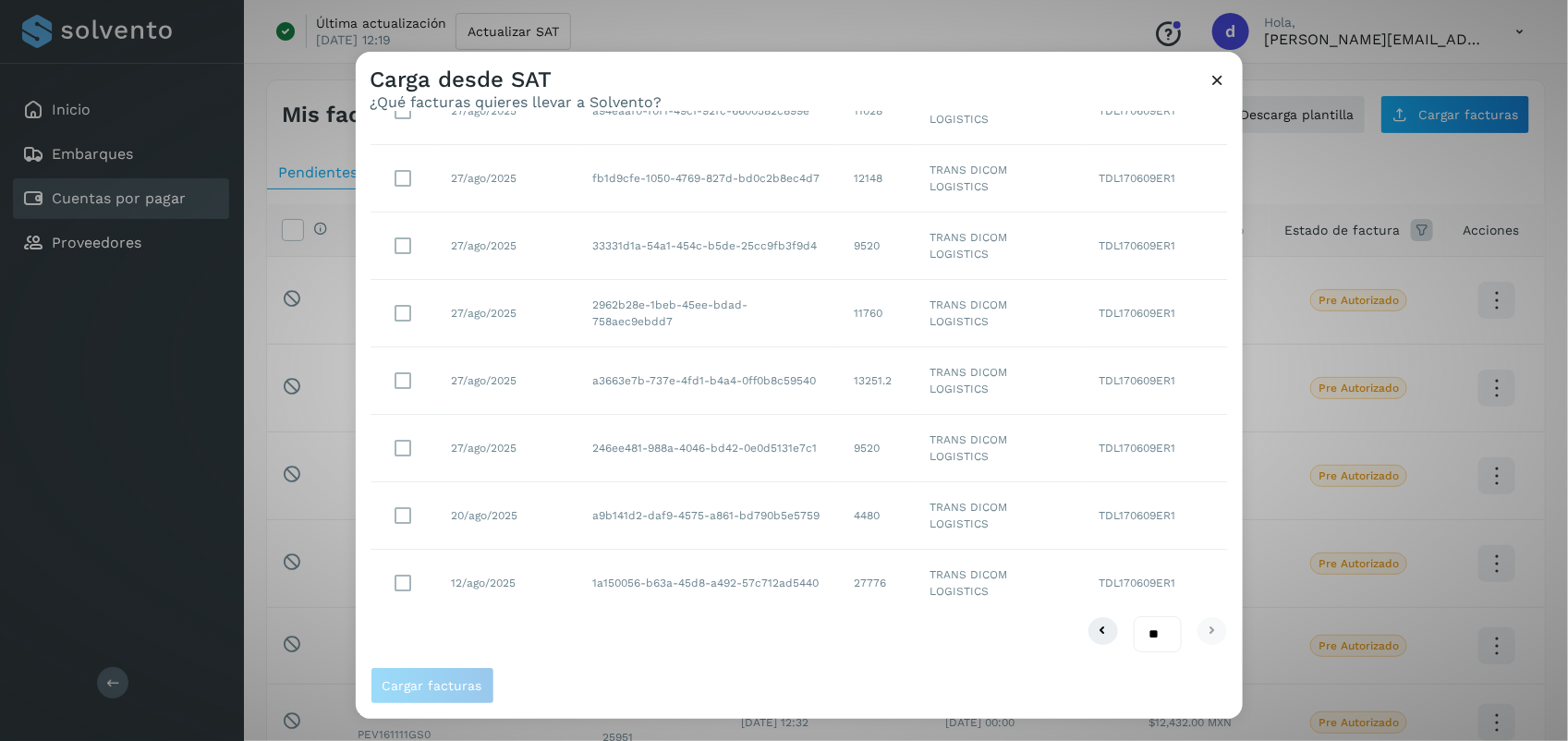
click at [422, 453] on td at bounding box center [403, 449] width 67 height 68
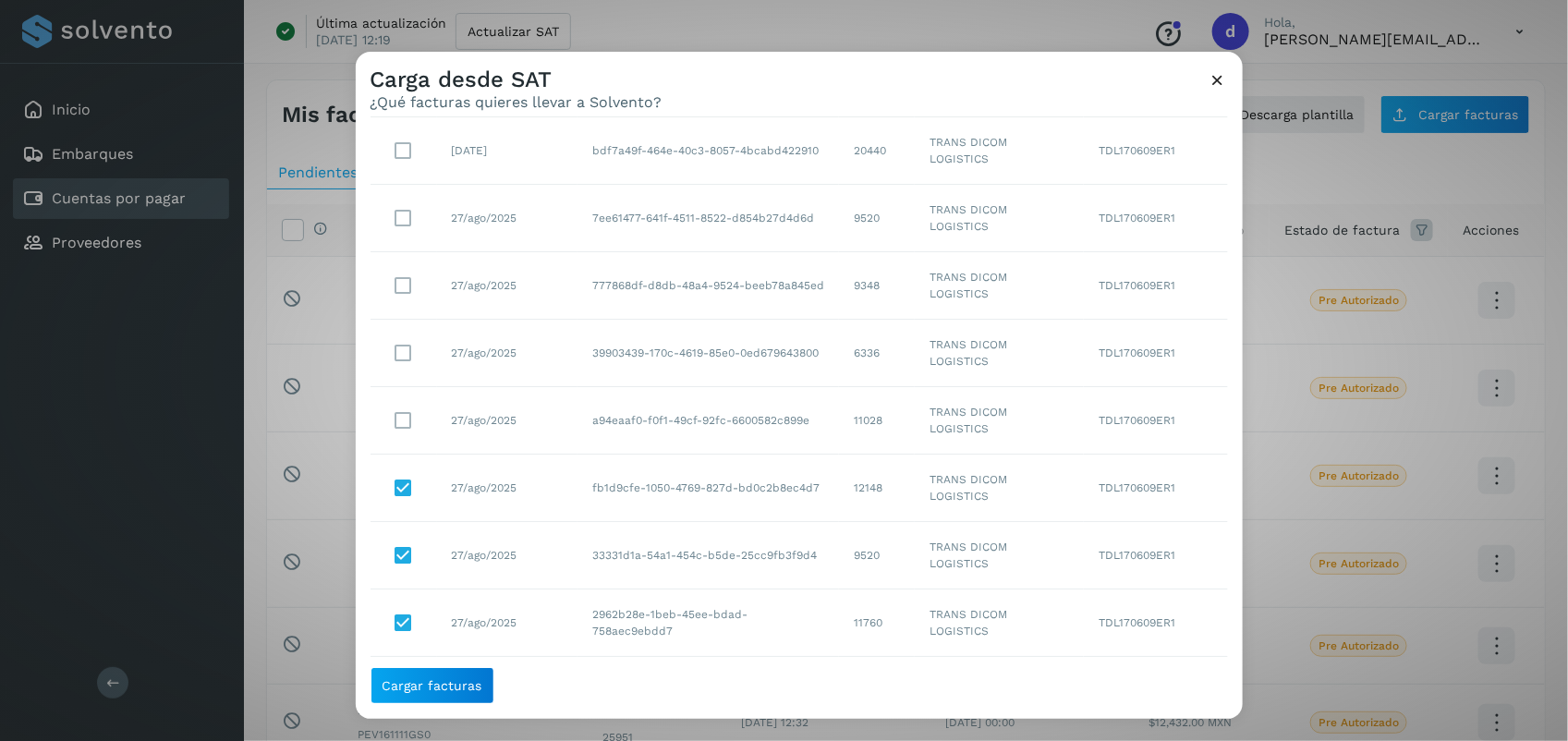
scroll to position [975, 0]
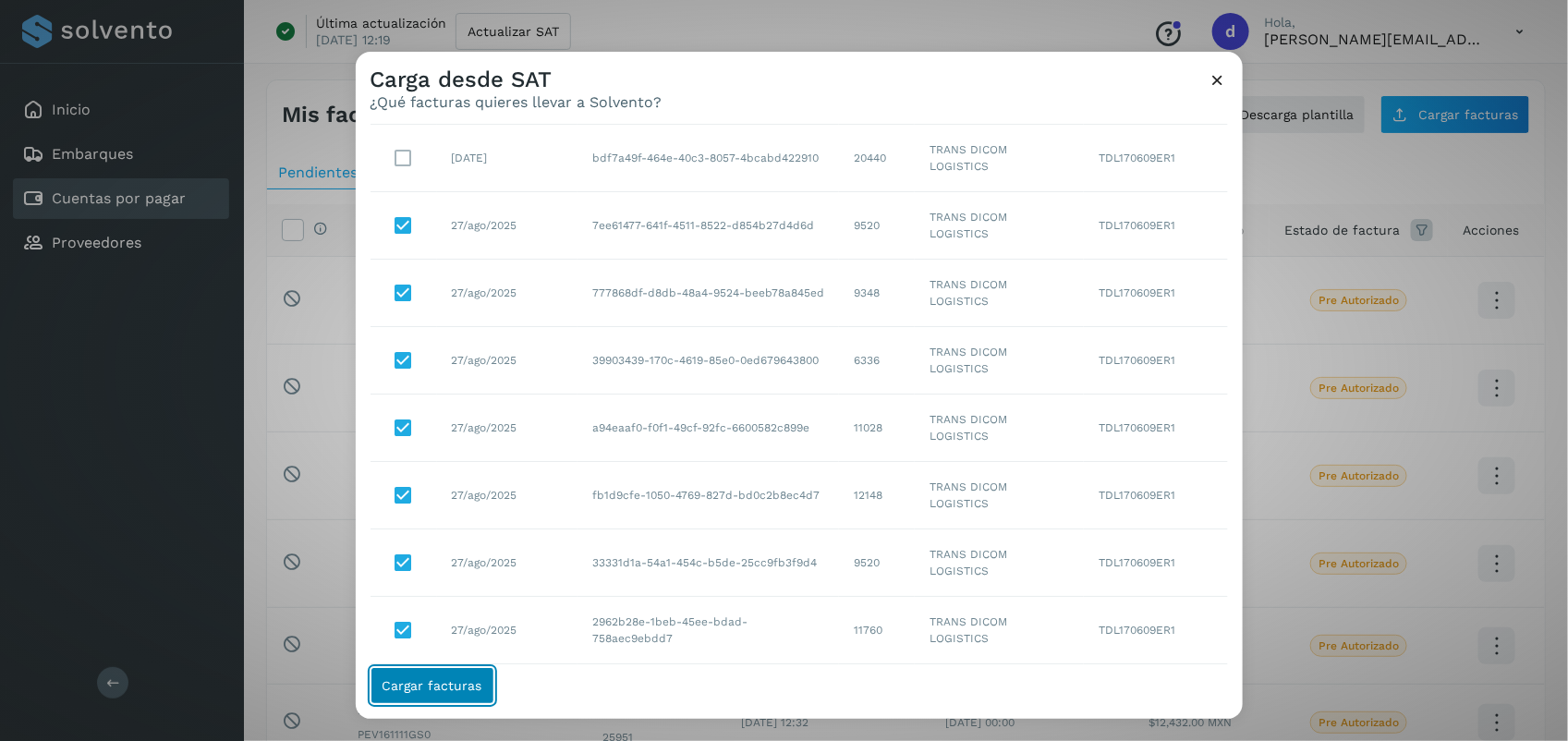
click at [434, 677] on button "Cargar facturas" at bounding box center [432, 686] width 124 height 37
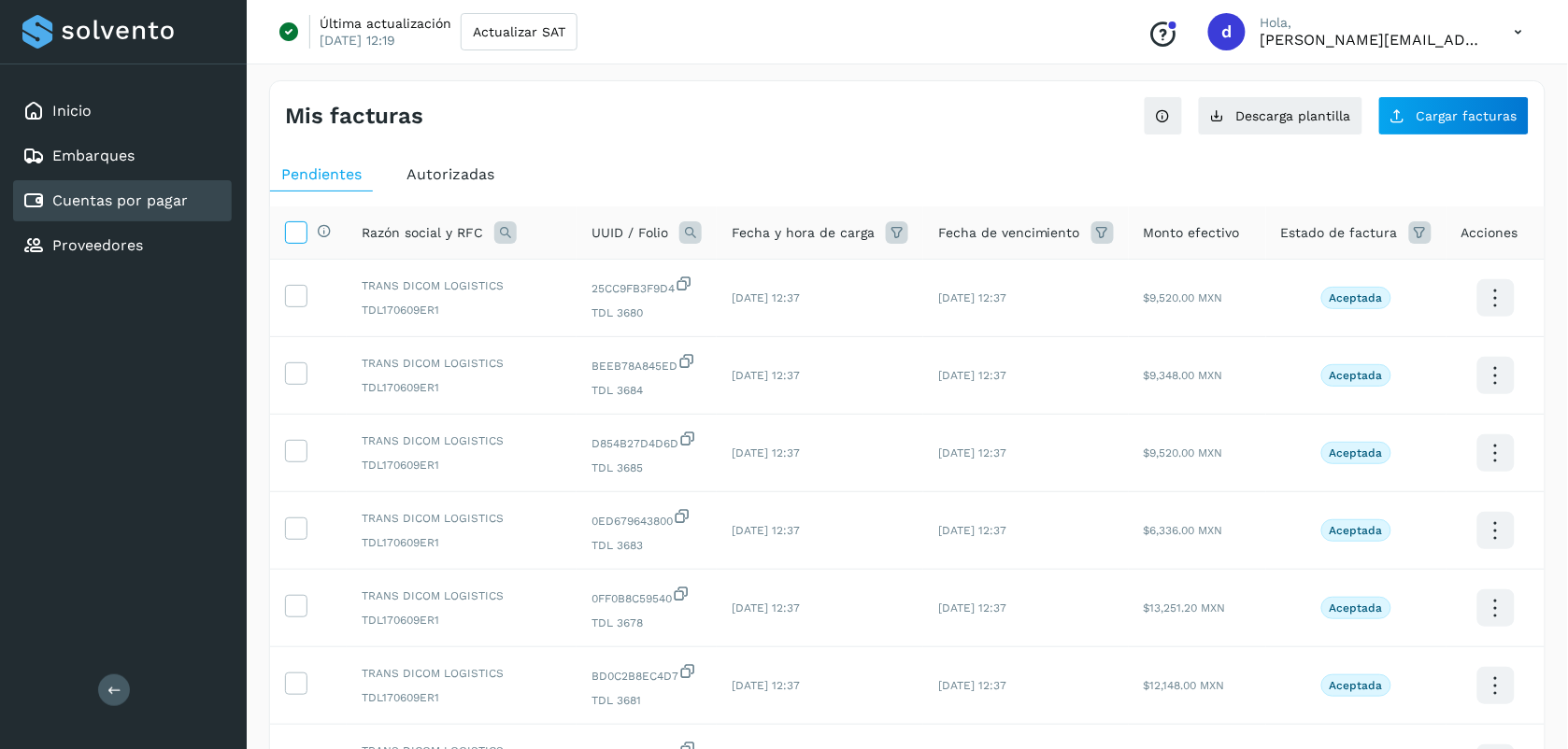
click at [299, 240] on icon at bounding box center [296, 231] width 20 height 20
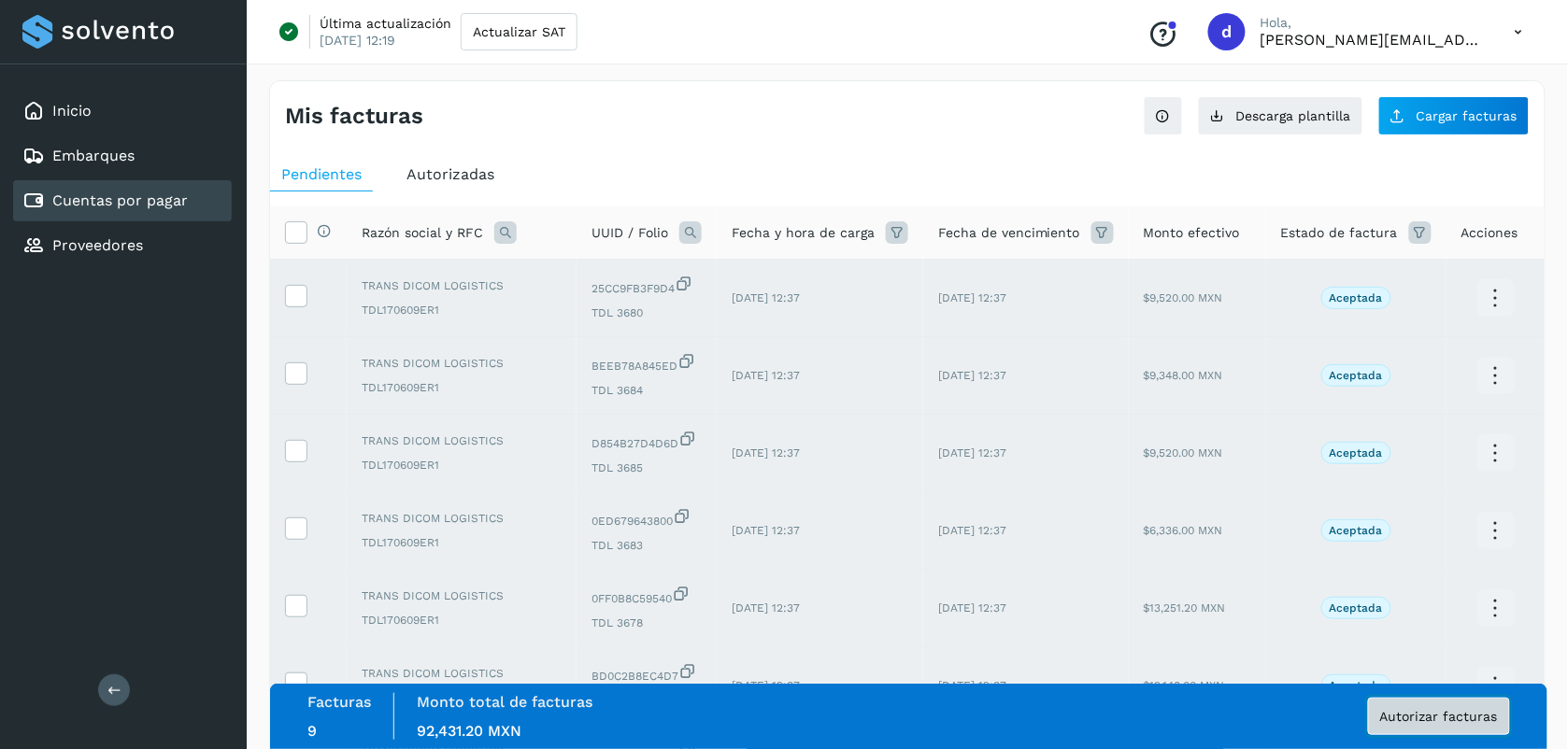
click at [1409, 732] on button "Autorizar facturas" at bounding box center [1438, 716] width 142 height 37
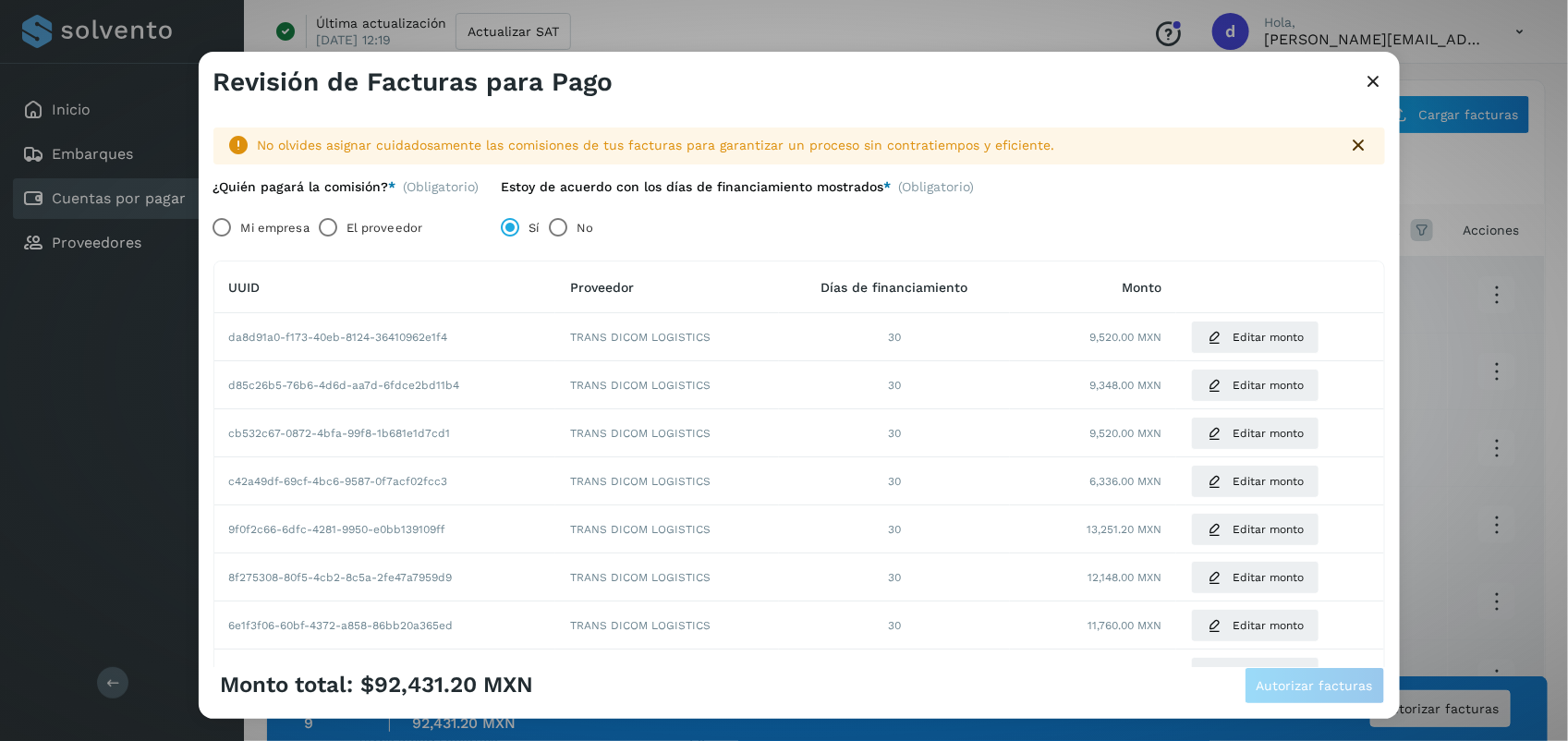
click at [380, 220] on label "El proveedor" at bounding box center [384, 227] width 76 height 37
click at [1325, 668] on button "Autorizar facturas" at bounding box center [1314, 686] width 140 height 37
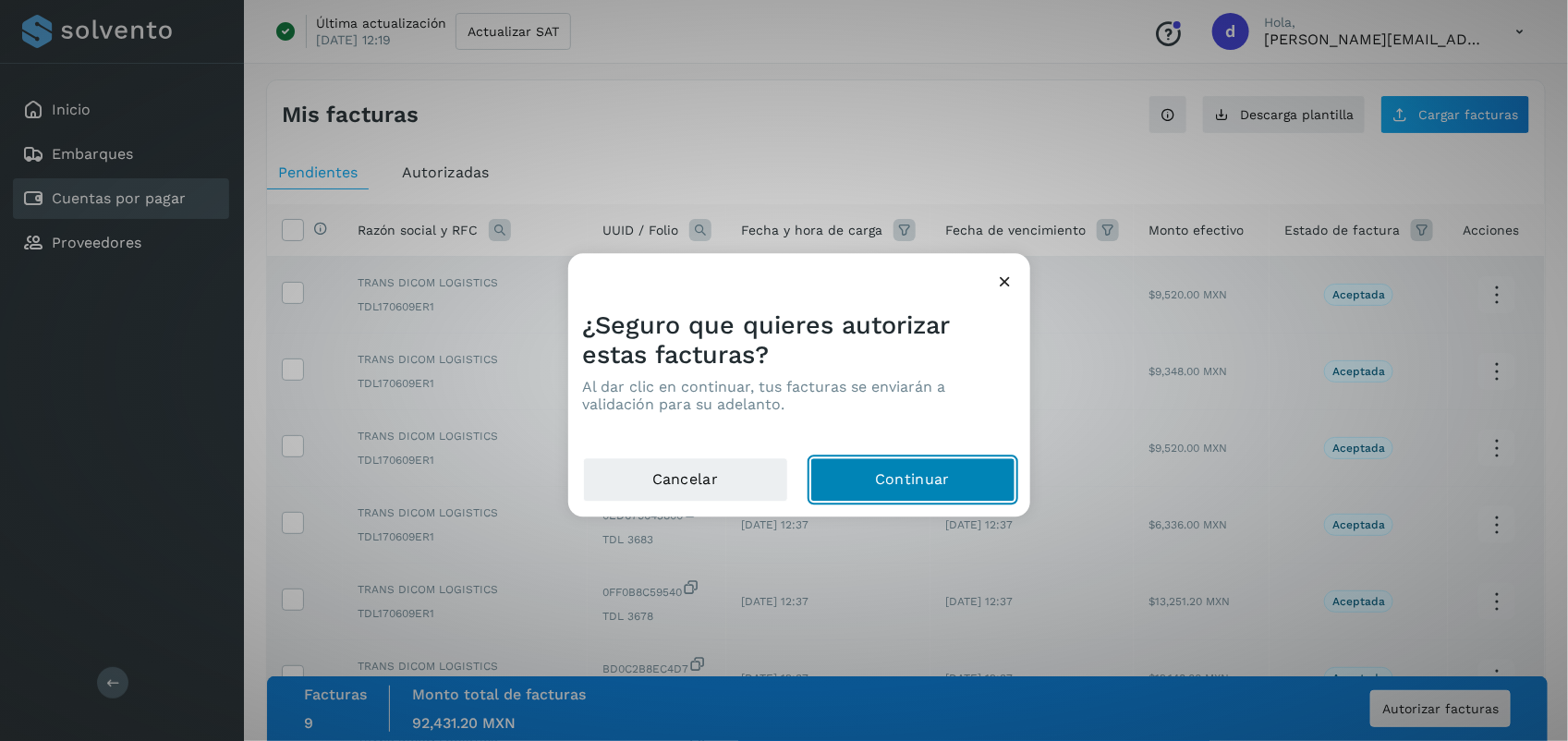
click at [880, 485] on button "Continuar" at bounding box center [913, 481] width 205 height 44
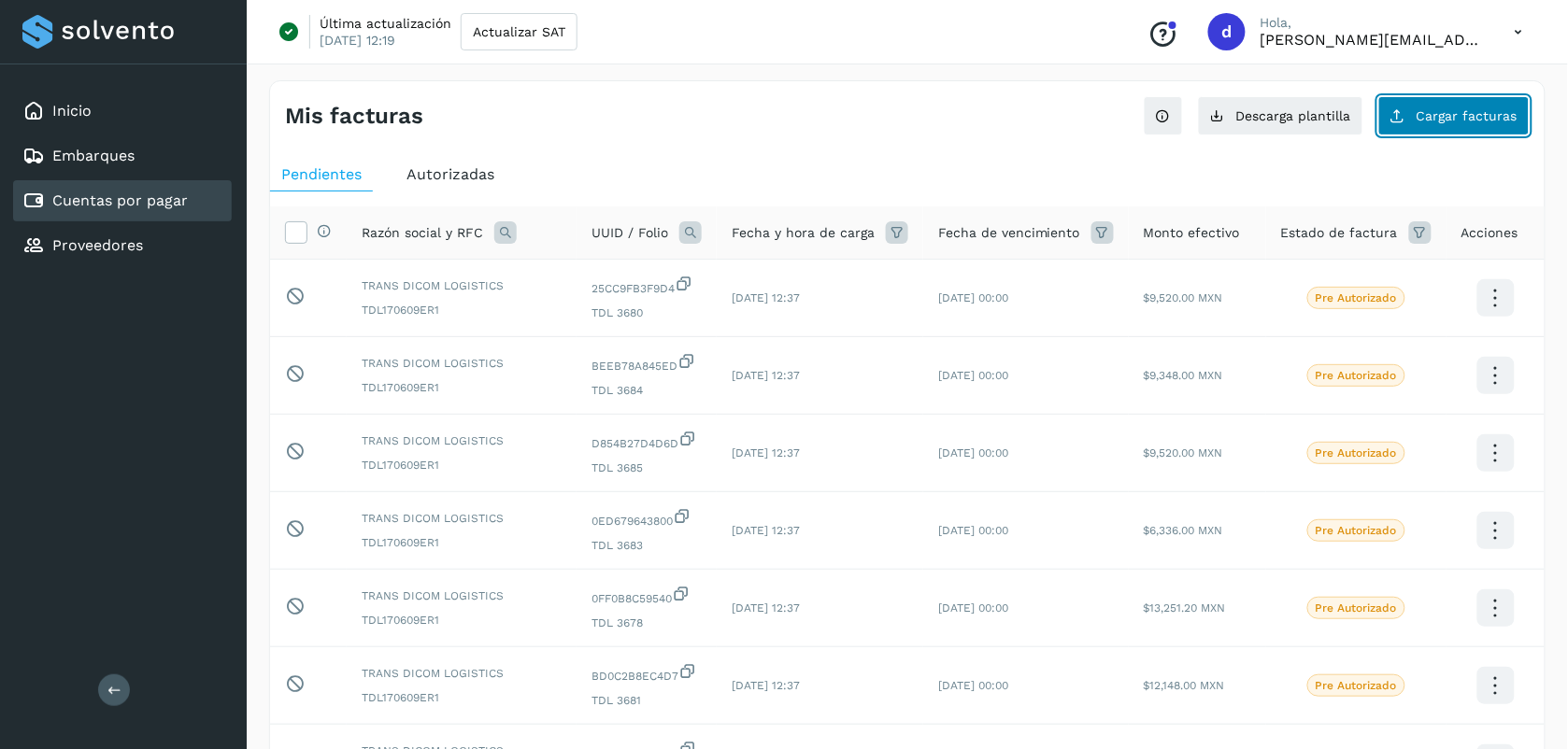
click at [1471, 105] on button "Cargar facturas" at bounding box center [1453, 115] width 151 height 39
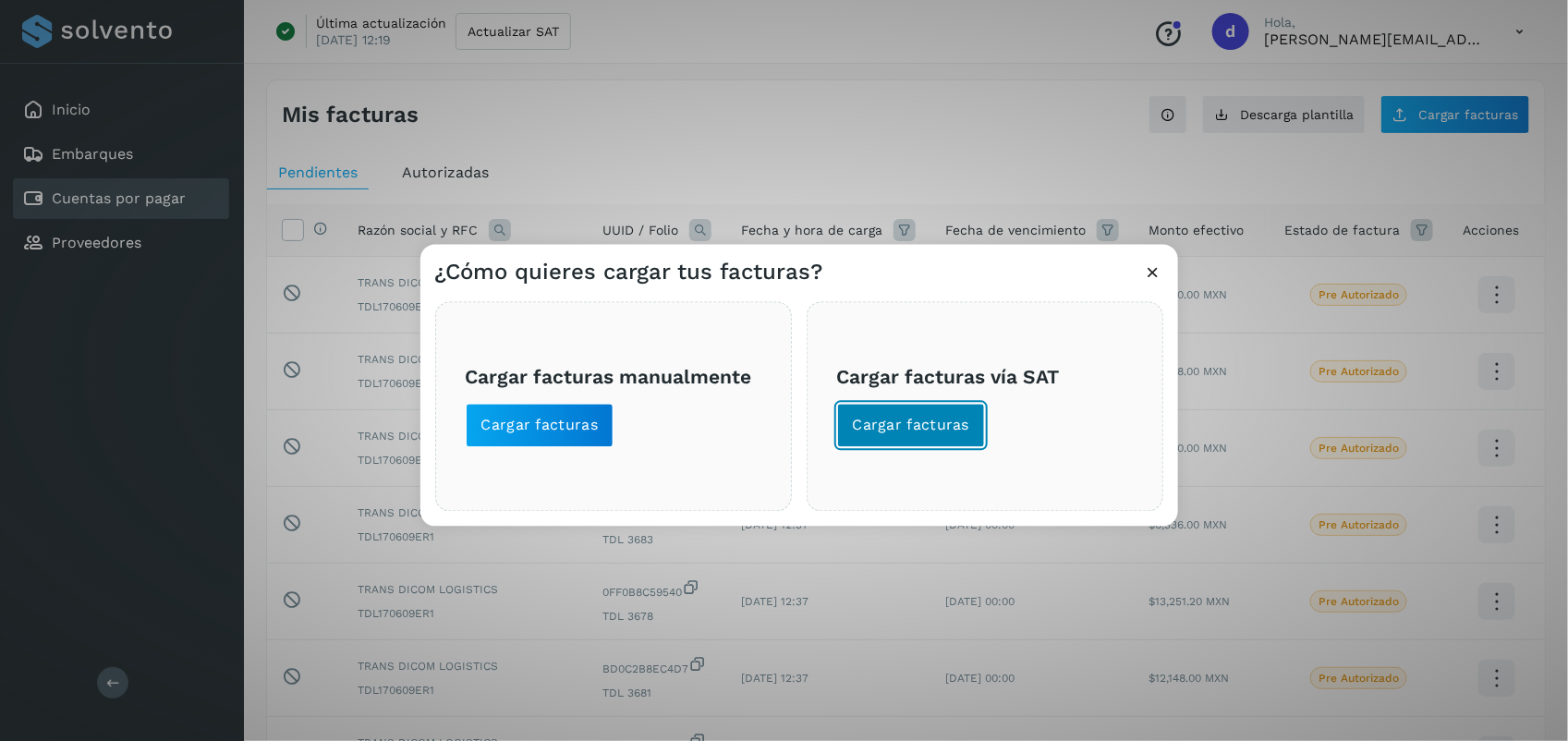
click at [892, 421] on span "Cargar facturas" at bounding box center [911, 426] width 118 height 21
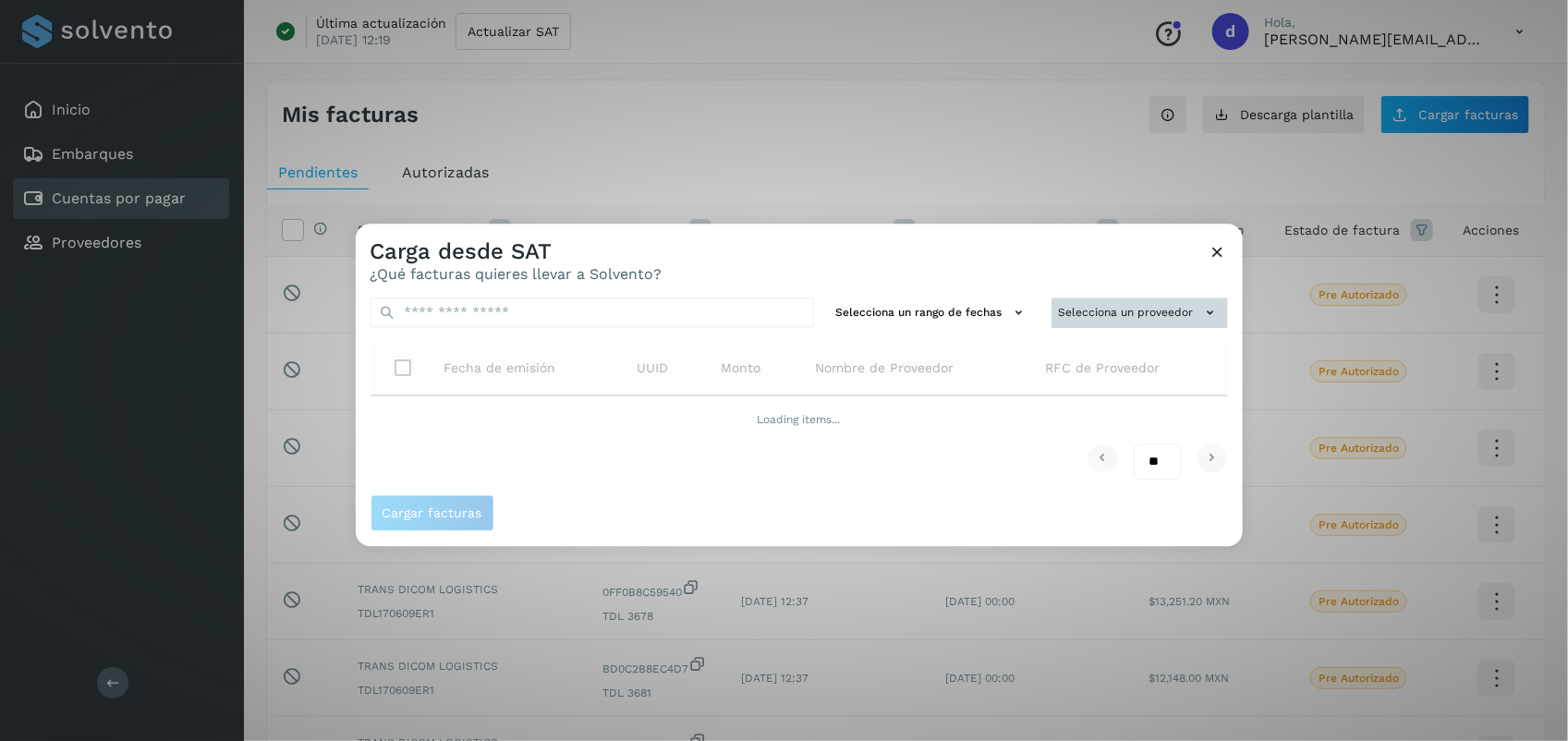
click at [1160, 317] on button "Selecciona un proveedor" at bounding box center [1140, 313] width 177 height 30
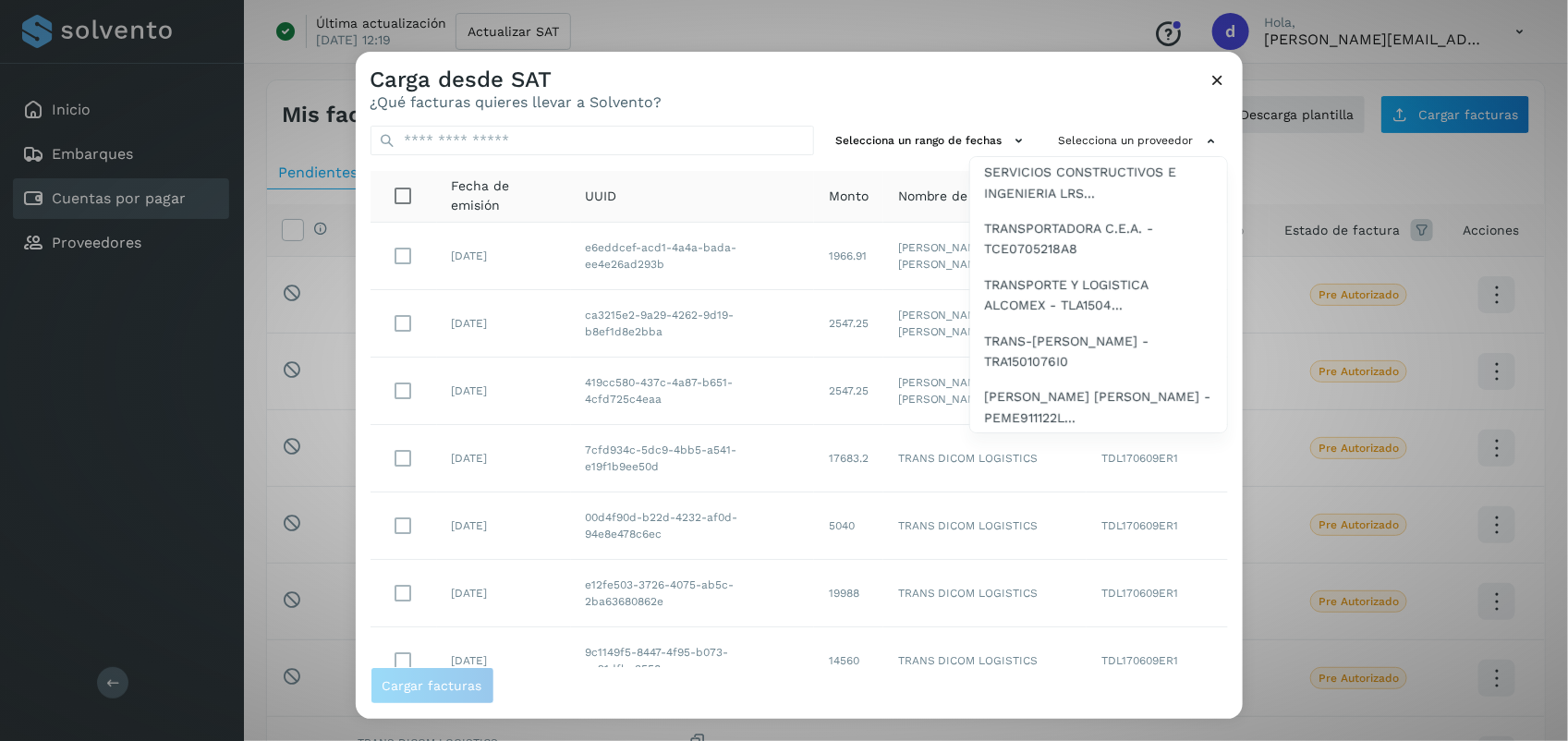
scroll to position [294, 0]
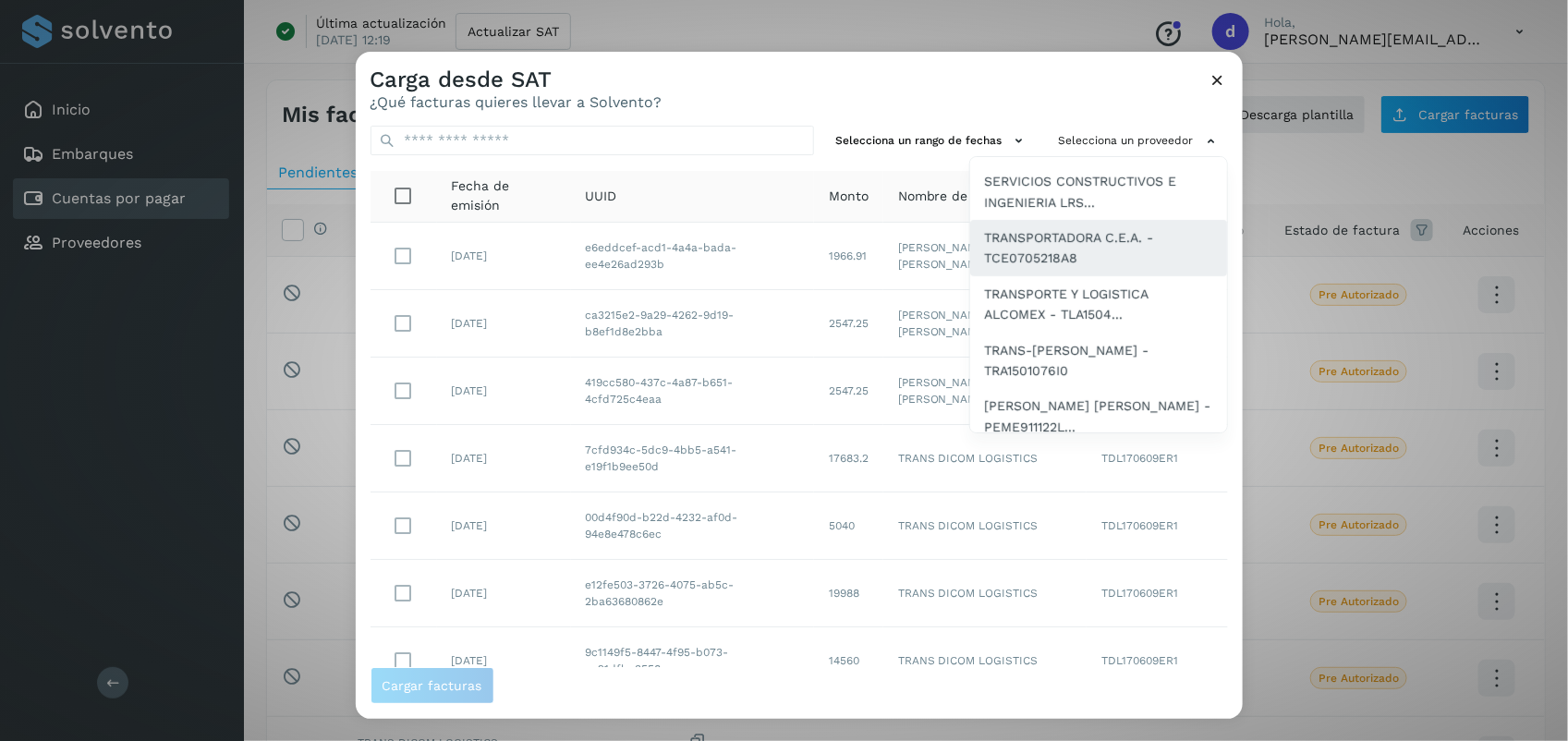
click at [1093, 243] on span "TRANSPORTADORA C.E.A. - TCE0705218A8" at bounding box center [1099, 248] width 227 height 41
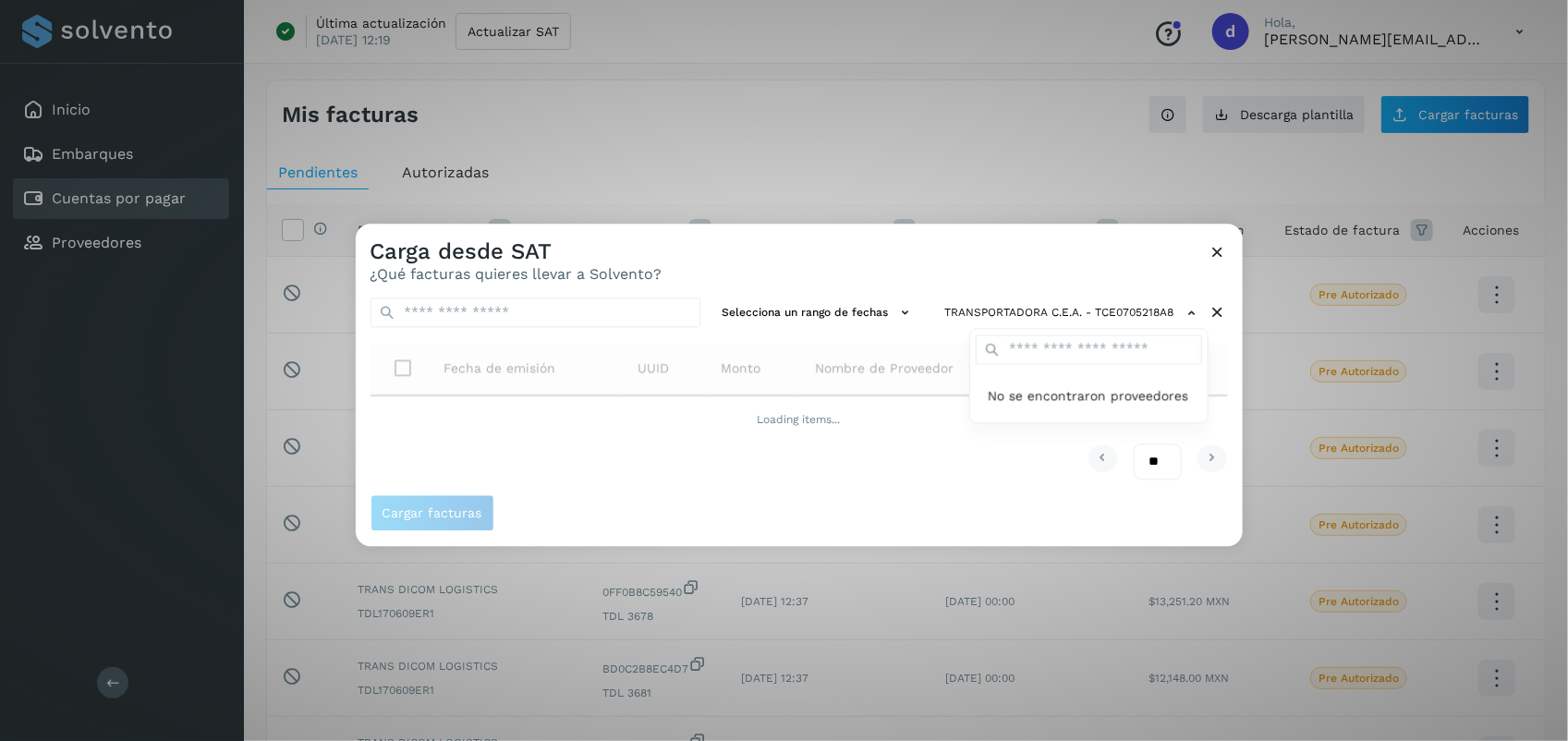
scroll to position [0, 0]
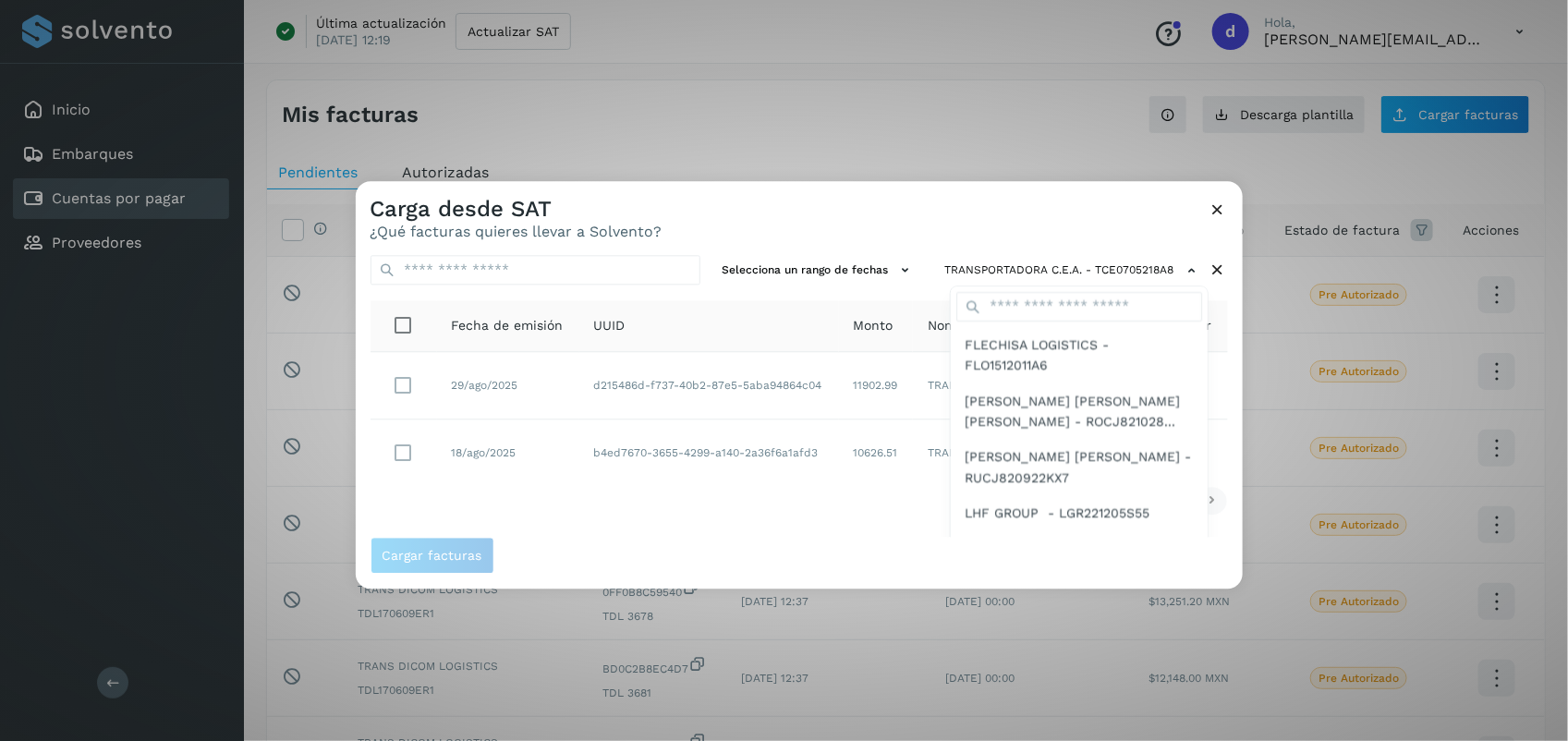
click at [662, 510] on div at bounding box center [1140, 552] width 1568 height 741
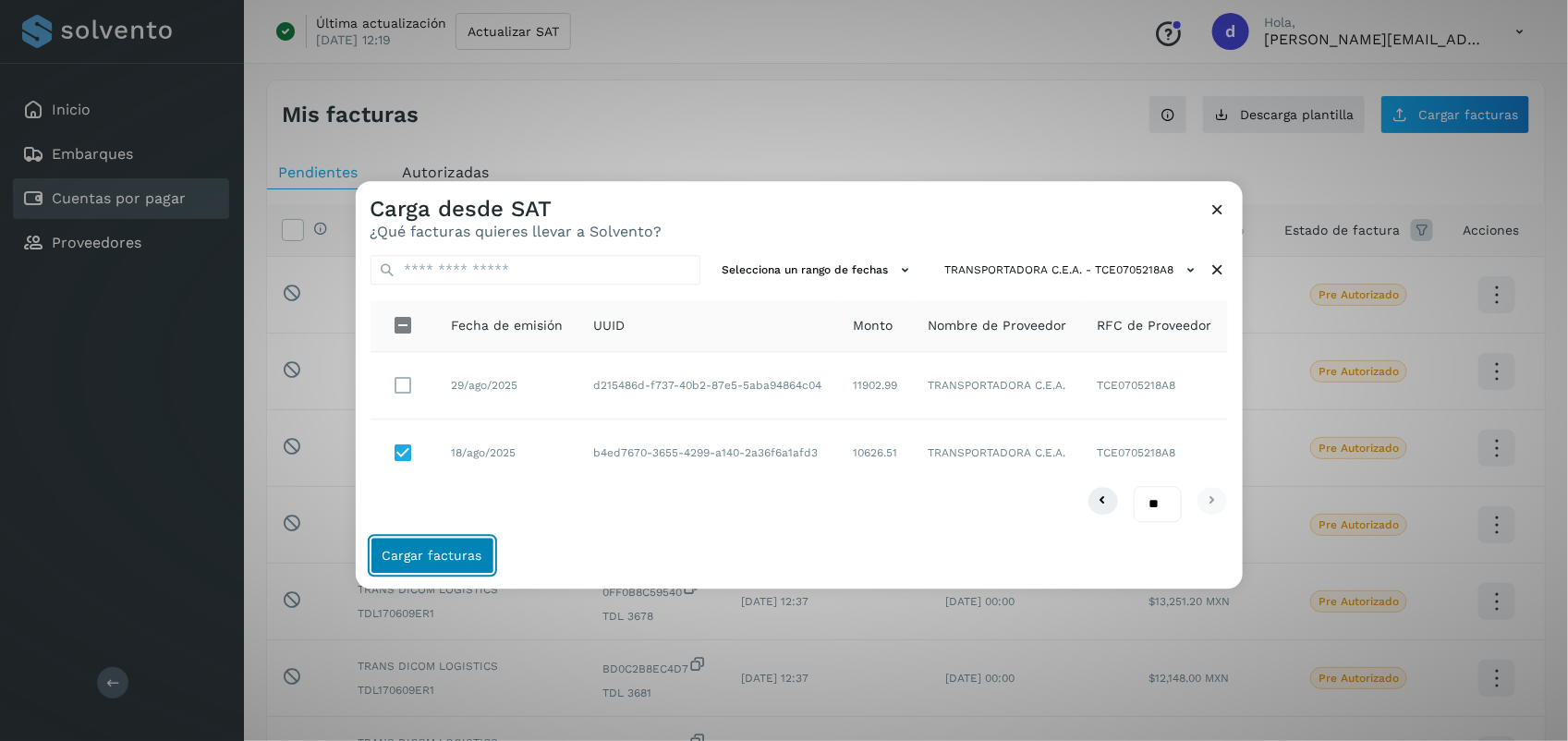
click at [432, 542] on button "Cargar facturas" at bounding box center [432, 556] width 124 height 37
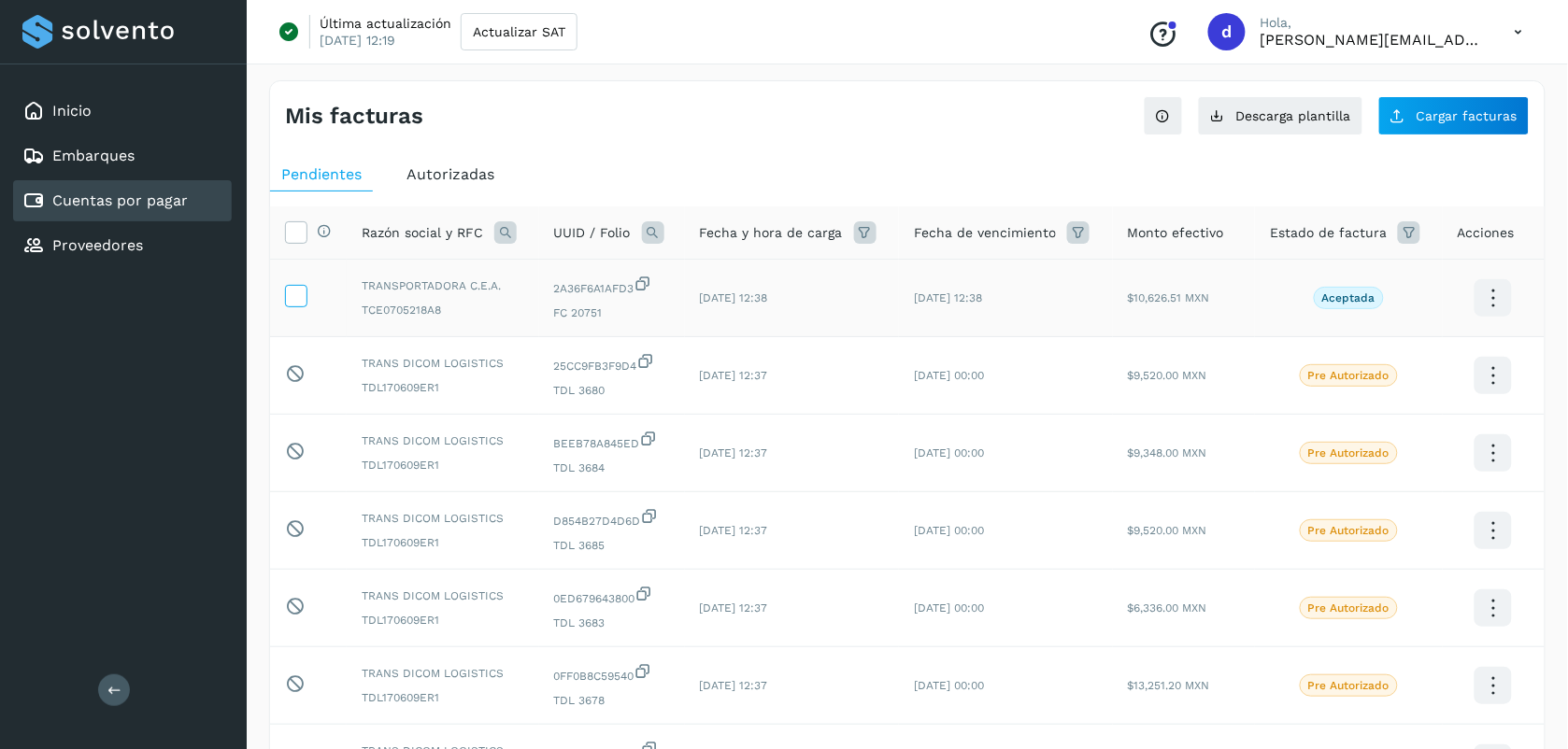
click at [301, 304] on icon at bounding box center [296, 295] width 20 height 20
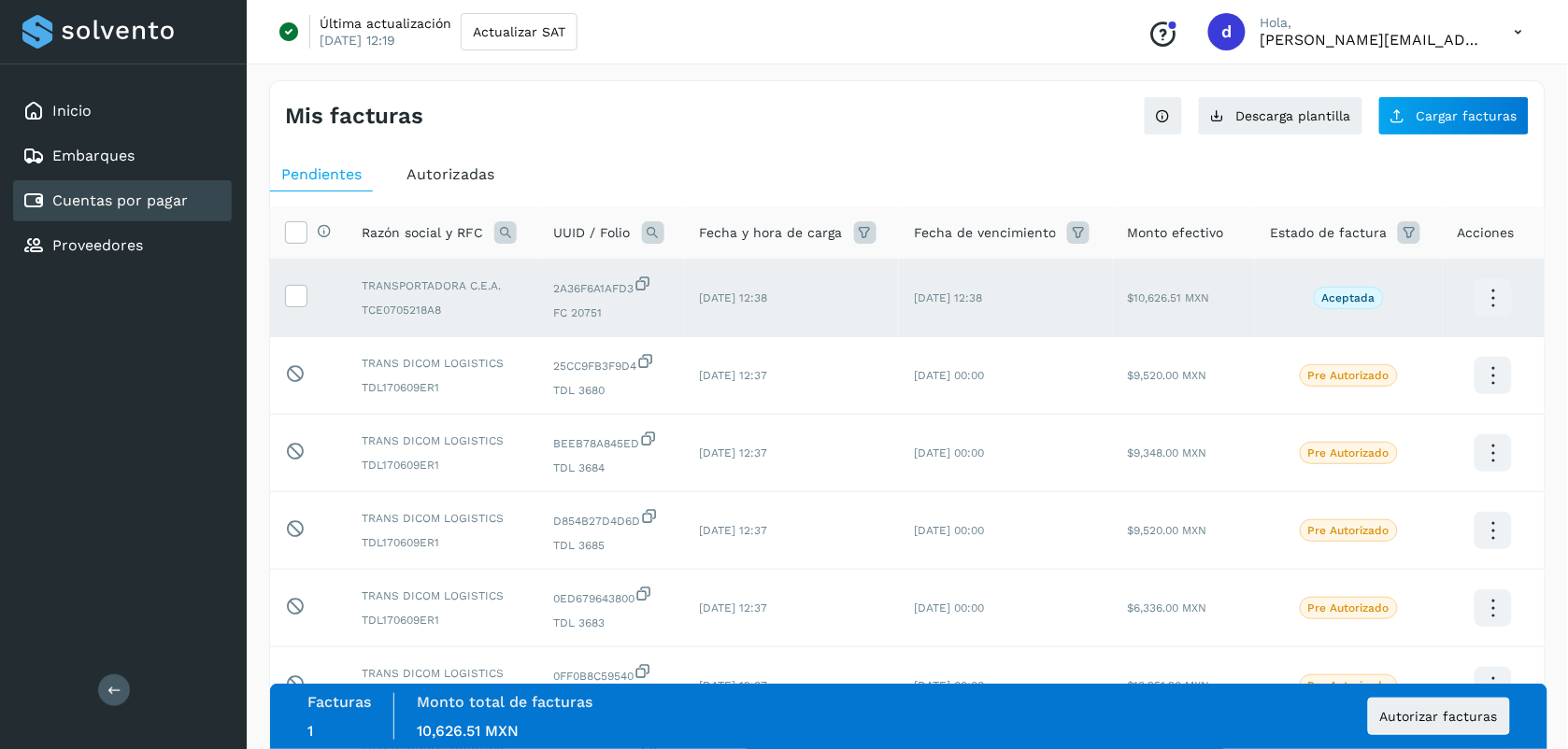
click at [626, 170] on ul "Pendientes Autorizadas" at bounding box center [907, 174] width 1274 height 33
click at [1445, 725] on button "Autorizar facturas" at bounding box center [1438, 716] width 142 height 37
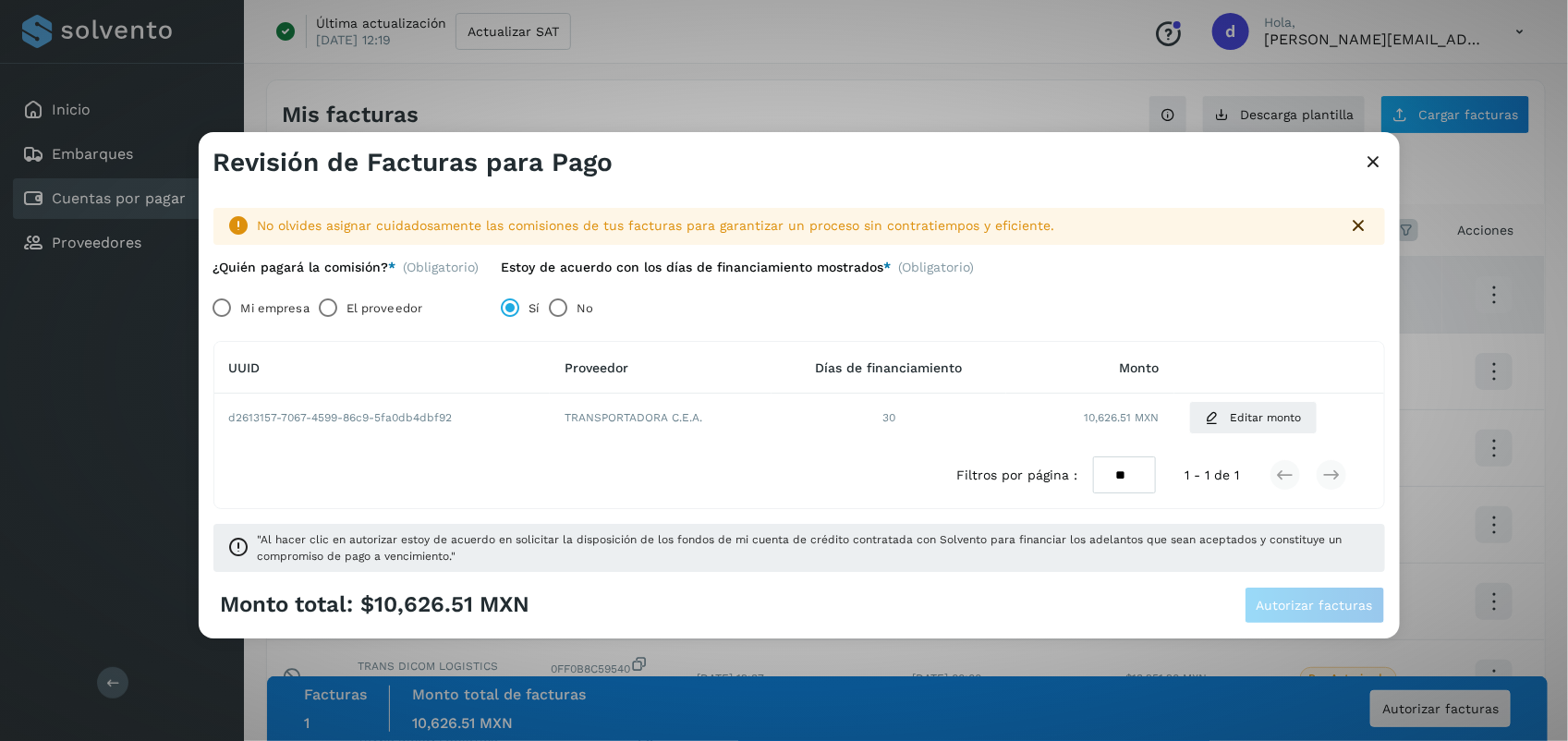
click at [358, 303] on label "El proveedor" at bounding box center [384, 308] width 76 height 37
click at [1332, 606] on span "Autorizar facturas" at bounding box center [1315, 606] width 117 height 13
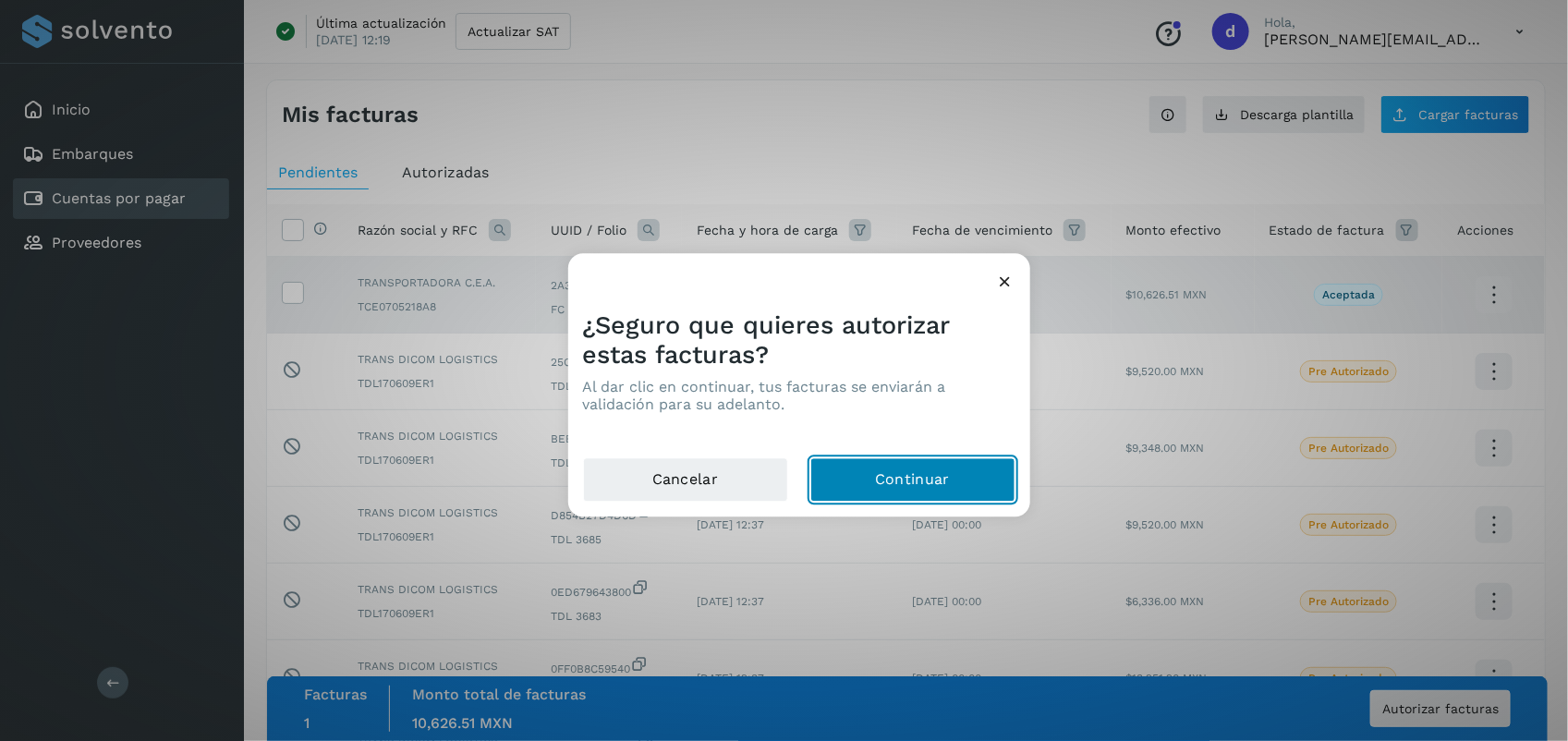
click at [930, 477] on button "Continuar" at bounding box center [913, 481] width 205 height 44
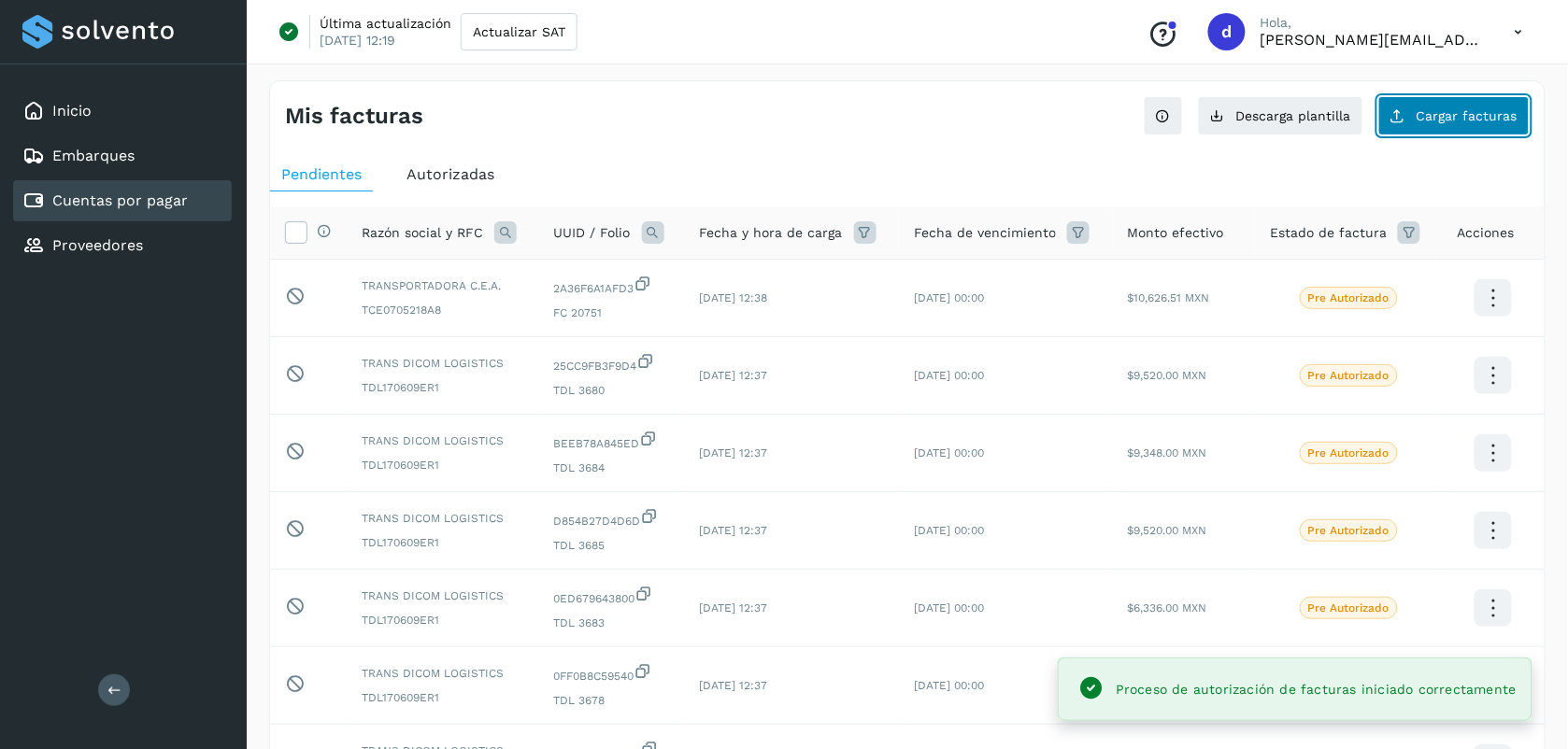
click at [1469, 131] on button "Cargar facturas" at bounding box center [1453, 115] width 151 height 39
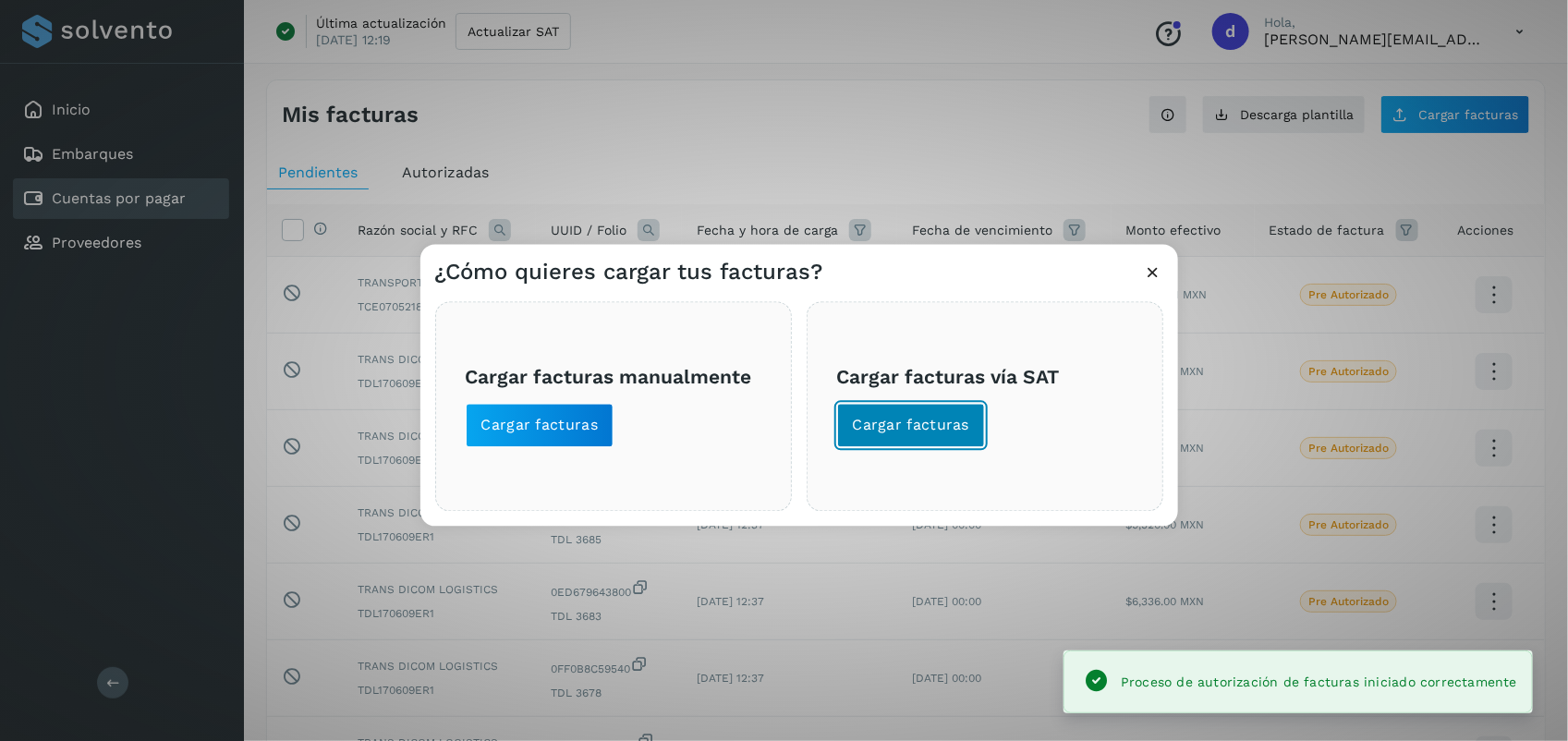
click at [911, 433] on span "Cargar facturas" at bounding box center [911, 426] width 118 height 21
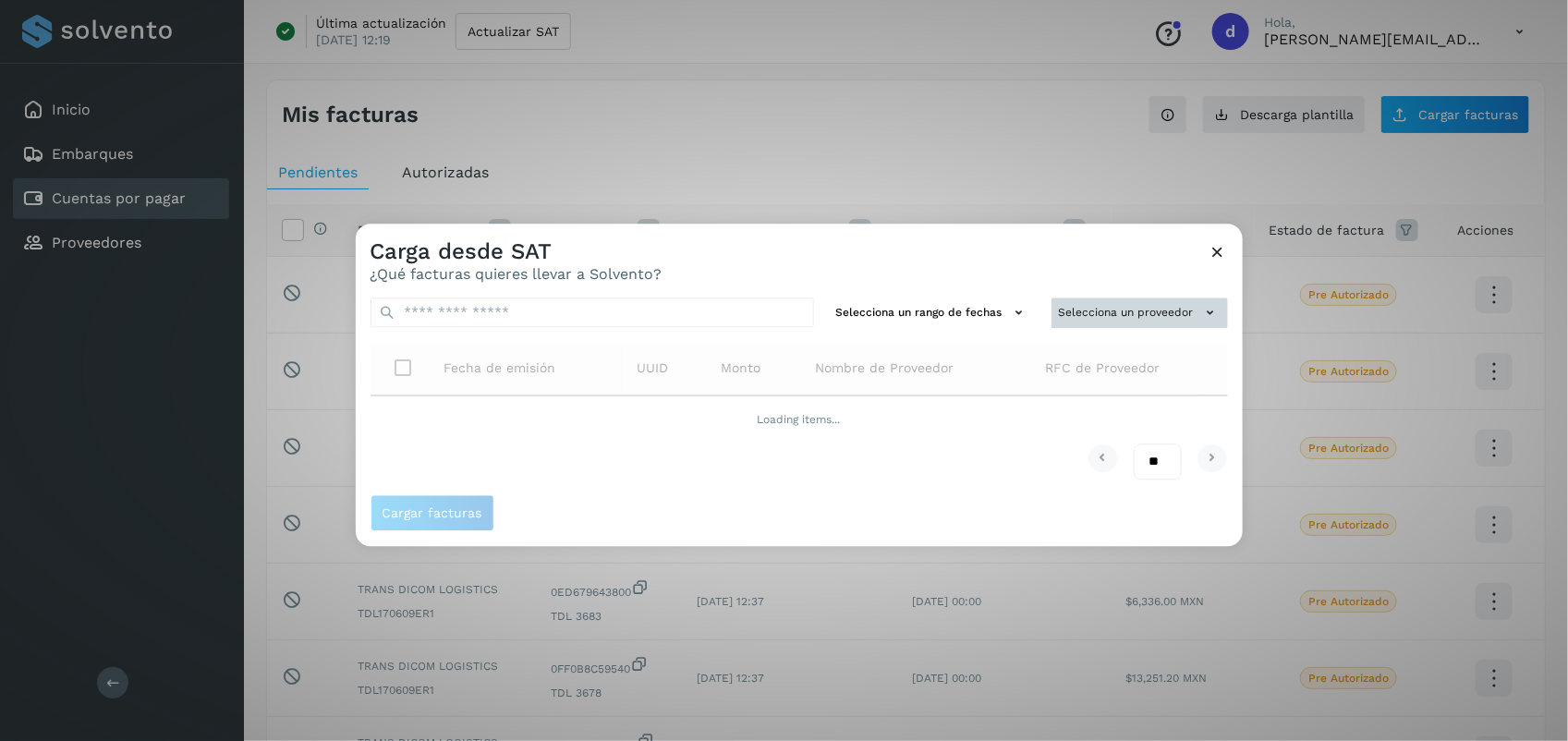
click at [1089, 303] on button "Selecciona un proveedor" at bounding box center [1140, 313] width 177 height 30
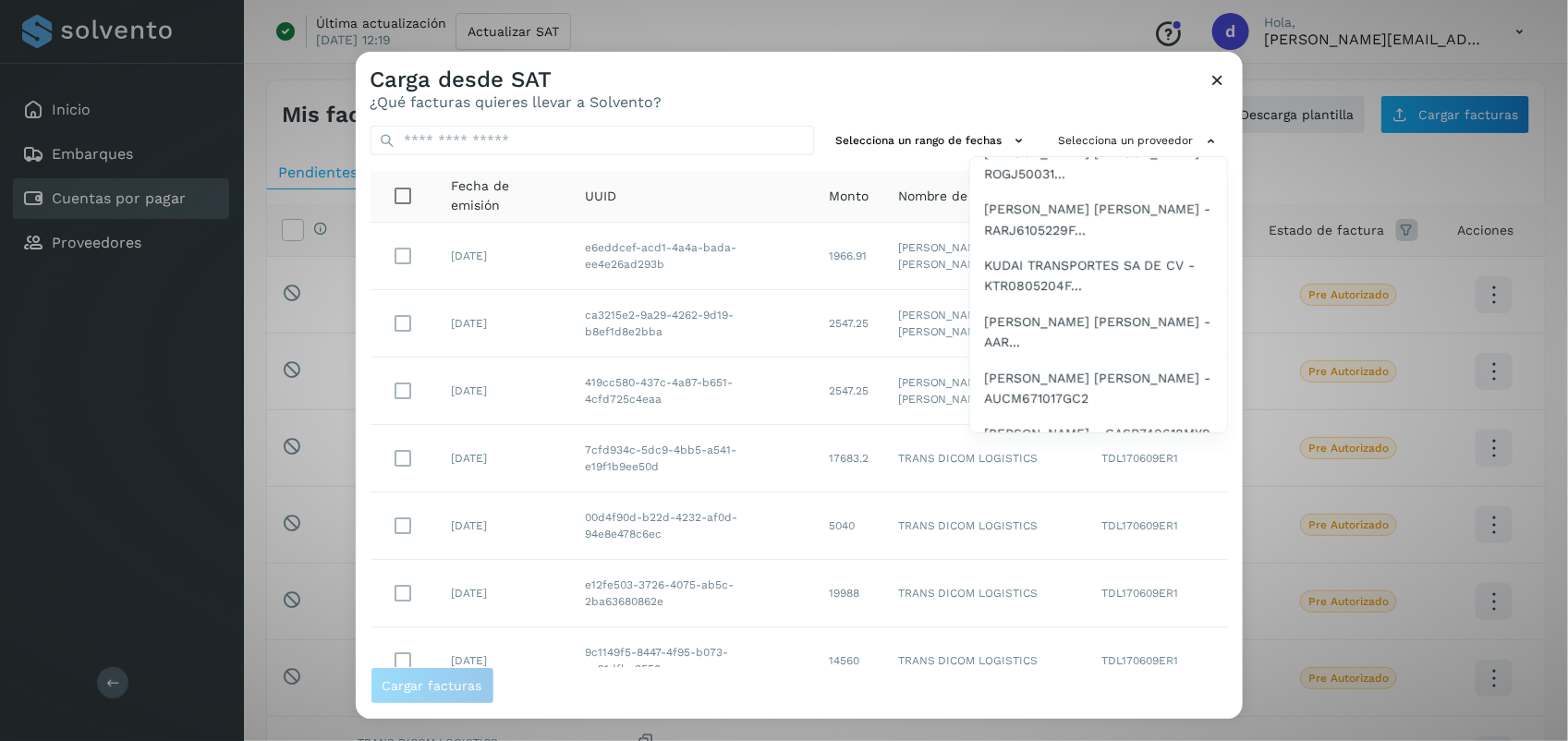
scroll to position [1389, 0]
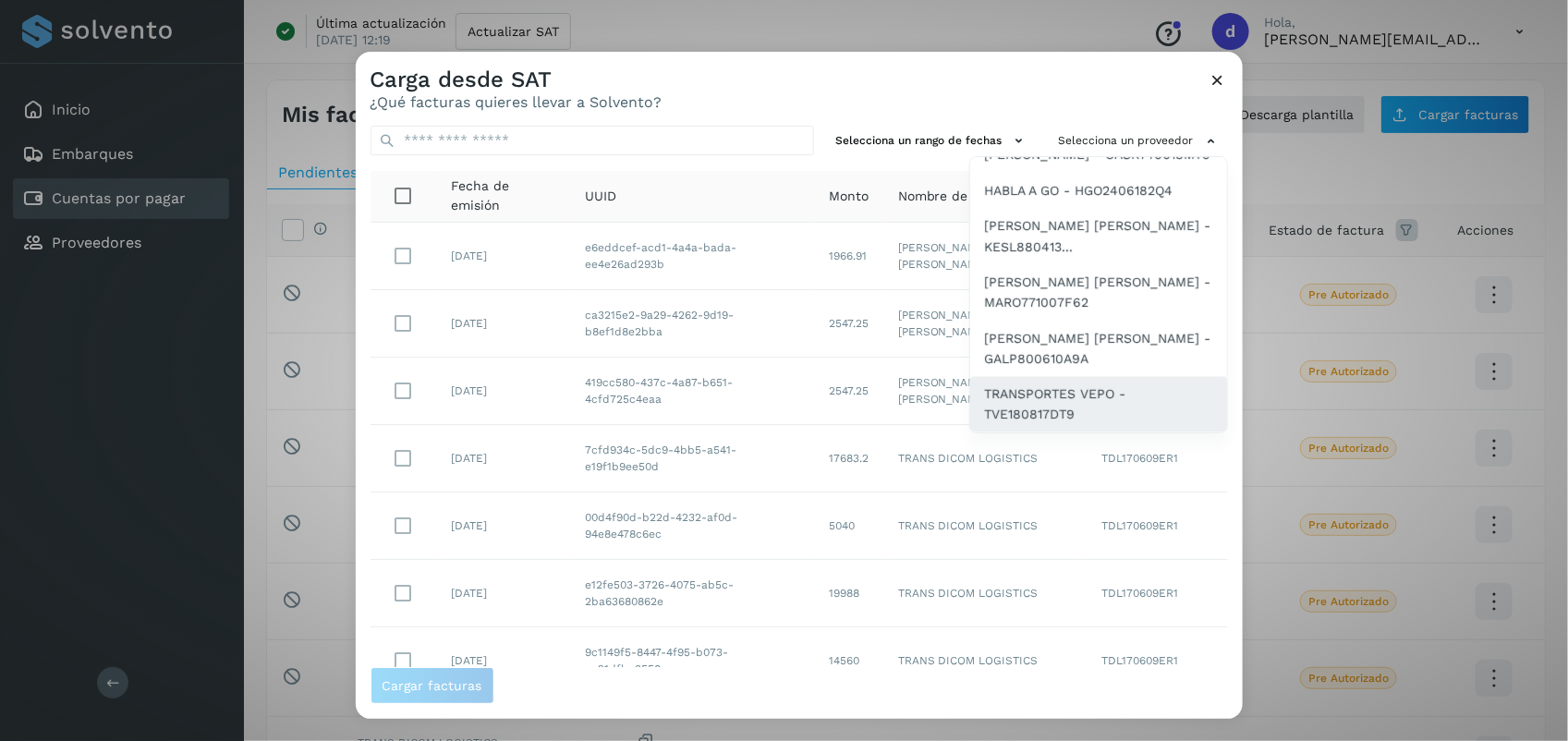
click at [1109, 407] on span "TRANSPORTES VEPO - TVE180817DT9" at bounding box center [1099, 405] width 227 height 41
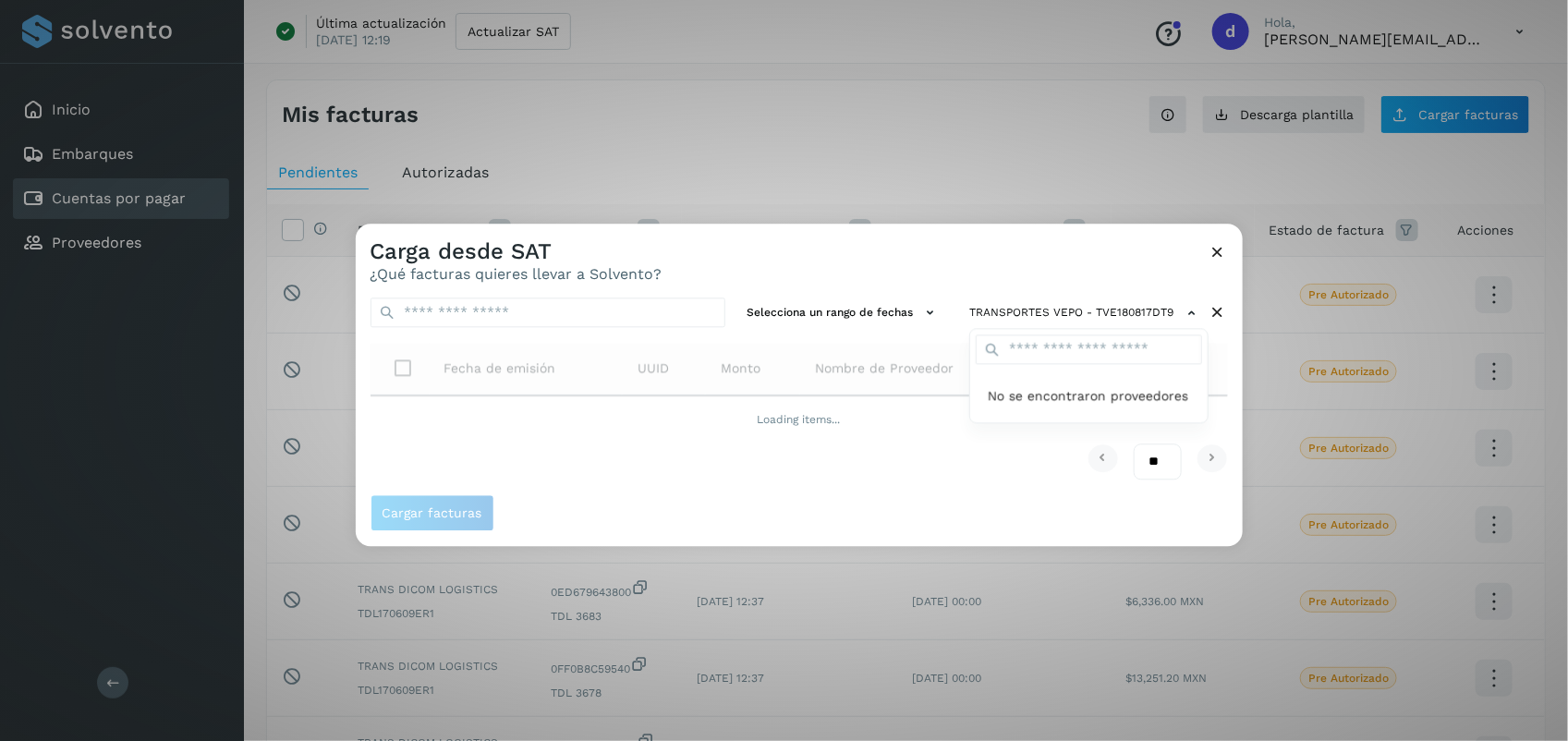
scroll to position [0, 0]
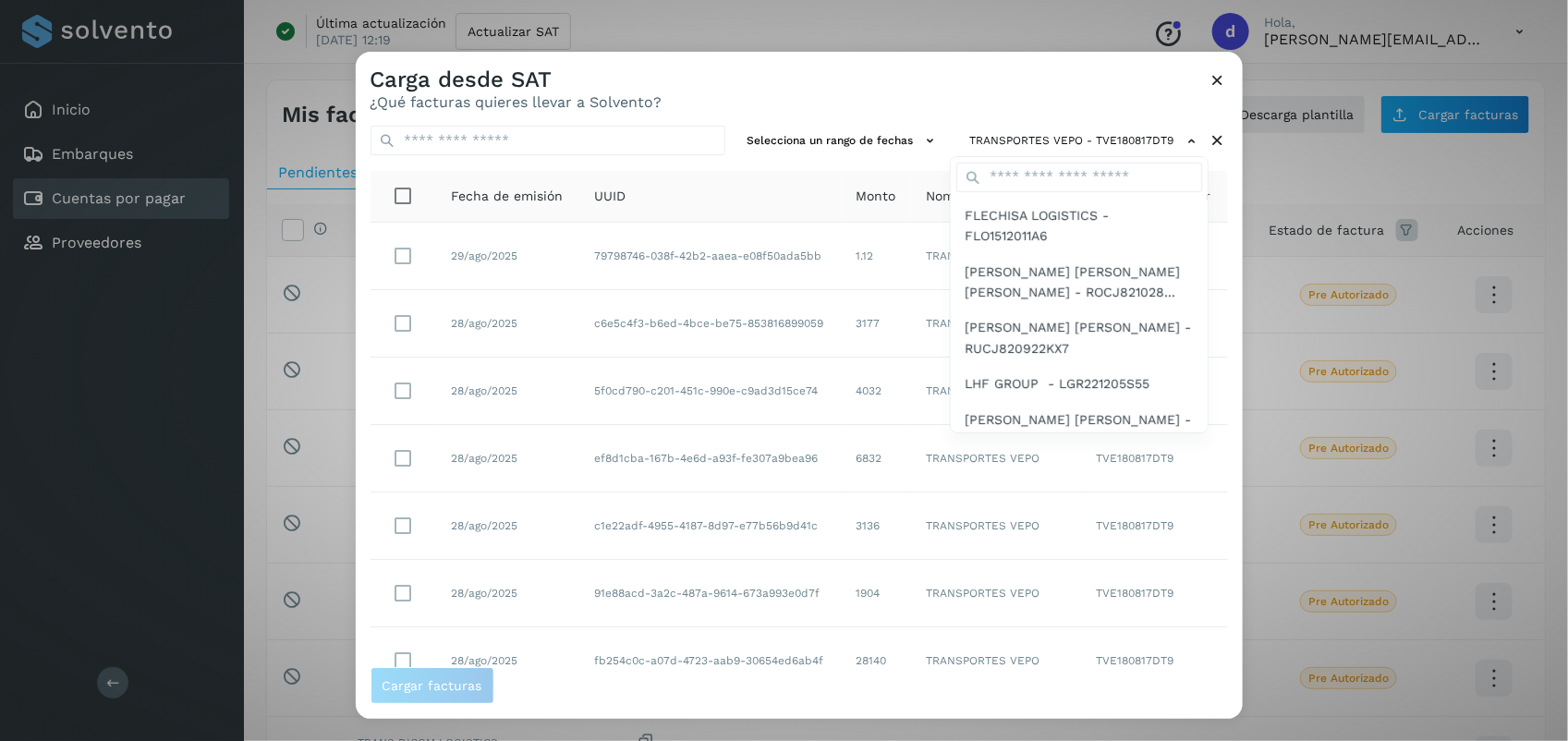
click at [728, 86] on div at bounding box center [1140, 422] width 1568 height 741
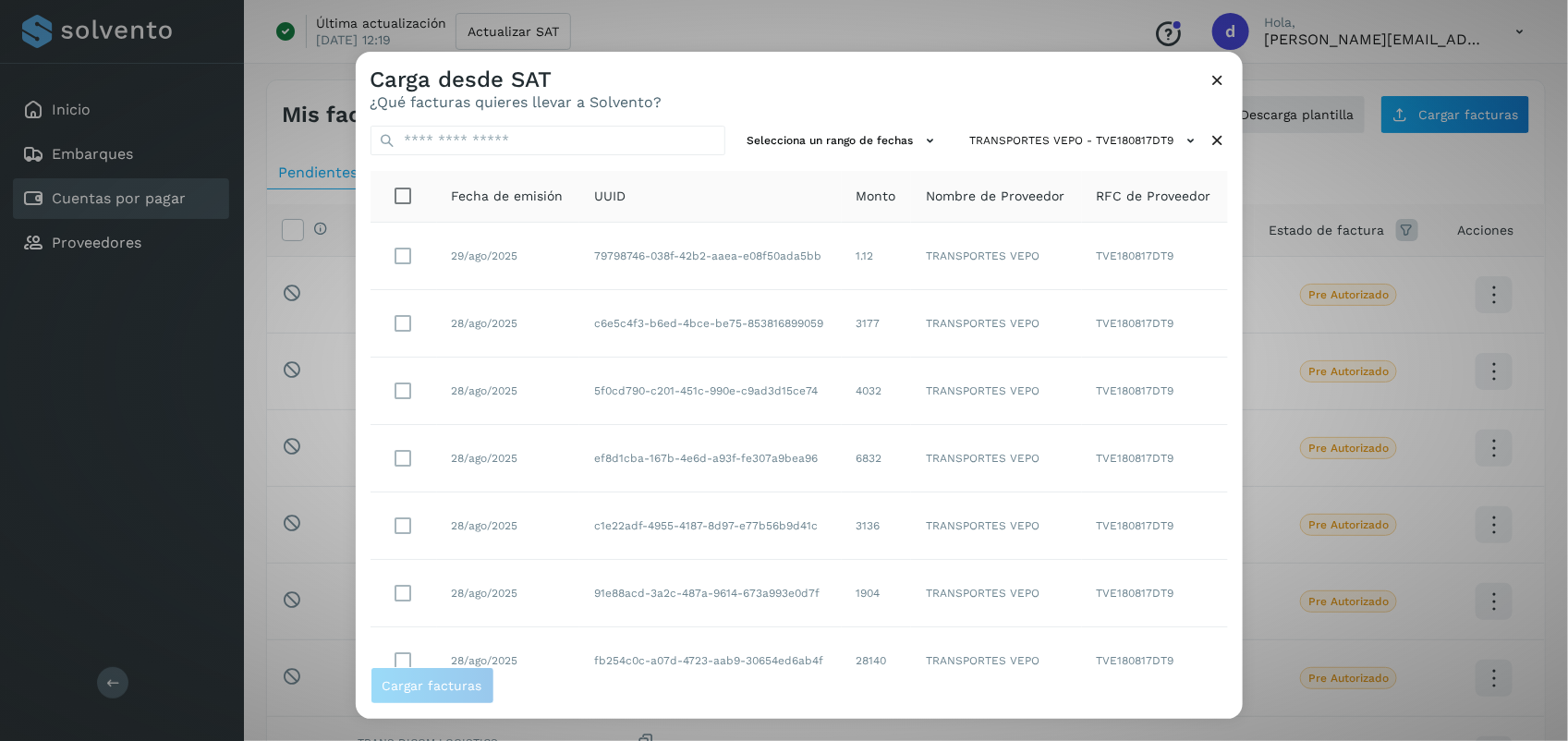
scroll to position [283, 0]
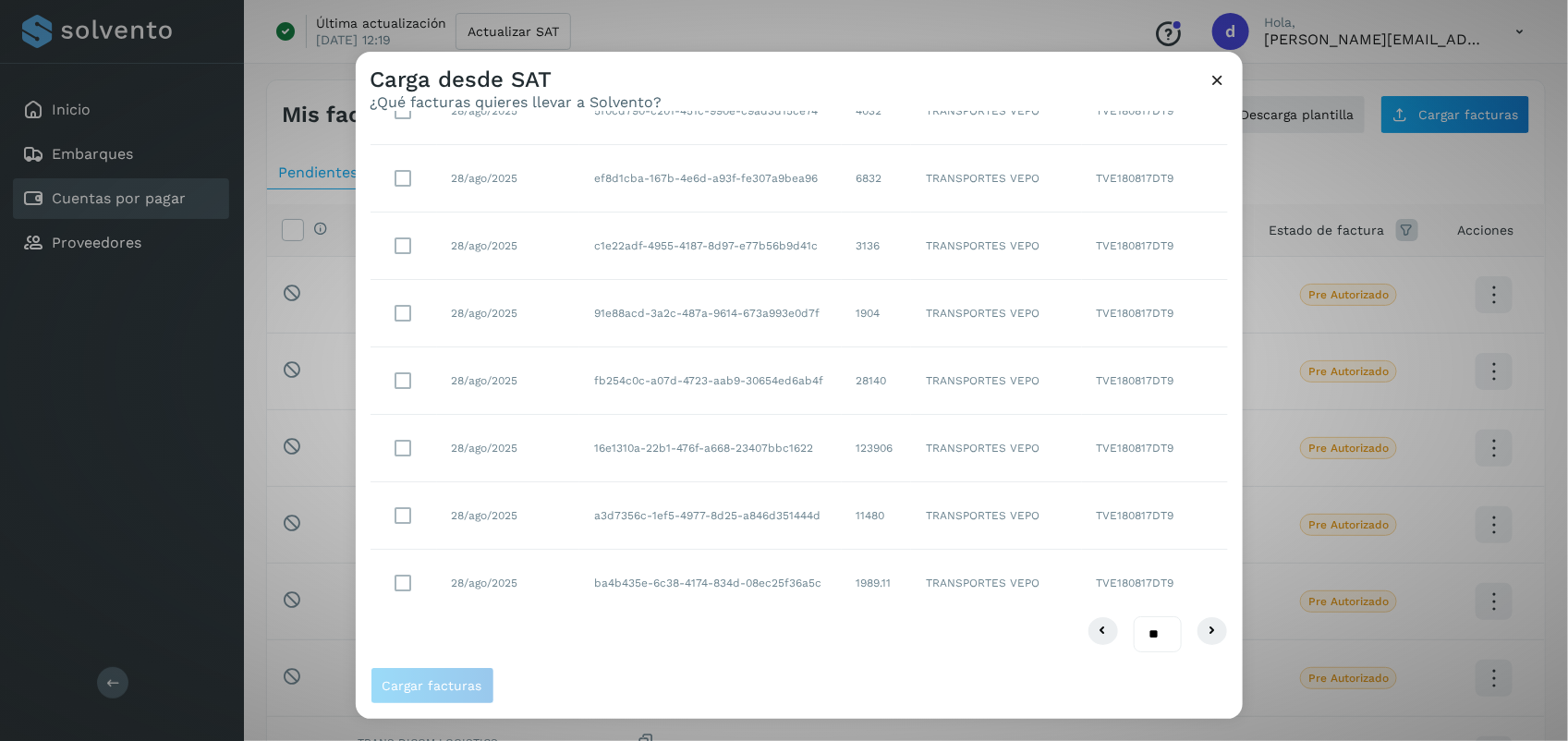
click at [1138, 639] on select "** ** **" at bounding box center [1157, 635] width 48 height 36
select select "**"
click at [1134, 617] on select "** ** **" at bounding box center [1157, 635] width 48 height 36
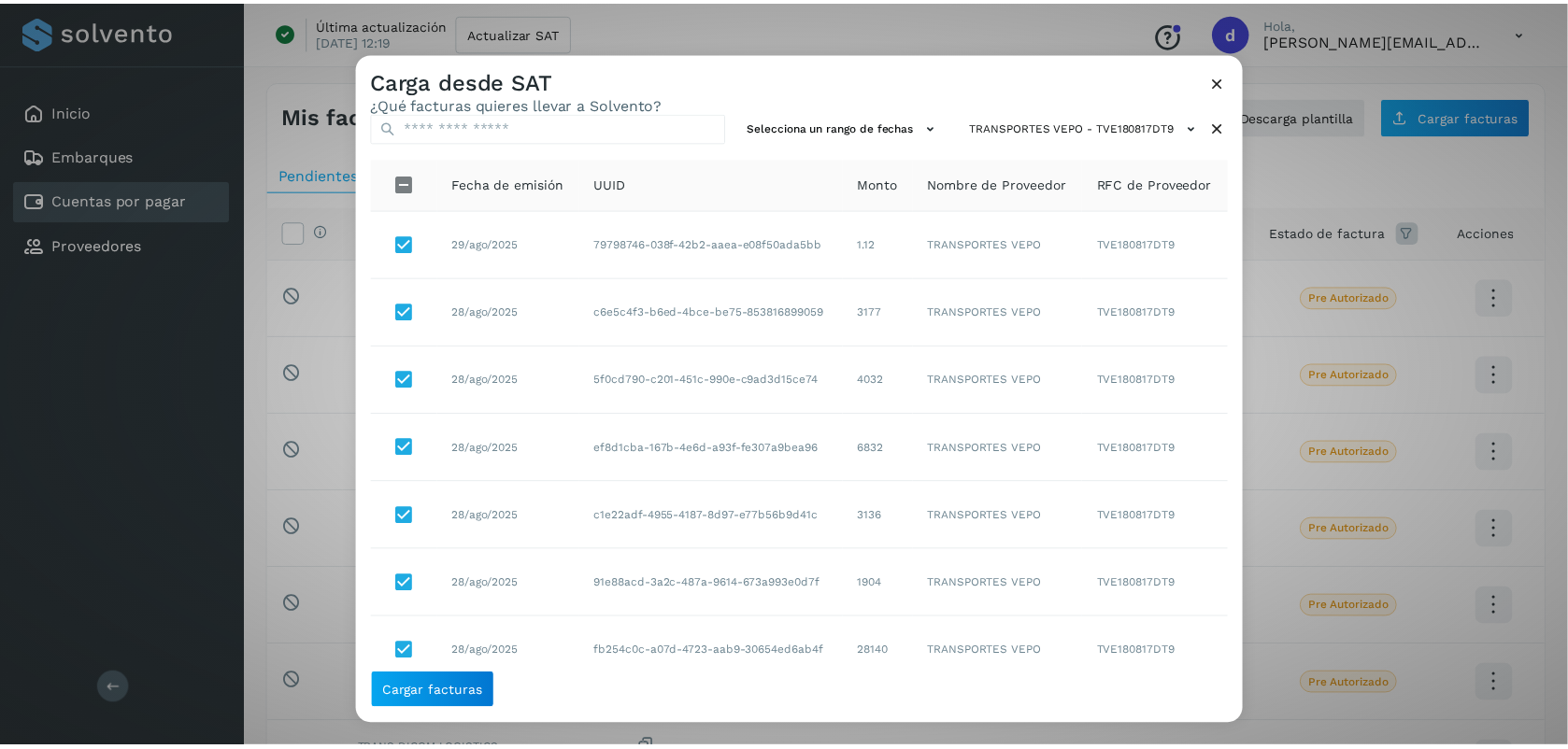
scroll to position [0, 0]
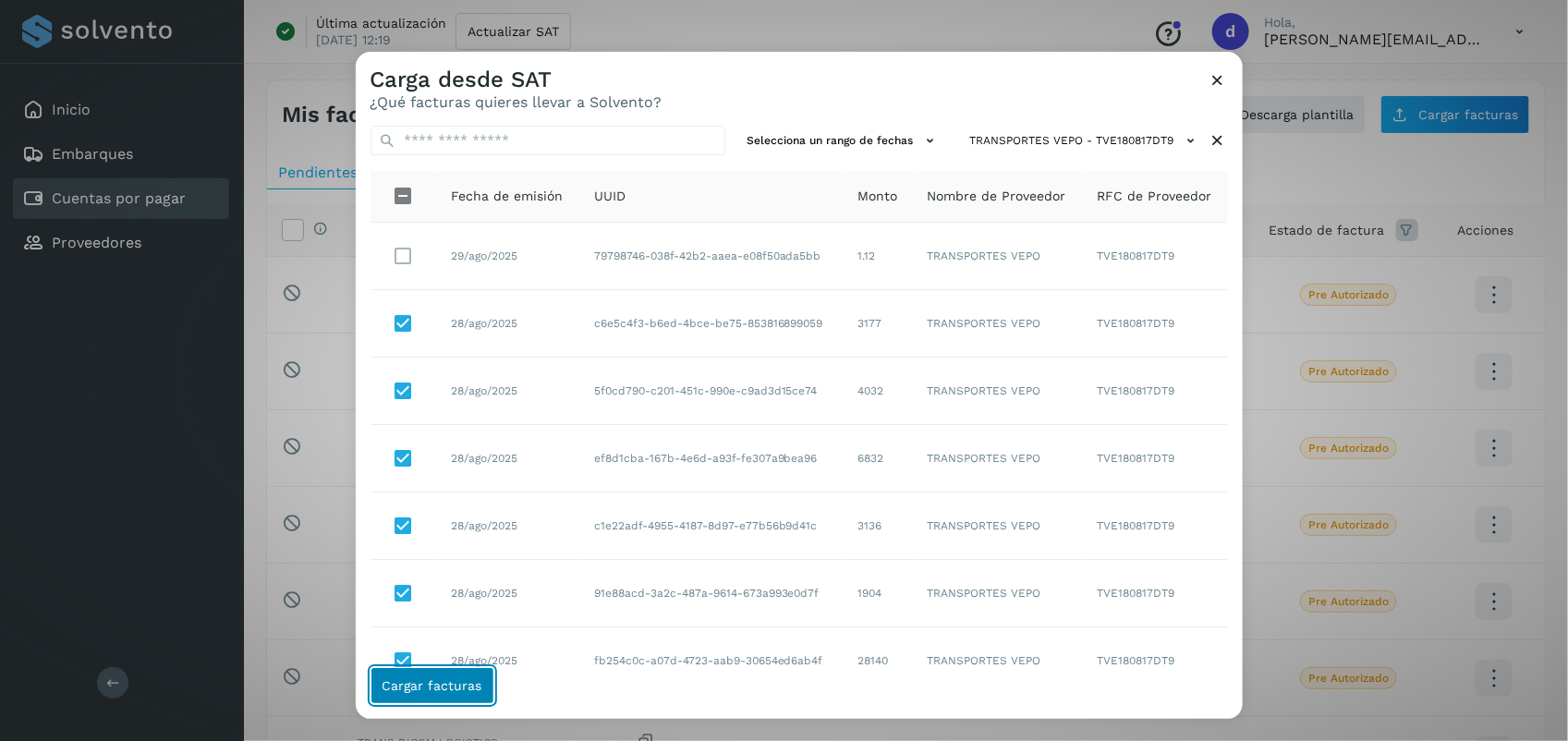
click at [445, 680] on span "Cargar facturas" at bounding box center [432, 686] width 100 height 13
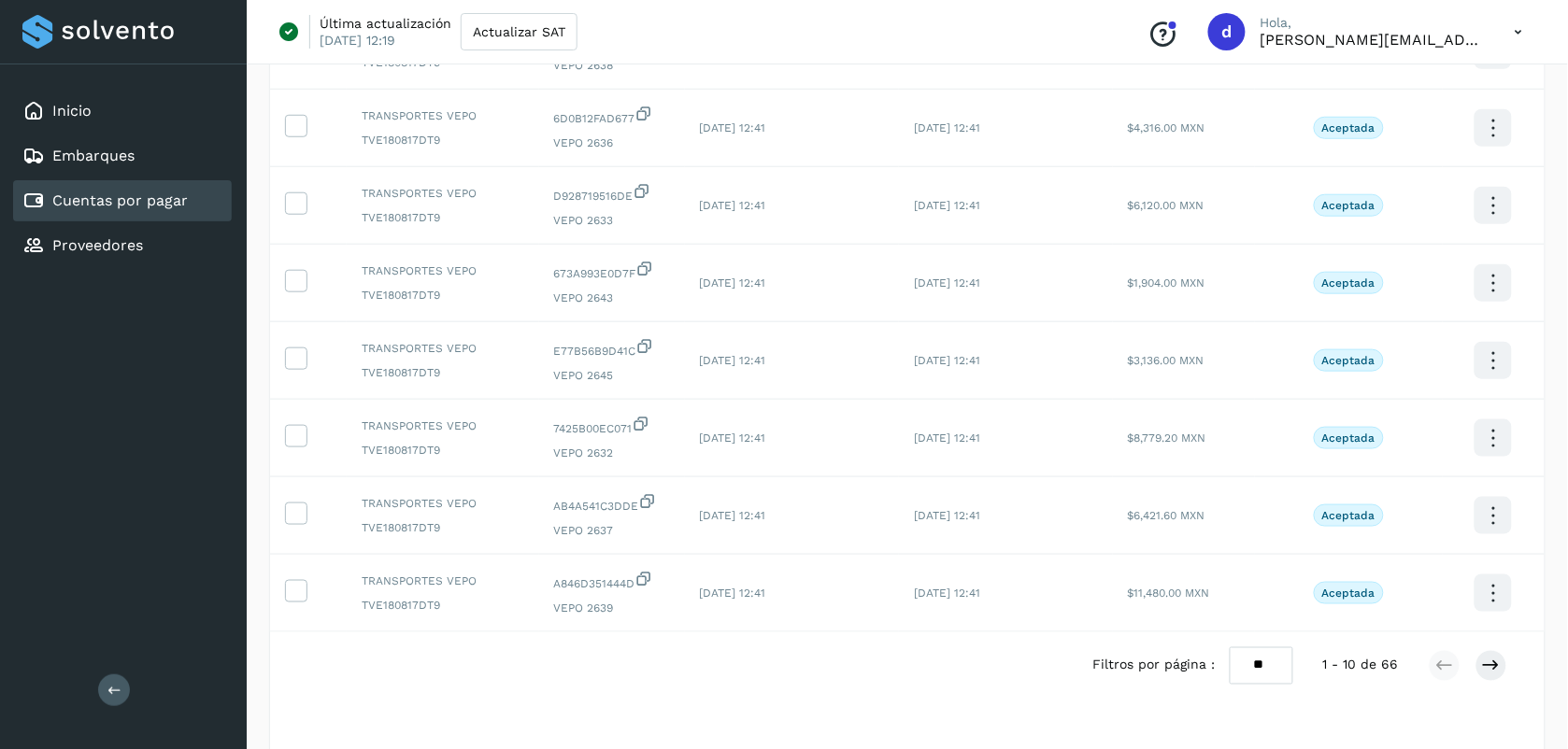
scroll to position [450, 0]
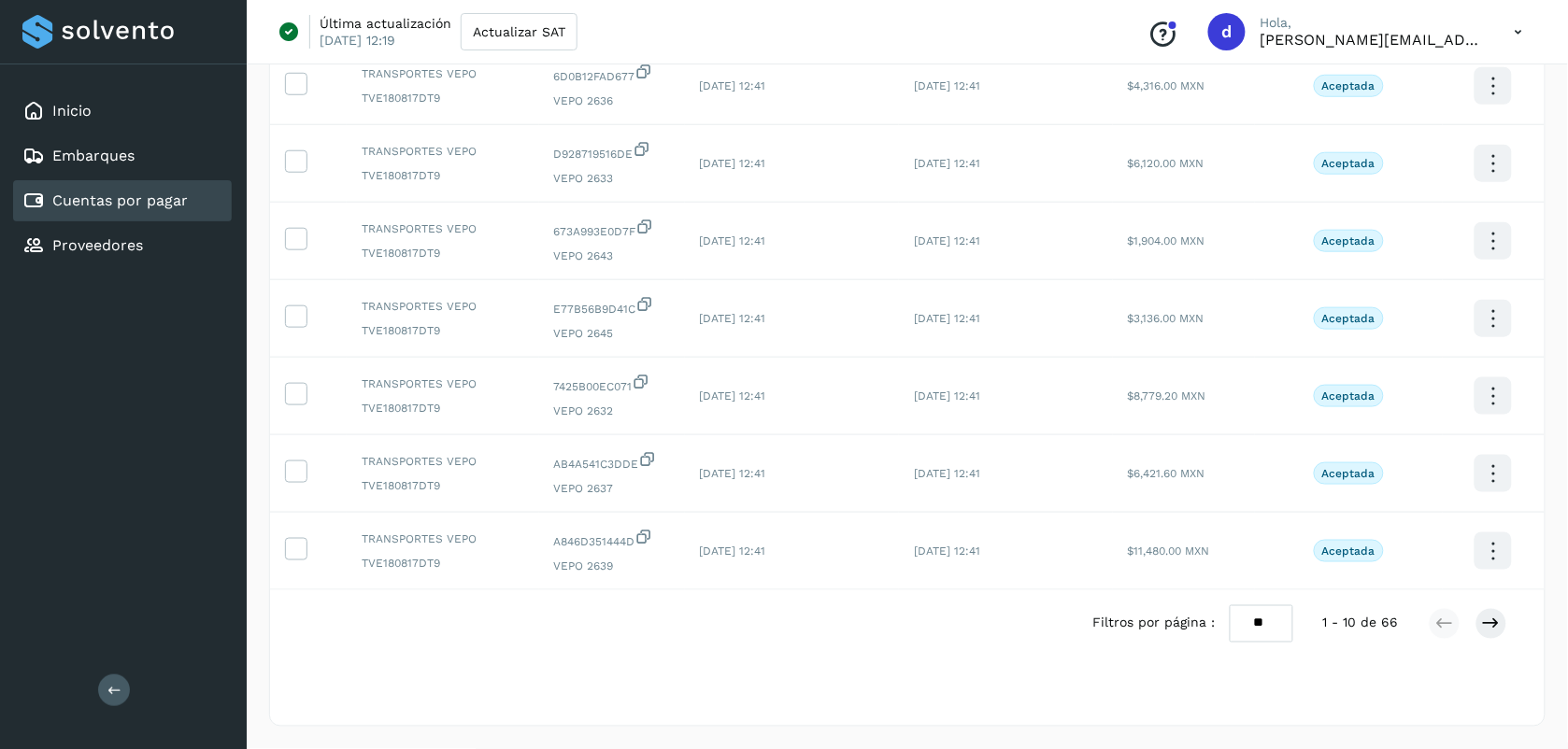
click at [1263, 638] on select "** ** **" at bounding box center [1261, 624] width 64 height 36
select select "**"
click at [1230, 605] on select "** ** **" at bounding box center [1261, 624] width 64 height 36
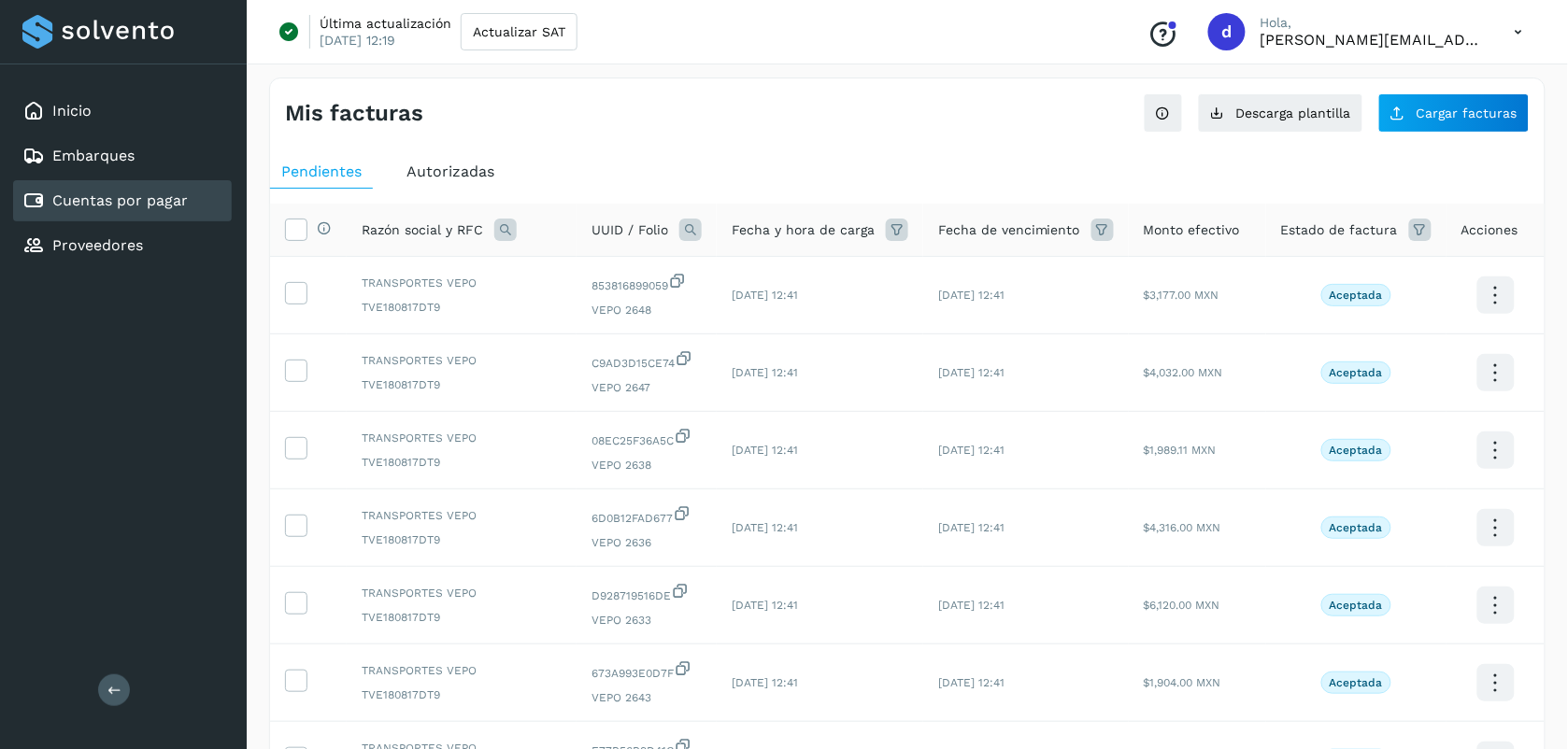
scroll to position [0, 0]
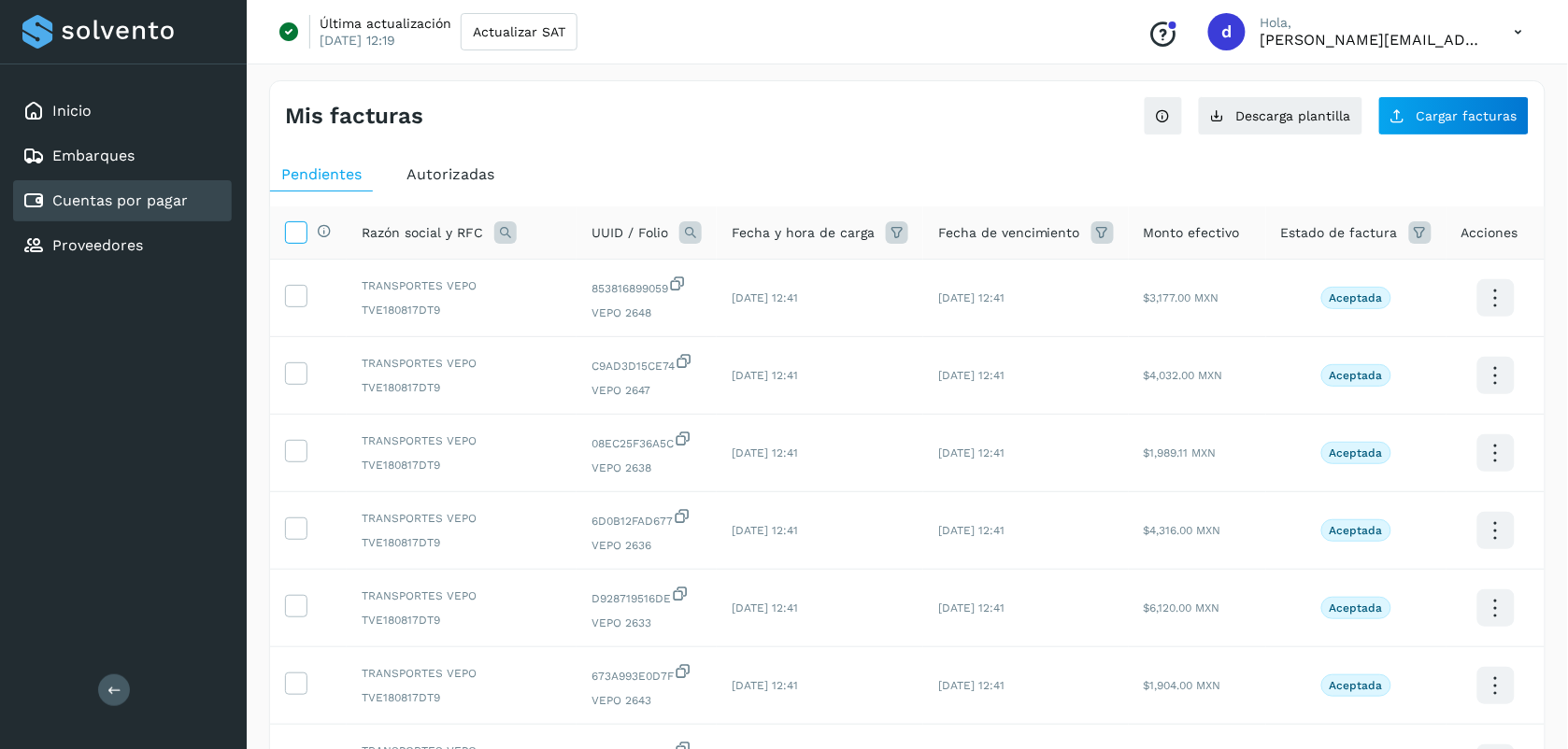
click at [300, 232] on icon at bounding box center [296, 231] width 20 height 20
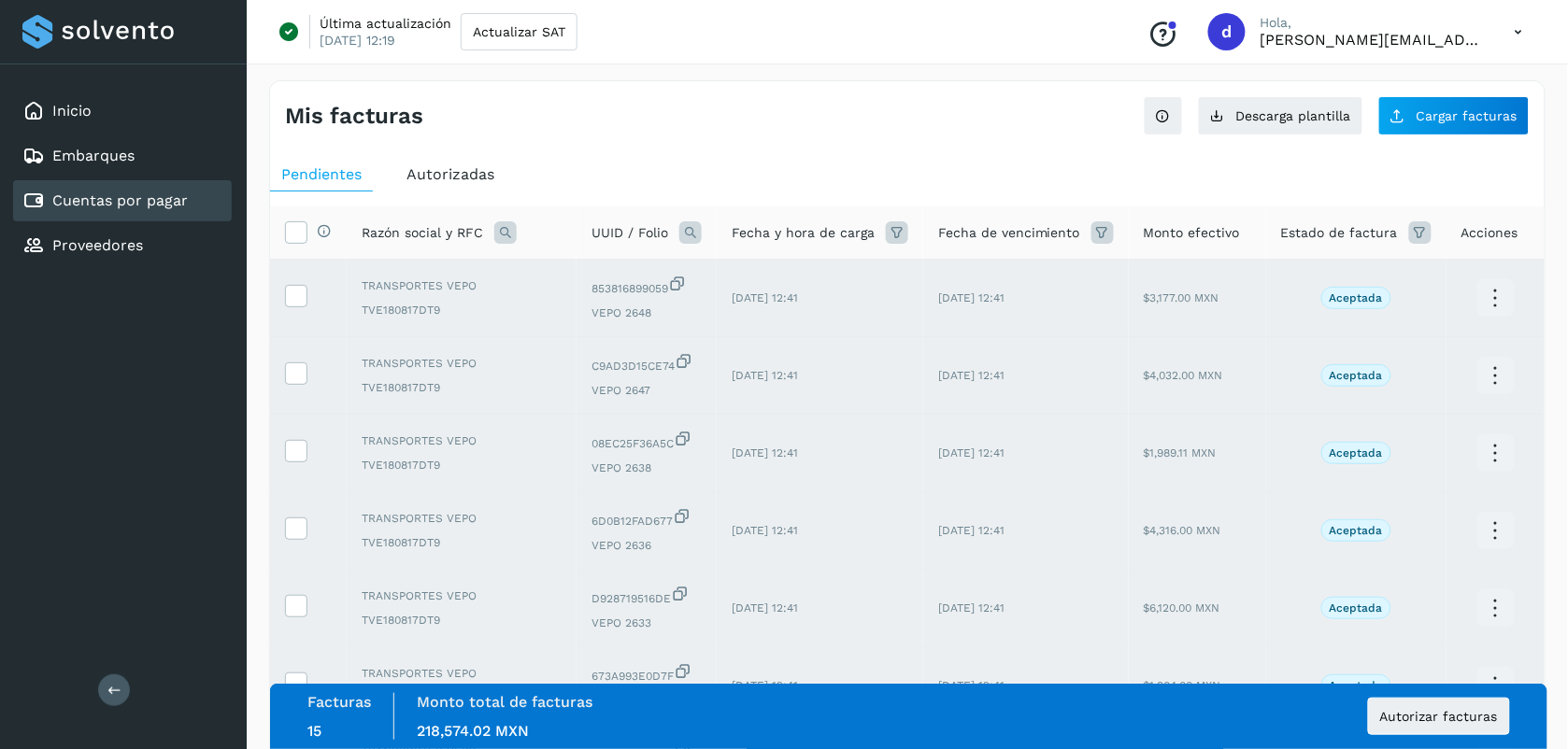
click at [701, 741] on div "Facturas 15 Monto total de facturas Monto total 218,574.02 MXN Autorizar factur…" at bounding box center [908, 717] width 1277 height 66
click at [1444, 724] on button "Autorizar facturas" at bounding box center [1438, 716] width 142 height 37
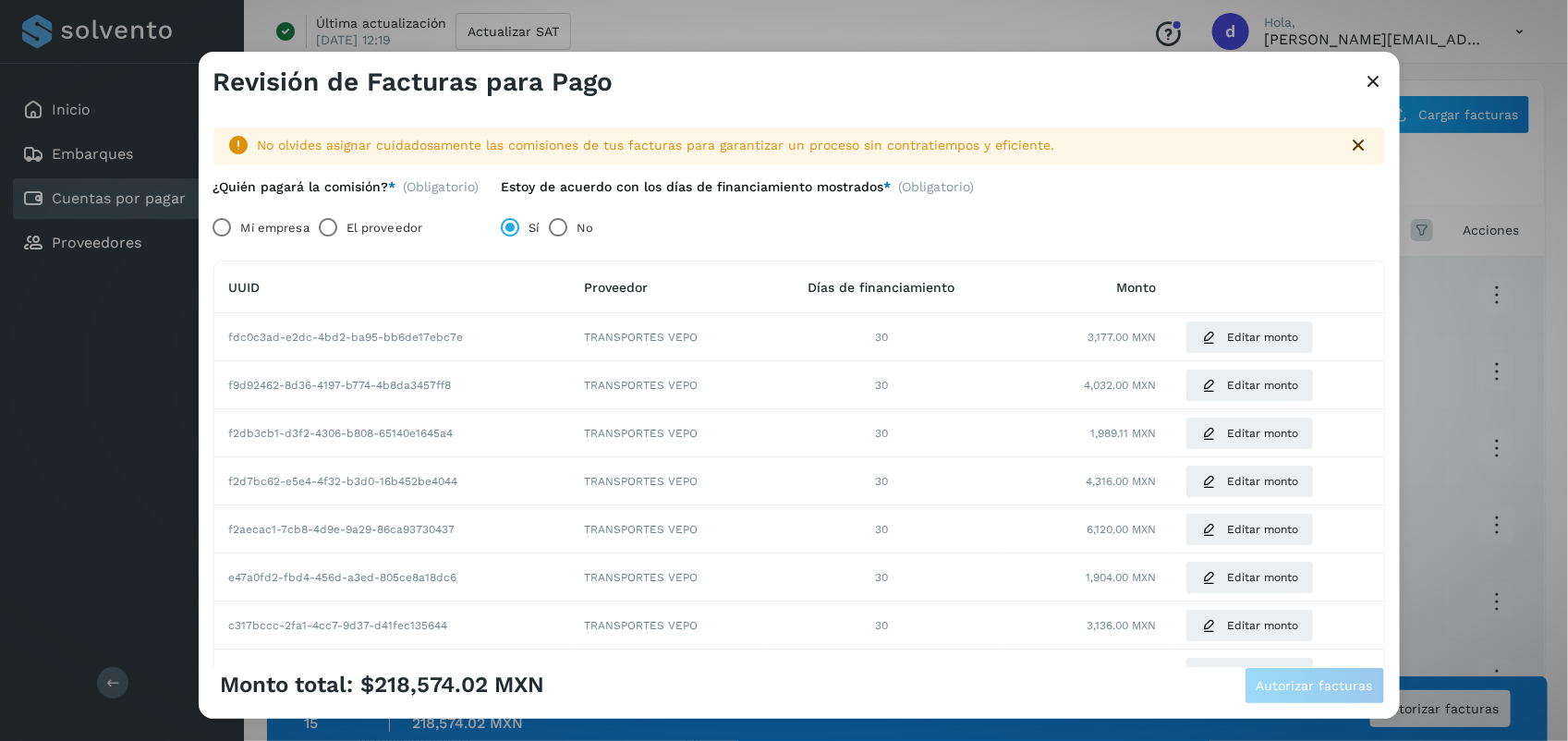
click at [356, 228] on label "El proveedor" at bounding box center [384, 227] width 76 height 37
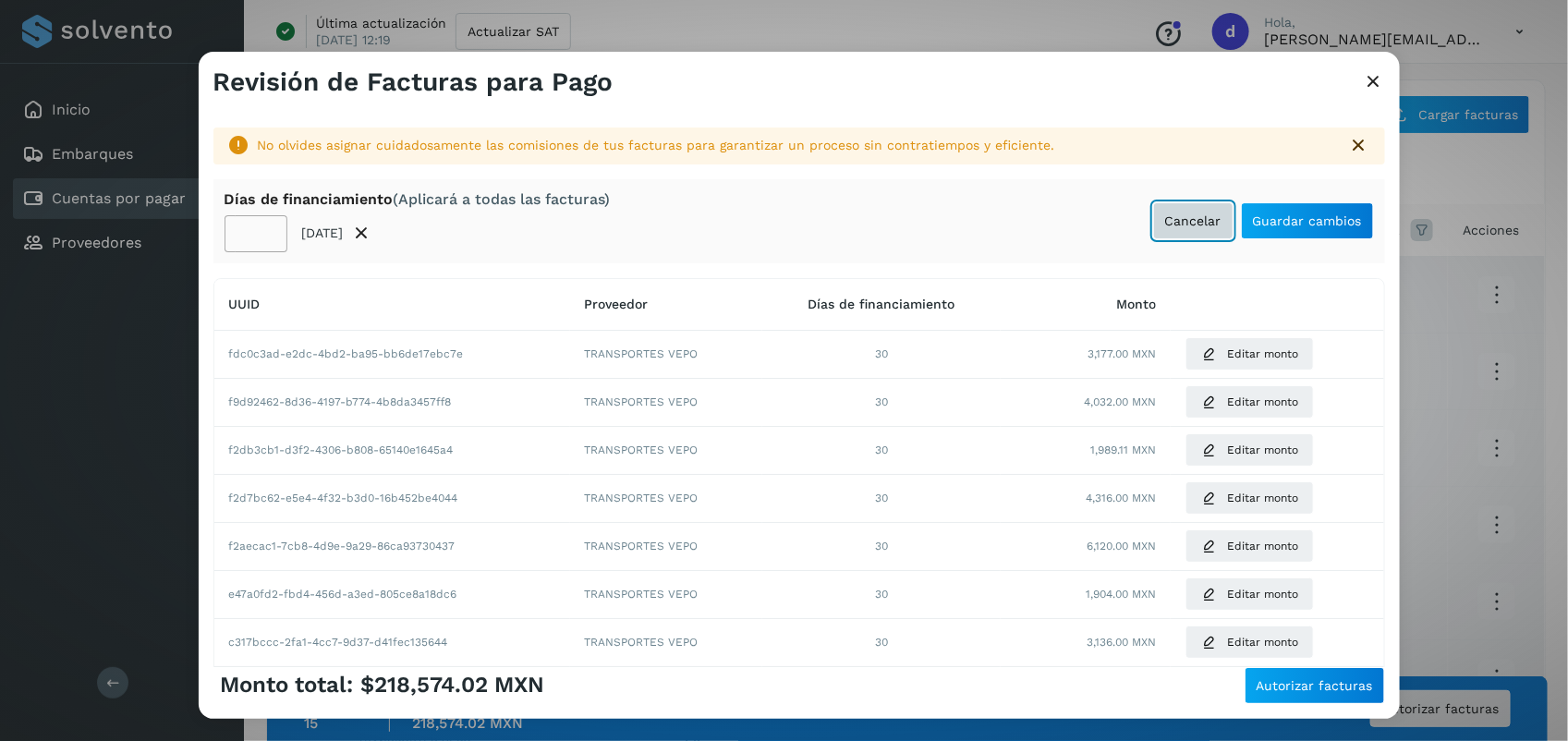
click at [1188, 228] on span "Cancelar" at bounding box center [1194, 221] width 56 height 13
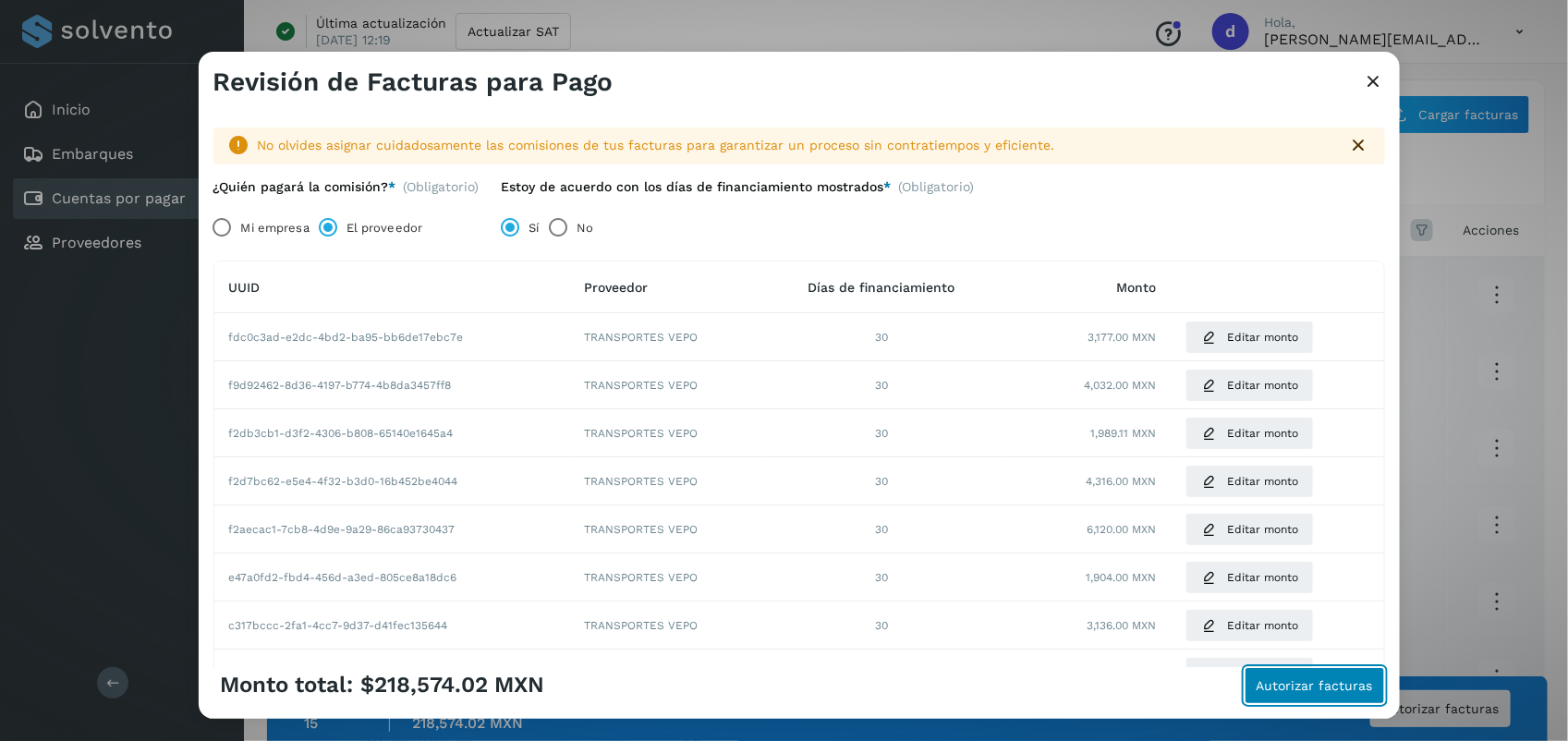
click at [1281, 682] on span "Autorizar facturas" at bounding box center [1315, 686] width 117 height 13
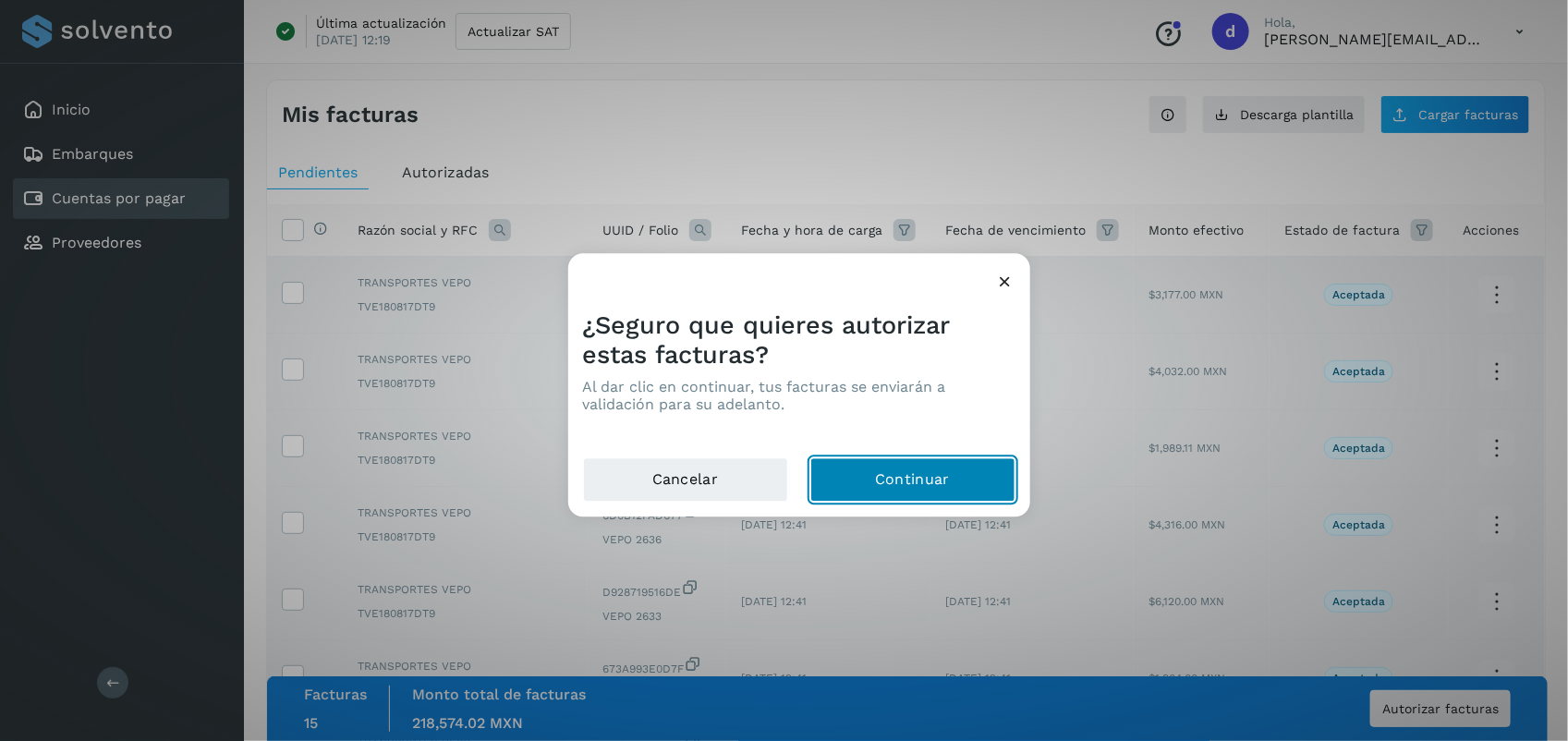
click at [941, 466] on button "Continuar" at bounding box center [913, 481] width 205 height 44
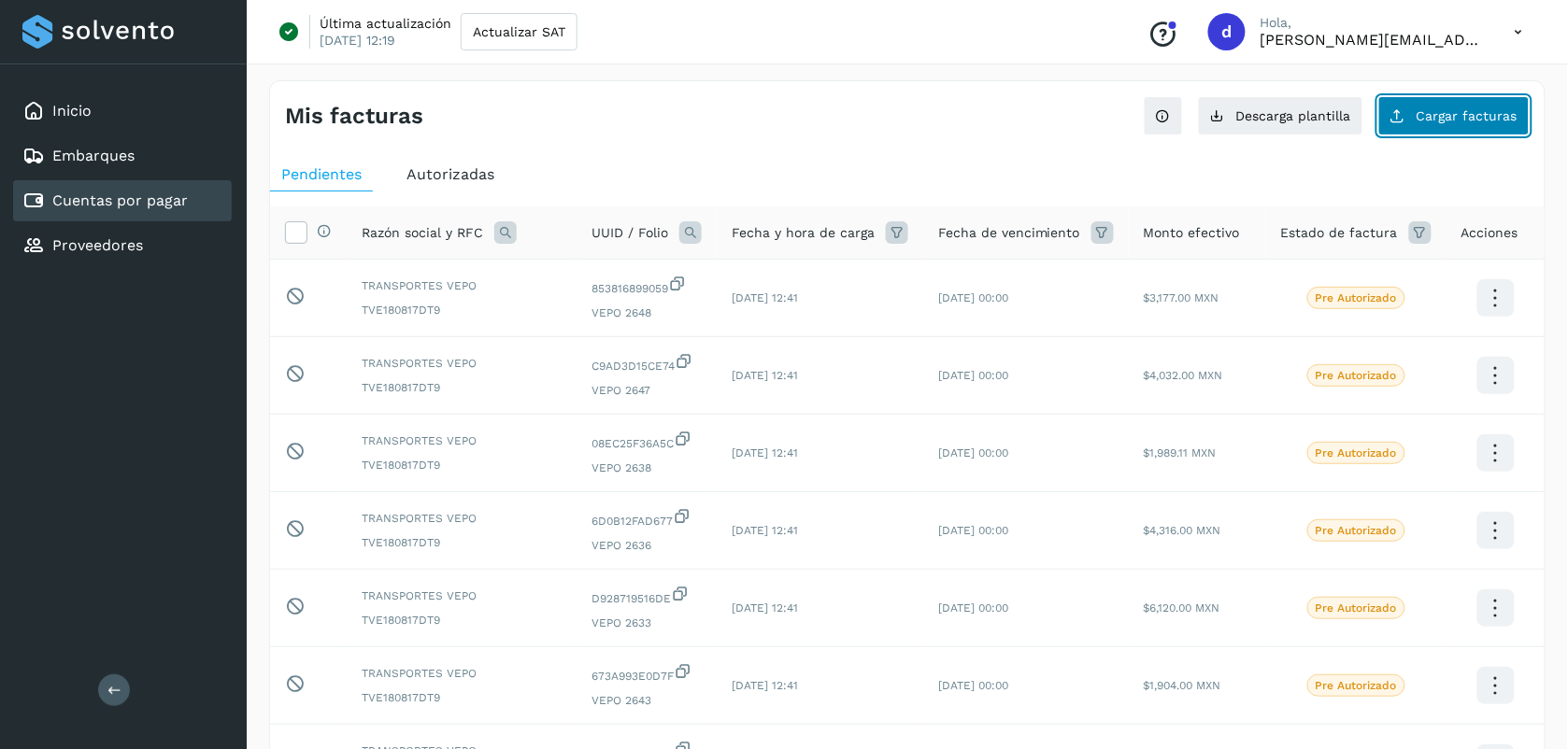
click at [1426, 123] on span "Cargar facturas" at bounding box center [1466, 116] width 101 height 13
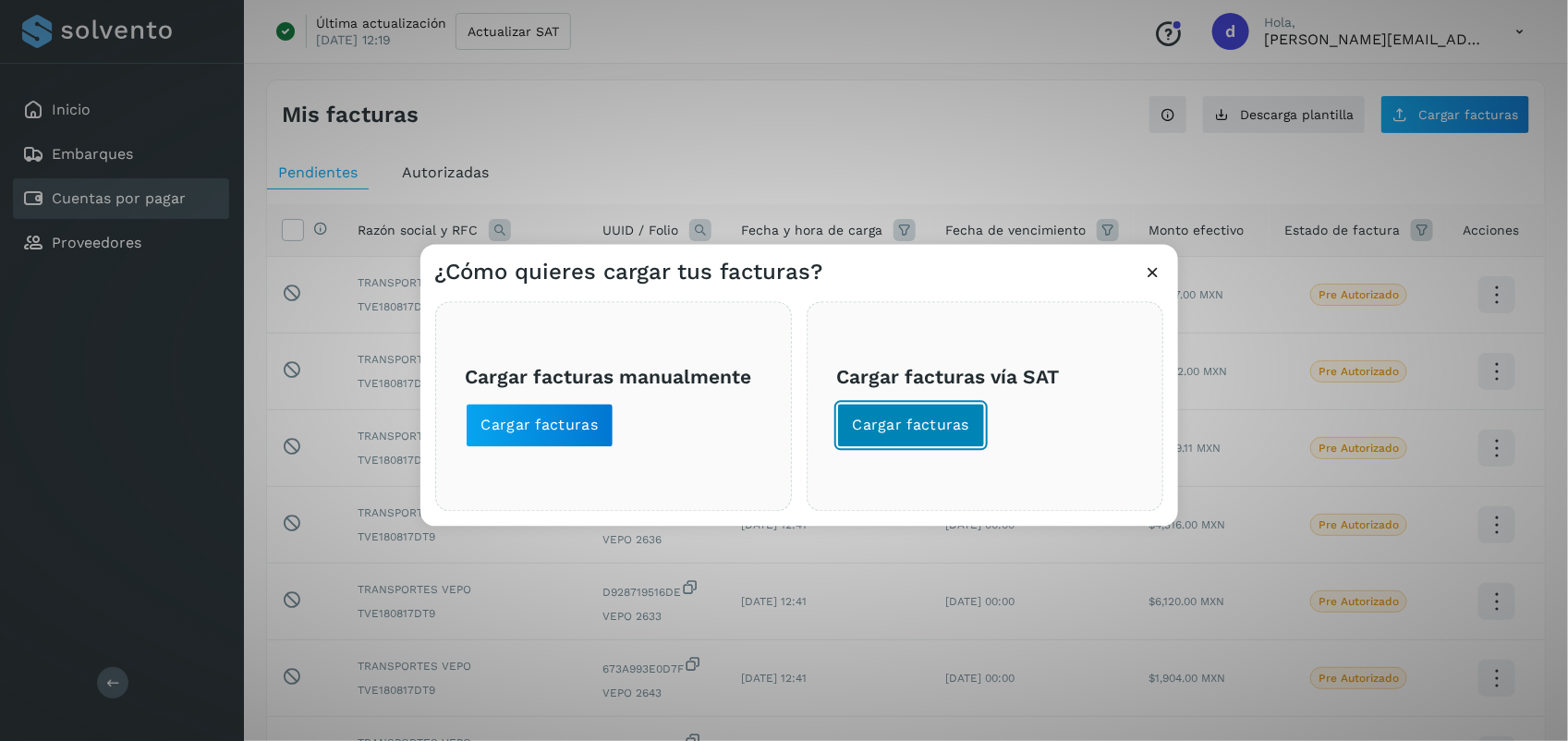
click at [959, 420] on span "Cargar facturas" at bounding box center [911, 426] width 118 height 21
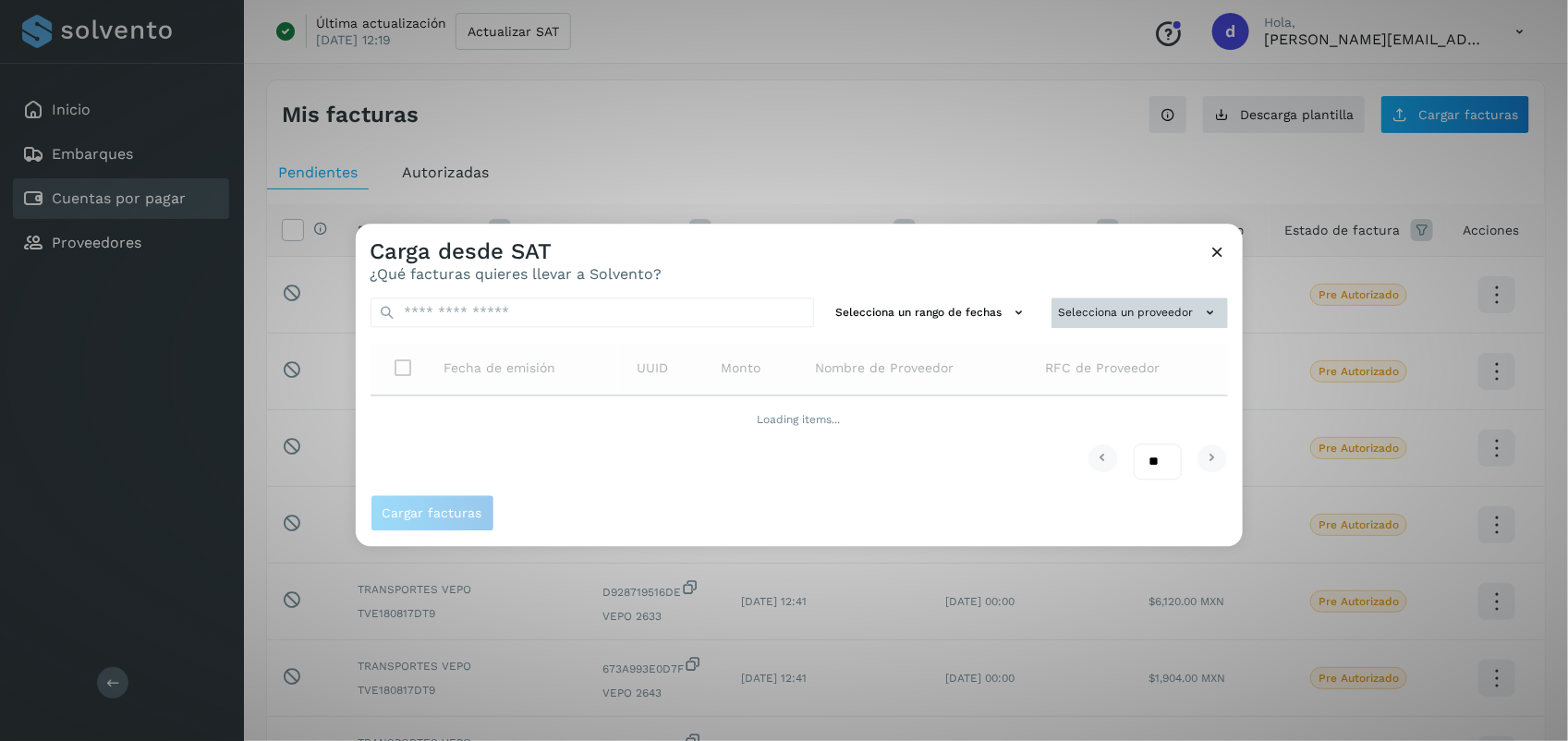
click at [1119, 321] on button "Selecciona un proveedor" at bounding box center [1140, 313] width 177 height 30
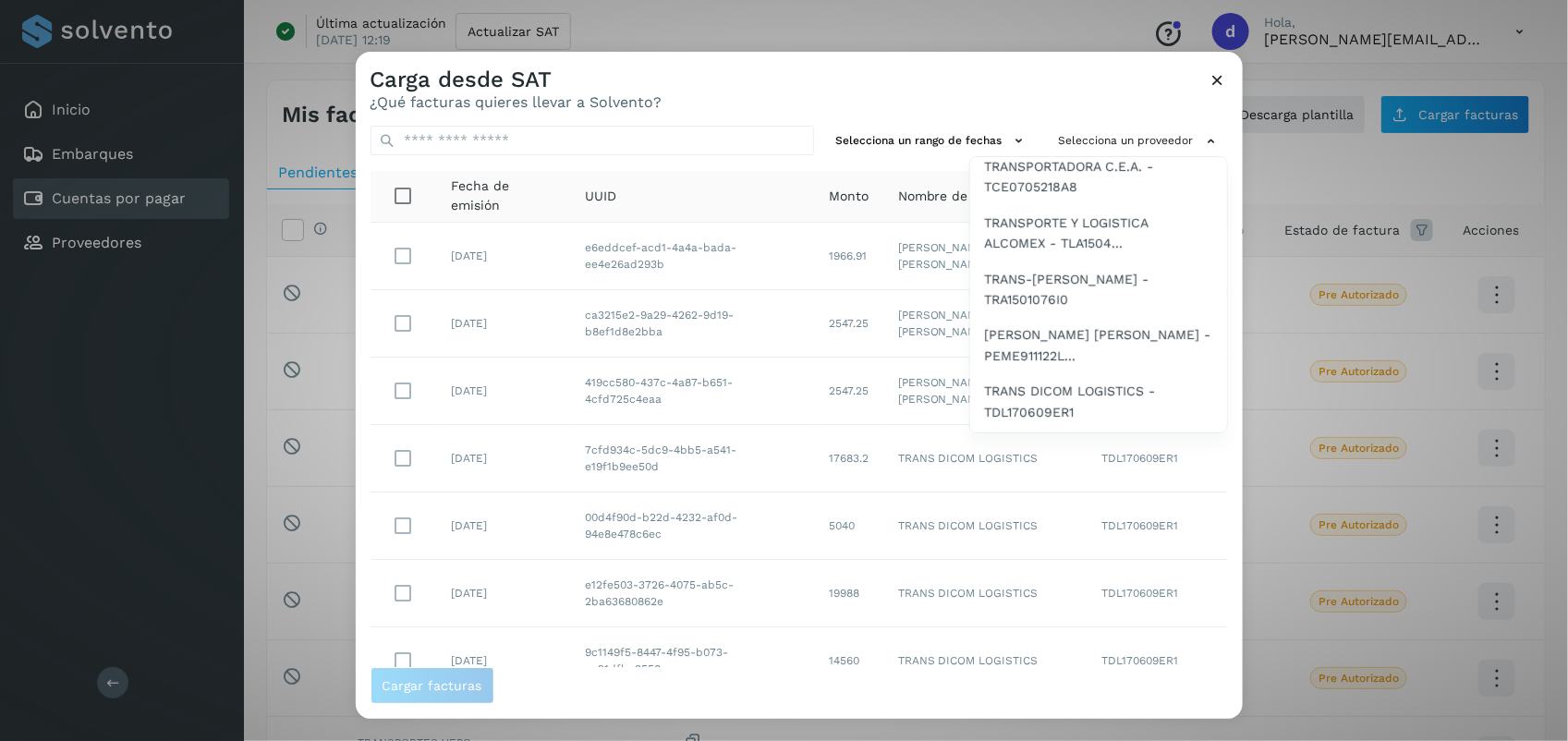
scroll to position [329, 0]
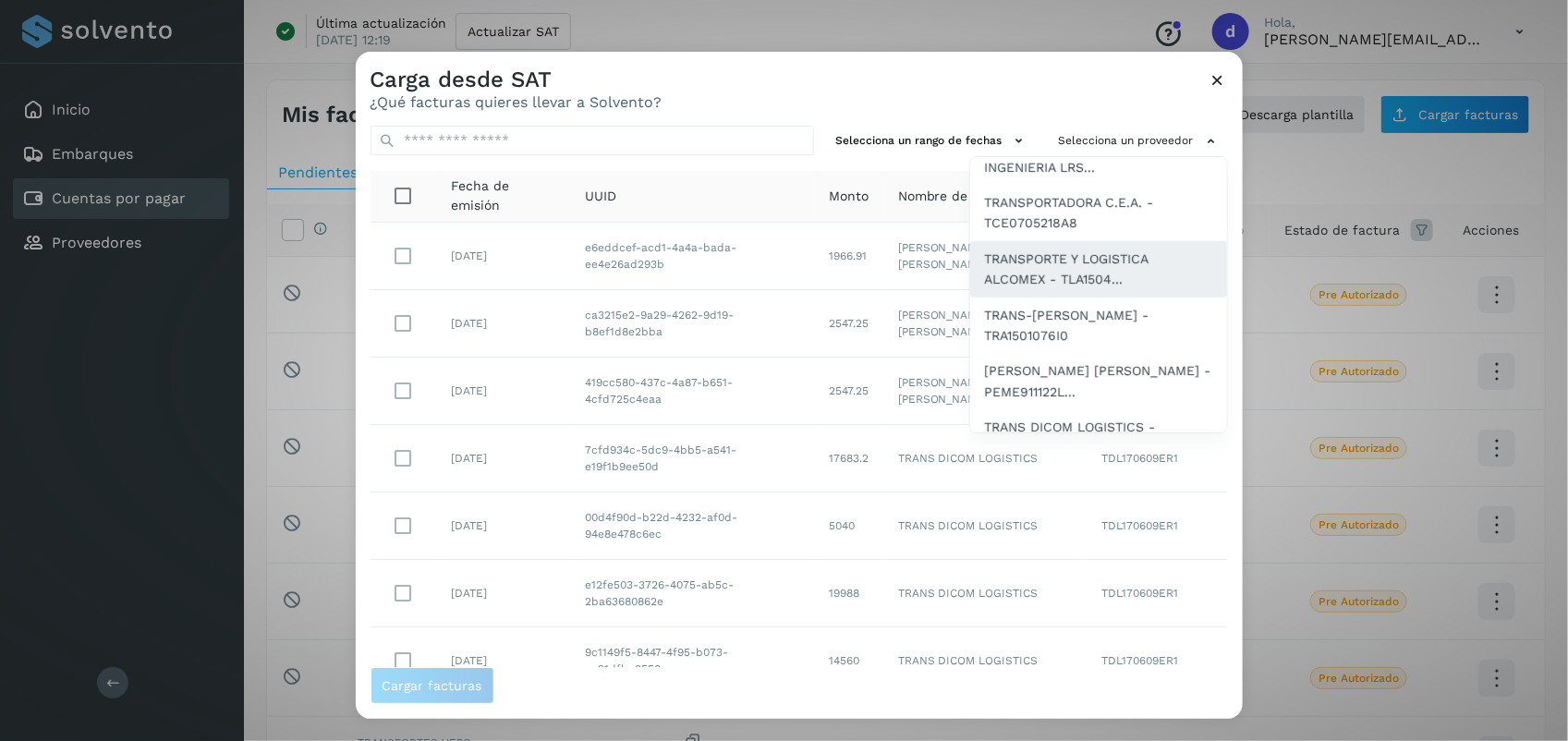
click at [1142, 251] on span "TRANSPORTE Y LOGISTICA ALCOMEX - TLA1504..." at bounding box center [1099, 269] width 227 height 41
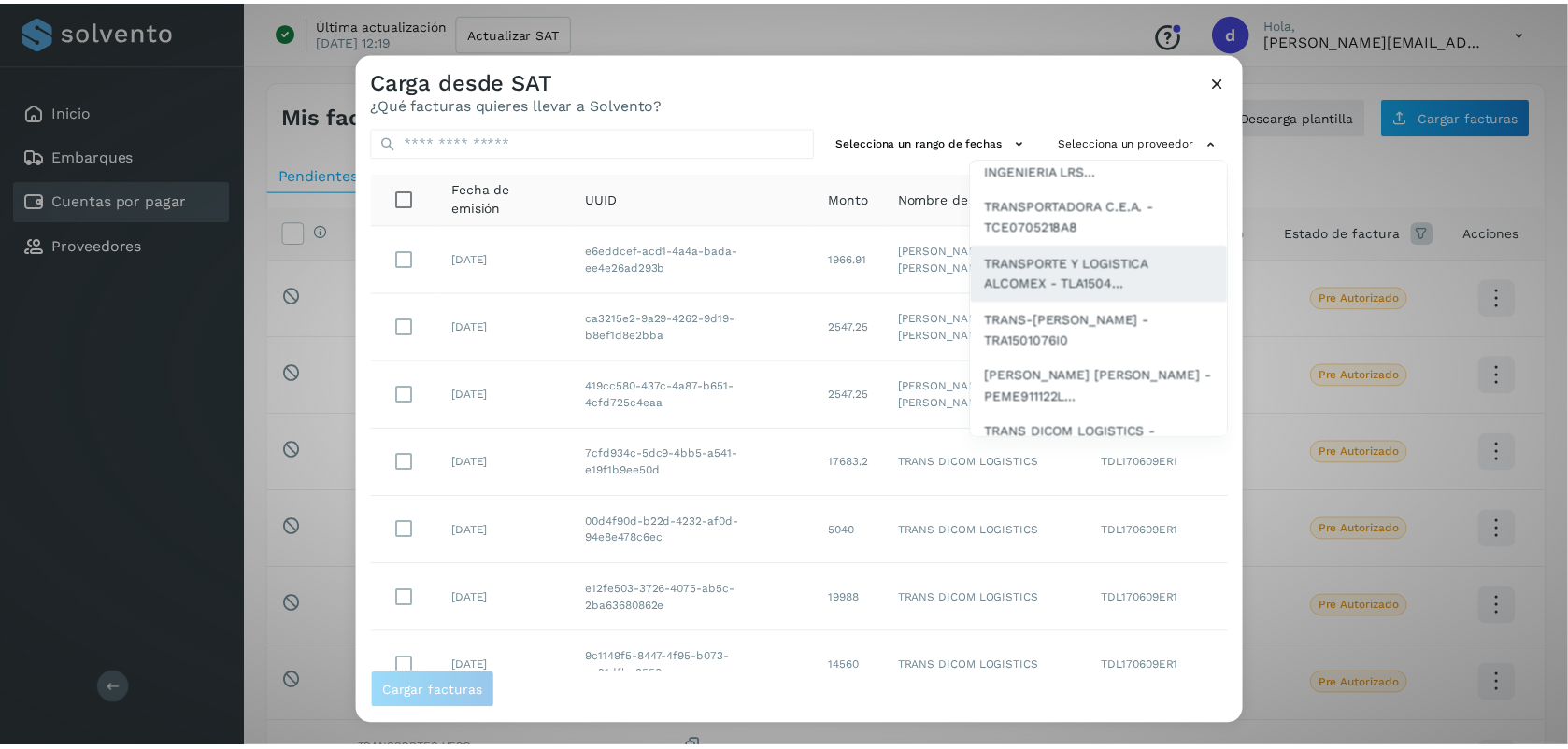
scroll to position [0, 0]
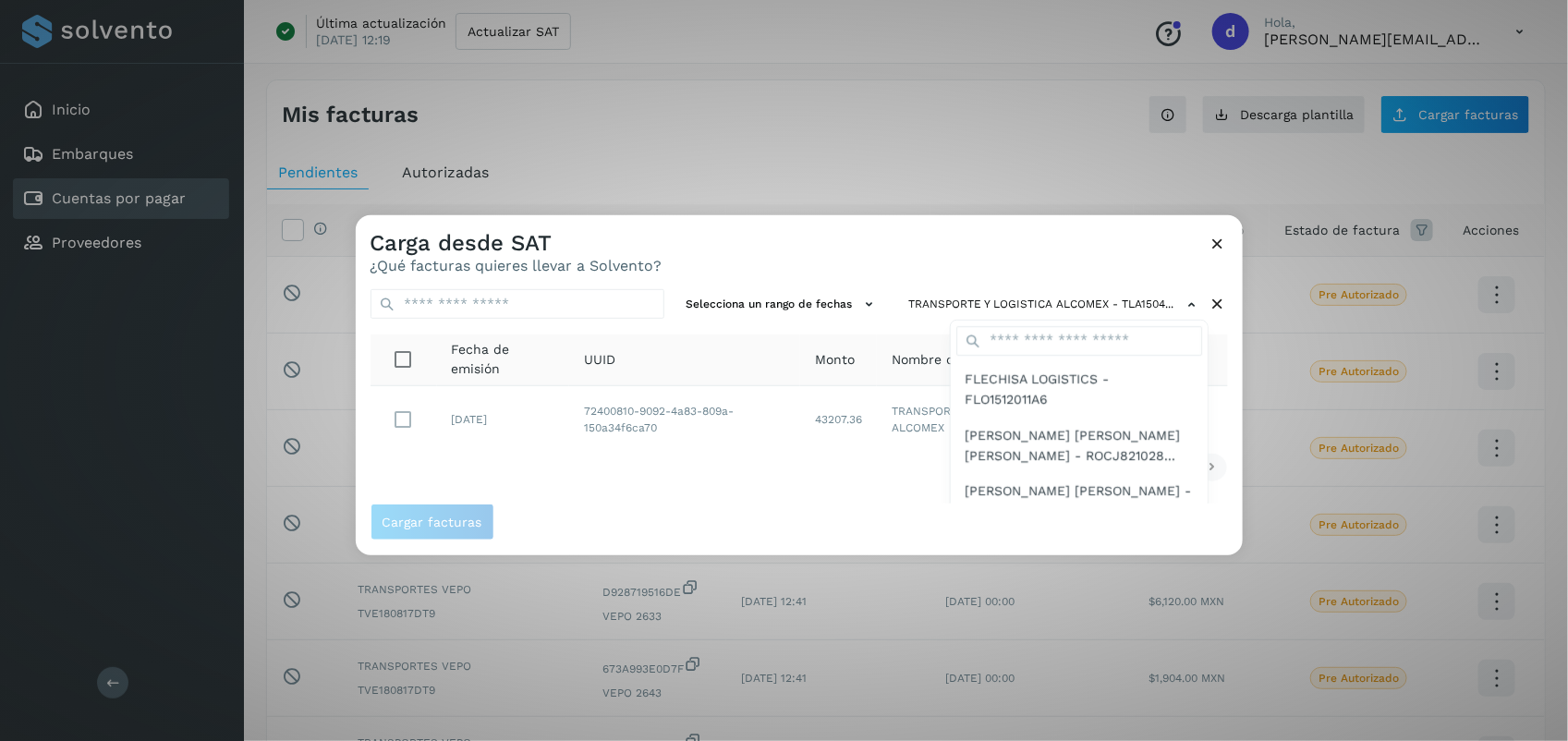
click at [618, 477] on div at bounding box center [1140, 586] width 1568 height 741
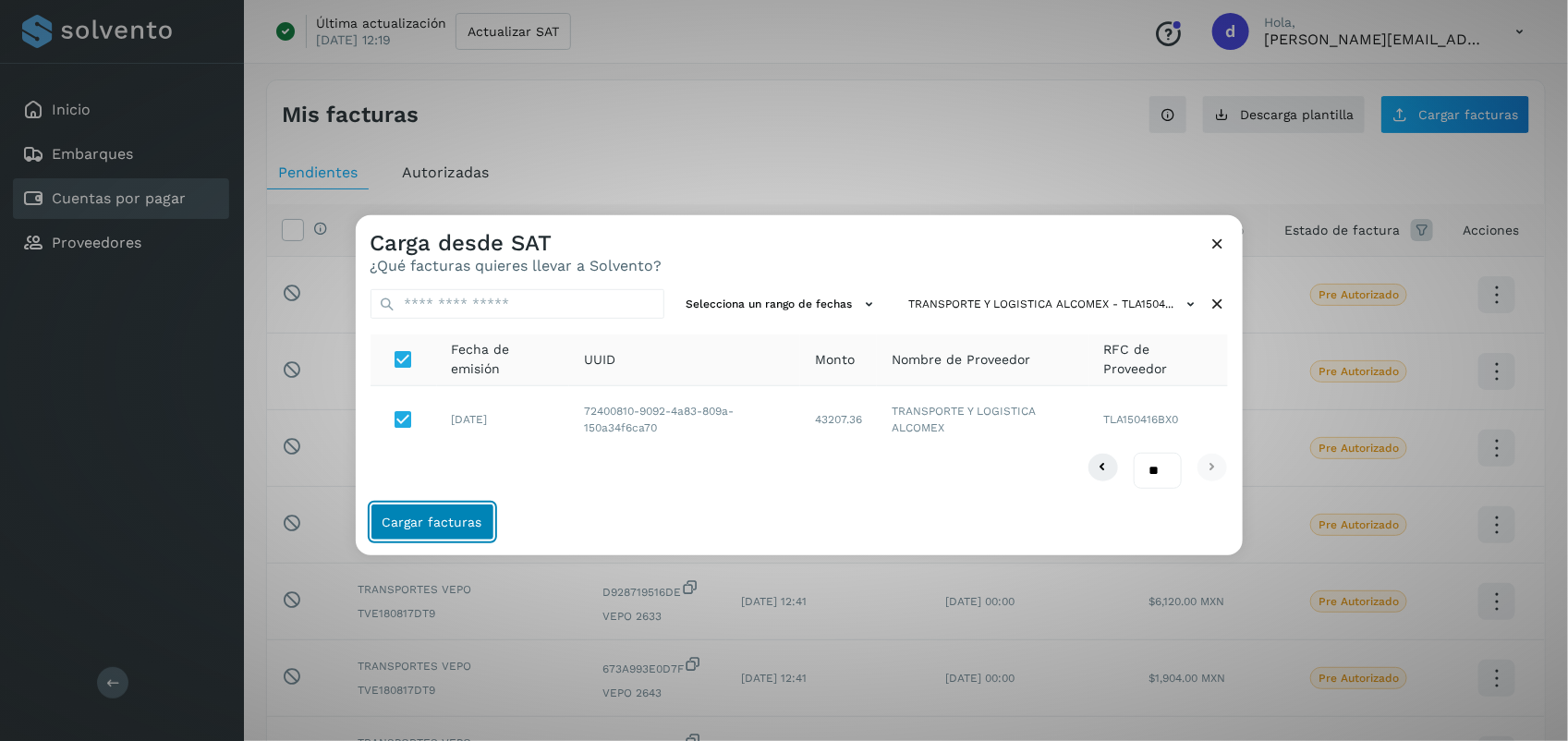
click at [459, 507] on button "Cargar facturas" at bounding box center [432, 522] width 124 height 37
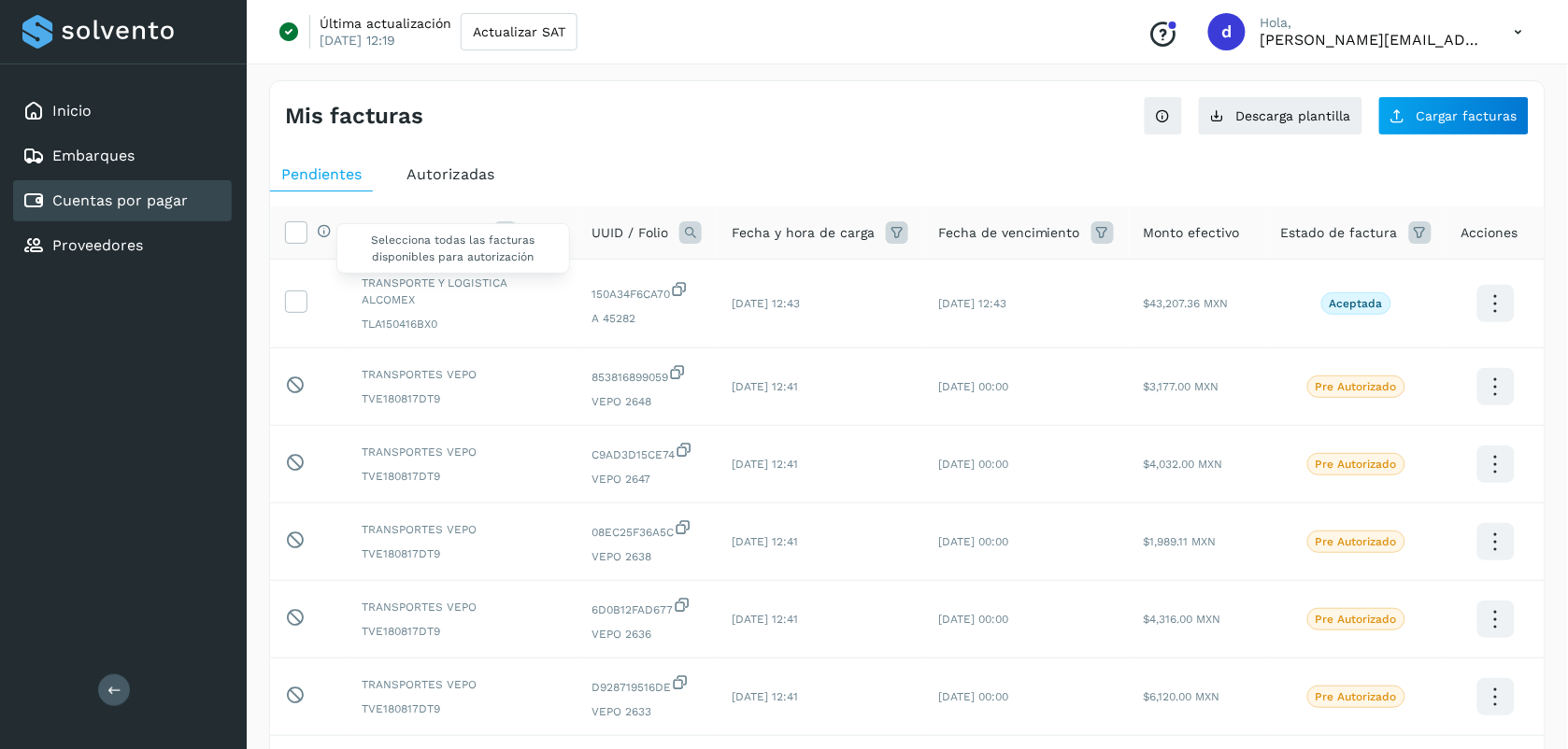
click at [311, 237] on div "Selecciona todas las facturas disponibles para autorización" at bounding box center [319, 233] width 25 height 20
click at [1077, 282] on td "02/nov/2025 12:43" at bounding box center [1025, 303] width 205 height 88
click at [296, 299] on icon at bounding box center [296, 300] width 20 height 20
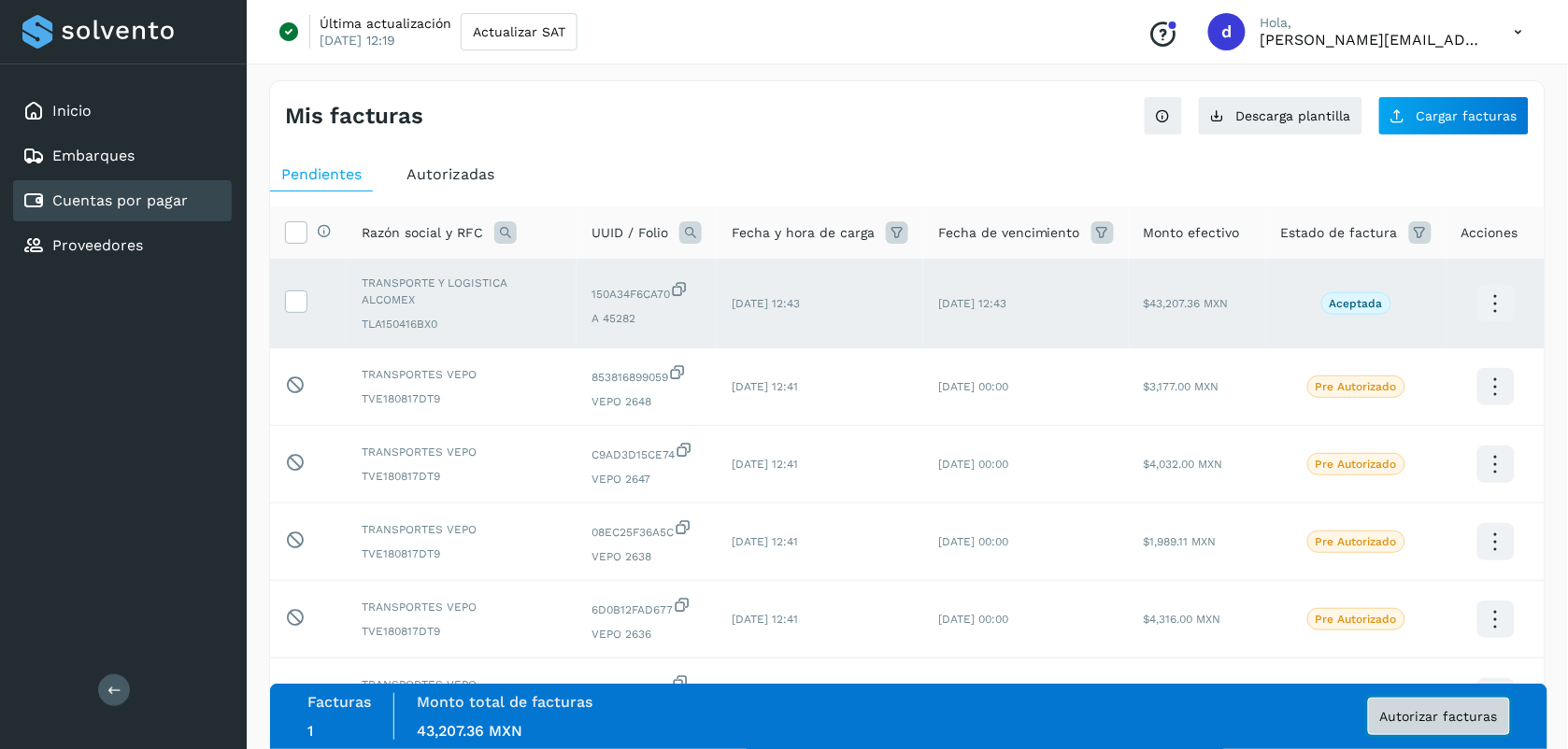
click at [1444, 705] on button "Autorizar facturas" at bounding box center [1438, 716] width 142 height 37
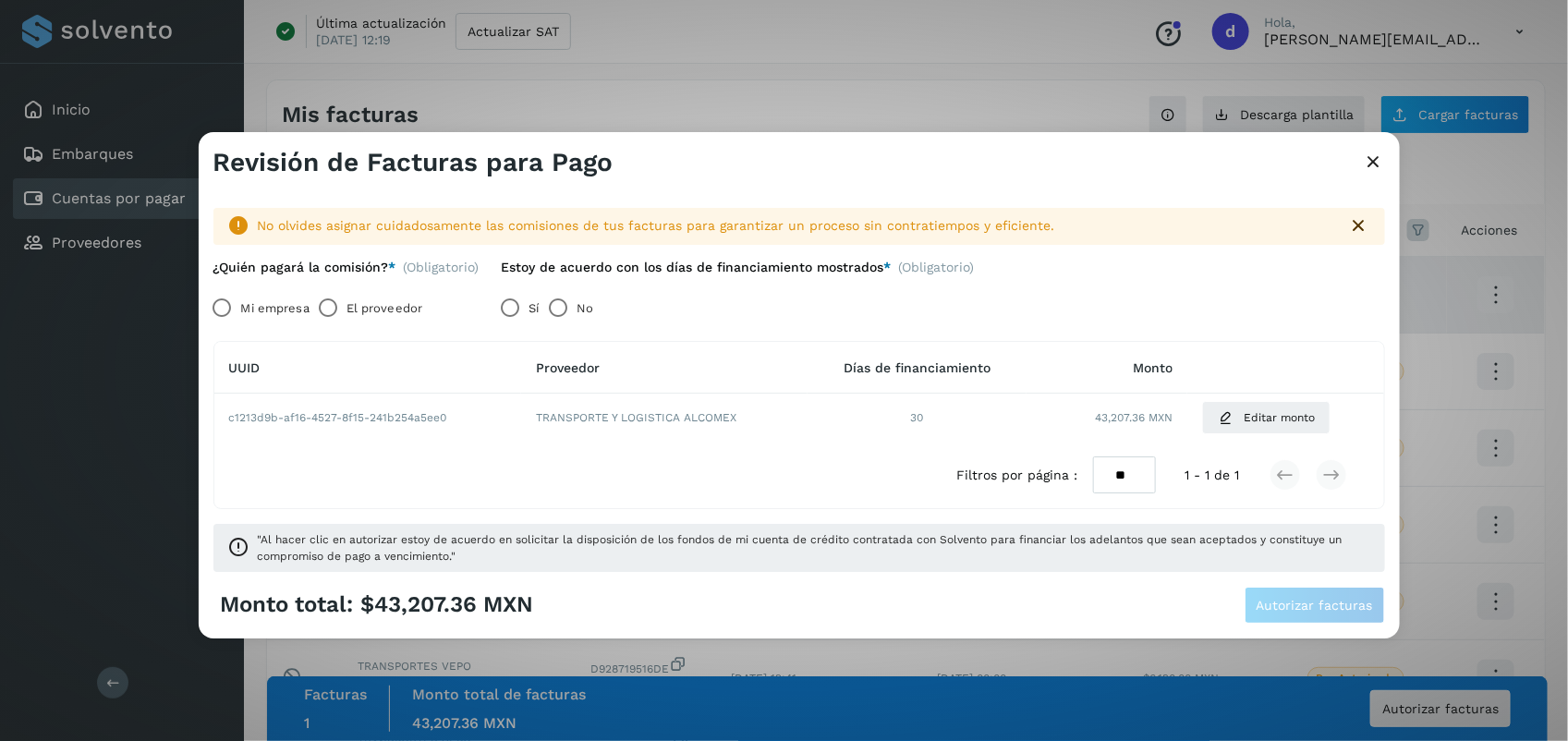
click at [593, 303] on label "No" at bounding box center [585, 308] width 17 height 37
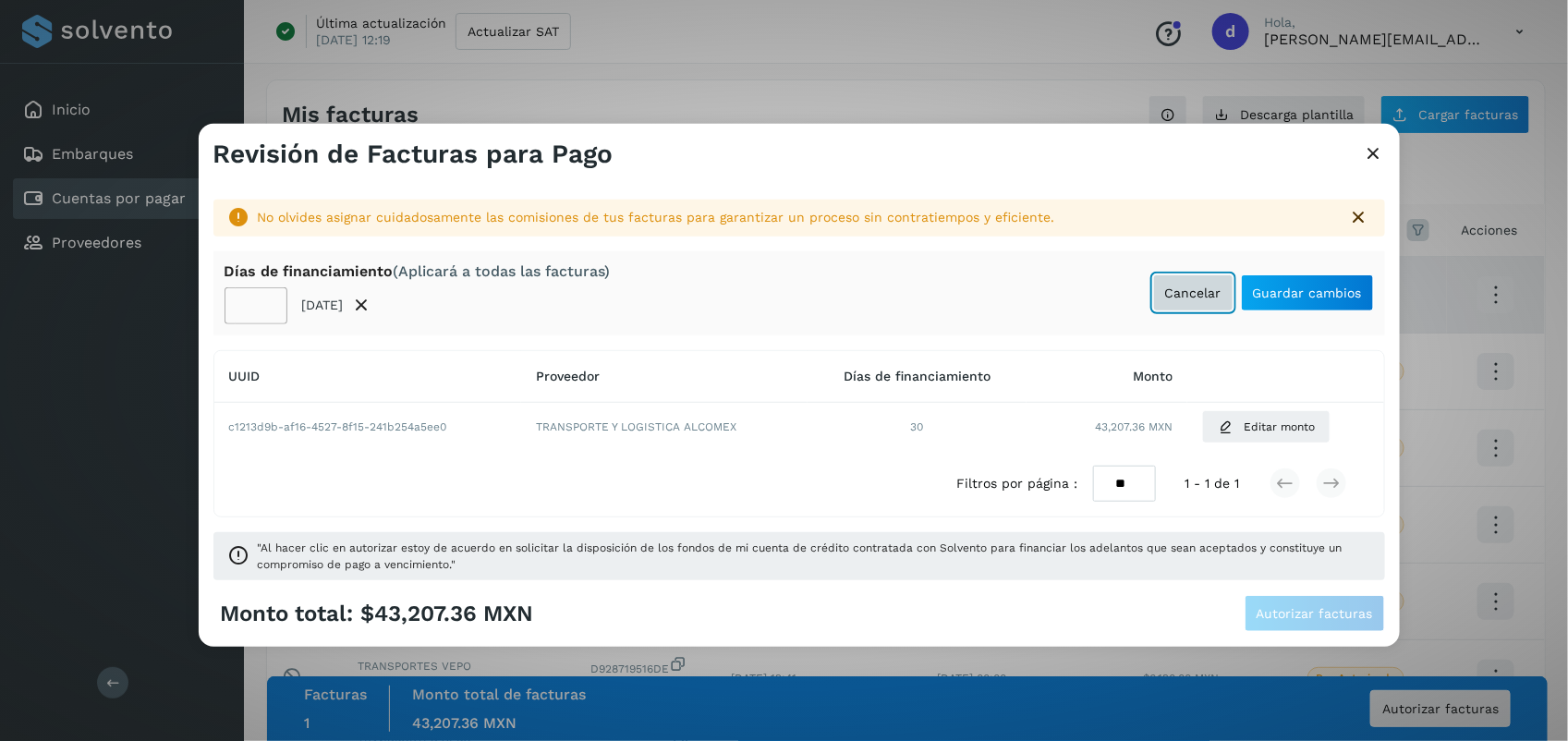
click at [1185, 287] on span "Cancelar" at bounding box center [1194, 293] width 56 height 13
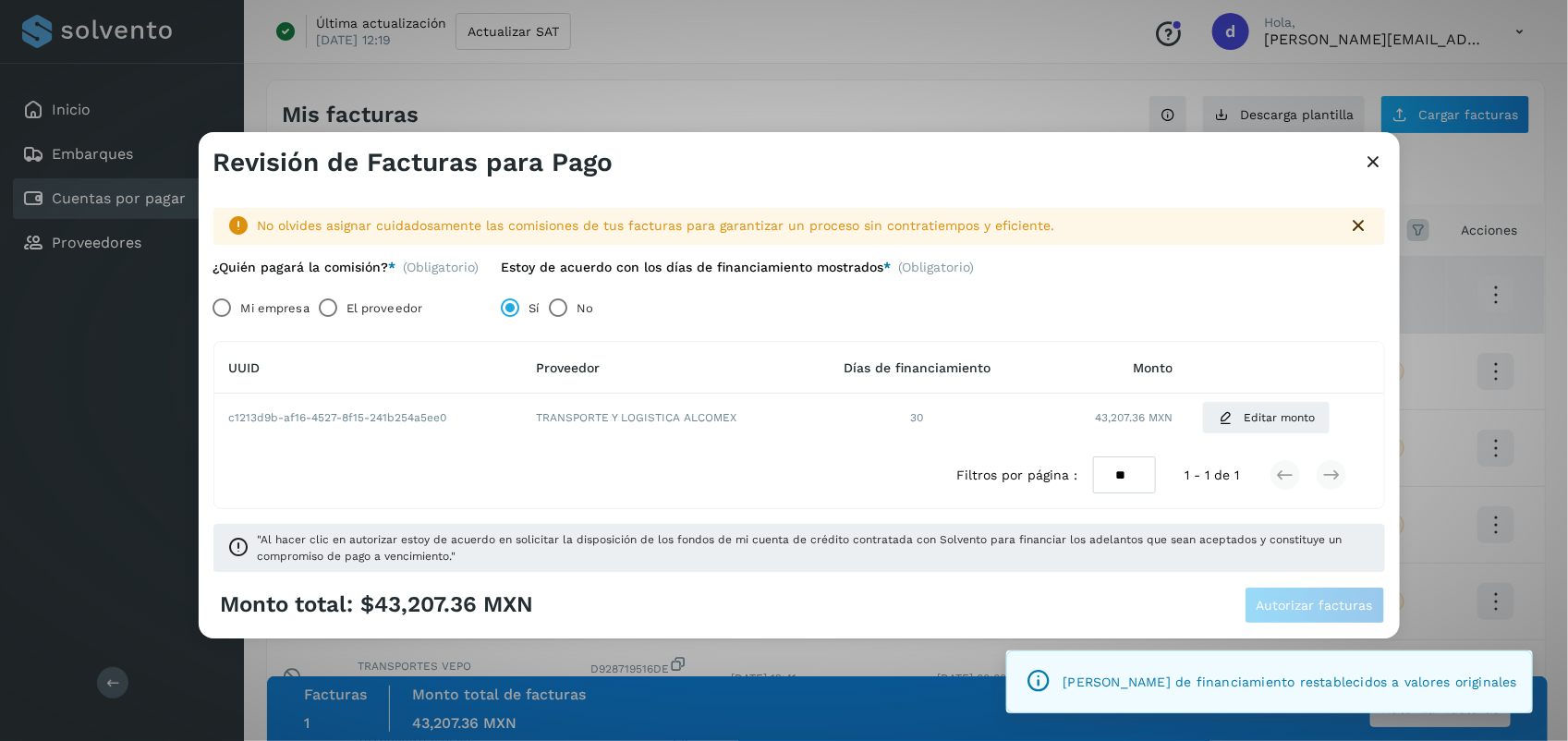
click at [404, 298] on label "El proveedor" at bounding box center [384, 308] width 76 height 37
click at [1318, 603] on span "Autorizar facturas" at bounding box center [1315, 606] width 117 height 13
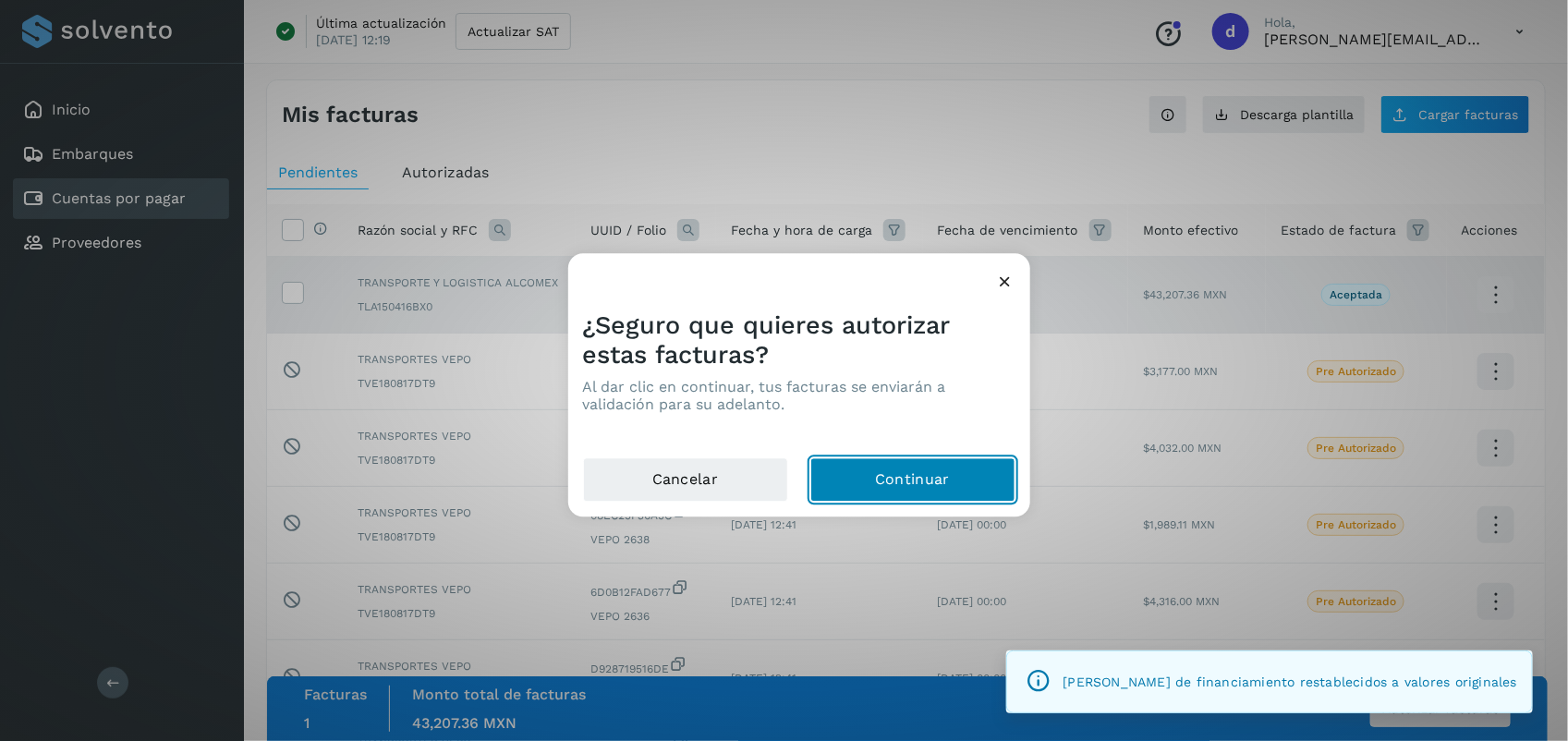
click at [904, 477] on button "Continuar" at bounding box center [913, 481] width 205 height 44
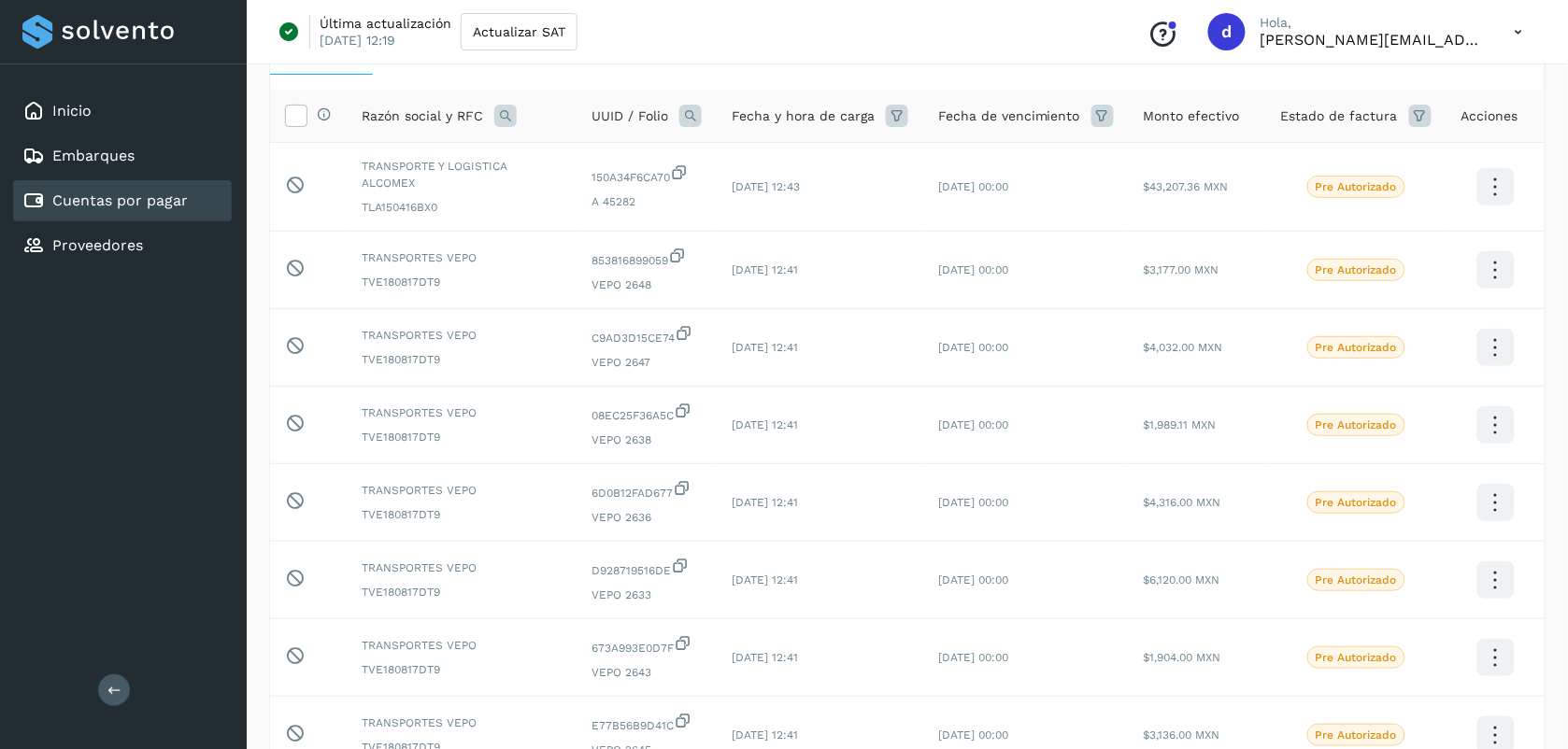
scroll to position [96, 0]
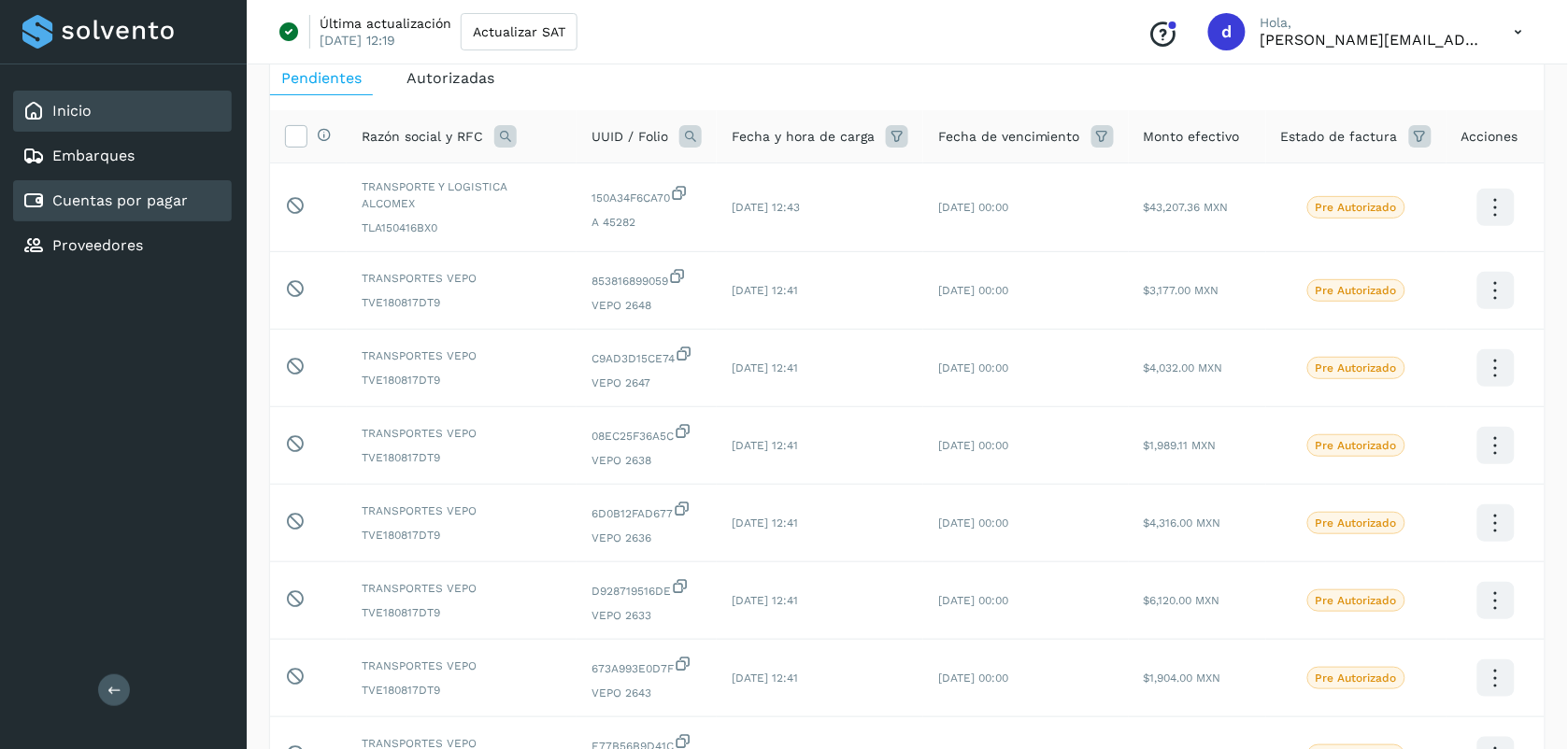
click at [108, 94] on div "Inicio" at bounding box center [123, 110] width 219 height 41
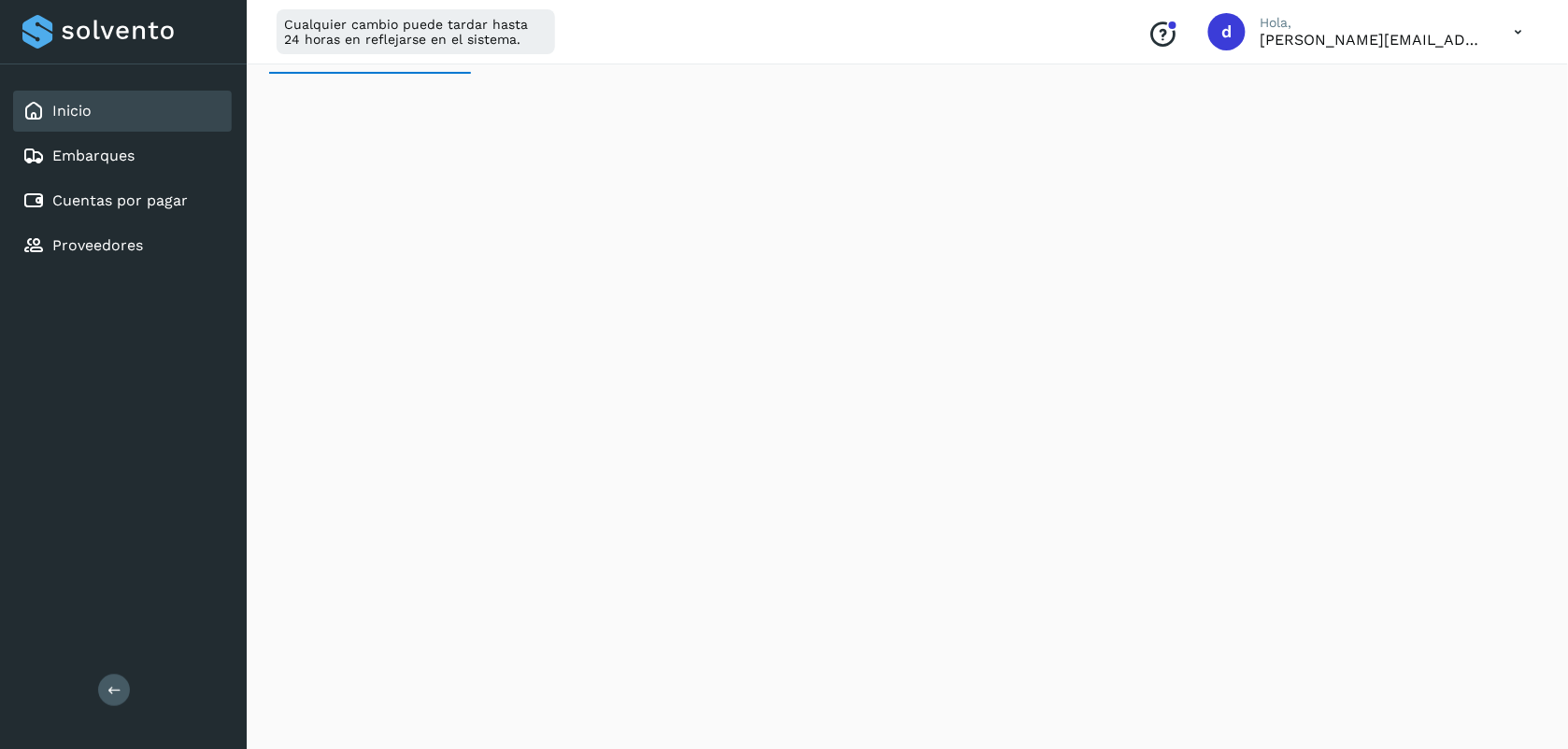
scroll to position [42, 0]
click at [1524, 24] on icon at bounding box center [1519, 32] width 38 height 38
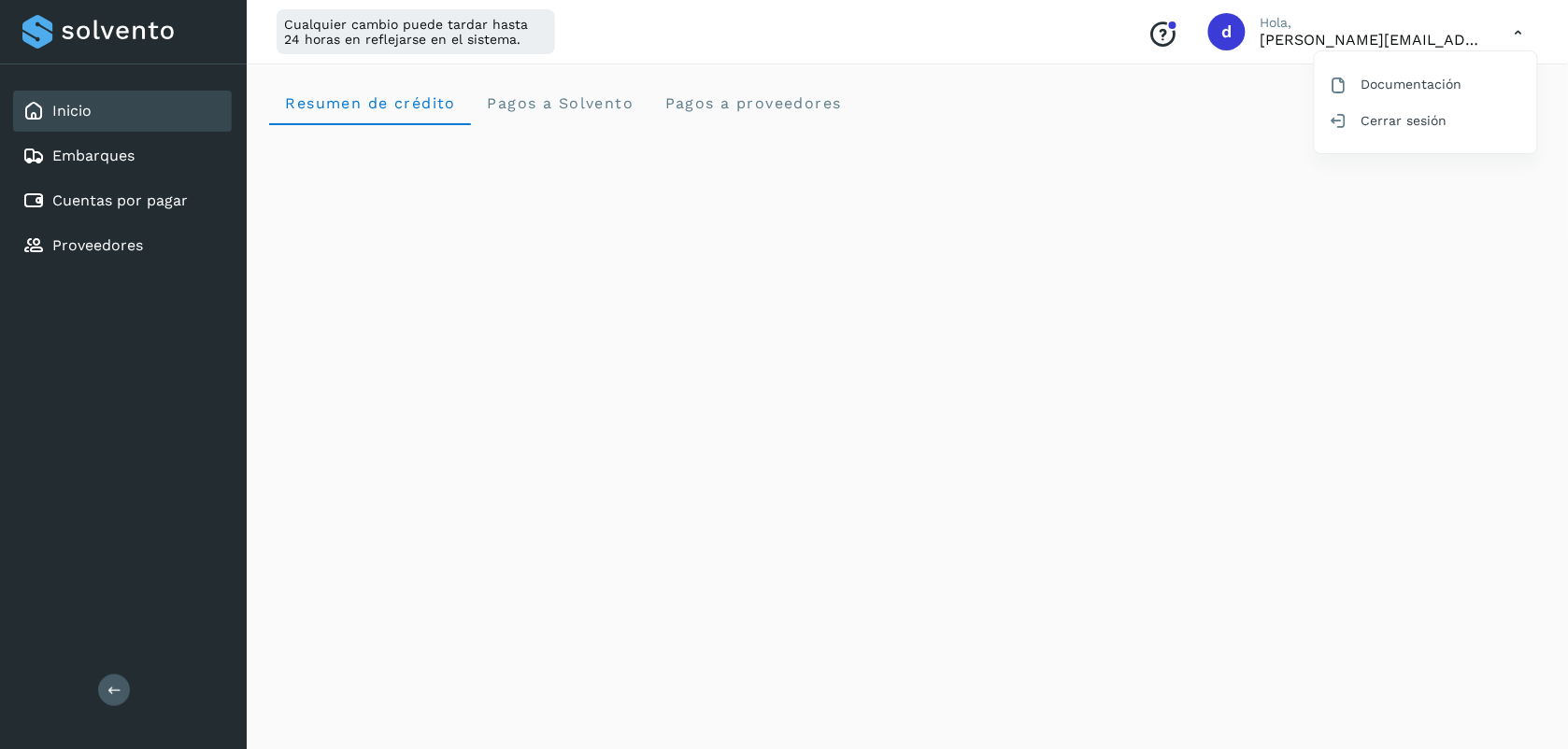
click at [600, 100] on div at bounding box center [784, 374] width 1568 height 749
click at [615, 106] on span "Pagos a Solvento" at bounding box center [559, 103] width 147 height 18
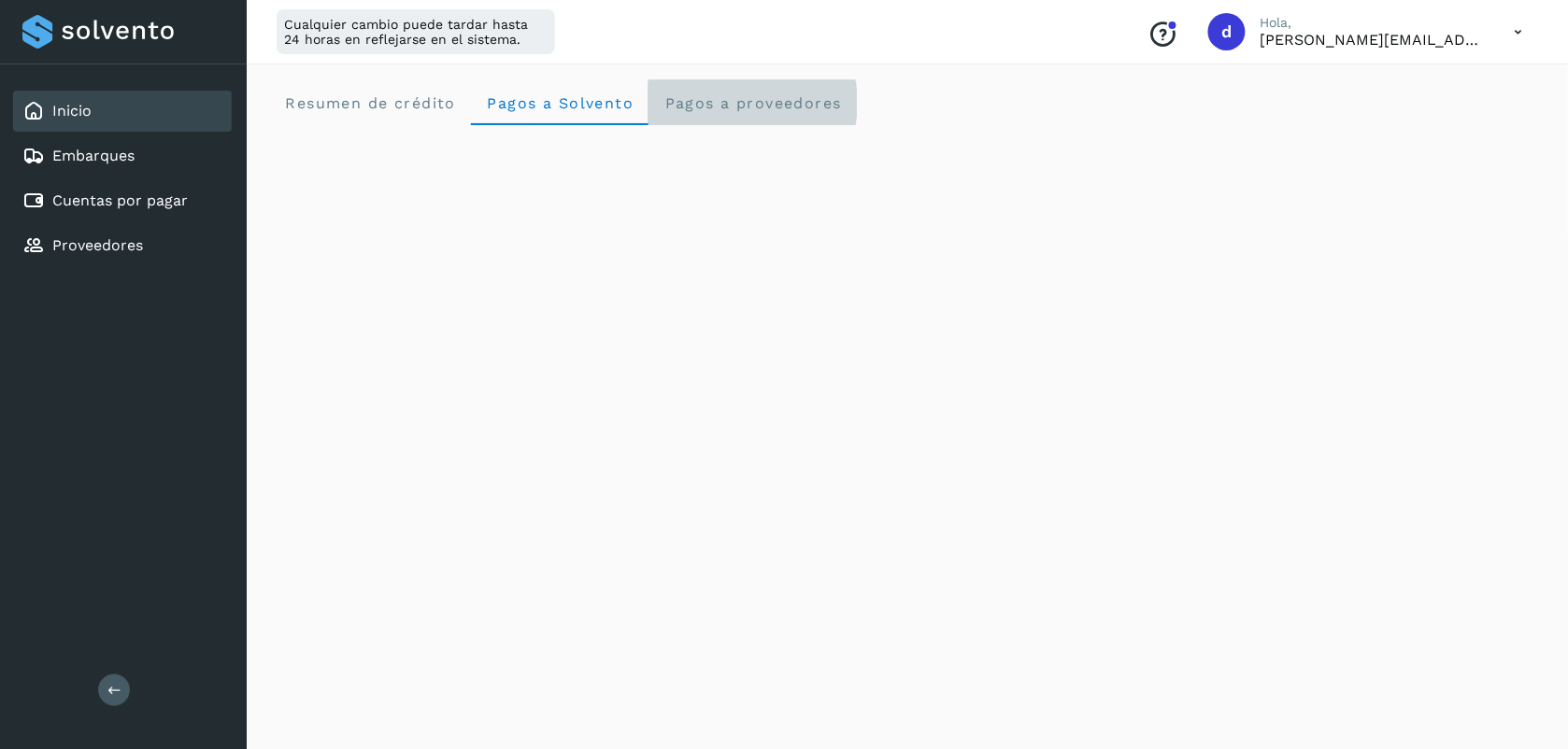
click at [785, 109] on span "Pagos a proveedores" at bounding box center [753, 103] width 179 height 18
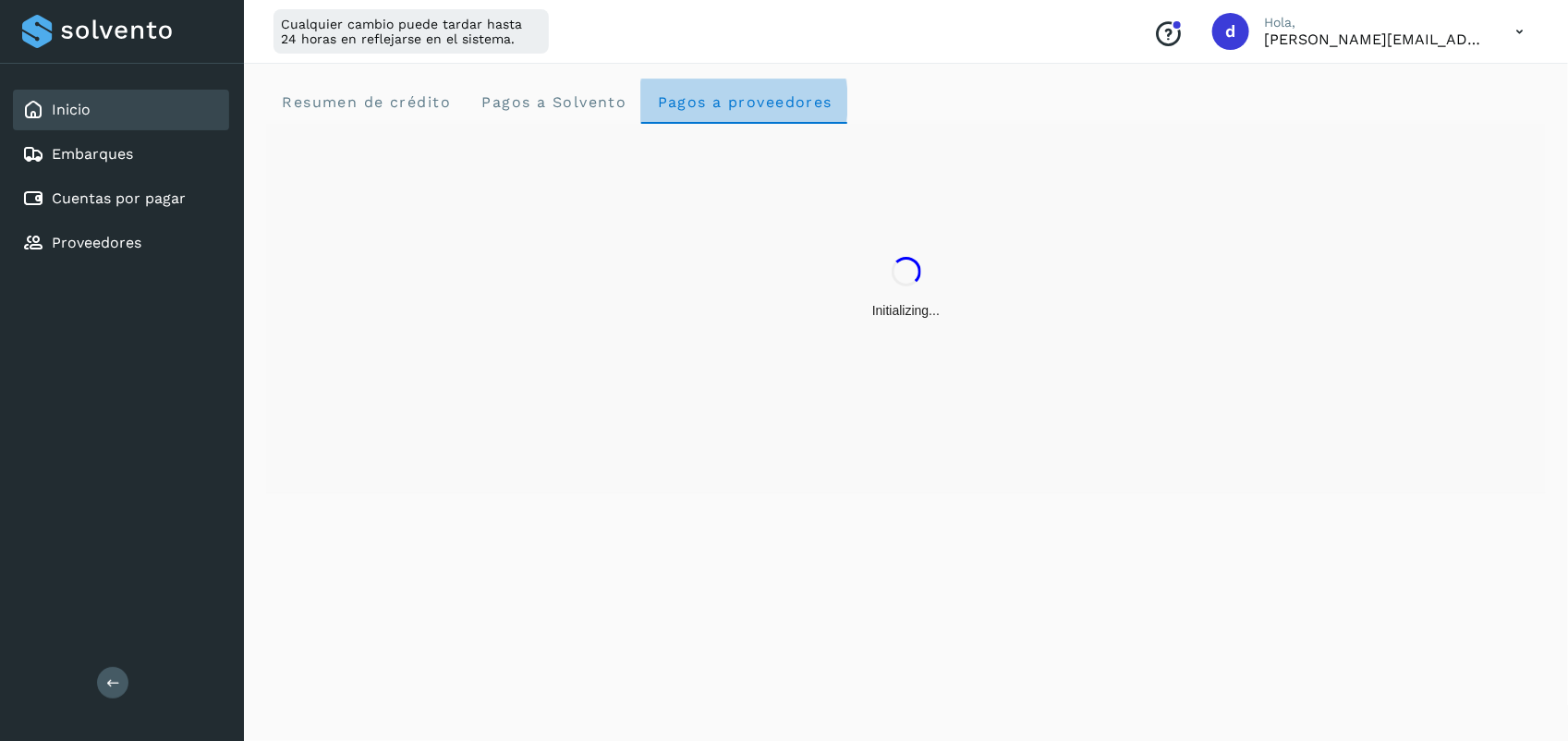
click at [776, 108] on span "Pagos a proveedores" at bounding box center [745, 102] width 177 height 18
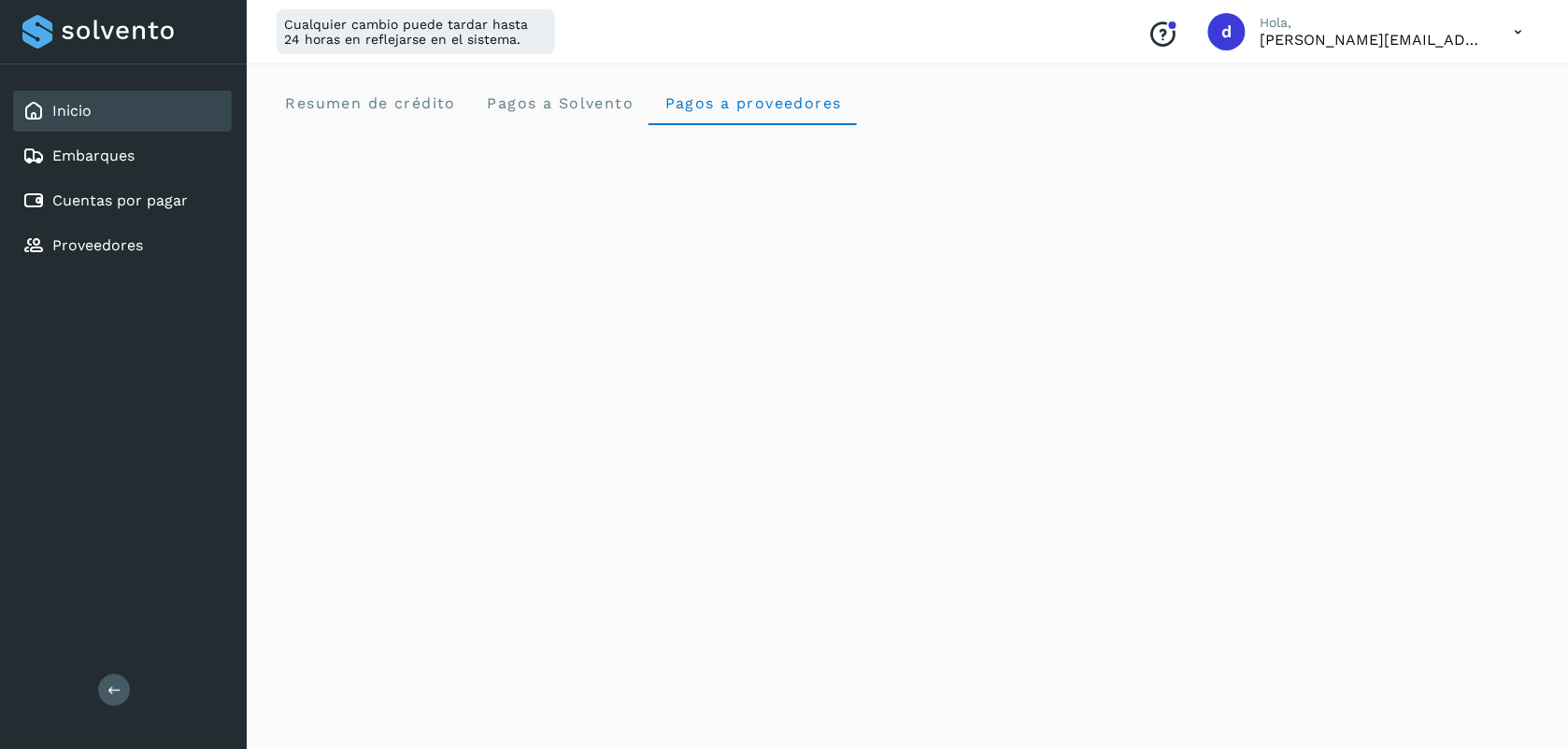
click at [1520, 25] on icon at bounding box center [1519, 32] width 38 height 38
click at [1386, 120] on div "Cerrar sesión" at bounding box center [1425, 120] width 222 height 35
